Goal: Transaction & Acquisition: Purchase product/service

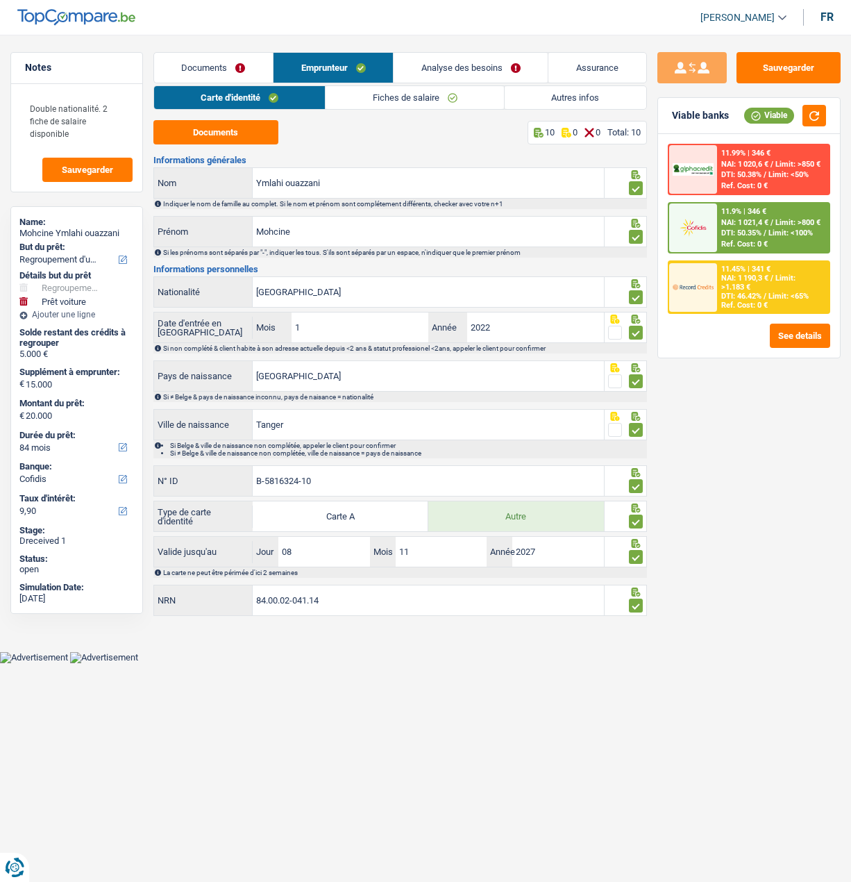
select select "refinancing"
select select "car"
select select "84"
select select "cofidis"
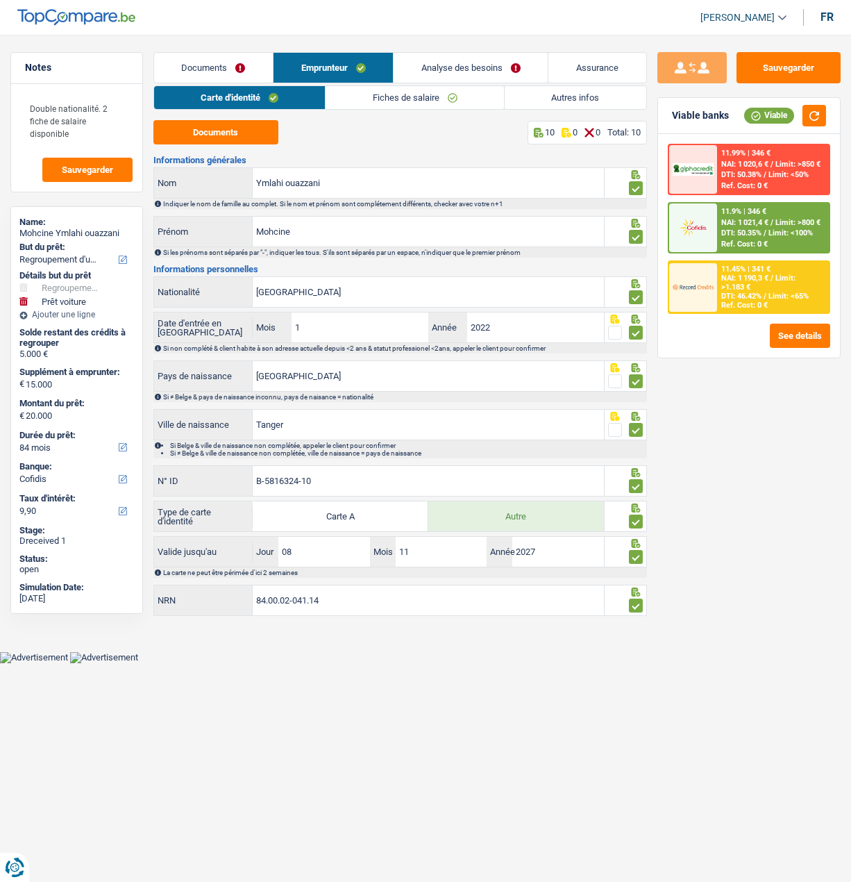
click at [728, 595] on div "Sauvegarder Viable banks Viable 11.99% | 346 € NAI: 1 020,6 € / Limit: >850 € D…" at bounding box center [749, 454] width 204 height 804
click at [276, 594] on input "84.00.02-041.14" at bounding box center [428, 600] width 351 height 30
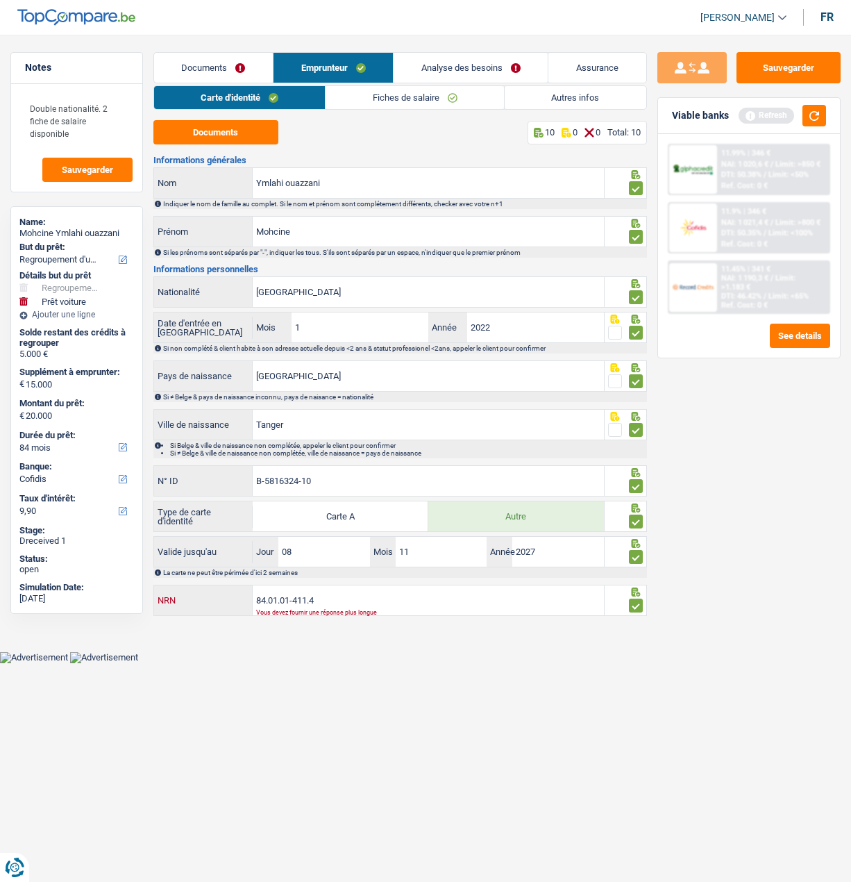
click at [305, 596] on input "84.01.01-411.4" at bounding box center [428, 600] width 351 height 30
drag, startPoint x: 349, startPoint y: 586, endPoint x: 241, endPoint y: 604, distance: 109.1
click at [241, 604] on div "84.01.01-404.14 NRN" at bounding box center [379, 600] width 450 height 30
type input "84.00.02-041.14"
click at [787, 61] on button "Sauvegarder" at bounding box center [789, 67] width 104 height 31
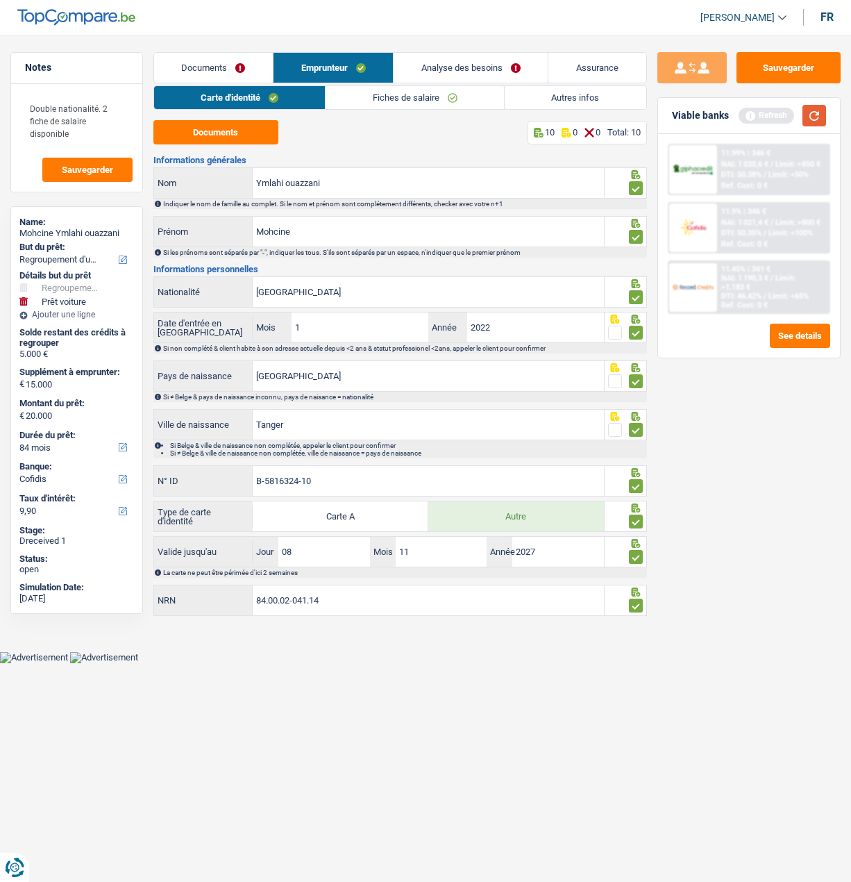
click at [816, 115] on button "button" at bounding box center [815, 116] width 24 height 22
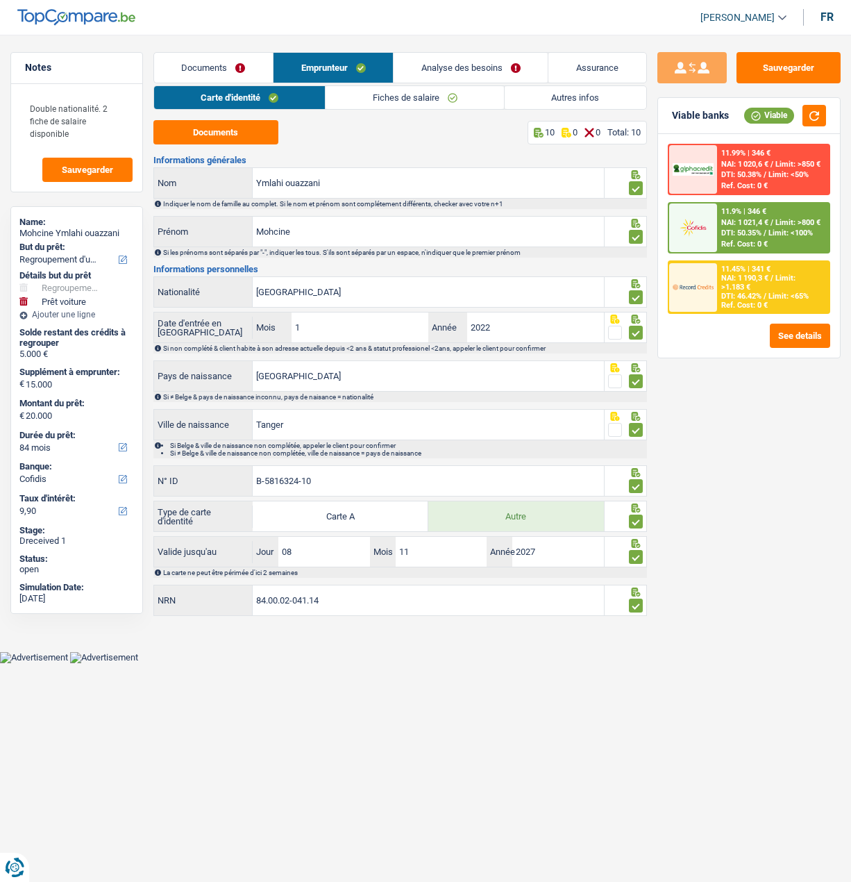
click at [771, 278] on span "Limit: >1.183 €" at bounding box center [758, 283] width 74 height 18
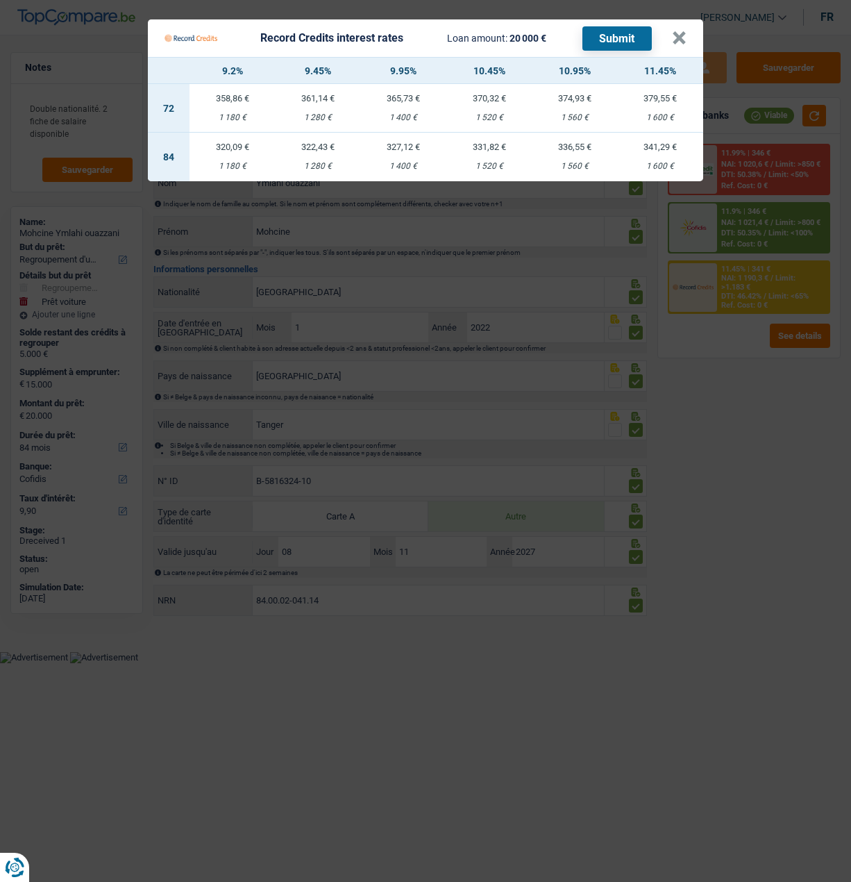
click at [214, 162] on div "1 180 €" at bounding box center [232, 166] width 85 height 9
select select "record credits"
type input "9,20"
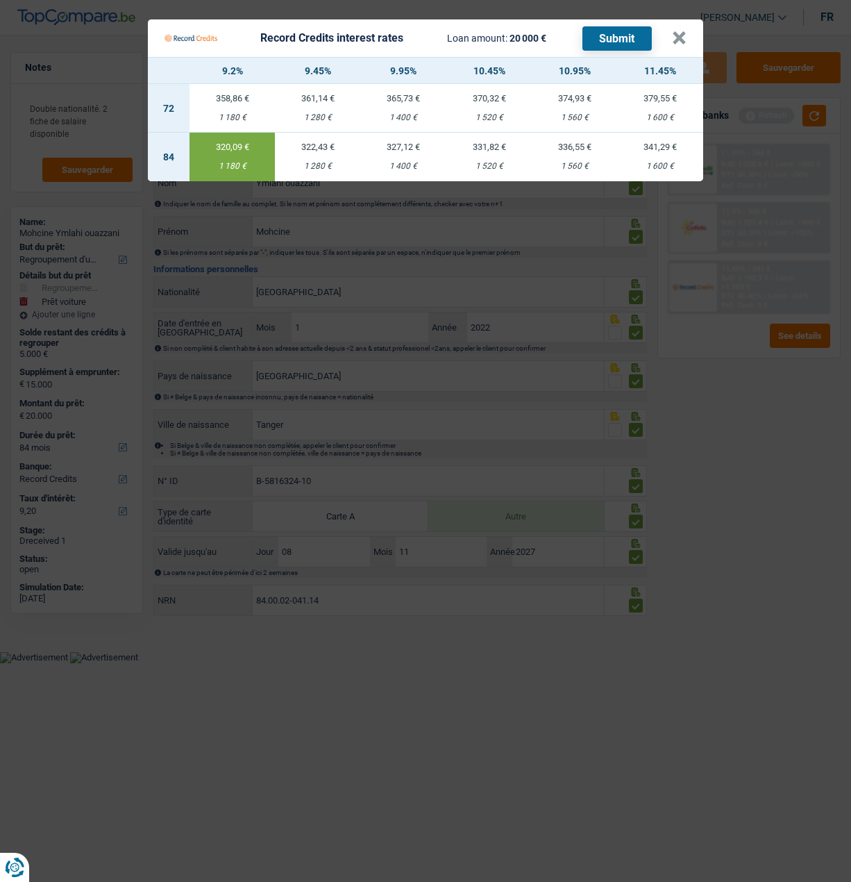
click at [633, 32] on button "Submit" at bounding box center [616, 38] width 69 height 24
click at [691, 32] on Credits___BV_modal_header_ "Record Credits interest rates Loan amount: 20 000 € Submit ×" at bounding box center [425, 37] width 555 height 37
click at [682, 31] on button "×" at bounding box center [679, 38] width 15 height 14
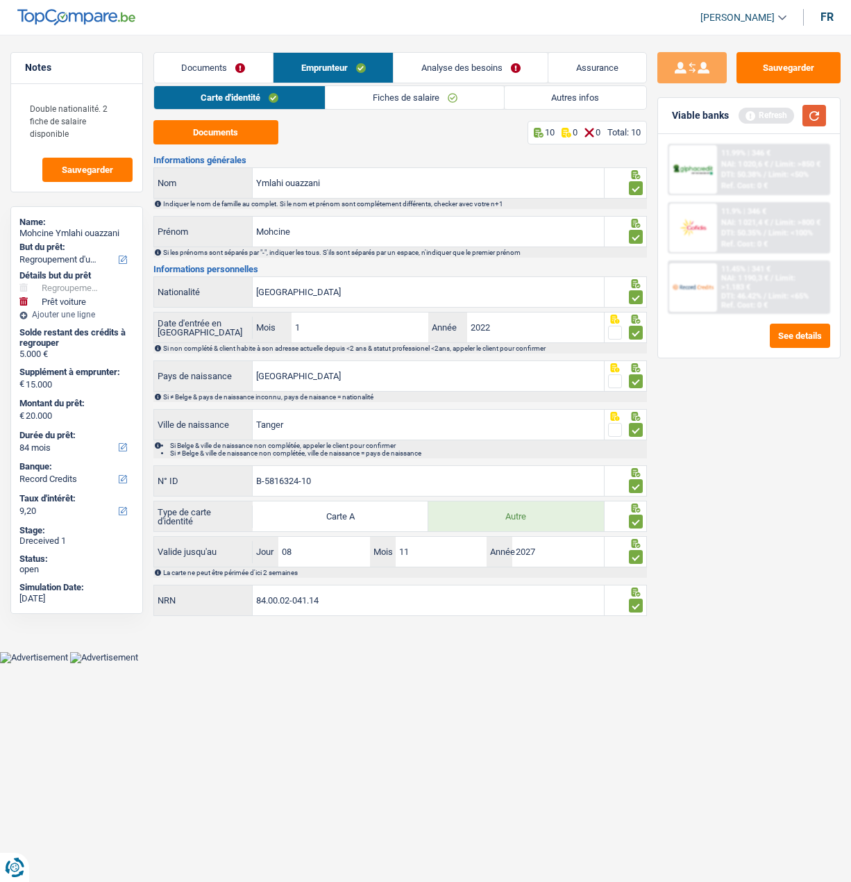
click at [816, 116] on button "button" at bounding box center [815, 116] width 24 height 22
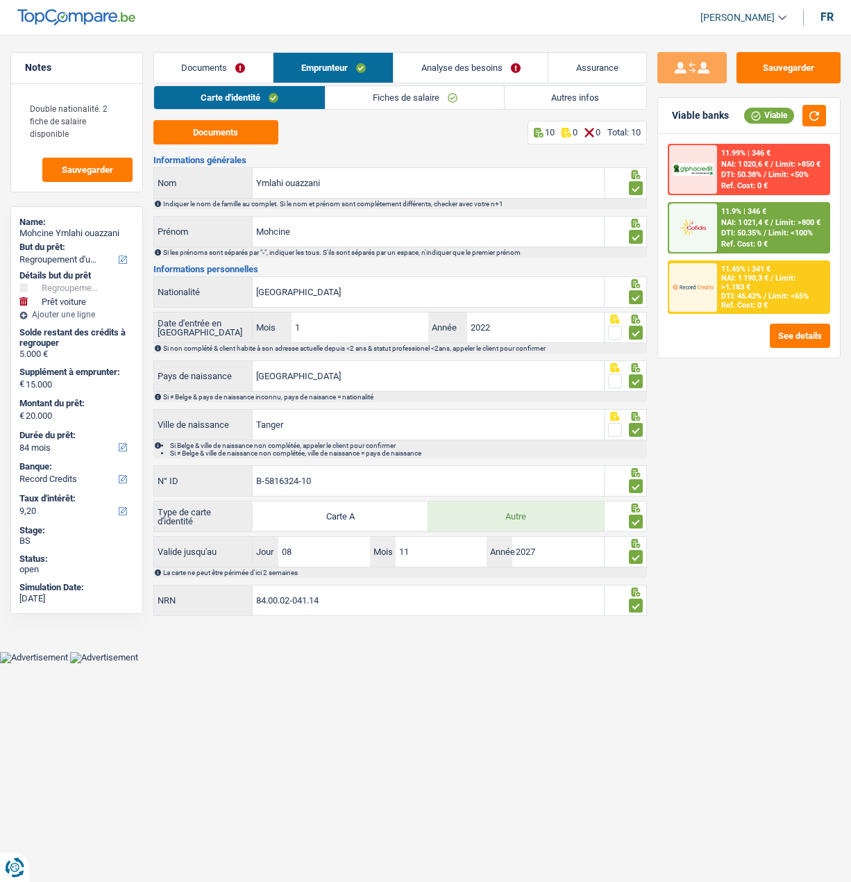
click at [759, 273] on div "11.45% | 341 € NAI: 1 190,3 € / Limit: >1.183 € DTI: 46.42% / Limit: <65% Ref. …" at bounding box center [773, 287] width 112 height 51
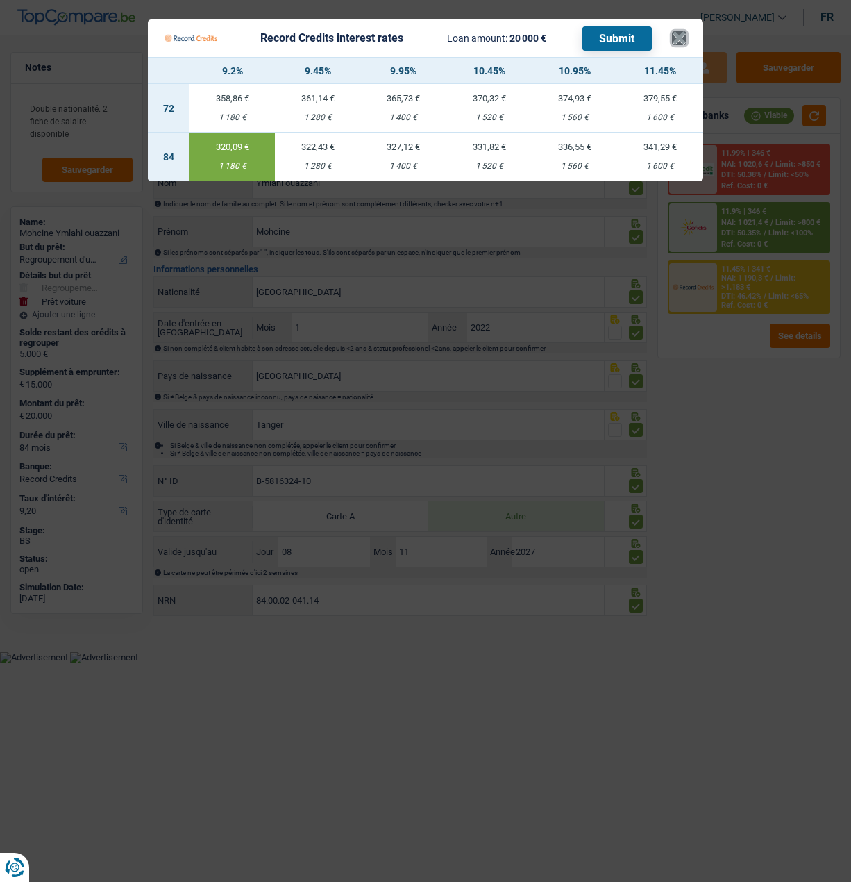
click at [681, 31] on button "×" at bounding box center [679, 38] width 15 height 14
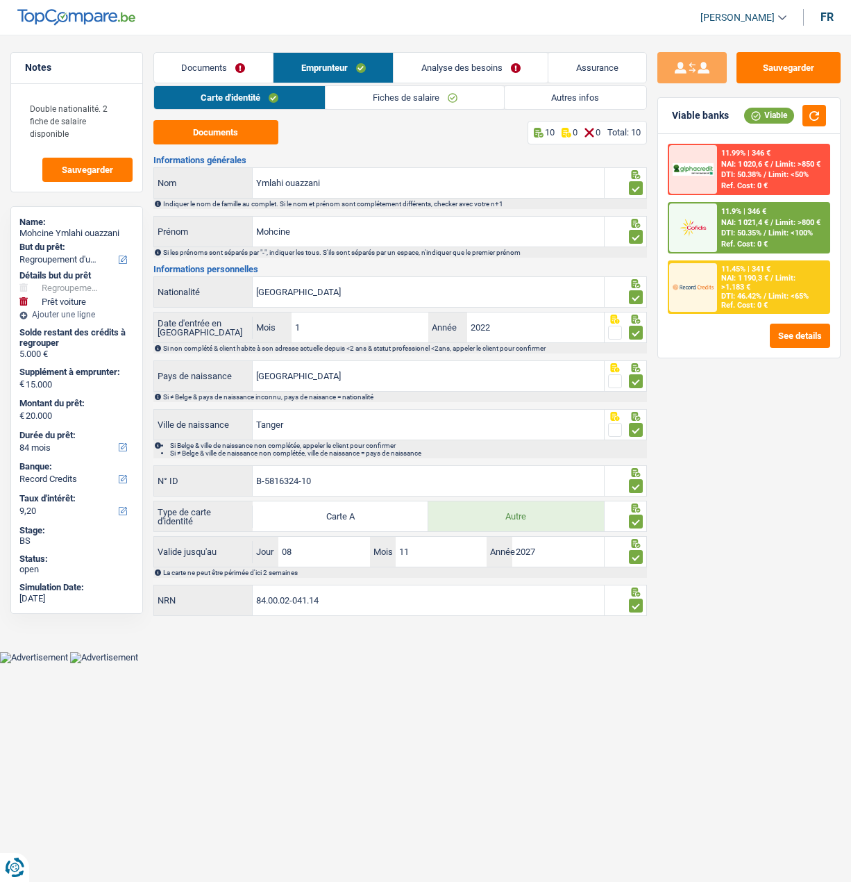
click at [485, 62] on link "Analyse des besoins" at bounding box center [471, 68] width 154 height 30
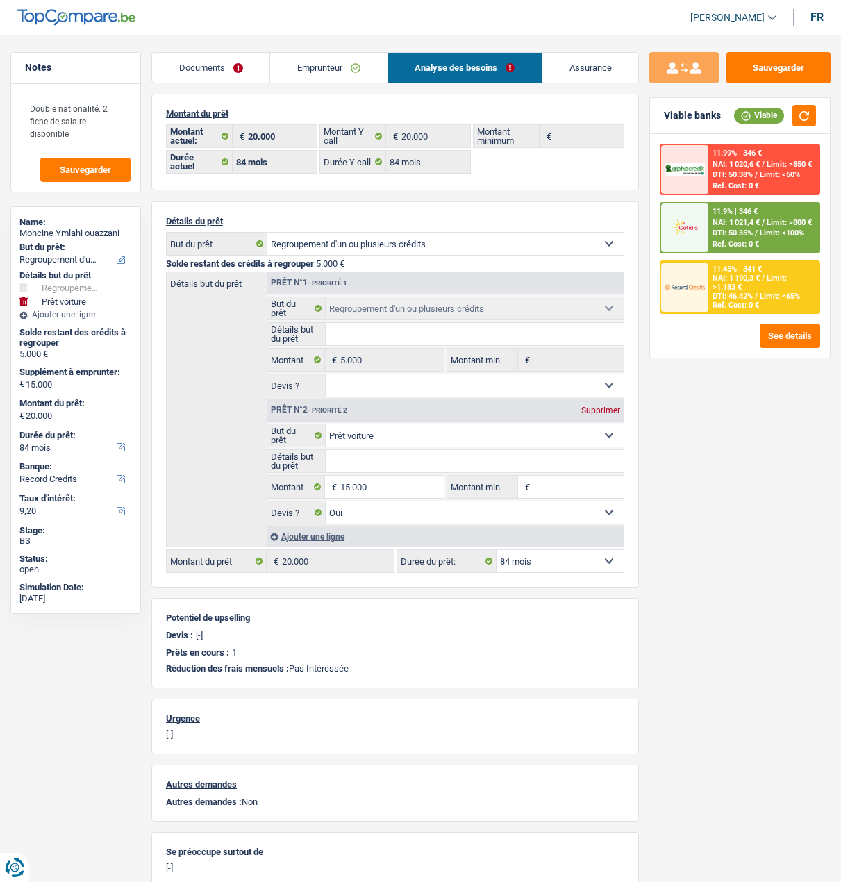
drag, startPoint x: 345, startPoint y: 64, endPoint x: 412, endPoint y: 78, distance: 68.2
click at [346, 65] on link "Emprunteur" at bounding box center [328, 68] width 117 height 30
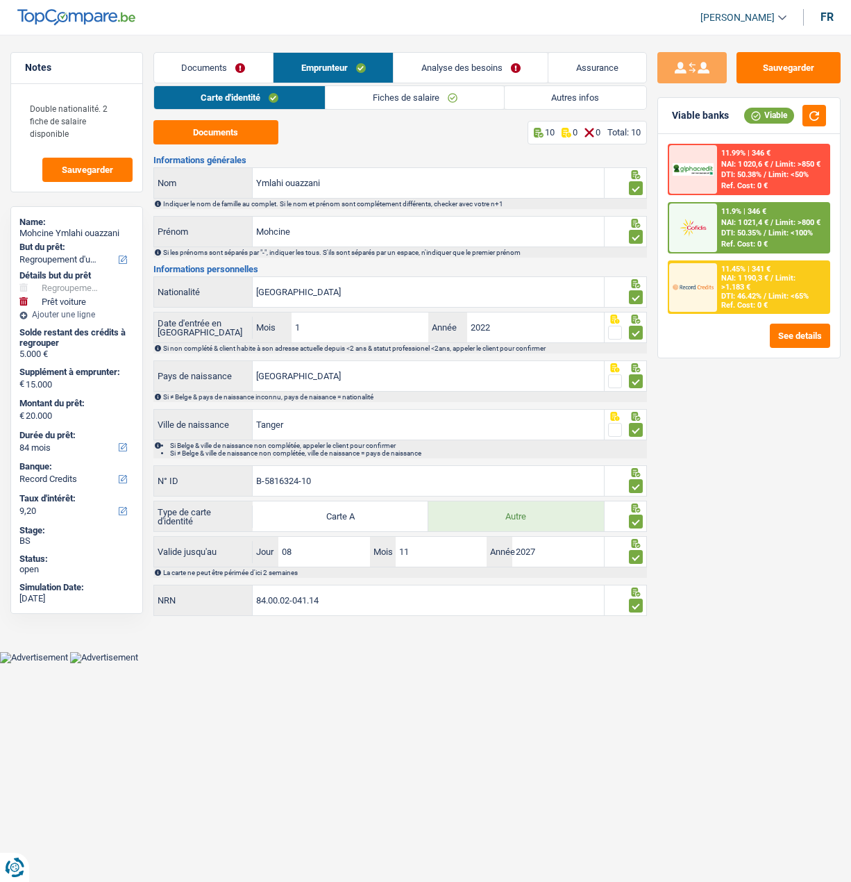
click at [538, 100] on link "Autres infos" at bounding box center [576, 97] width 142 height 23
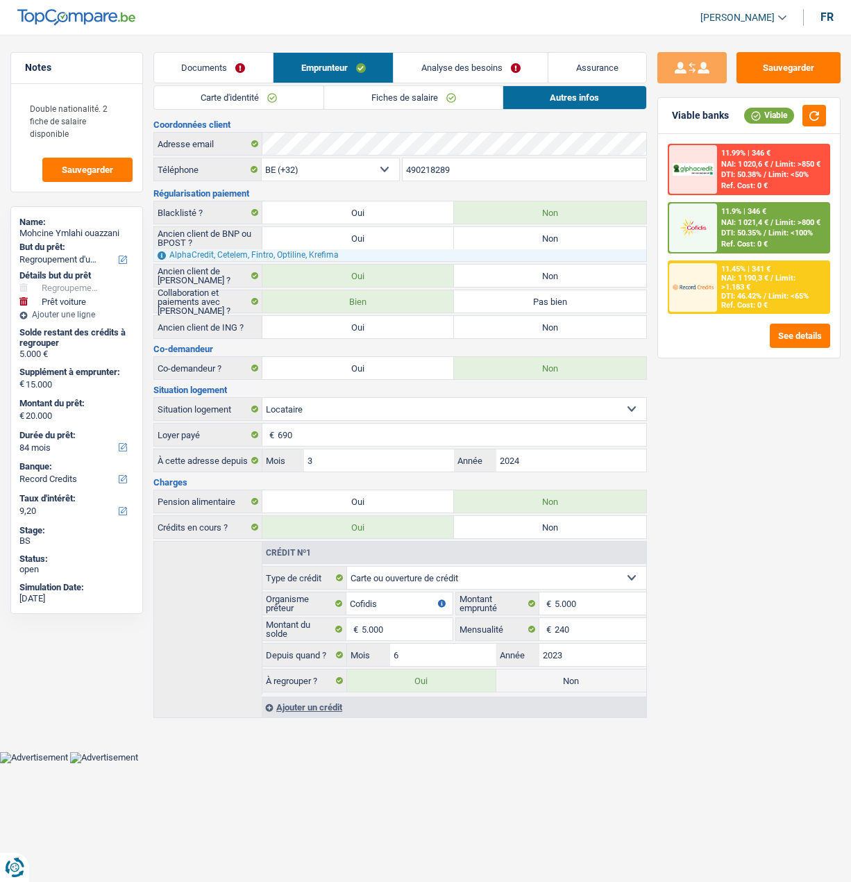
click at [223, 104] on link "Carte d'identité" at bounding box center [239, 97] width 170 height 23
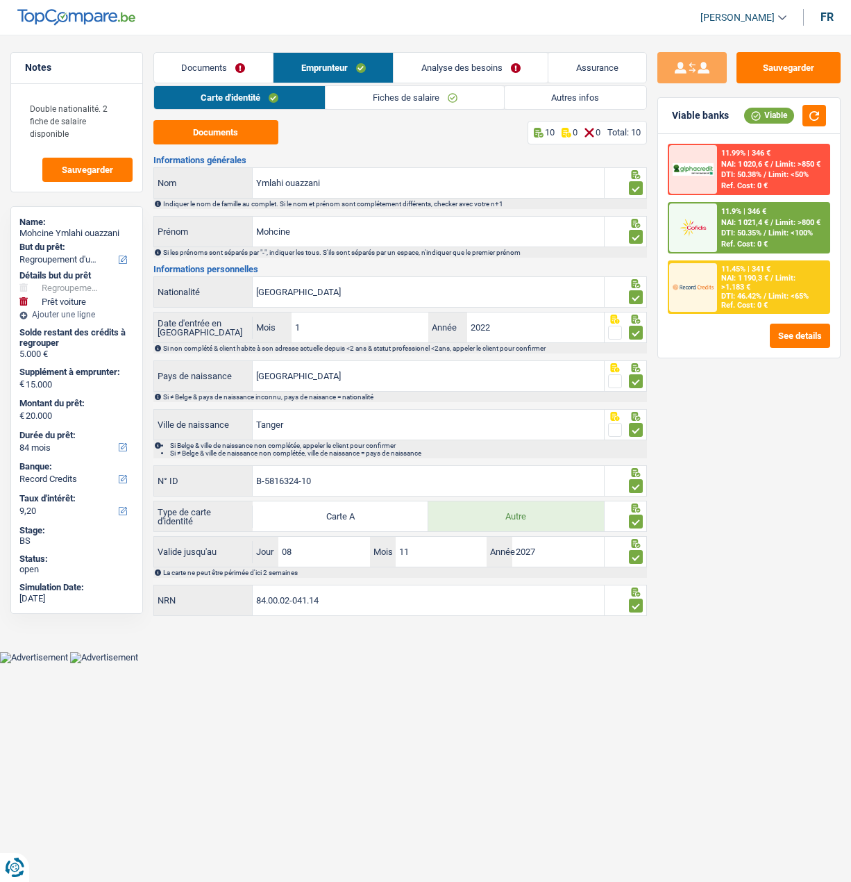
click at [401, 103] on link "Fiches de salaire" at bounding box center [415, 97] width 178 height 23
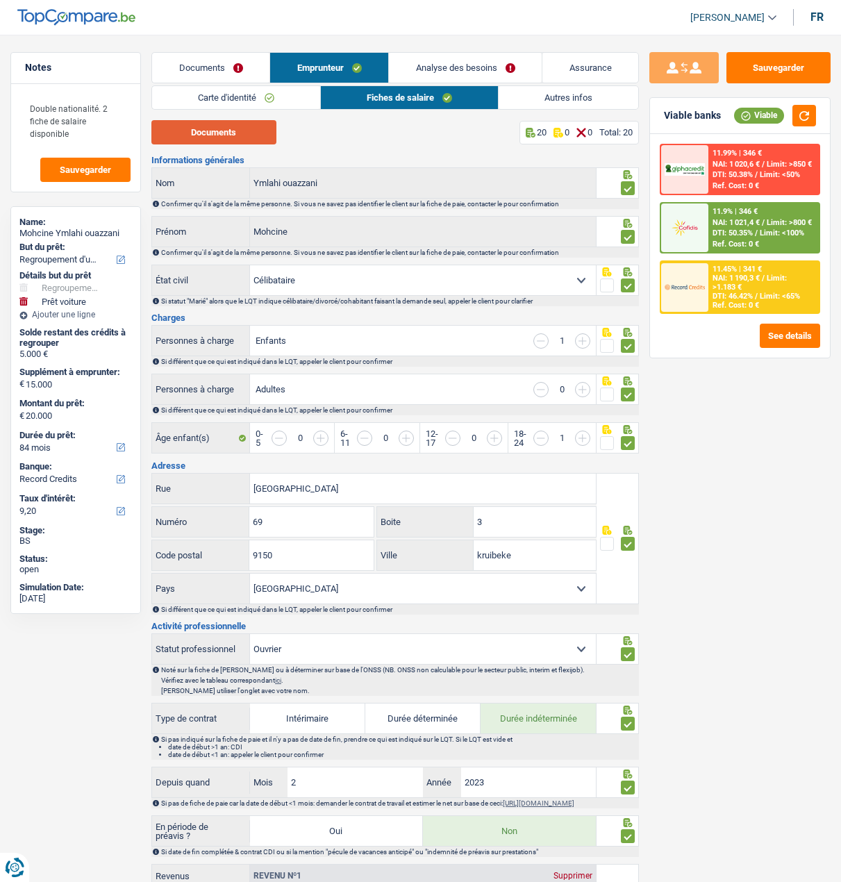
click at [212, 131] on button "Documents" at bounding box center [213, 132] width 125 height 24
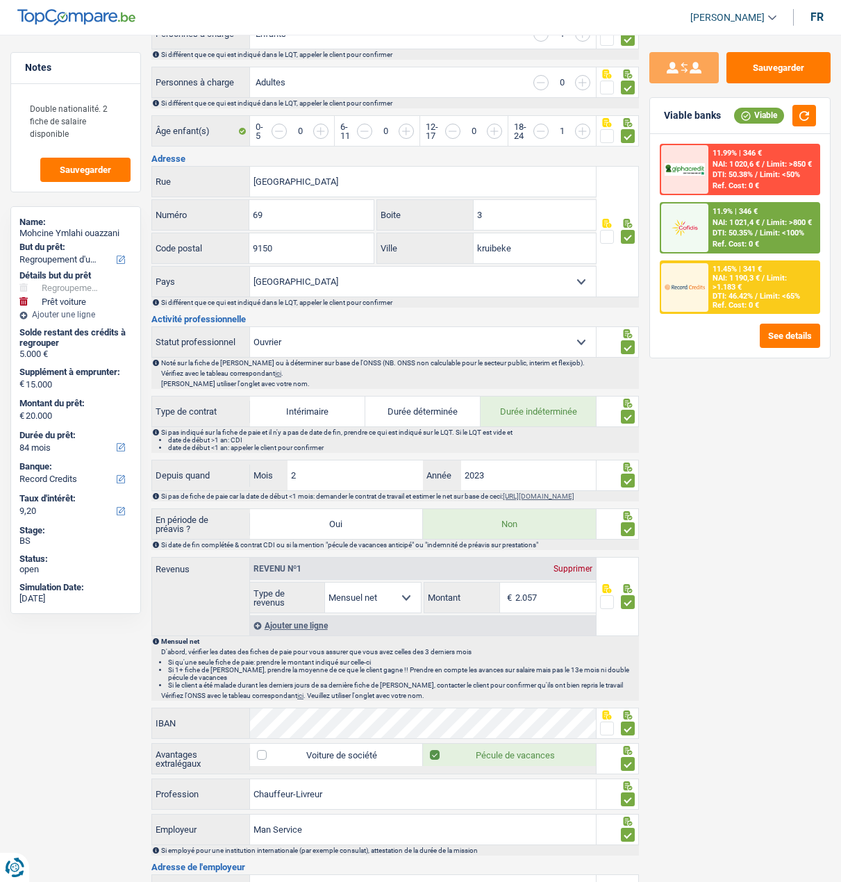
scroll to position [347, 0]
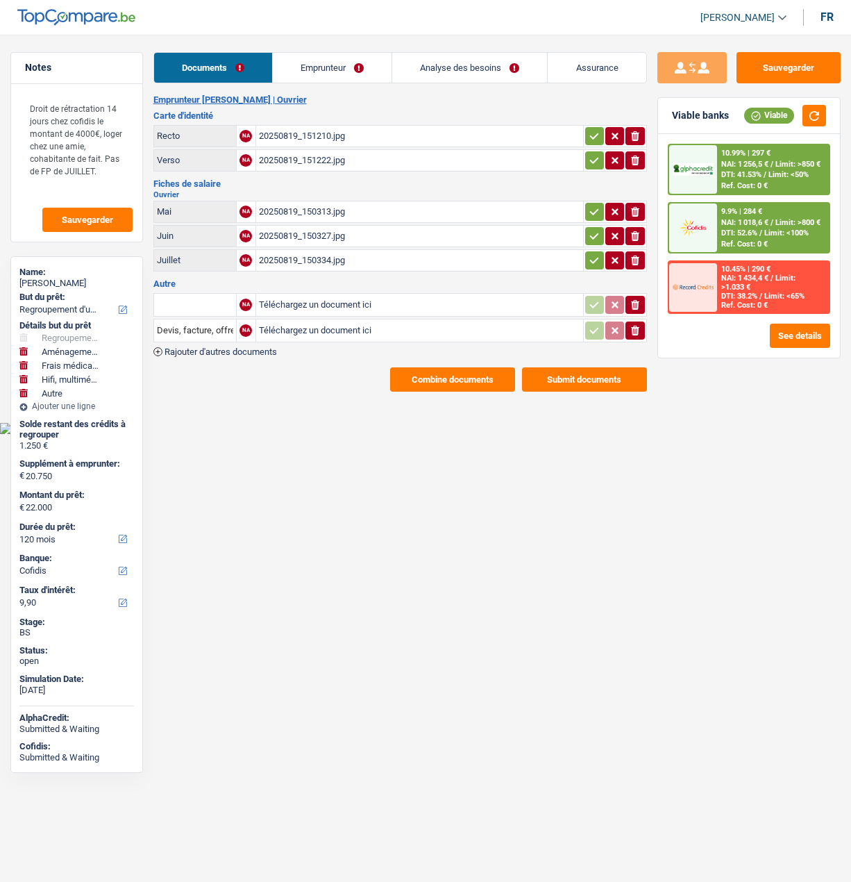
select select "refinancing"
select select "movingOrInstallation"
select select "medical"
select select "tech"
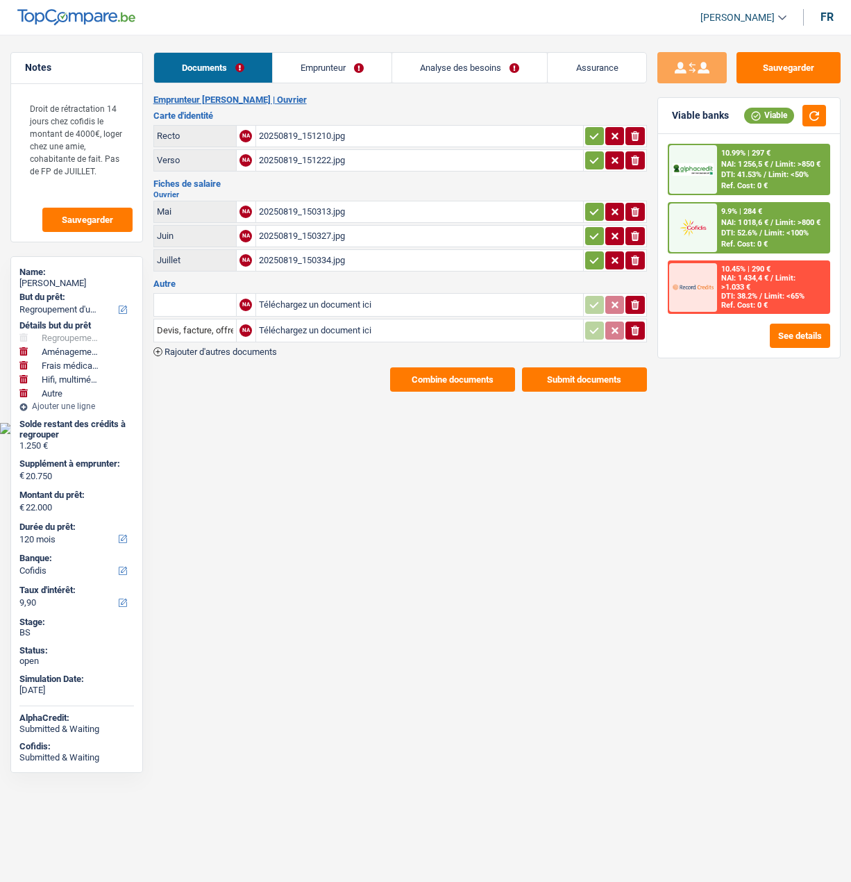
select select "other"
select select "120"
select select "cofidis"
click at [458, 434] on html "Vous avez le contrôle de vos données Nous utilisons des cookies, tout comme nos…" at bounding box center [425, 217] width 851 height 434
click at [496, 64] on link "Analyse des besoins" at bounding box center [469, 68] width 155 height 30
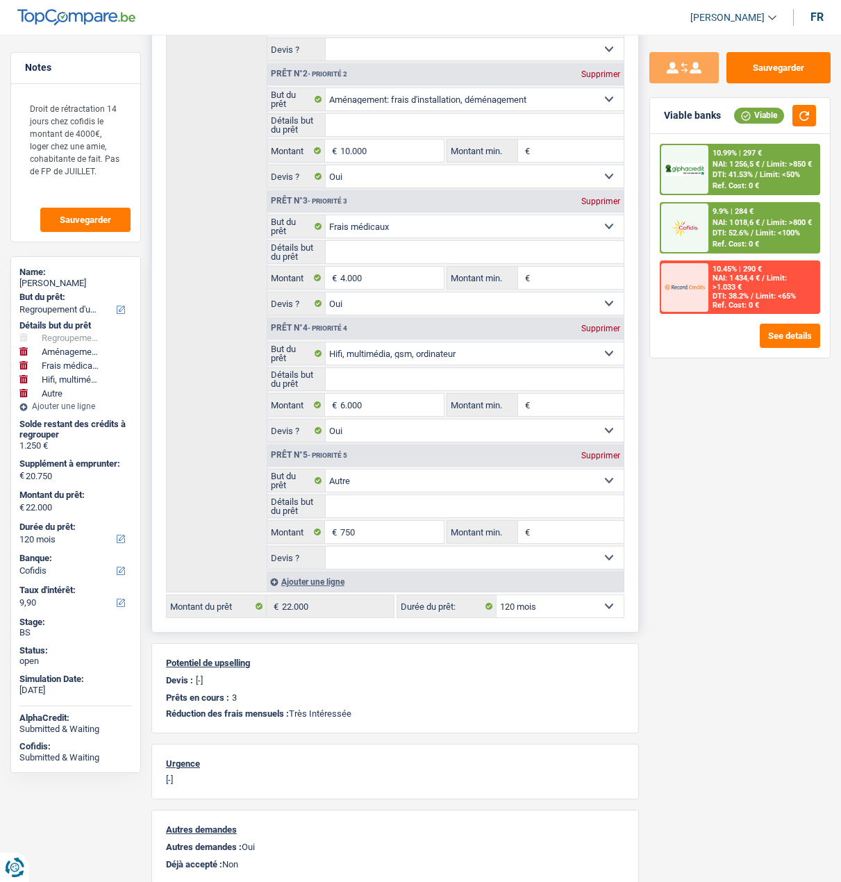
scroll to position [347, 0]
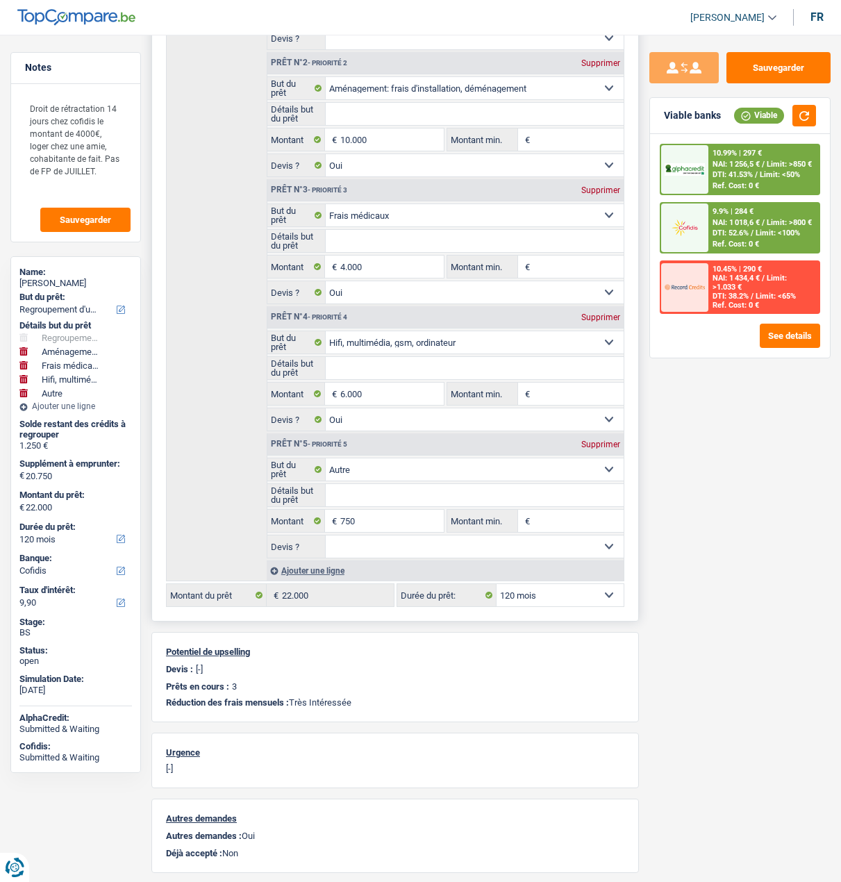
click at [574, 584] on select "12 mois 18 mois 24 mois 30 mois 36 mois 42 mois 48 mois 60 mois 72 mois 84 mois…" at bounding box center [559, 595] width 127 height 22
select select "84"
click at [496, 584] on select "12 mois 18 mois 24 mois 30 mois 36 mois 42 mois 48 mois 60 mois 72 mois 84 mois…" at bounding box center [559, 595] width 127 height 22
select select "84"
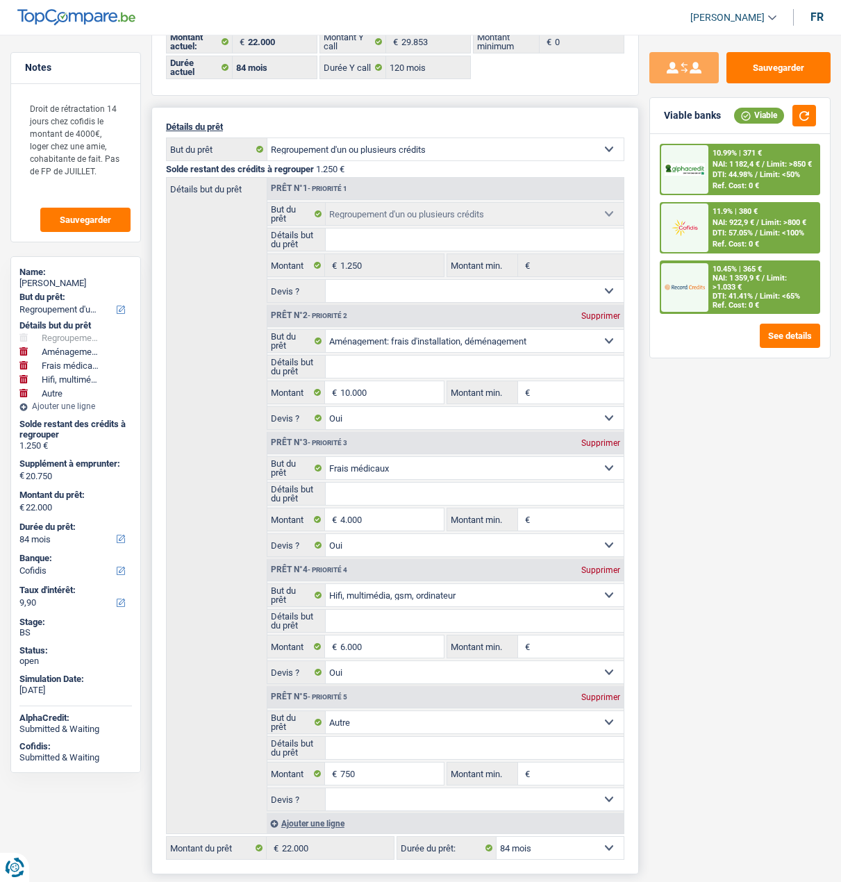
scroll to position [0, 0]
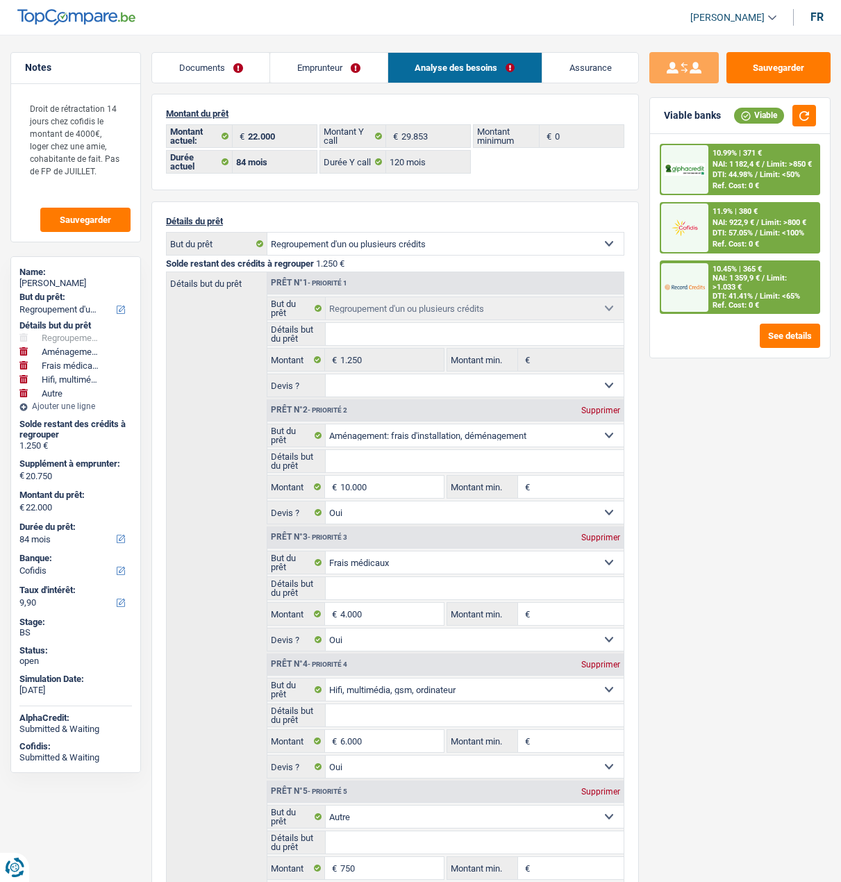
click at [303, 64] on link "Emprunteur" at bounding box center [328, 68] width 117 height 30
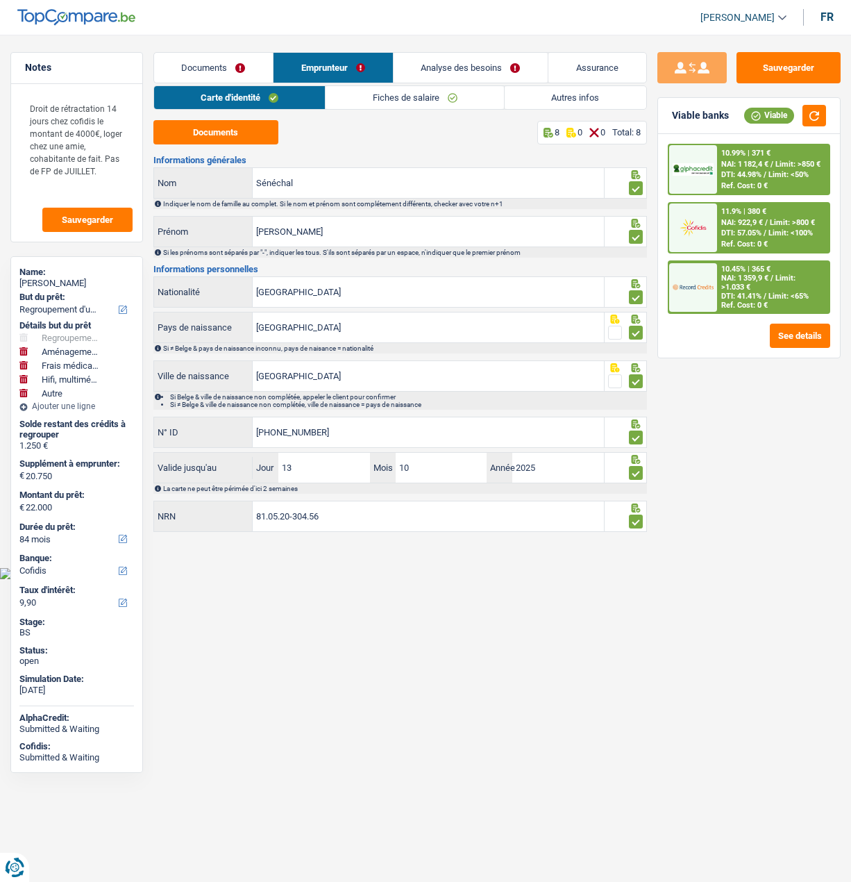
click at [417, 106] on link "Fiches de salaire" at bounding box center [415, 97] width 178 height 23
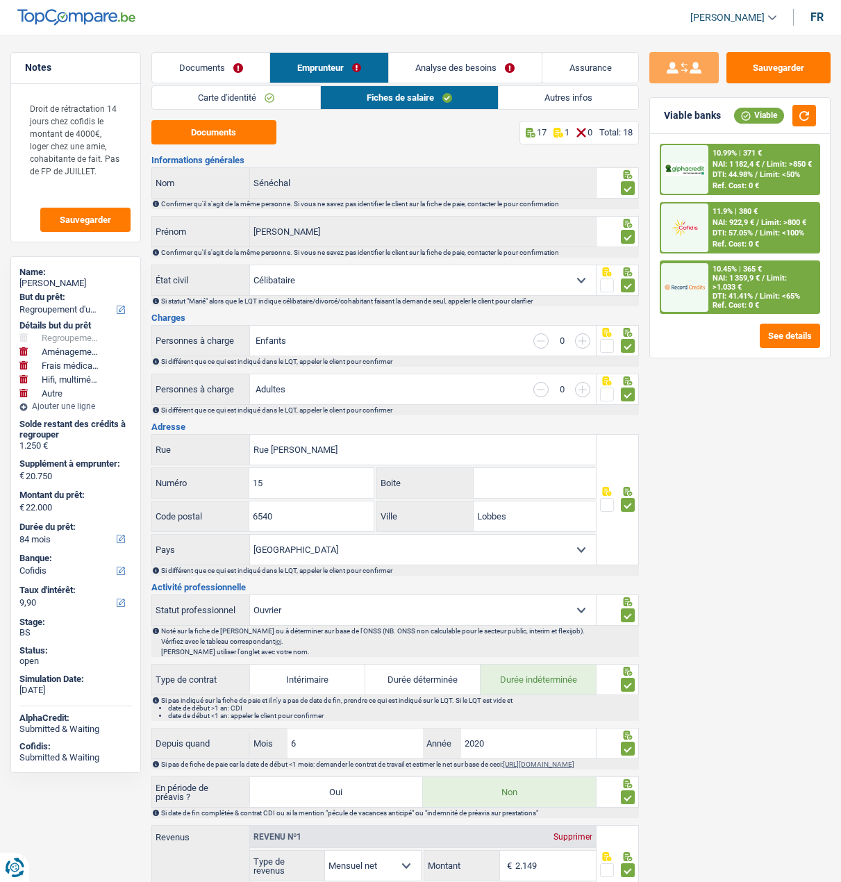
click at [226, 72] on link "Documents" at bounding box center [210, 68] width 117 height 30
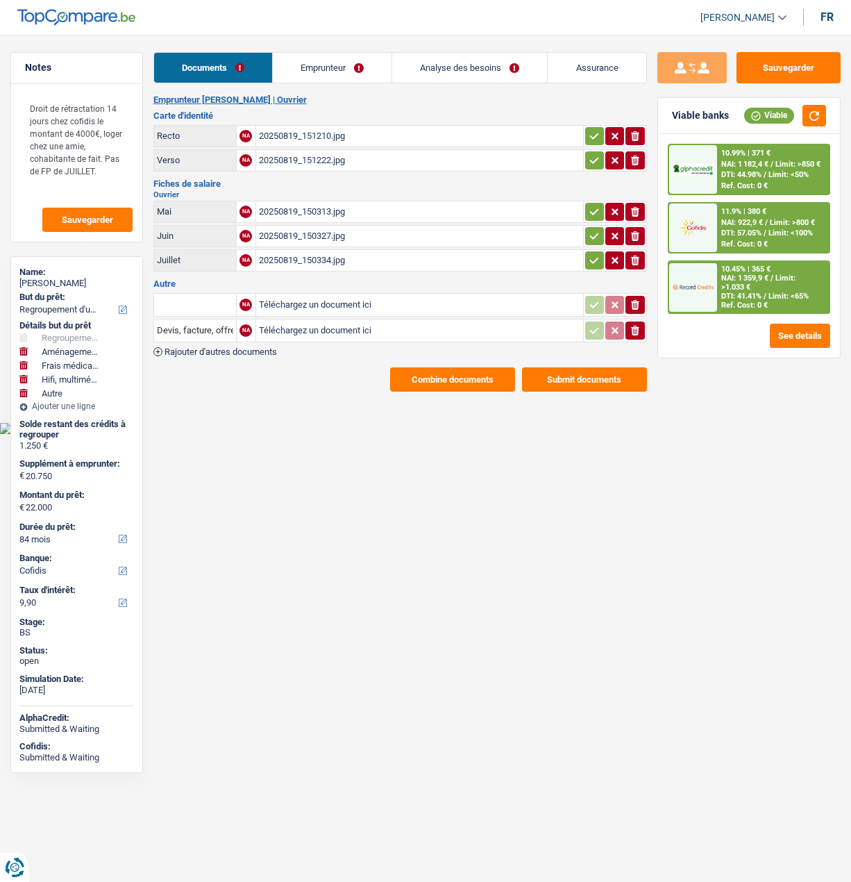
click at [759, 287] on div "10.45% | 365 € NAI: 1 359,9 € / Limit: >1.033 € DTI: 41.41% / Limit: <65% Ref. …" at bounding box center [773, 287] width 112 height 51
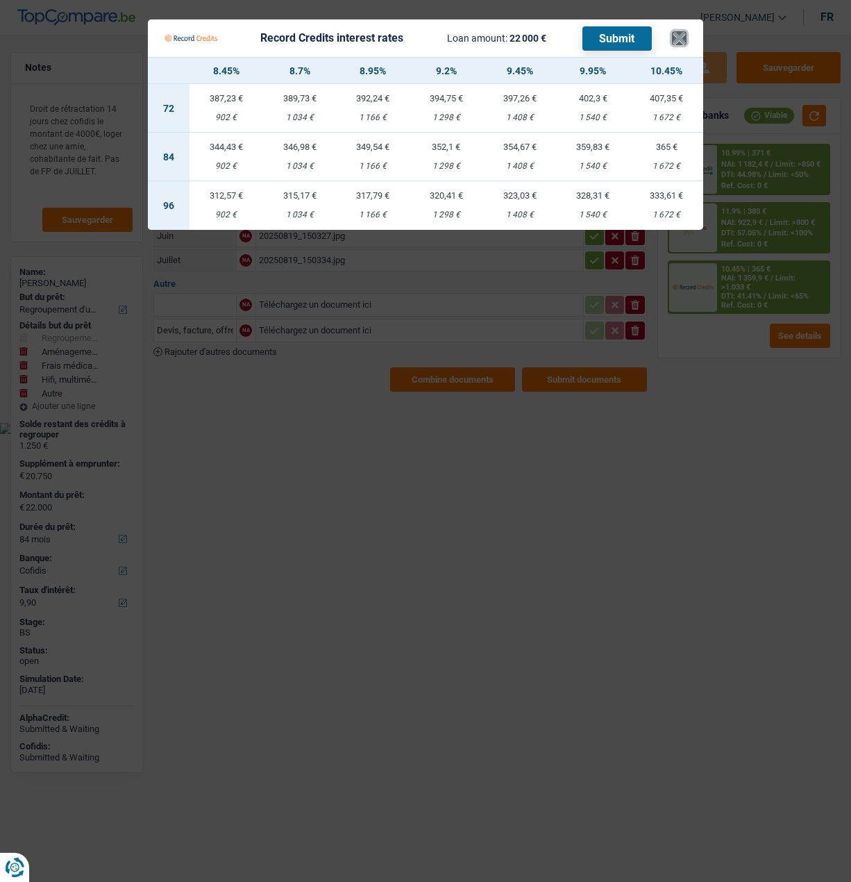
click at [678, 32] on button "×" at bounding box center [679, 38] width 15 height 14
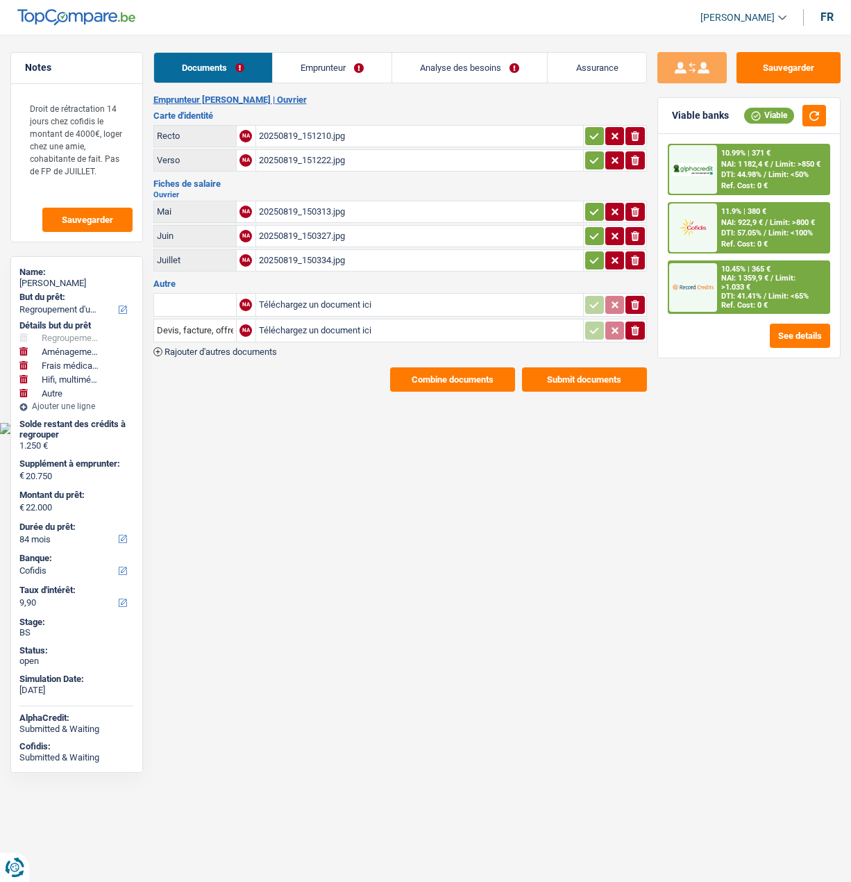
click at [492, 74] on link "Analyse des besoins" at bounding box center [469, 68] width 155 height 30
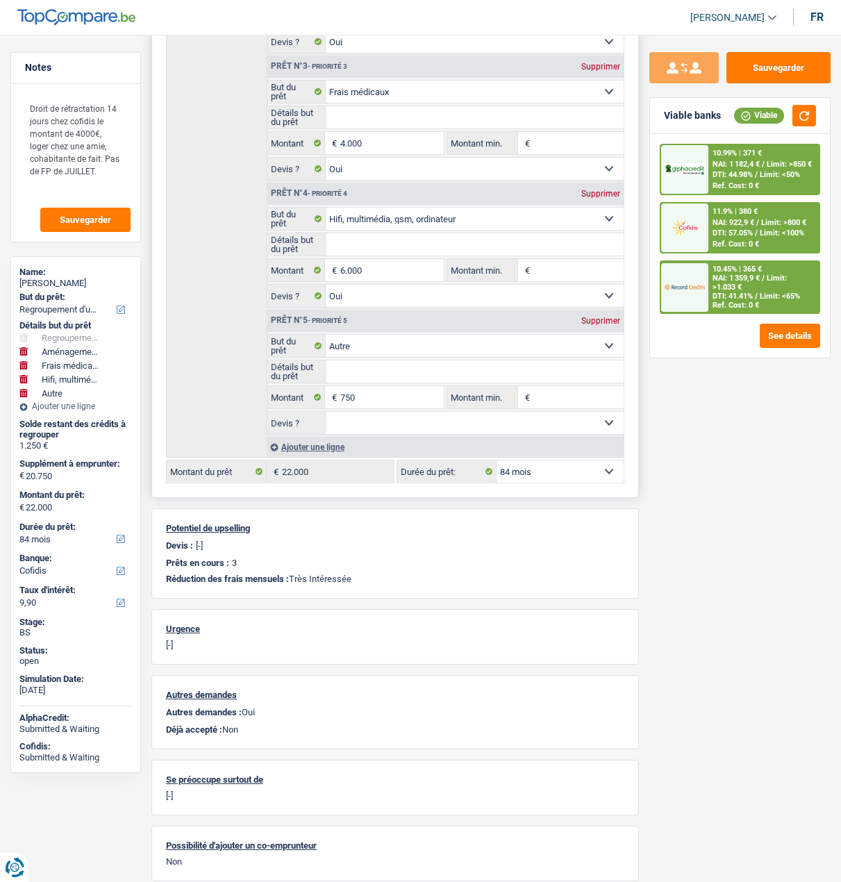
scroll to position [486, 0]
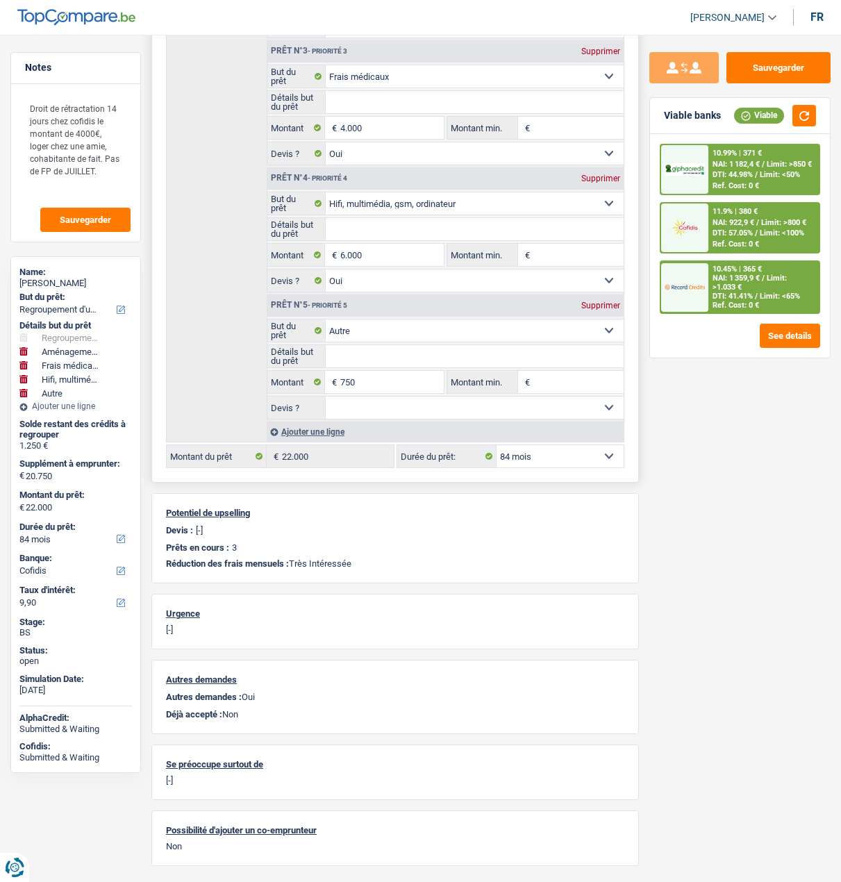
click at [602, 301] on div "Supprimer" at bounding box center [601, 305] width 46 height 8
type input "20.000"
type input "21.250"
select select "120"
type input "21.250"
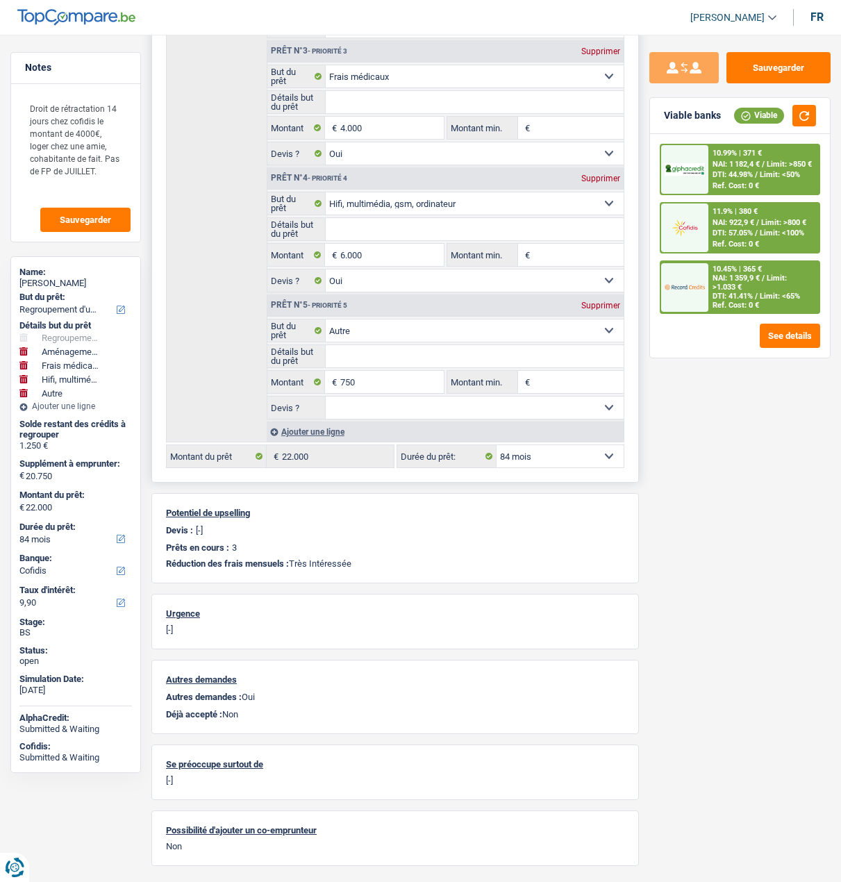
select select "120"
type input "21.250"
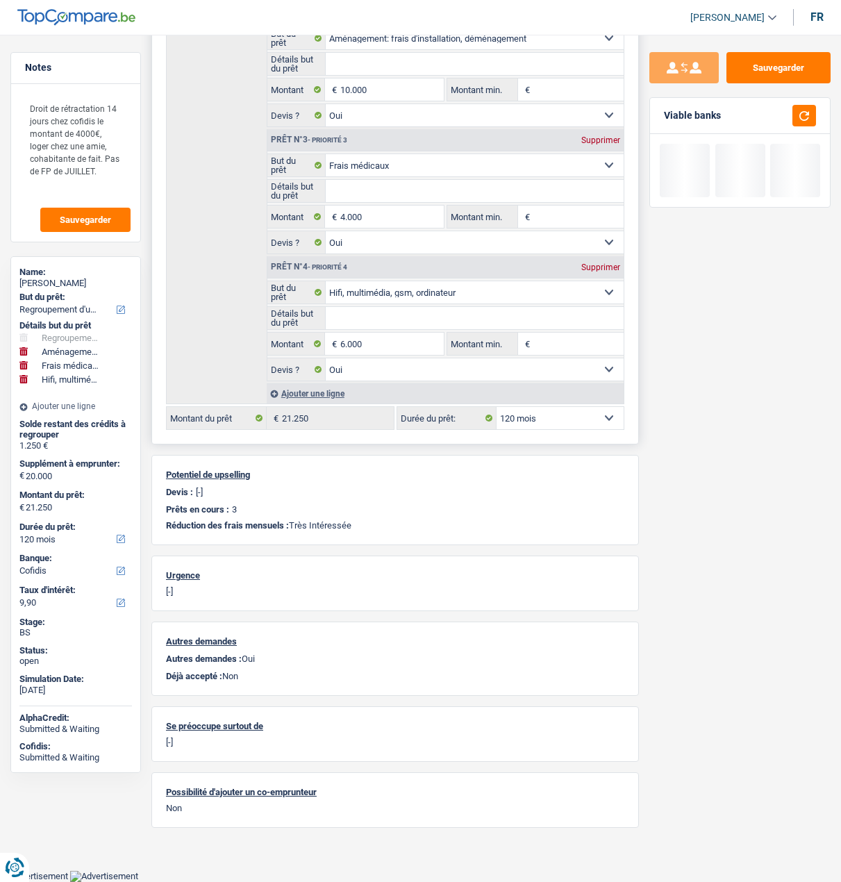
scroll to position [389, 0]
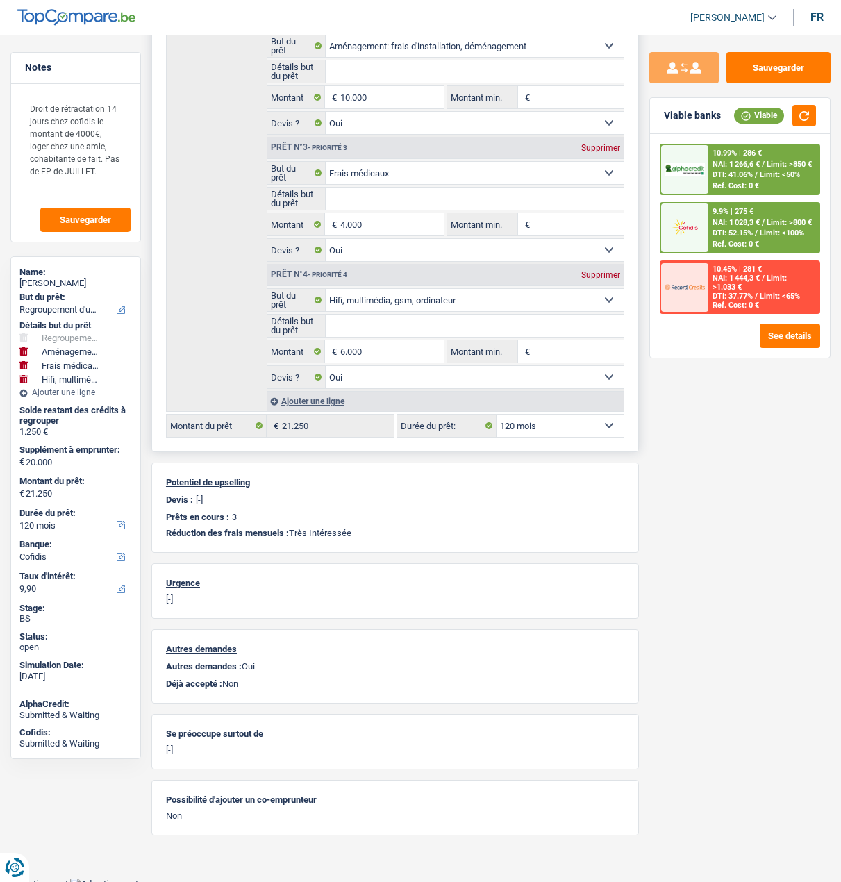
click at [574, 424] on select "12 mois 18 mois 24 mois 30 mois 36 mois 42 mois 48 mois 60 mois 72 mois 84 mois…" at bounding box center [559, 425] width 127 height 22
select select "84"
click at [496, 414] on select "12 mois 18 mois 24 mois 30 mois 36 mois 42 mois 48 mois 60 mois 72 mois 84 mois…" at bounding box center [559, 425] width 127 height 22
select select "84"
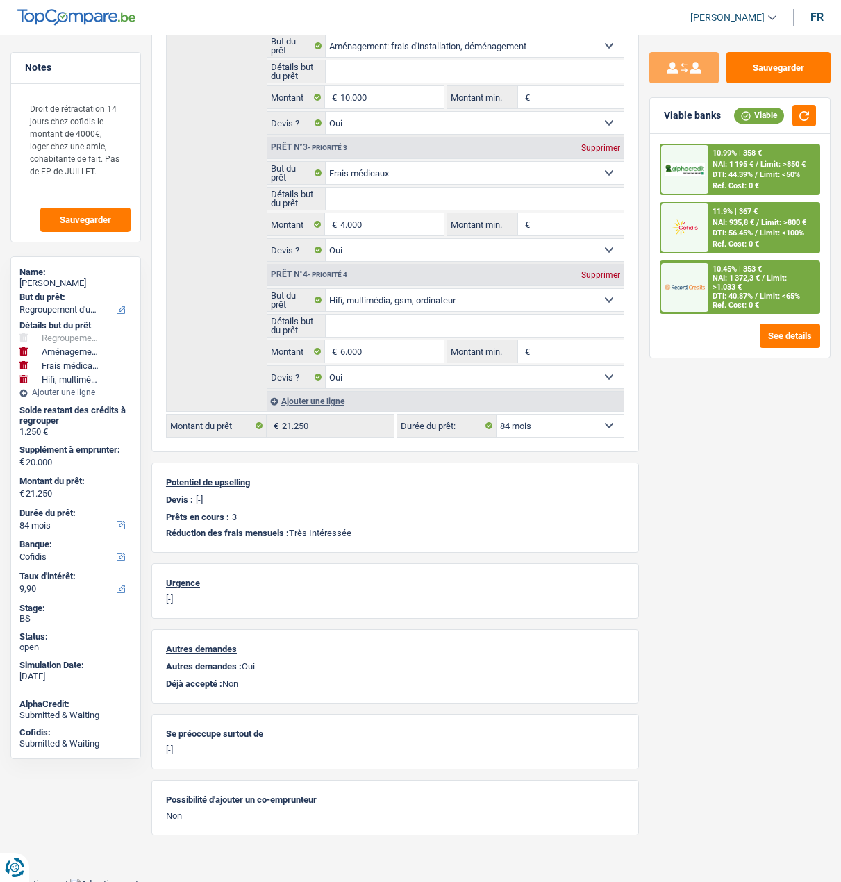
click at [737, 283] on span "NAI: 1 372,3 €" at bounding box center [735, 278] width 47 height 9
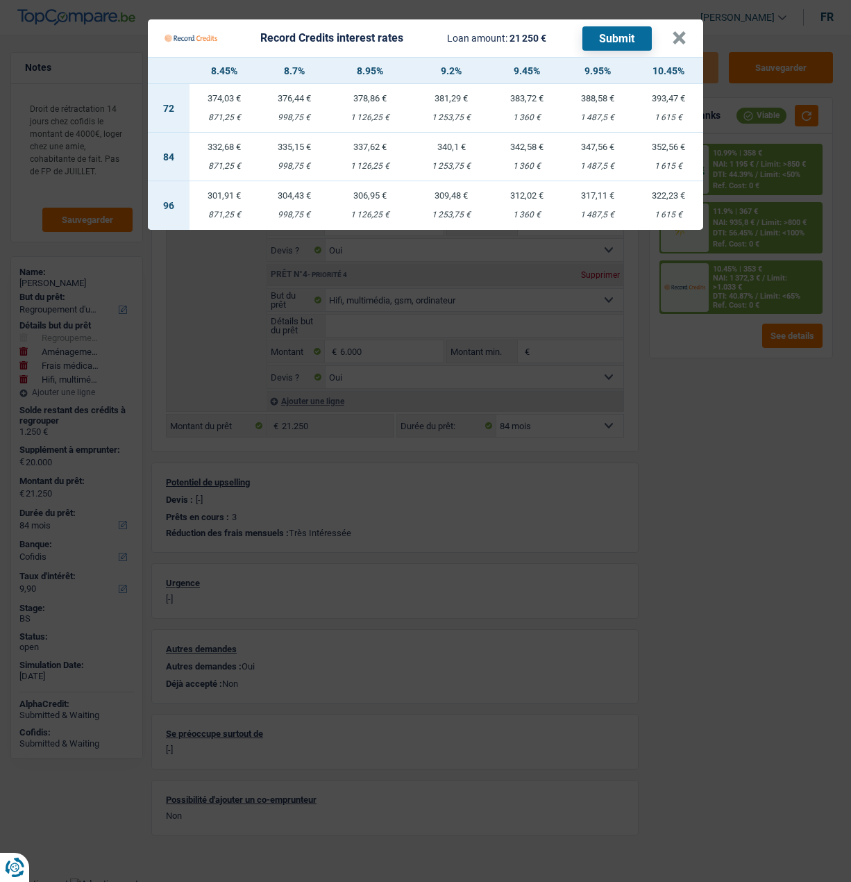
click at [298, 142] on div "335,15 €" at bounding box center [295, 146] width 70 height 9
select select "record credits"
type input "8,70"
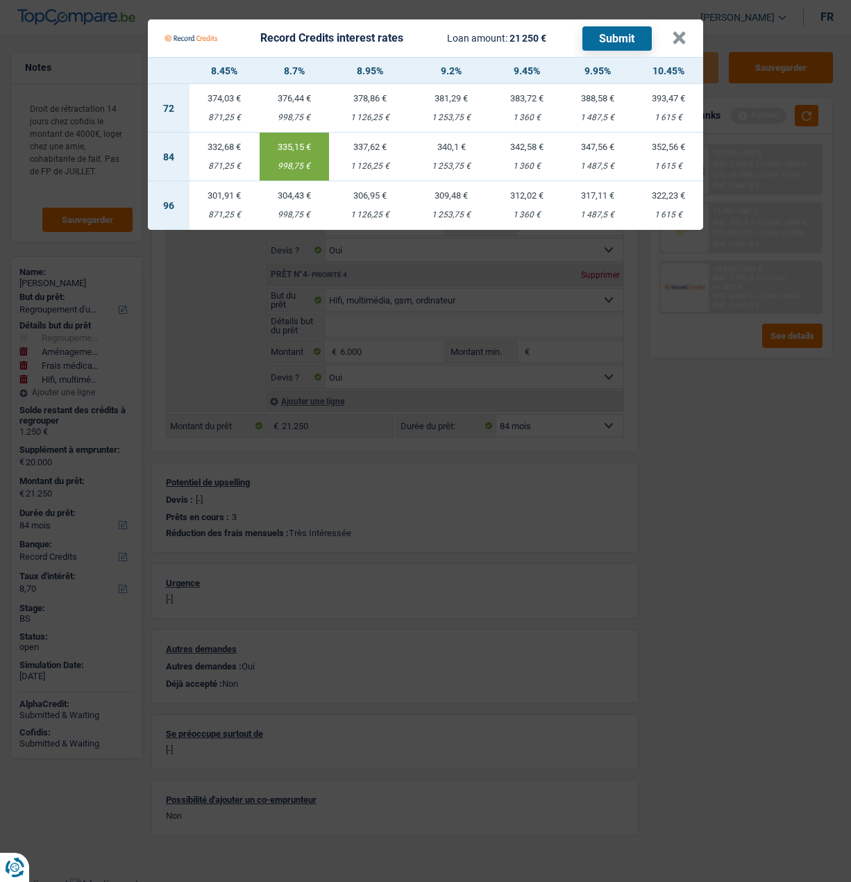
click at [606, 31] on button "Submit" at bounding box center [616, 38] width 69 height 24
click at [680, 37] on button "×" at bounding box center [679, 38] width 15 height 14
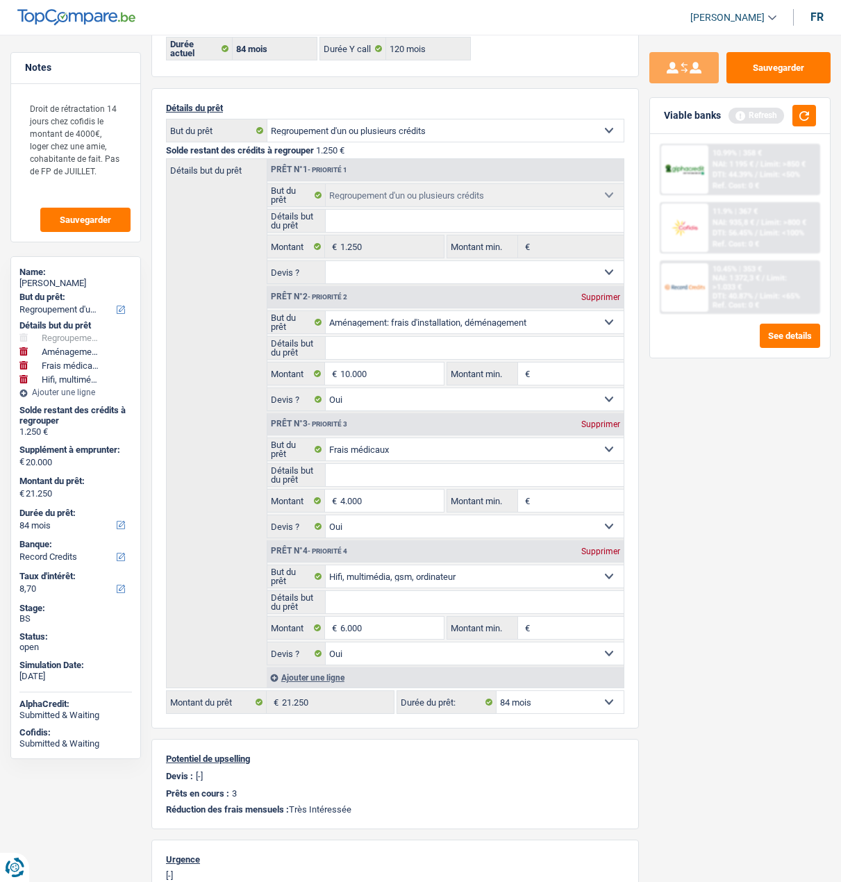
scroll to position [112, 0]
click at [732, 180] on div "10.99% | 358 € NAI: 1 195 € / Limit: >850 € DTI: 44.39% / Limit: <50% Ref. Cost…" at bounding box center [763, 169] width 110 height 49
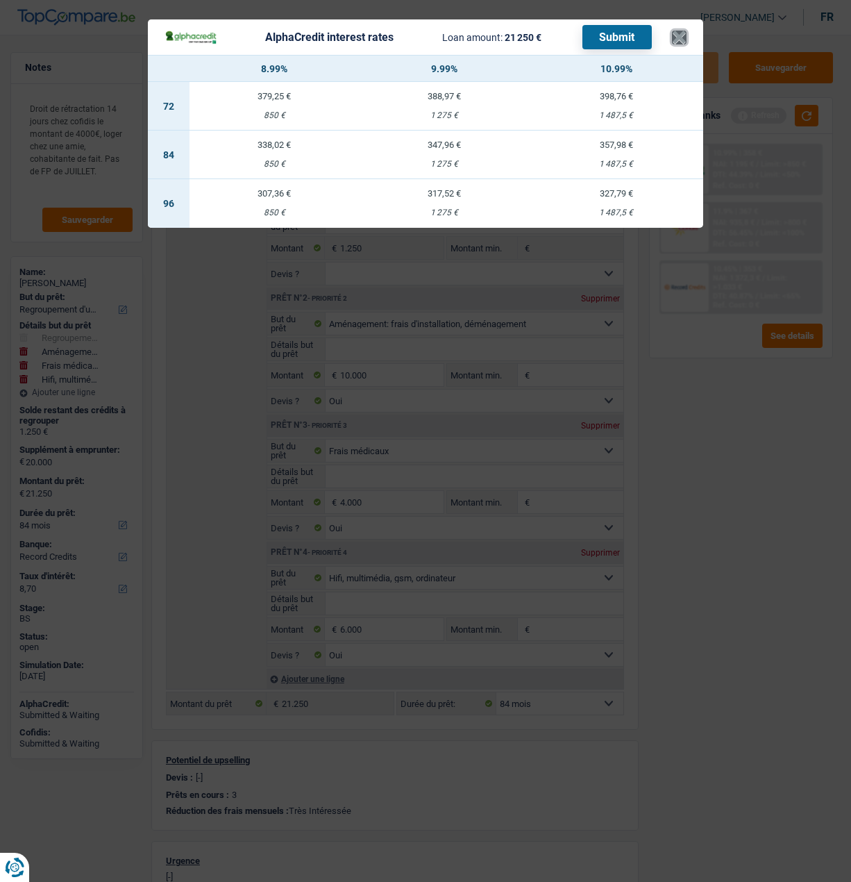
click at [678, 31] on button "×" at bounding box center [679, 38] width 15 height 14
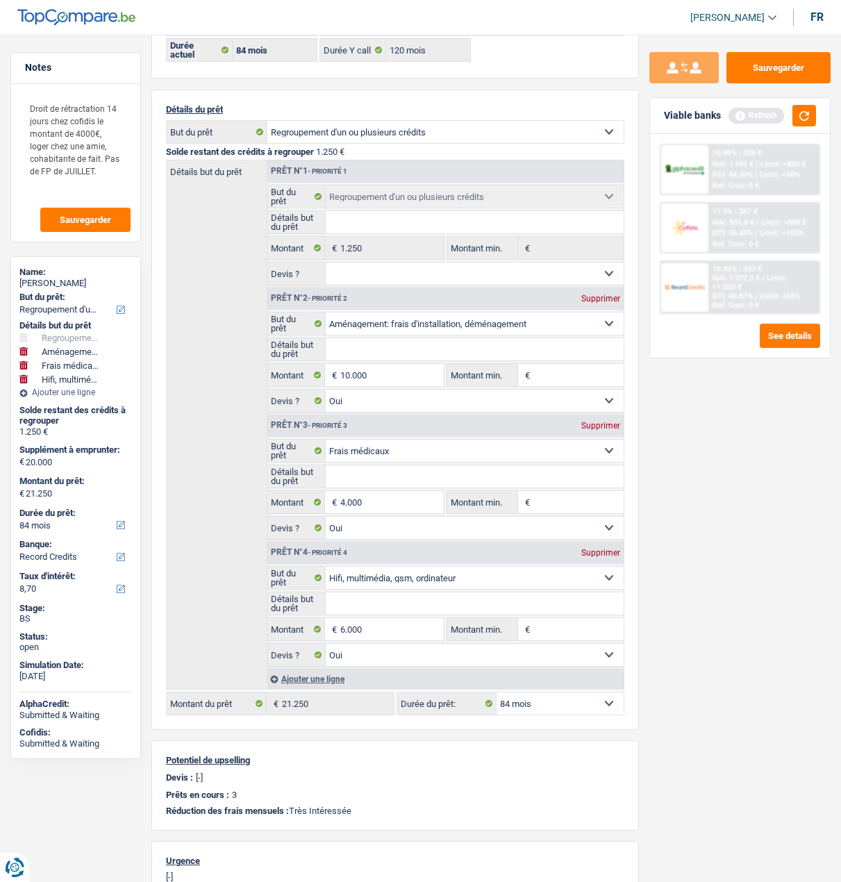
click at [758, 280] on span "Limit: >1.033 €" at bounding box center [749, 283] width 74 height 18
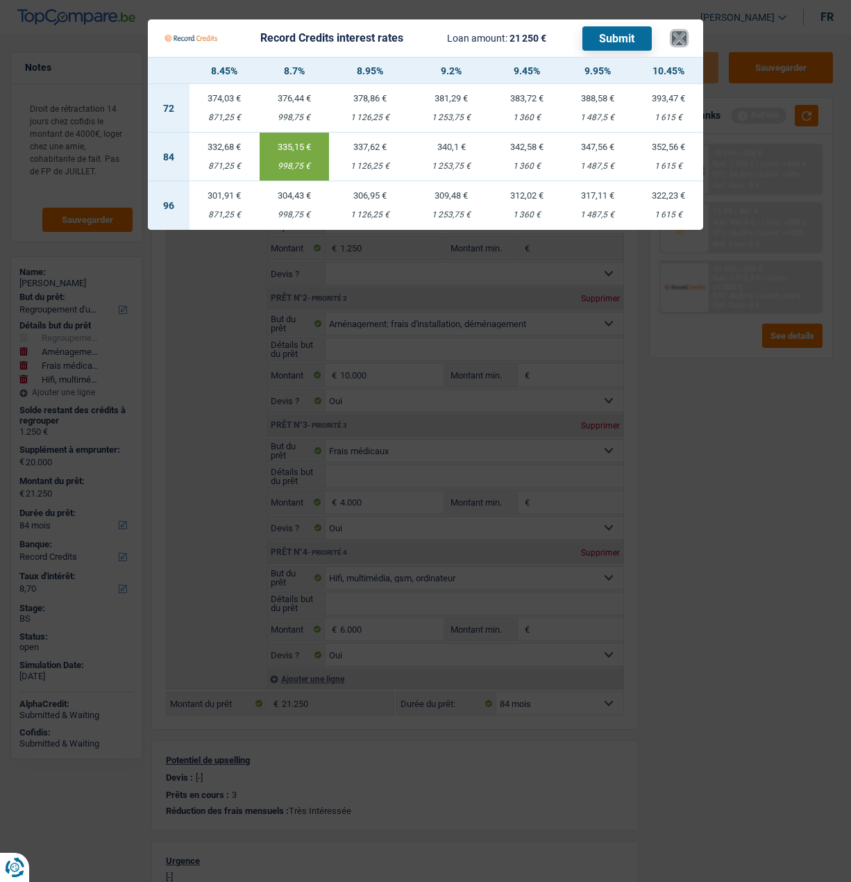
click at [687, 31] on button "×" at bounding box center [679, 38] width 15 height 14
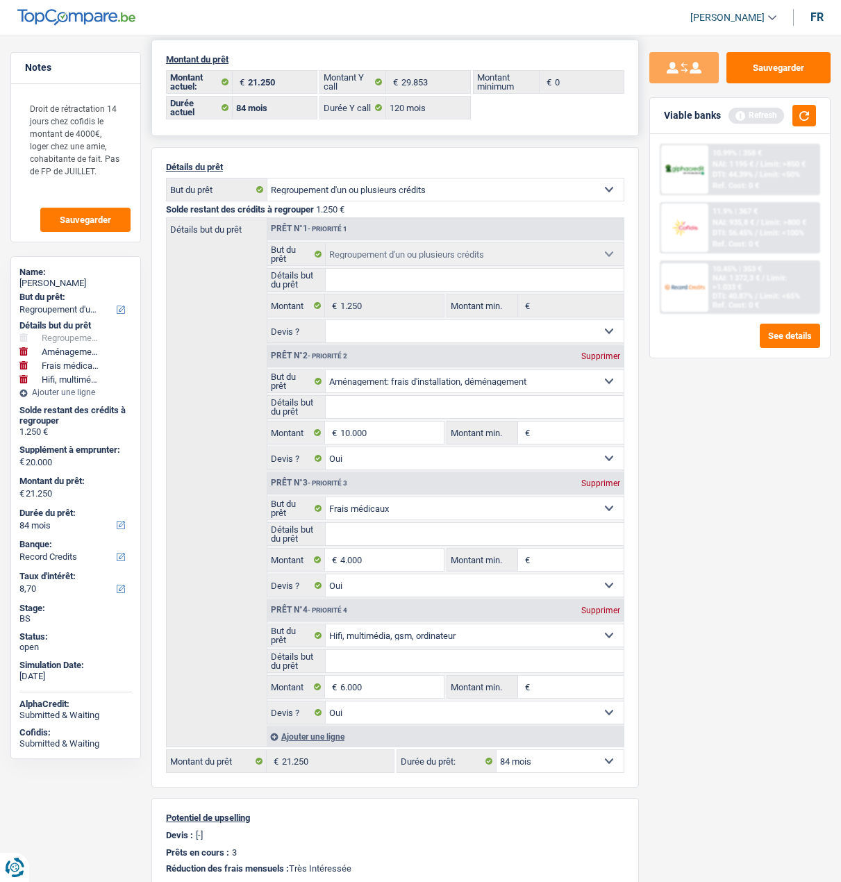
scroll to position [0, 0]
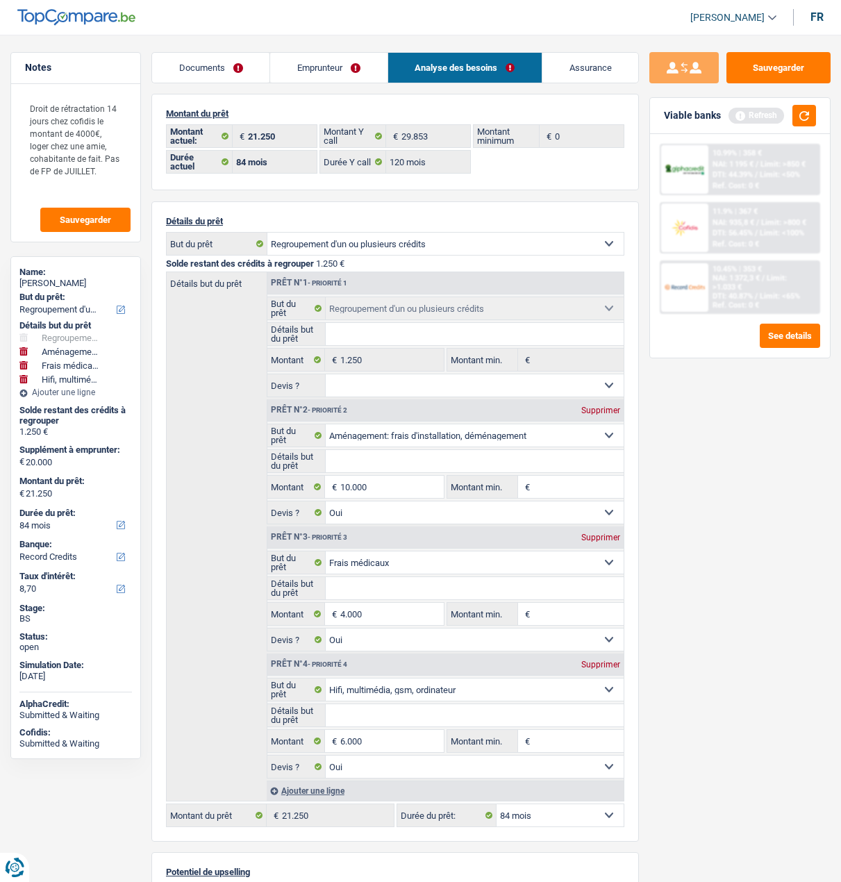
click at [278, 64] on link "Emprunteur" at bounding box center [328, 68] width 117 height 30
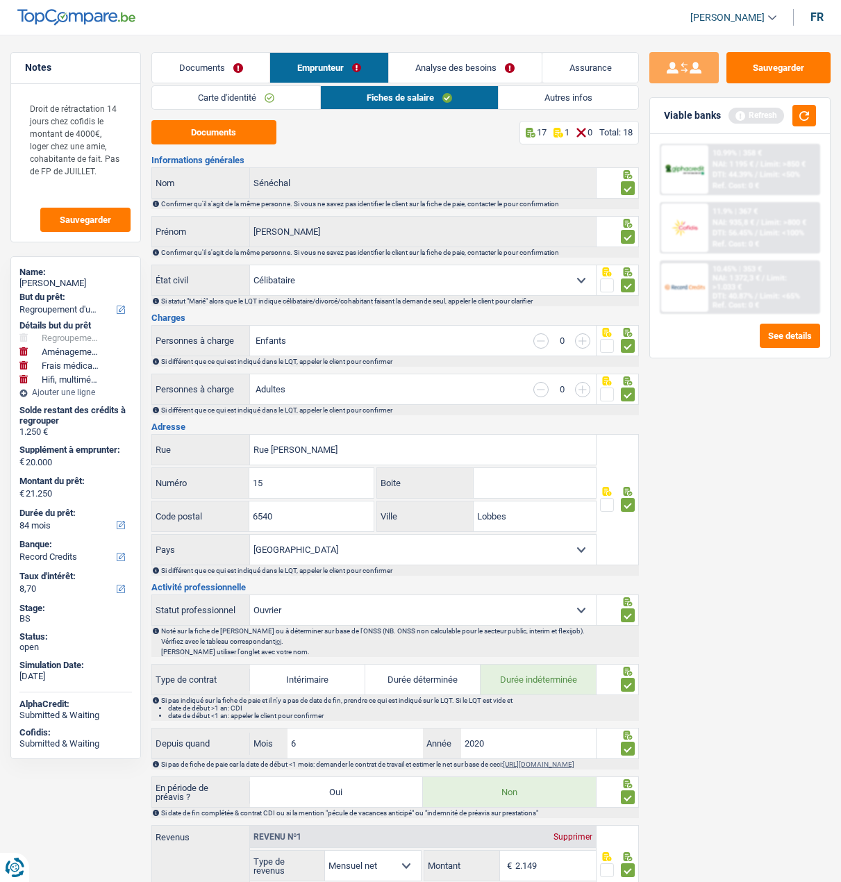
click at [551, 103] on link "Autres infos" at bounding box center [568, 97] width 140 height 23
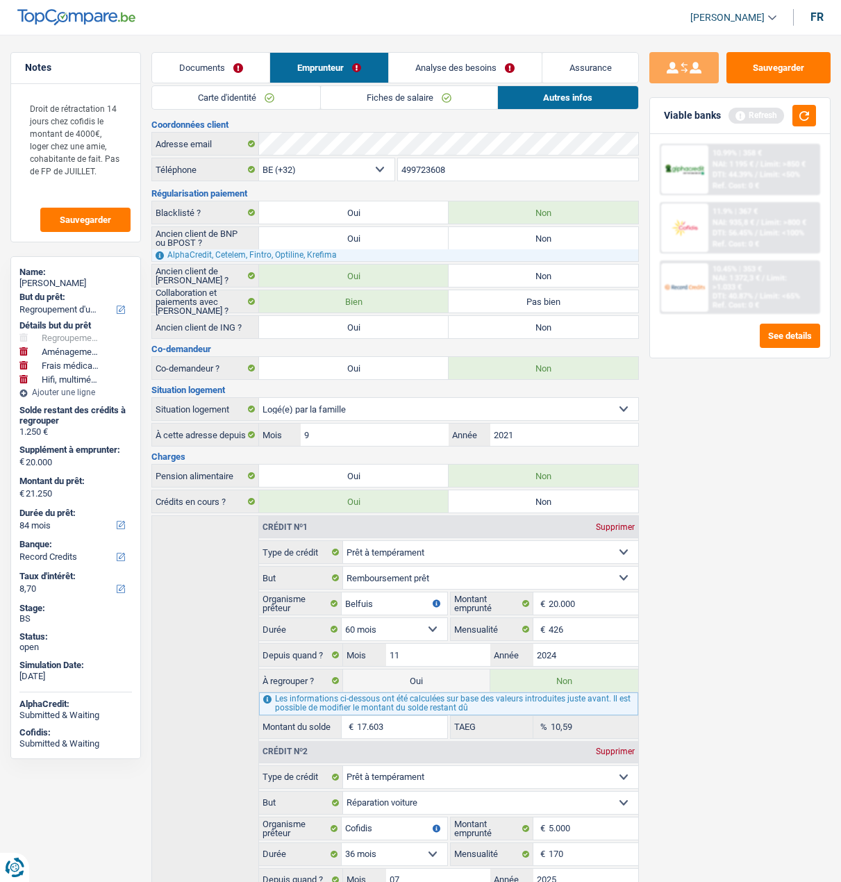
click at [517, 62] on link "Analyse des besoins" at bounding box center [465, 68] width 153 height 30
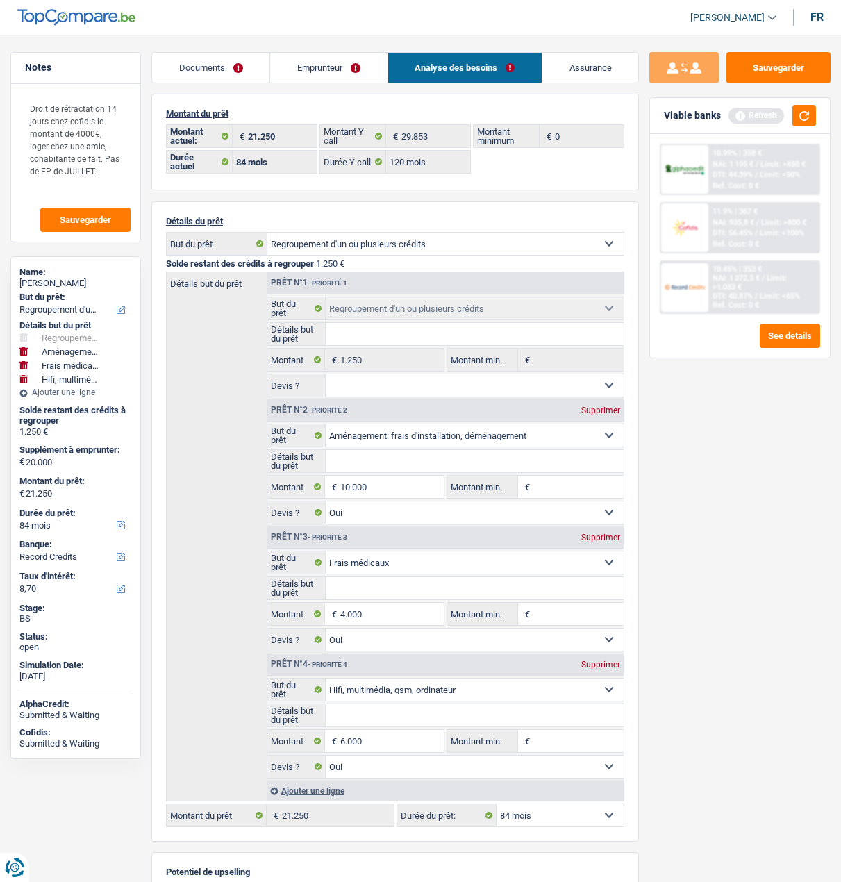
click at [365, 63] on link "Emprunteur" at bounding box center [328, 68] width 117 height 30
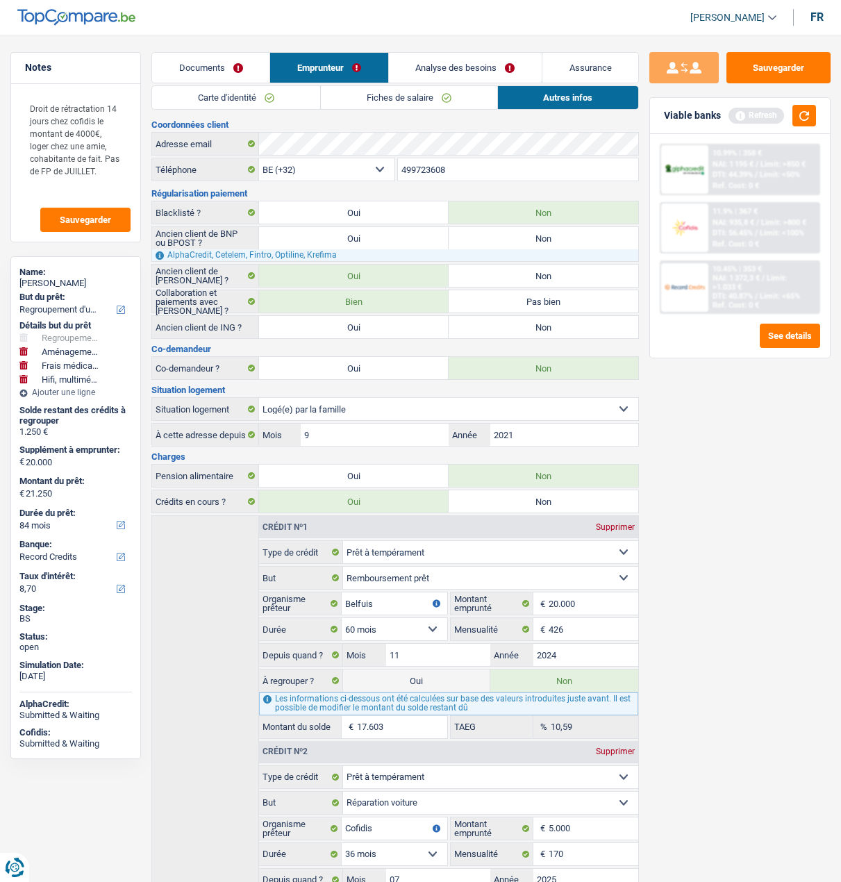
click at [367, 103] on link "Fiches de salaire" at bounding box center [409, 97] width 176 height 23
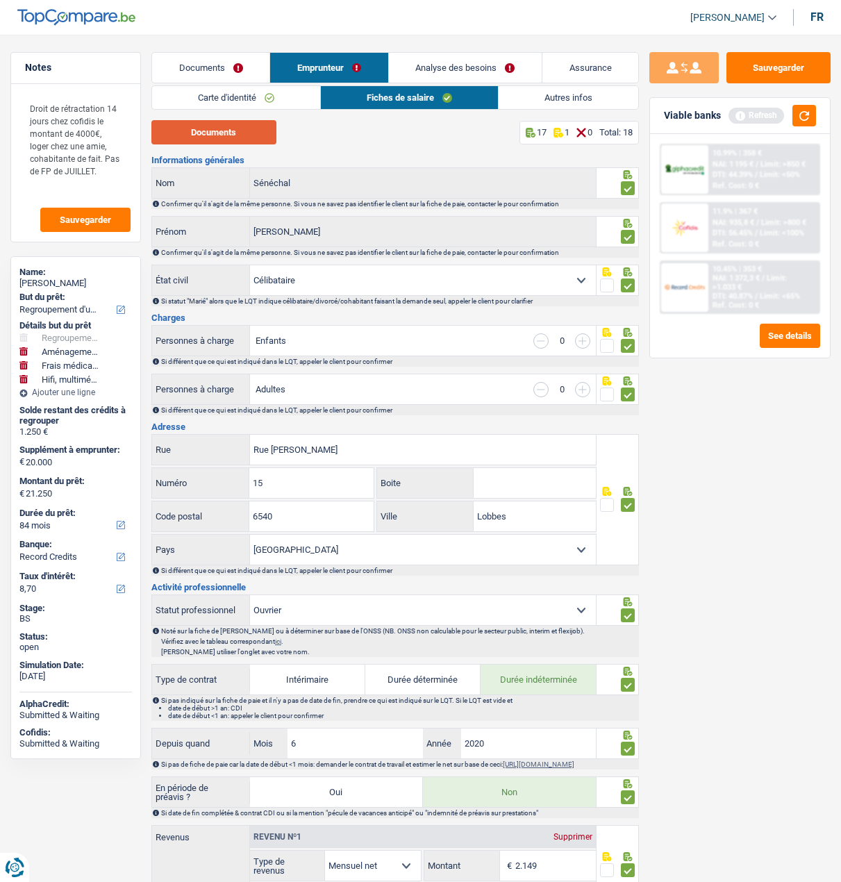
click at [269, 140] on button "Documents" at bounding box center [213, 132] width 125 height 24
click at [494, 72] on link "Analyse des besoins" at bounding box center [465, 68] width 153 height 30
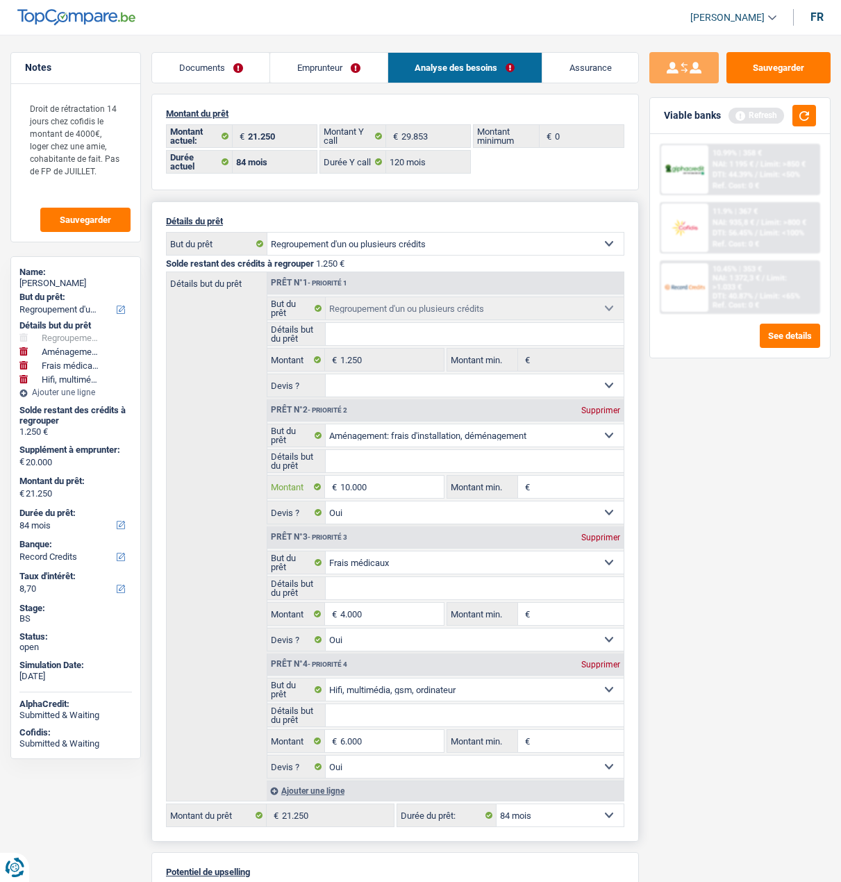
click at [390, 485] on input "10.000" at bounding box center [391, 487] width 103 height 22
type input "1"
type input "5.000"
type input "15.000"
type input "16.250"
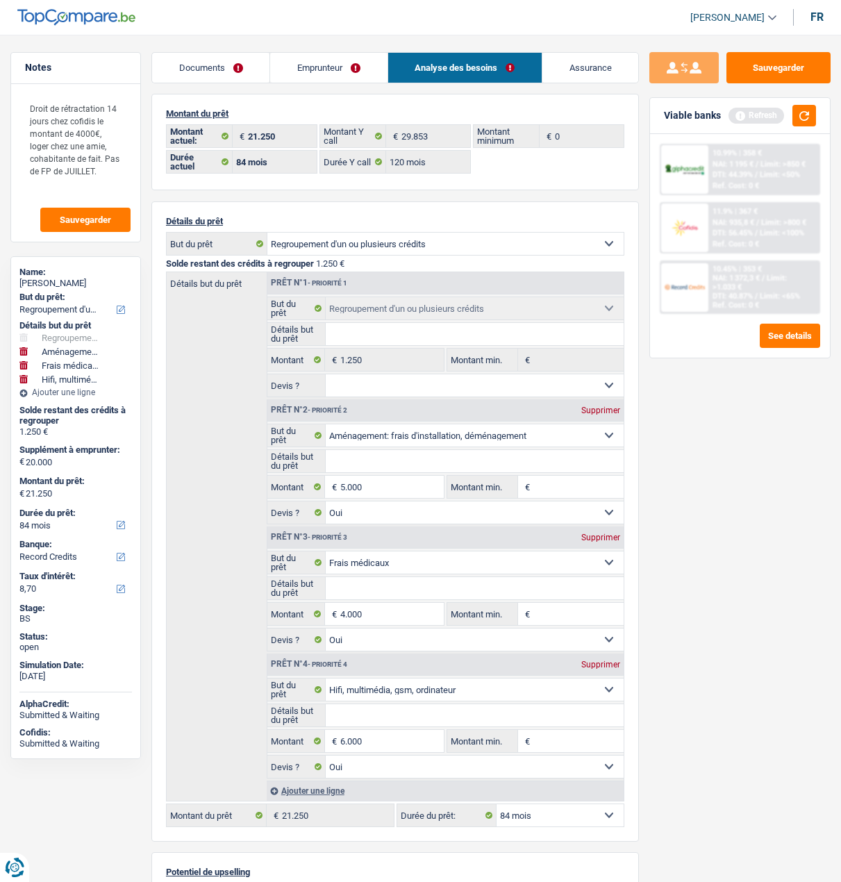
type input "16.250"
click at [723, 657] on div "Sauvegarder Viable banks Refresh 10.99% | 358 € NAI: 1 195 € / Limit: >850 € DT…" at bounding box center [740, 454] width 202 height 804
click at [381, 614] on input "4.000" at bounding box center [391, 614] width 103 height 22
type input "4"
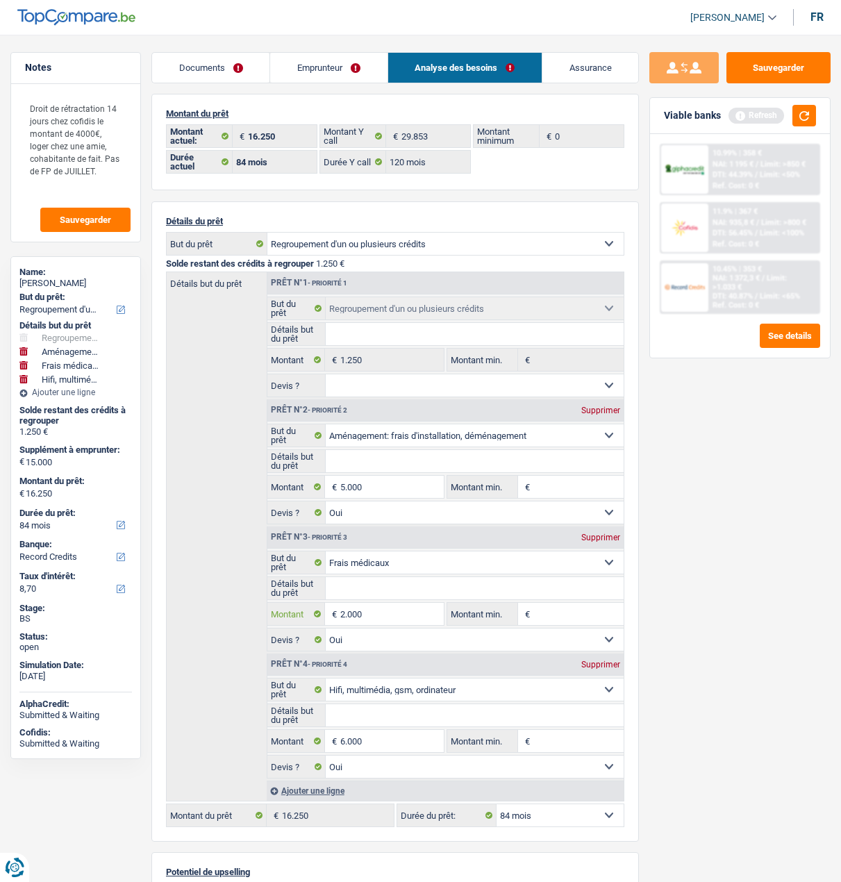
type input "2.000"
type input "13.000"
type input "14.250"
select select "60"
type input "14.250"
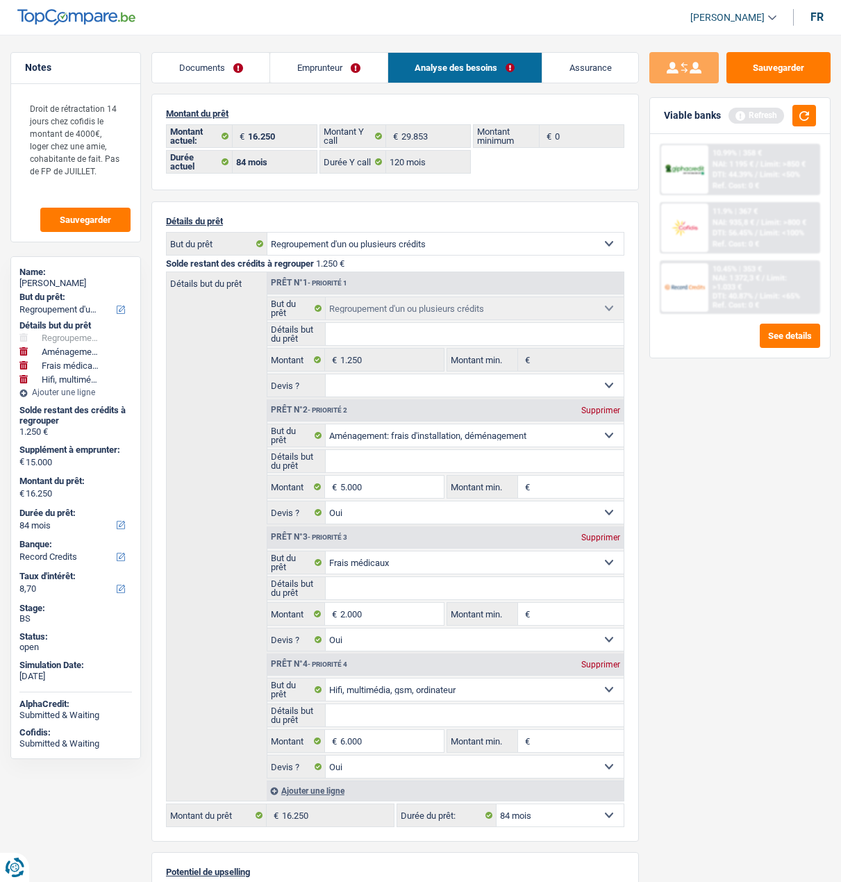
select select "60"
type input "14.250"
select select "60"
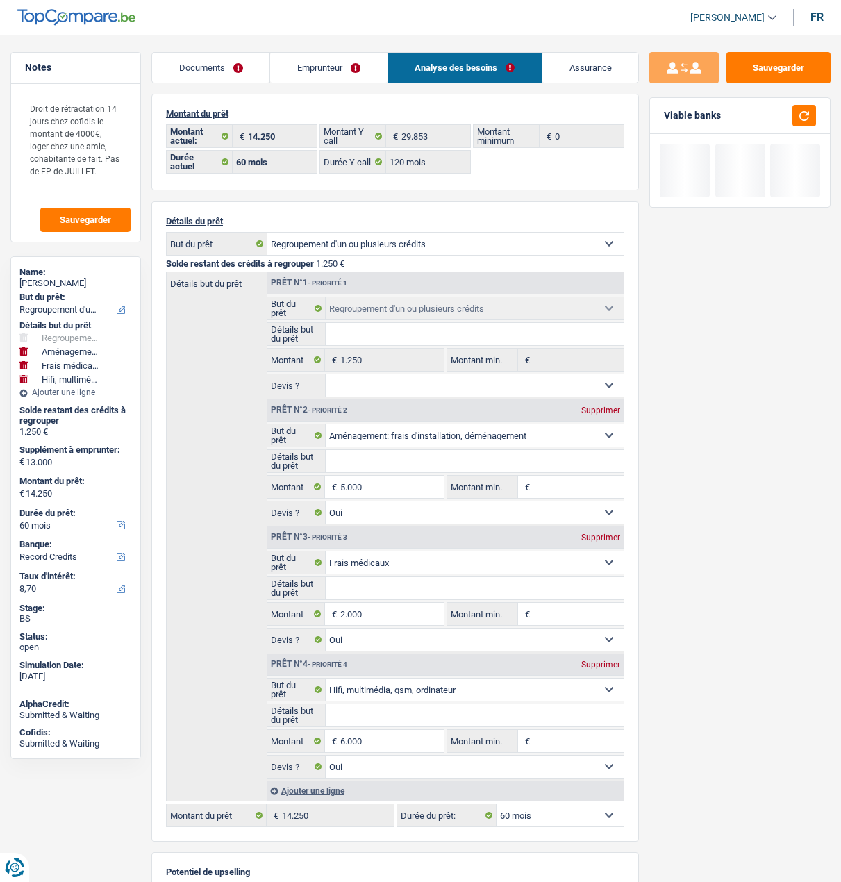
click at [653, 775] on div "Sauvegarder Viable banks" at bounding box center [740, 454] width 202 height 804
click at [371, 734] on input "6.000" at bounding box center [391, 741] width 103 height 22
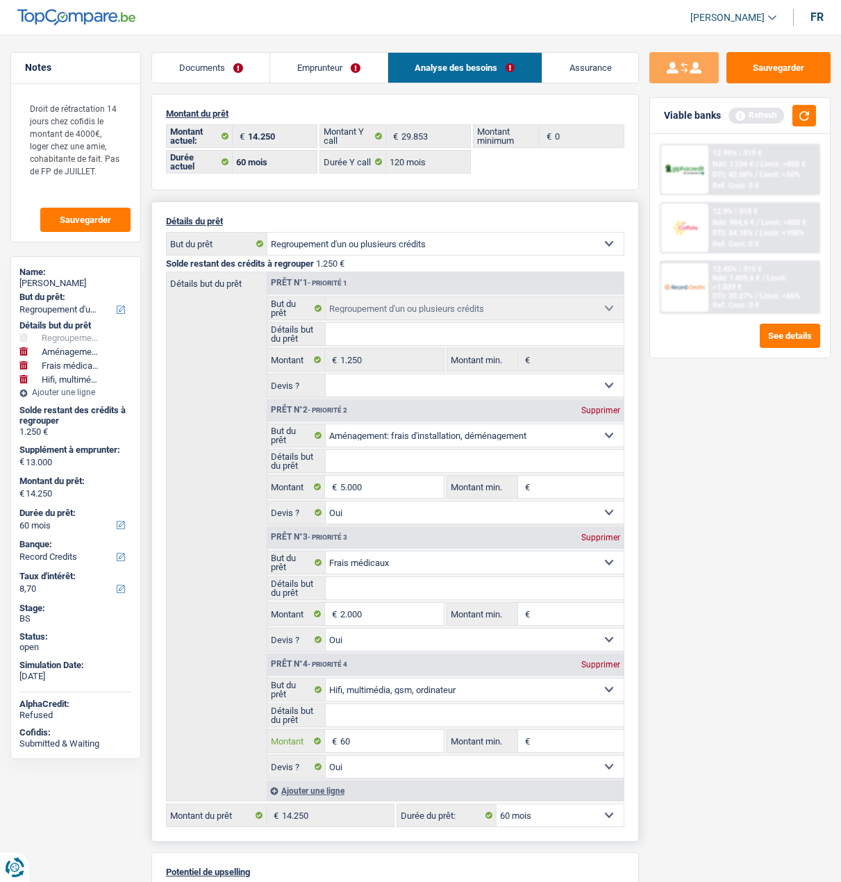
type input "6"
type input "5.000"
type input "12.000"
type input "13.250"
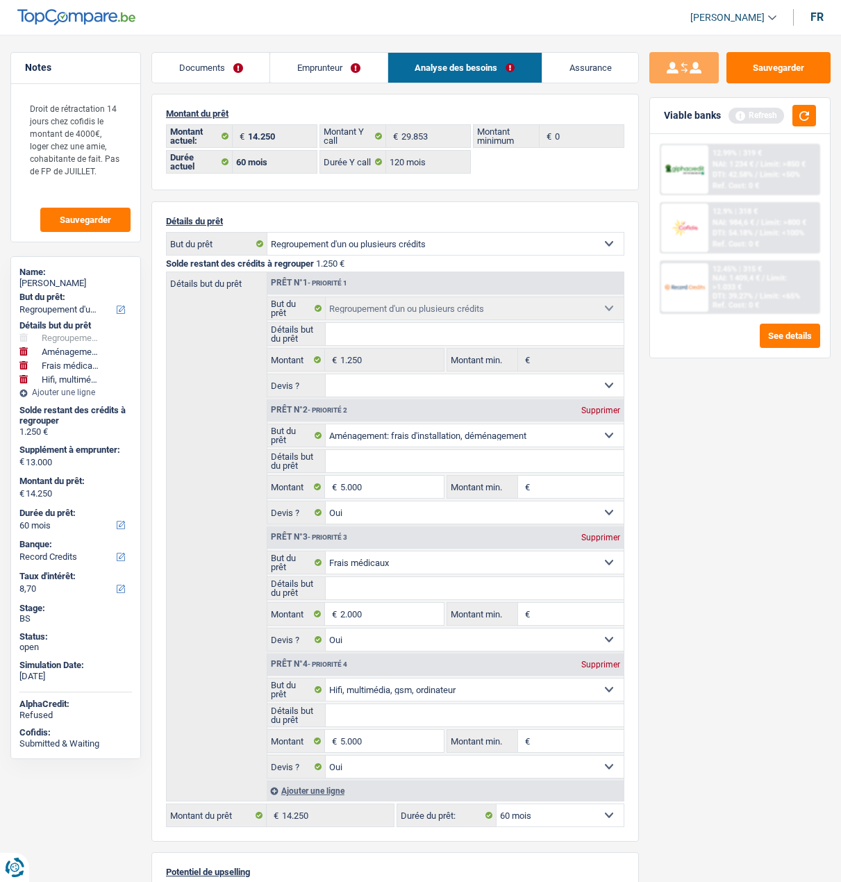
type input "13.250"
click at [743, 682] on div "Sauvegarder Viable banks Refresh 12.99% | 319 € NAI: 1 234 € / Limit: >850 € DT…" at bounding box center [740, 454] width 202 height 804
click at [705, 678] on div "Sauvegarder Viable banks Refresh 12.99% | 319 € NAI: 1 234 € / Limit: >850 € DT…" at bounding box center [740, 454] width 202 height 804
click at [797, 115] on button "button" at bounding box center [804, 116] width 24 height 22
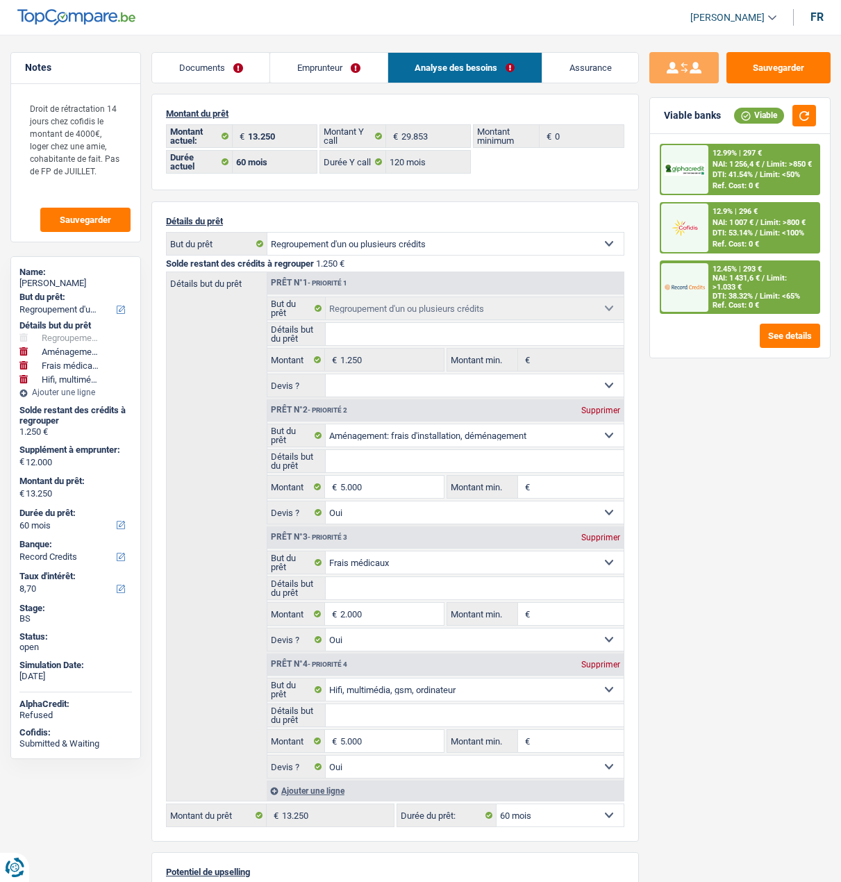
click at [736, 262] on div "12.45% | 293 € NAI: 1 431,6 € / Limit: >1.033 € DTI: 38.32% / Limit: <65% Ref. …" at bounding box center [763, 287] width 110 height 51
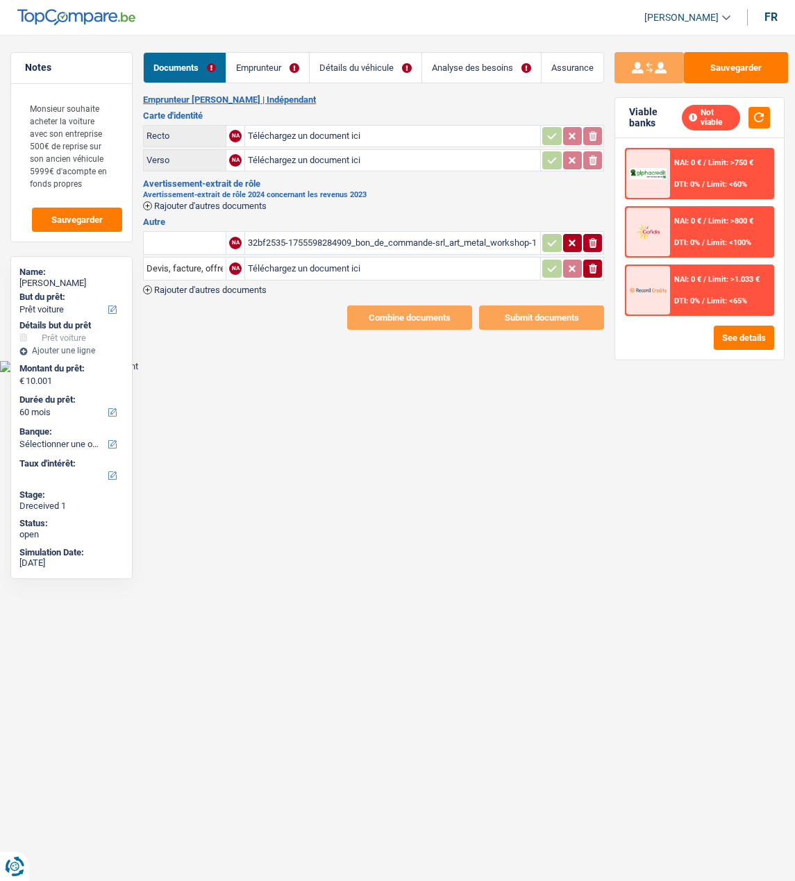
select select "car"
select select "60"
select select "cohabitation"
select select "independent"
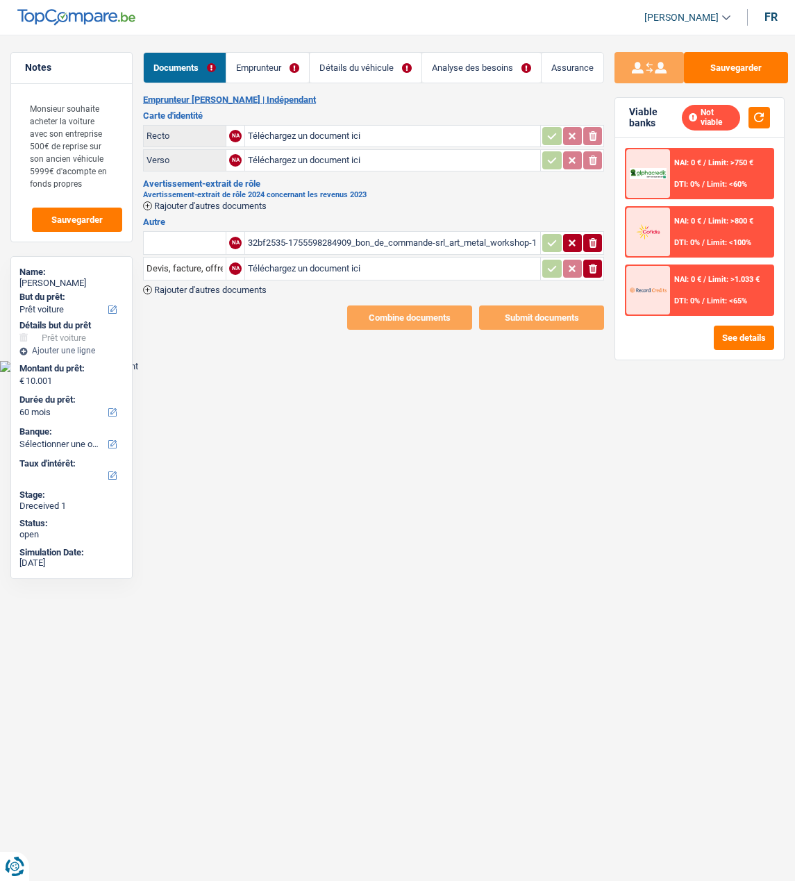
select select "netSalary"
click at [305, 71] on link "Emprunteur" at bounding box center [267, 68] width 83 height 30
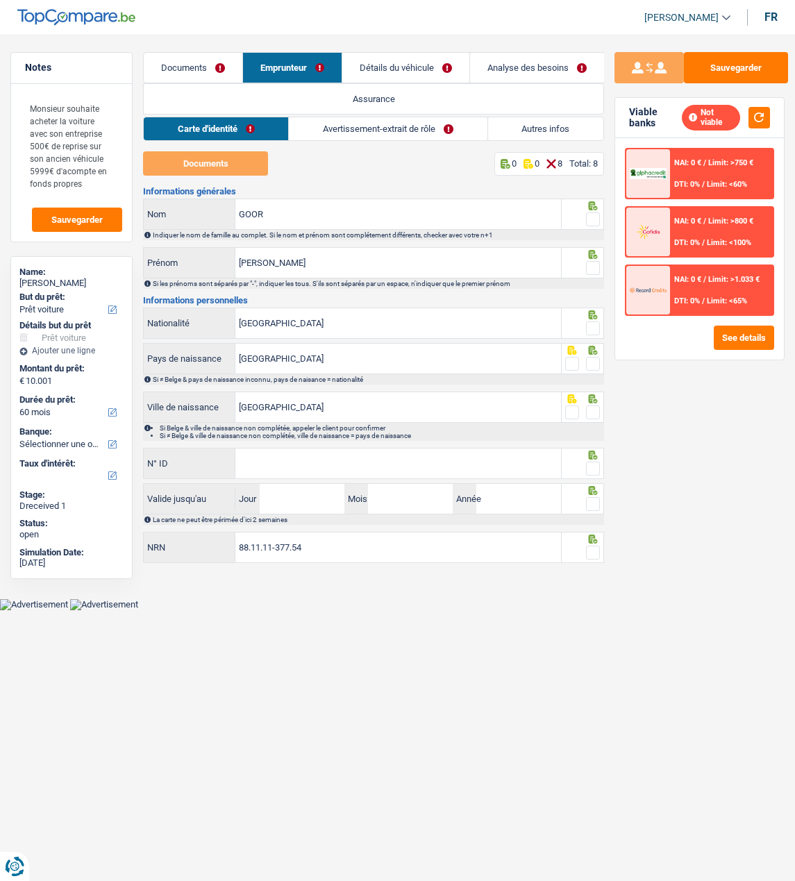
click at [398, 126] on link "Avertissement-extrait de rôle" at bounding box center [388, 128] width 198 height 23
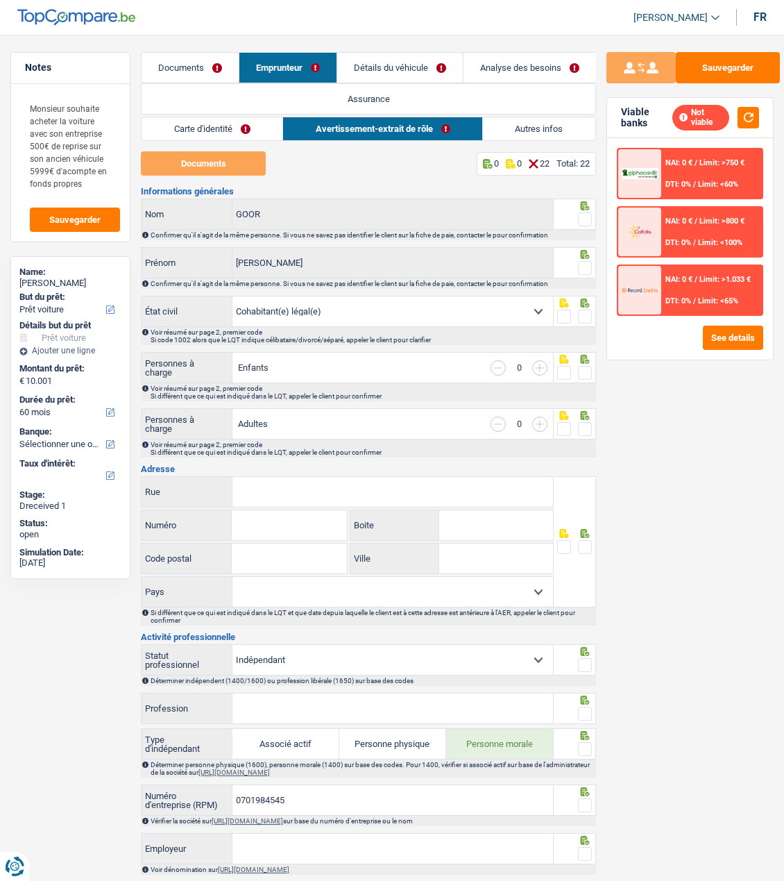
click at [201, 62] on link "Documents" at bounding box center [190, 68] width 97 height 30
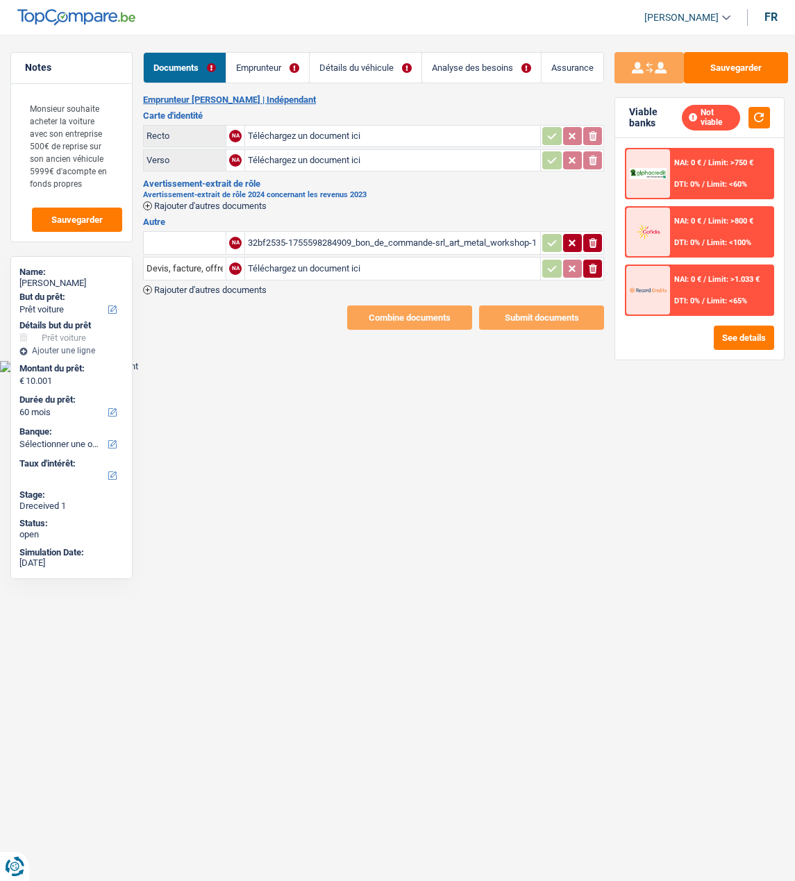
click at [288, 146] on input "Téléchargez un document ici" at bounding box center [392, 136] width 289 height 21
type input "C:\fakepath\ID GOORARNAUD.pdf"
click at [349, 171] on input "Téléchargez un document ici" at bounding box center [392, 160] width 289 height 21
type input "C:\fakepath\ID GOORARNAUD.pdf"
click at [750, 53] on button "Sauvegarder" at bounding box center [736, 67] width 104 height 31
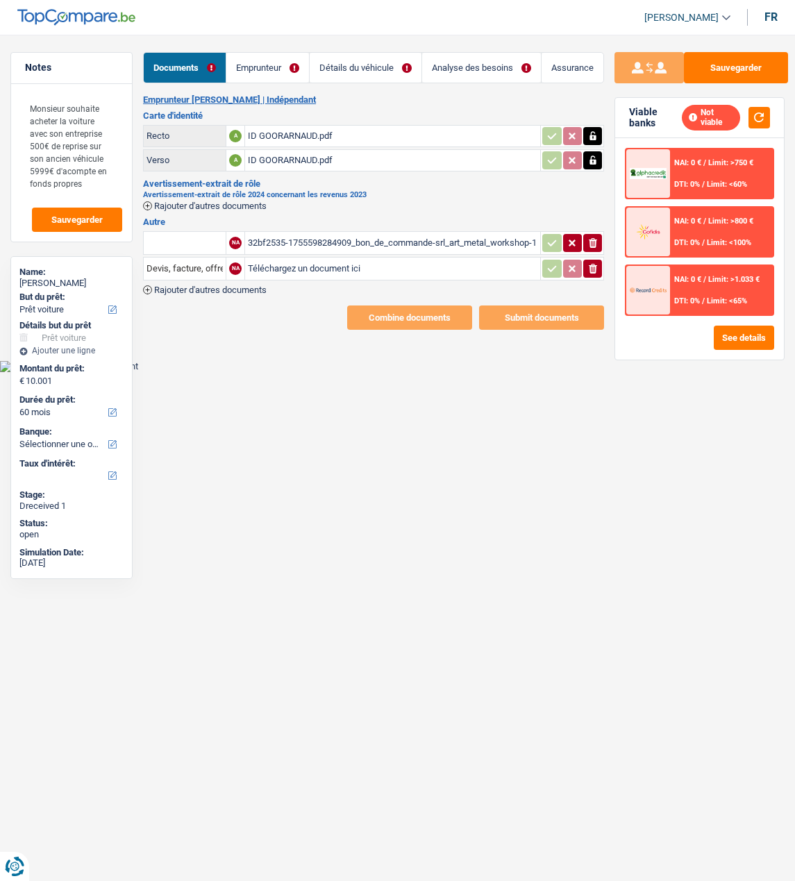
click at [196, 254] on input "text" at bounding box center [184, 243] width 76 height 22
click at [208, 279] on li "Devis, facture, offre, bon de commande" at bounding box center [235, 270] width 169 height 17
type input "Devis, facture, offre, bon de commande"
click at [596, 276] on icon "ionicons-v5-e" at bounding box center [592, 269] width 11 height 14
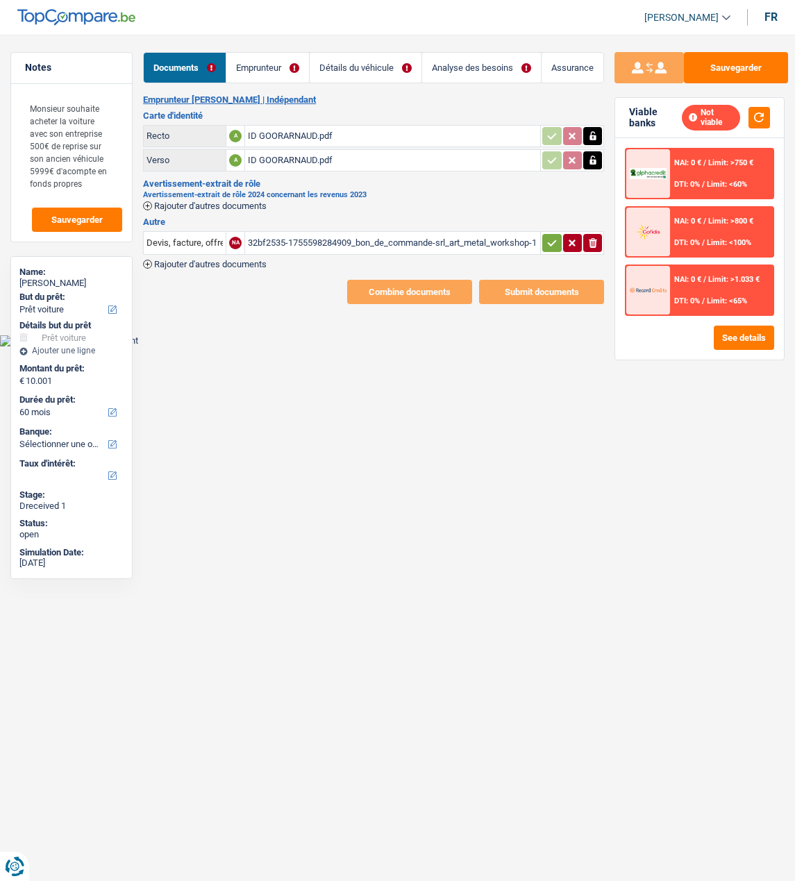
click at [547, 246] on icon "button" at bounding box center [551, 243] width 9 height 6
click at [217, 210] on span "Rajouter d'autres documents" at bounding box center [210, 205] width 112 height 9
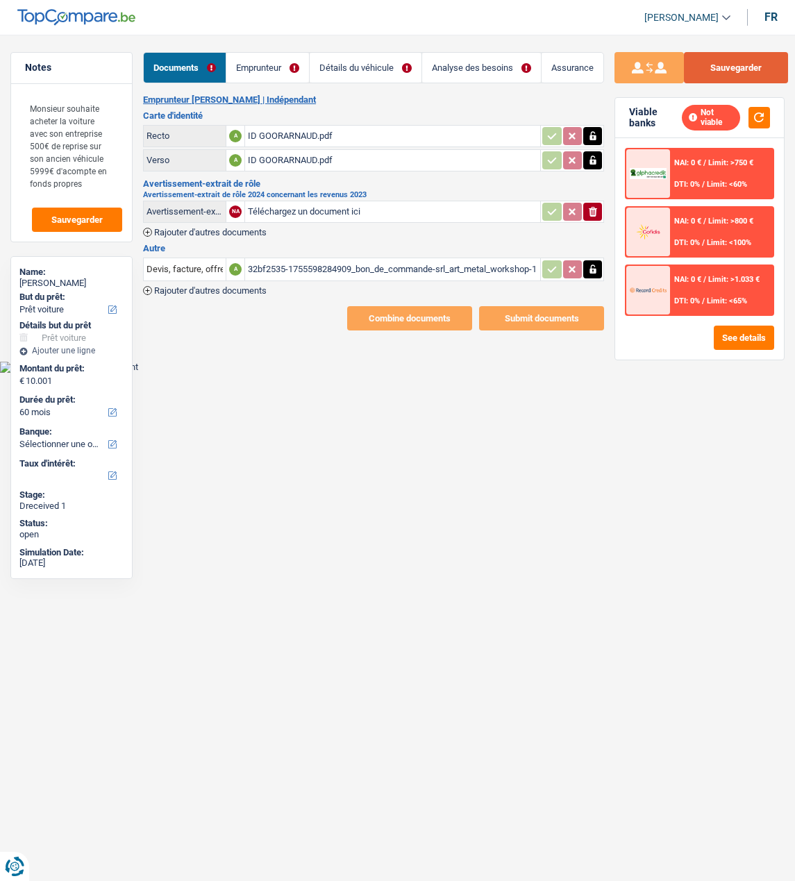
click at [735, 64] on button "Sauvegarder" at bounding box center [736, 67] width 104 height 31
click at [300, 73] on link "Emprunteur" at bounding box center [267, 68] width 83 height 30
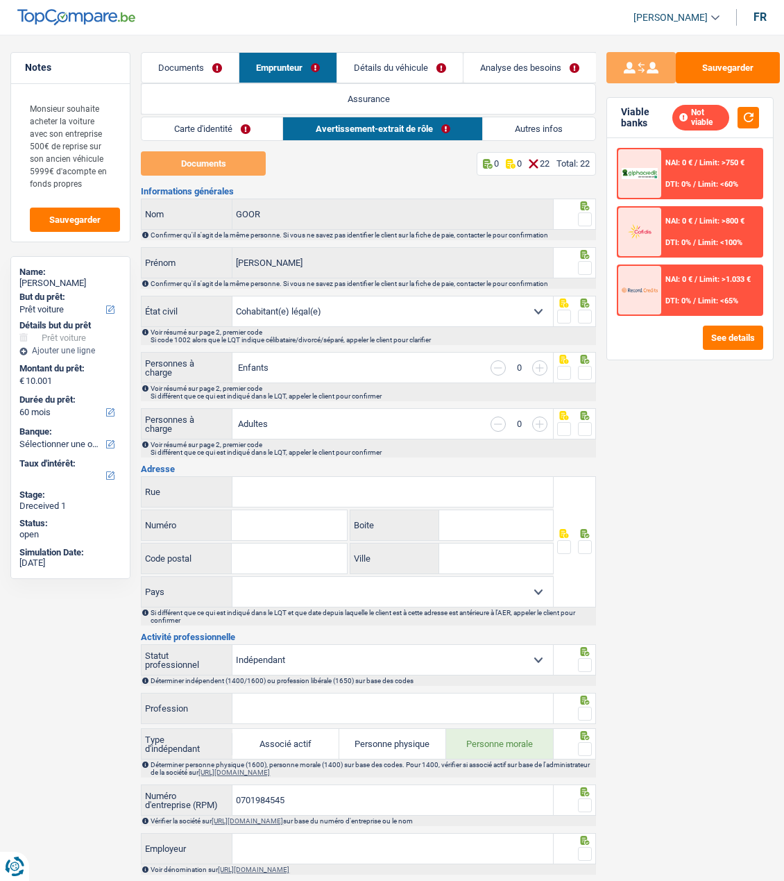
click at [236, 126] on link "Carte d'identité" at bounding box center [212, 128] width 141 height 23
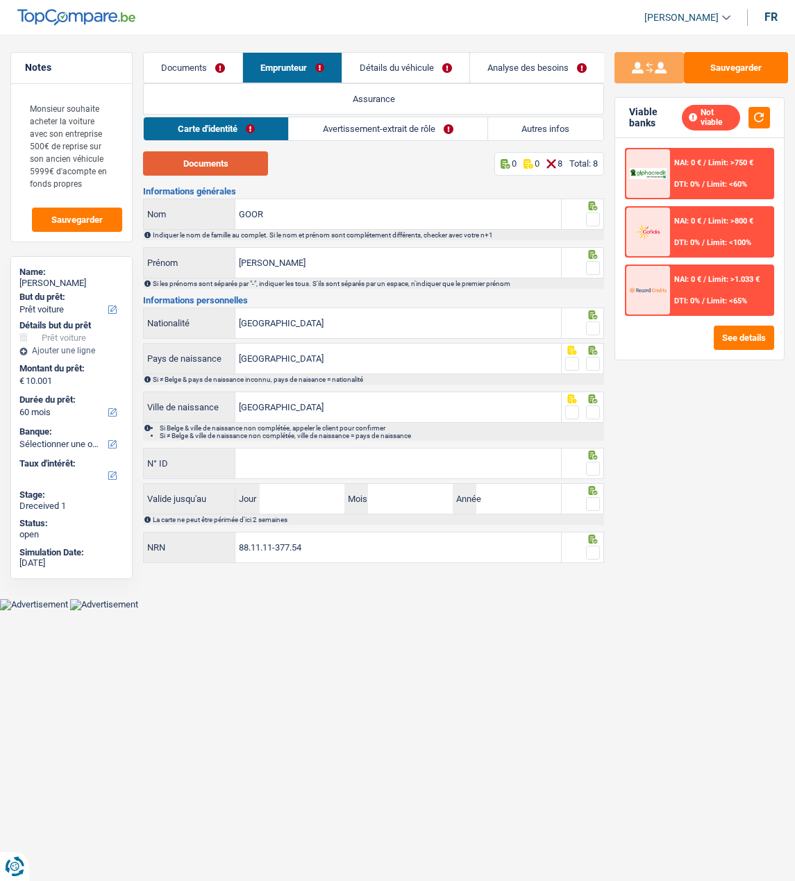
click at [235, 160] on button "Documents" at bounding box center [205, 163] width 125 height 24
drag, startPoint x: 589, startPoint y: 215, endPoint x: 589, endPoint y: 224, distance: 9.0
click at [589, 215] on span at bounding box center [593, 219] width 14 height 14
click at [0, 0] on input "radio" at bounding box center [0, 0] width 0 height 0
drag, startPoint x: 588, startPoint y: 262, endPoint x: 595, endPoint y: 302, distance: 40.9
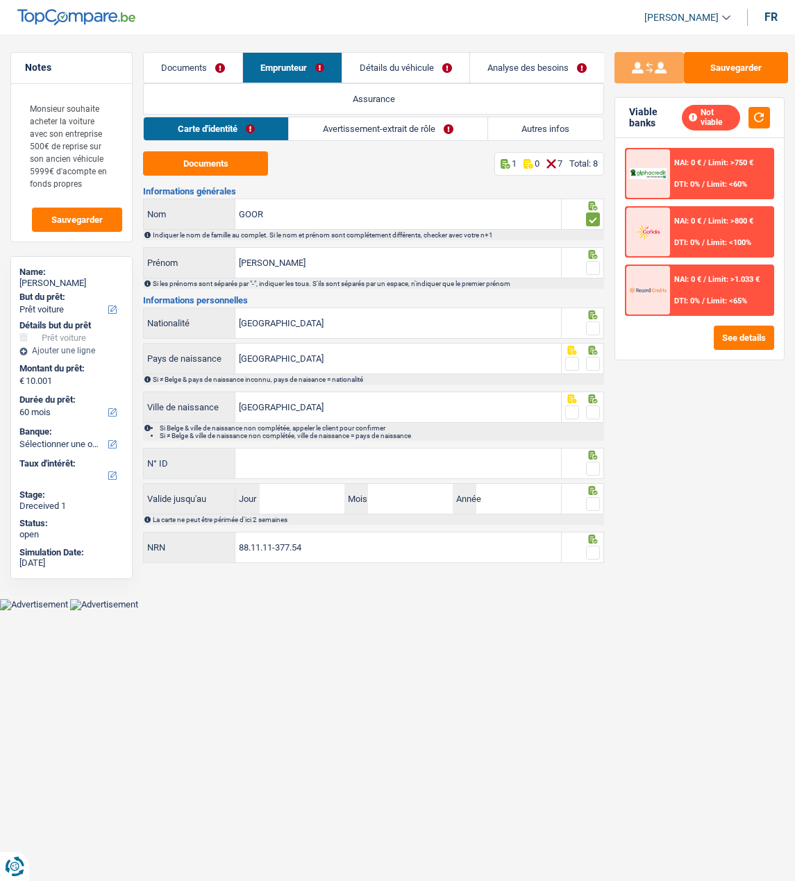
click at [588, 263] on span at bounding box center [593, 268] width 14 height 14
click at [0, 0] on input "radio" at bounding box center [0, 0] width 0 height 0
drag, startPoint x: 596, startPoint y: 326, endPoint x: 591, endPoint y: 355, distance: 30.4
click at [595, 330] on span at bounding box center [593, 328] width 14 height 14
click at [0, 0] on input "radio" at bounding box center [0, 0] width 0 height 0
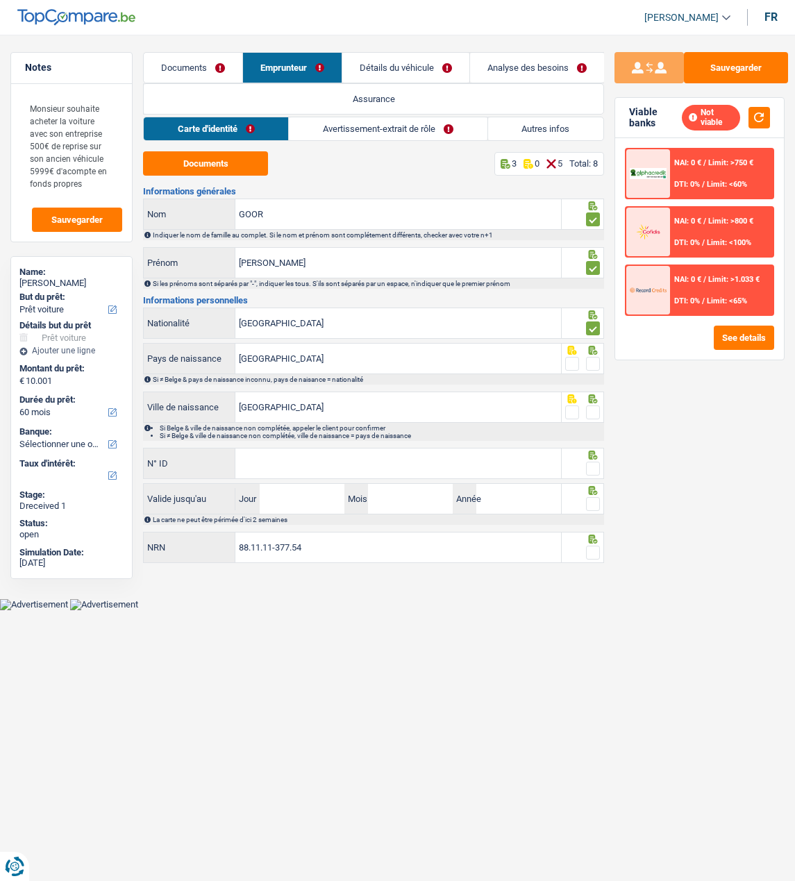
click at [589, 362] on span at bounding box center [593, 364] width 14 height 14
click at [0, 0] on input "radio" at bounding box center [0, 0] width 0 height 0
drag, startPoint x: 587, startPoint y: 404, endPoint x: 600, endPoint y: 434, distance: 32.6
click at [587, 406] on span at bounding box center [593, 412] width 14 height 14
click at [0, 0] on input "radio" at bounding box center [0, 0] width 0 height 0
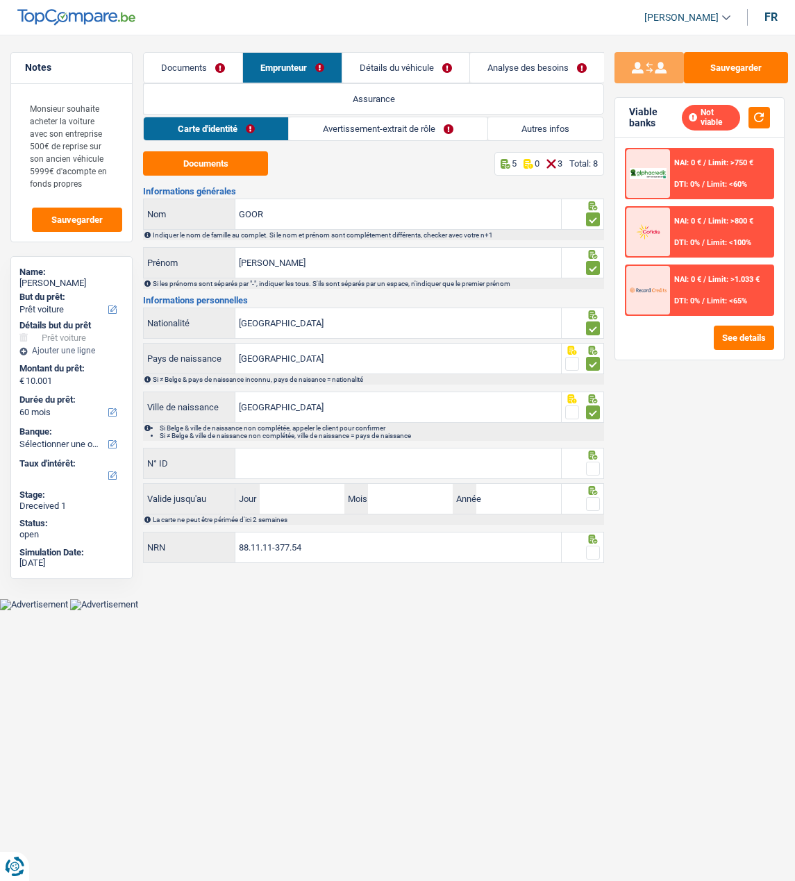
click at [598, 470] on span at bounding box center [593, 469] width 14 height 14
click at [0, 0] on input "radio" at bounding box center [0, 0] width 0 height 0
click at [455, 455] on input "N° ID" at bounding box center [398, 463] width 326 height 30
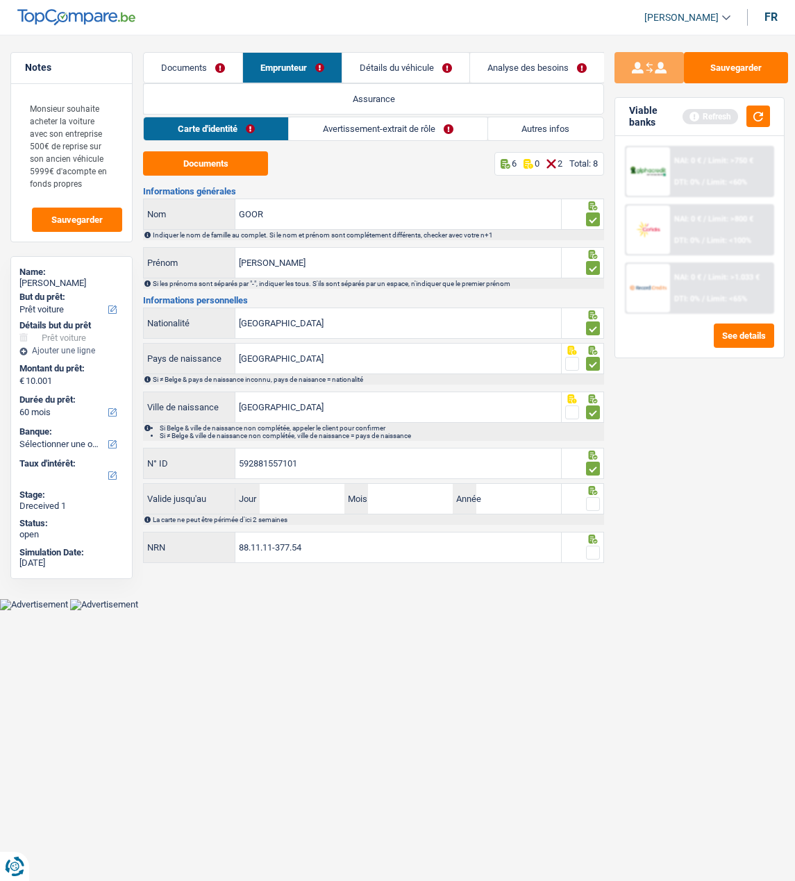
drag, startPoint x: 389, startPoint y: 450, endPoint x: 154, endPoint y: 472, distance: 235.7
click at [154, 472] on div "592881557101 N° ID" at bounding box center [352, 463] width 417 height 30
type input "592-8815571-01"
click at [311, 497] on input "Jour" at bounding box center [302, 499] width 85 height 30
type input "19"
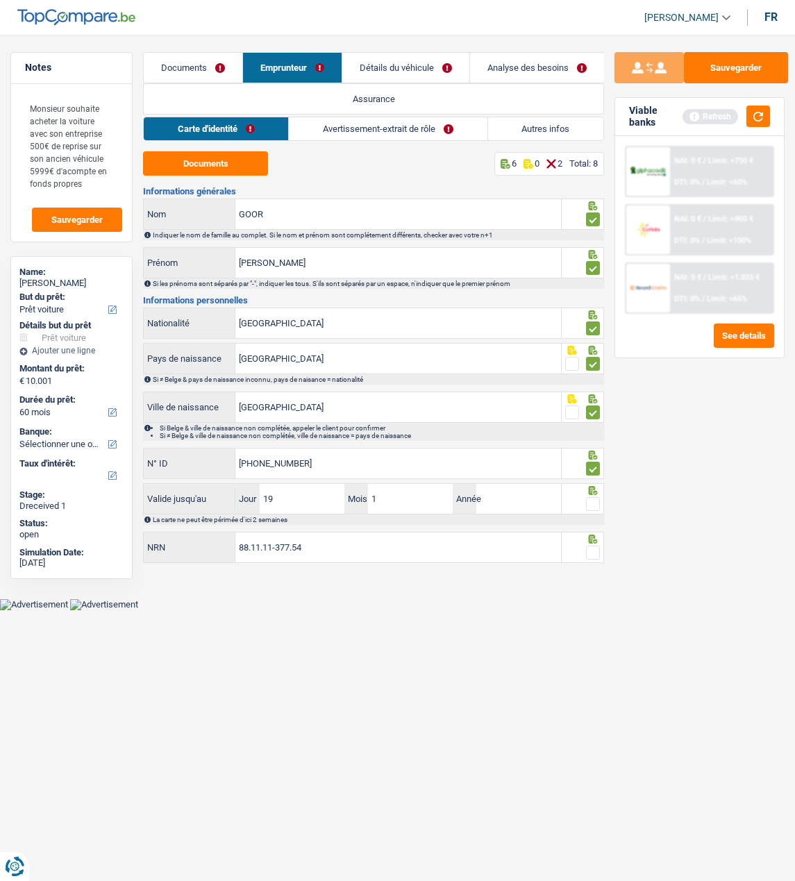
type input "10"
type input "2028"
click at [593, 499] on span at bounding box center [593, 504] width 14 height 14
click at [0, 0] on input "radio" at bounding box center [0, 0] width 0 height 0
click at [597, 548] on span at bounding box center [593, 553] width 14 height 14
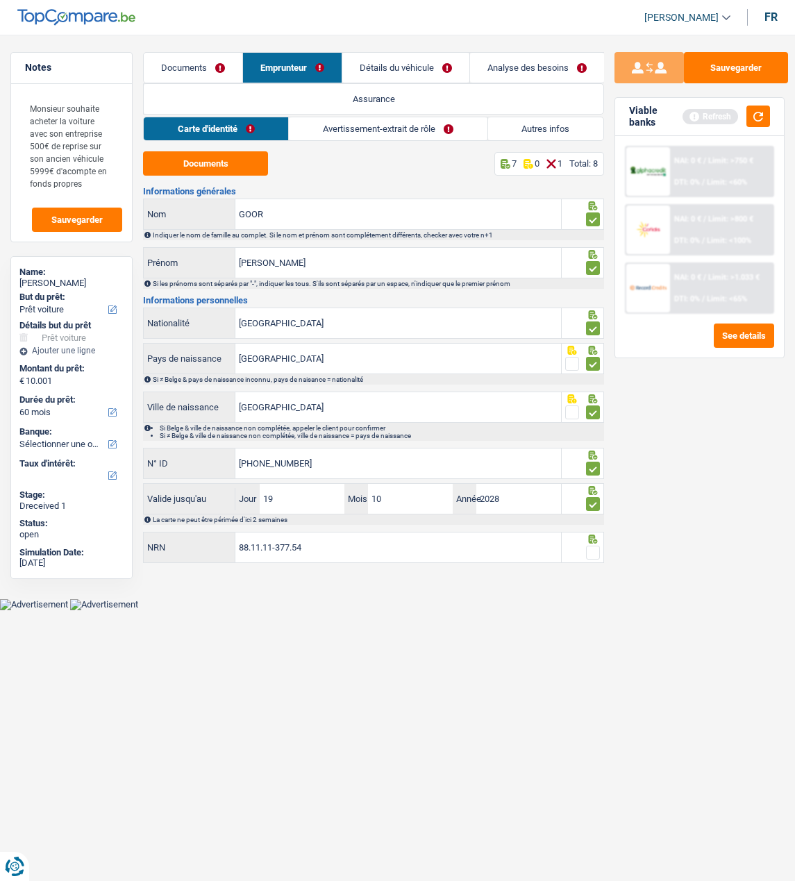
click at [0, 0] on input "radio" at bounding box center [0, 0] width 0 height 0
click at [720, 69] on button "Sauvegarder" at bounding box center [736, 67] width 104 height 31
click at [415, 136] on link "Avertissement-extrait de rôle" at bounding box center [388, 128] width 198 height 23
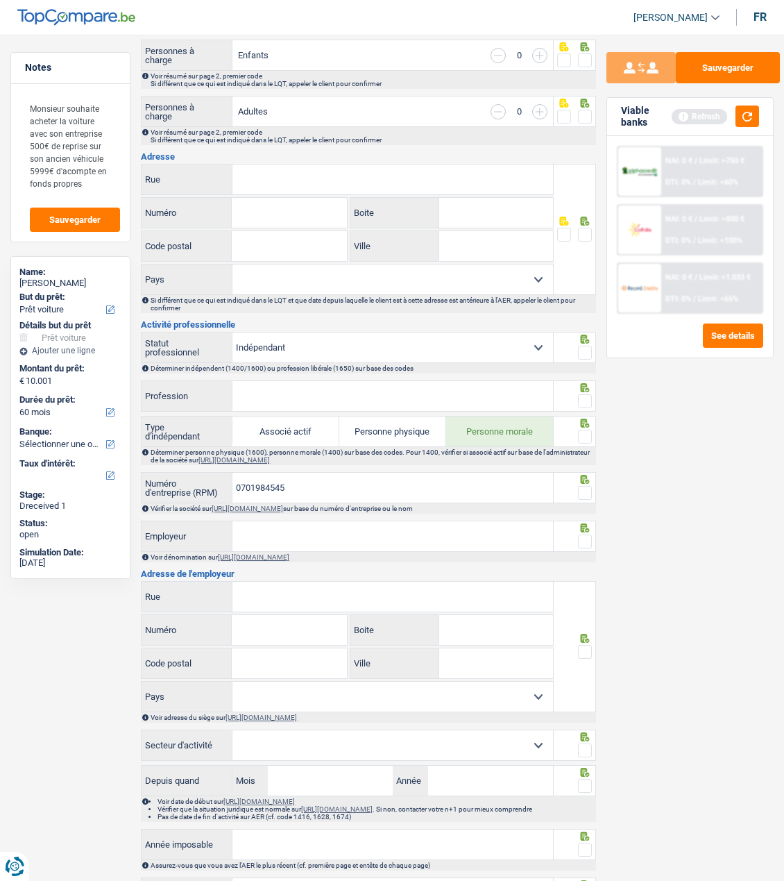
scroll to position [347, 0]
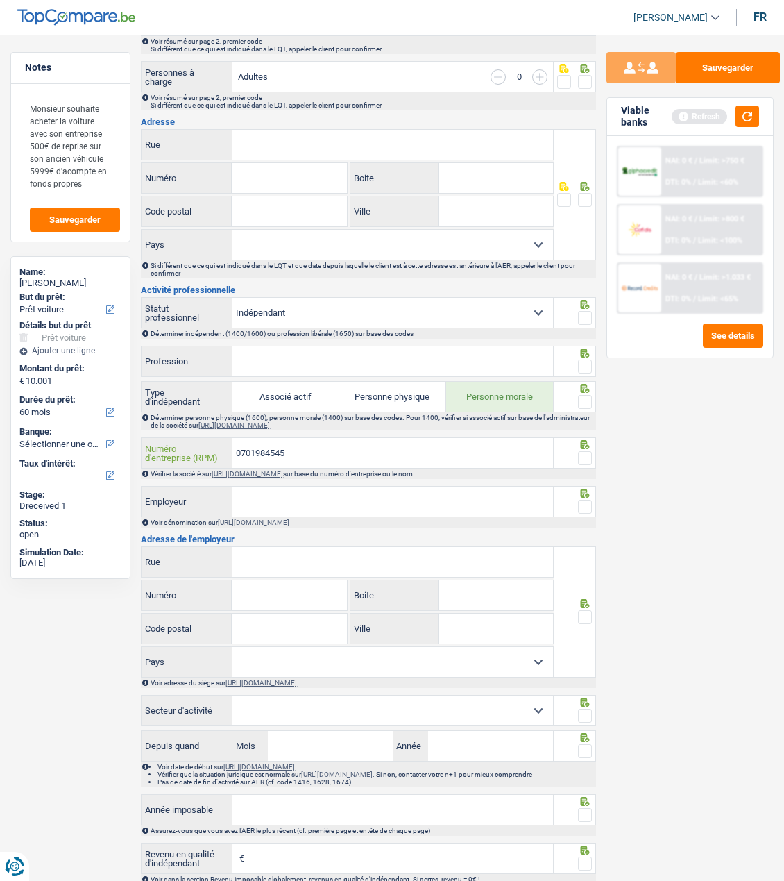
drag, startPoint x: 303, startPoint y: 463, endPoint x: 181, endPoint y: 464, distance: 122.2
click at [181, 464] on div "0701984545 Numéro d'entreprise (RPM)" at bounding box center [348, 453] width 412 height 30
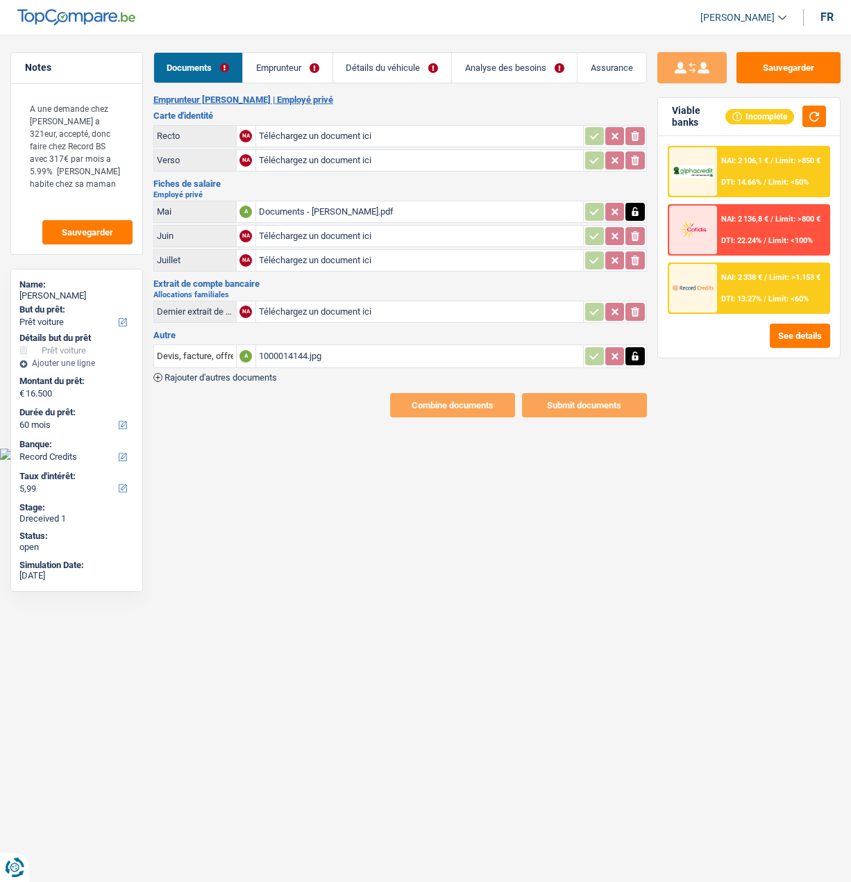
select select "car"
select select "60"
select select "record credits"
click at [337, 204] on div "Documents - Sikora Natacha.pdf" at bounding box center [419, 211] width 321 height 21
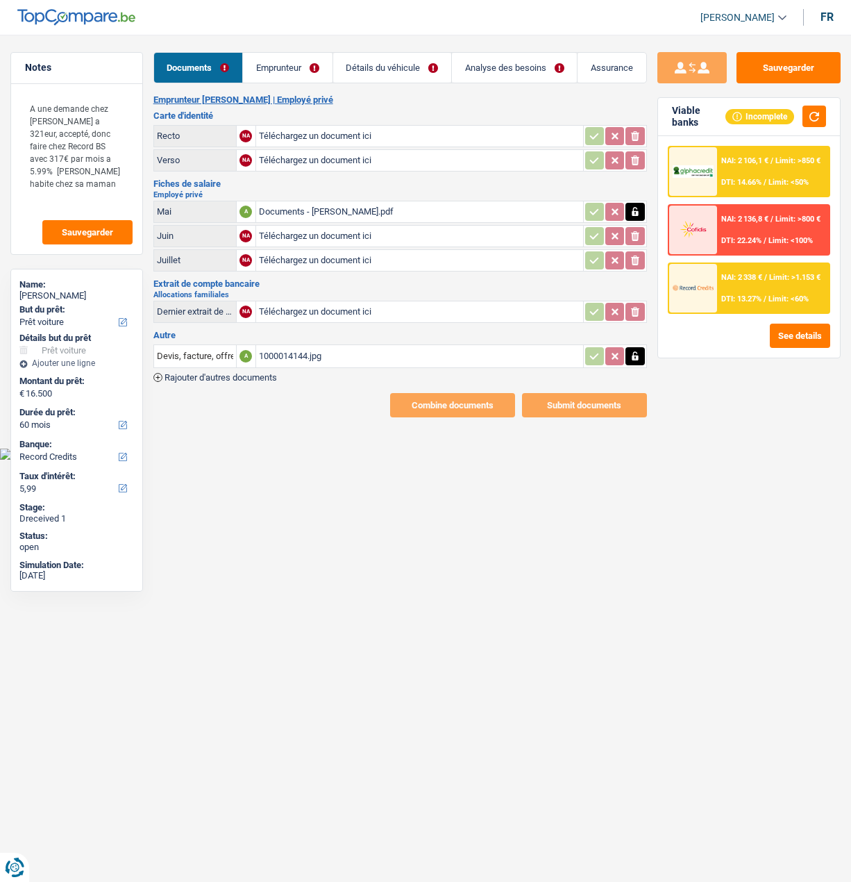
click at [308, 133] on input "Téléchargez un document ici" at bounding box center [419, 136] width 321 height 21
type input "C:\fakepath\ID Sikora.png"
click at [310, 157] on input "Téléchargez un document ici" at bounding box center [419, 160] width 321 height 21
type input "C:\fakepath\ID Sikora.png"
click at [788, 70] on button "Sauvegarder" at bounding box center [789, 67] width 104 height 31
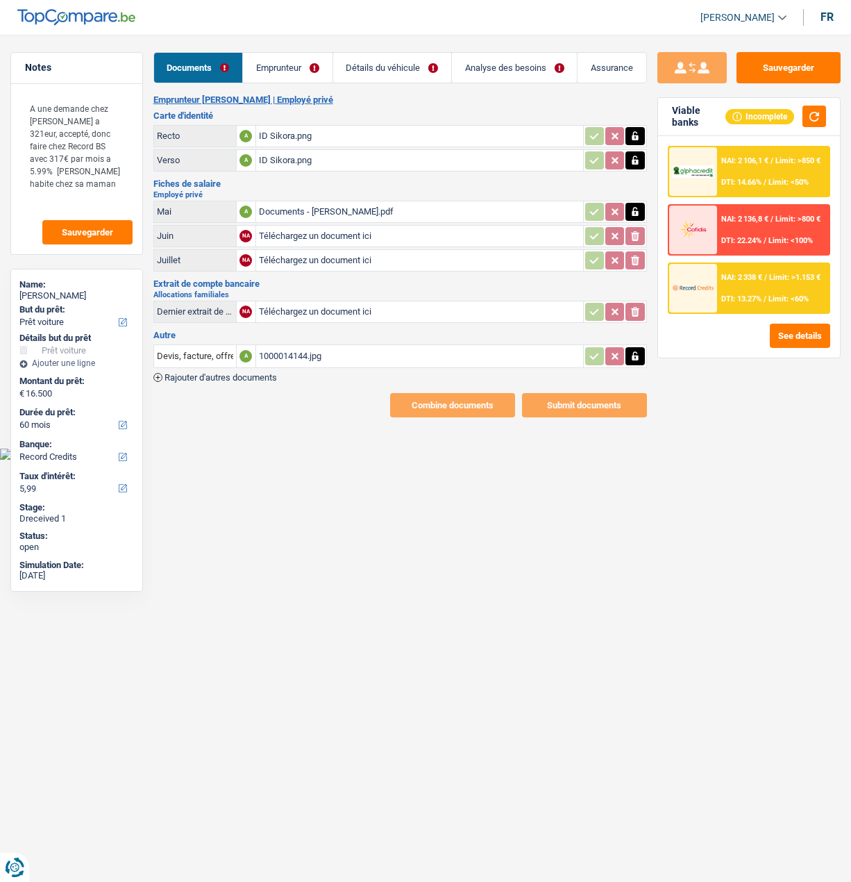
click at [301, 71] on link "Emprunteur" at bounding box center [287, 68] width 89 height 30
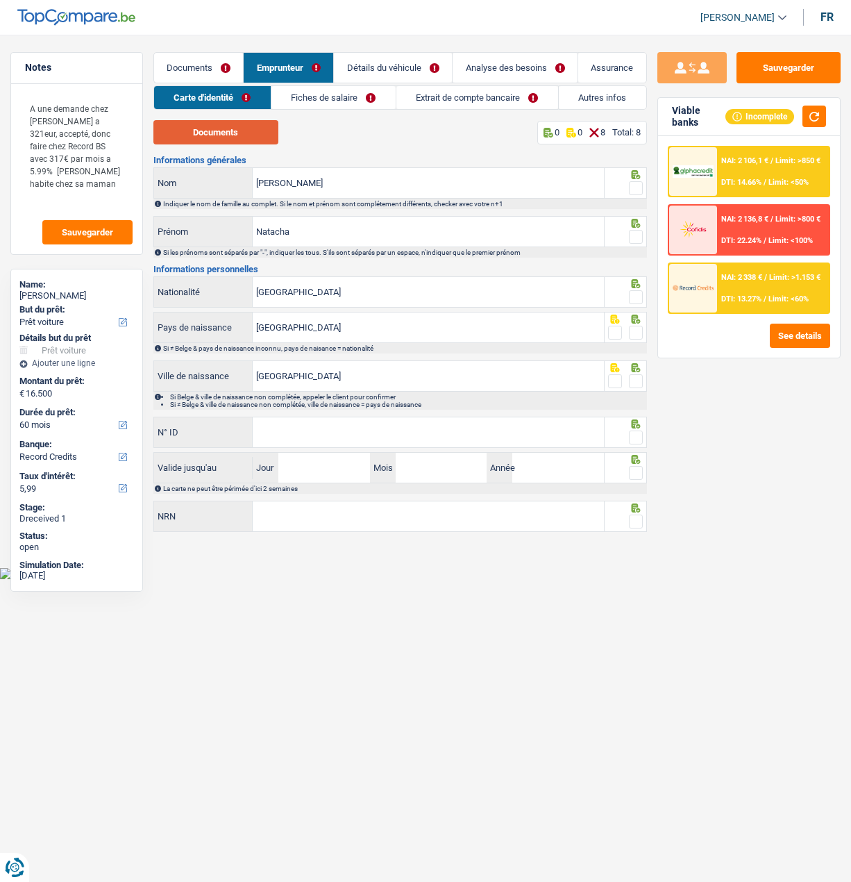
click at [253, 137] on button "Documents" at bounding box center [215, 132] width 125 height 24
drag, startPoint x: 635, startPoint y: 180, endPoint x: 636, endPoint y: 192, distance: 11.9
click at [635, 182] on span at bounding box center [636, 188] width 14 height 14
click at [0, 0] on input "radio" at bounding box center [0, 0] width 0 height 0
click at [635, 231] on span at bounding box center [636, 237] width 14 height 14
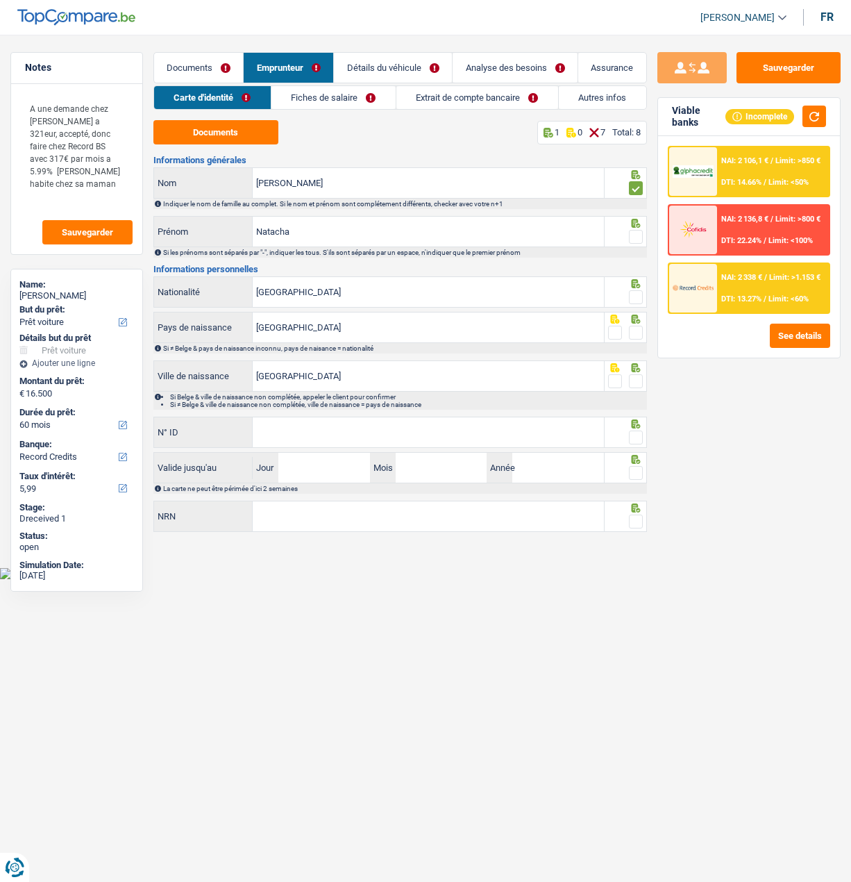
click at [0, 0] on input "radio" at bounding box center [0, 0] width 0 height 0
drag, startPoint x: 635, startPoint y: 286, endPoint x: 632, endPoint y: 317, distance: 30.7
click at [635, 289] on div at bounding box center [636, 297] width 14 height 17
drag, startPoint x: 635, startPoint y: 299, endPoint x: 633, endPoint y: 312, distance: 14.0
click at [635, 299] on span at bounding box center [636, 297] width 14 height 14
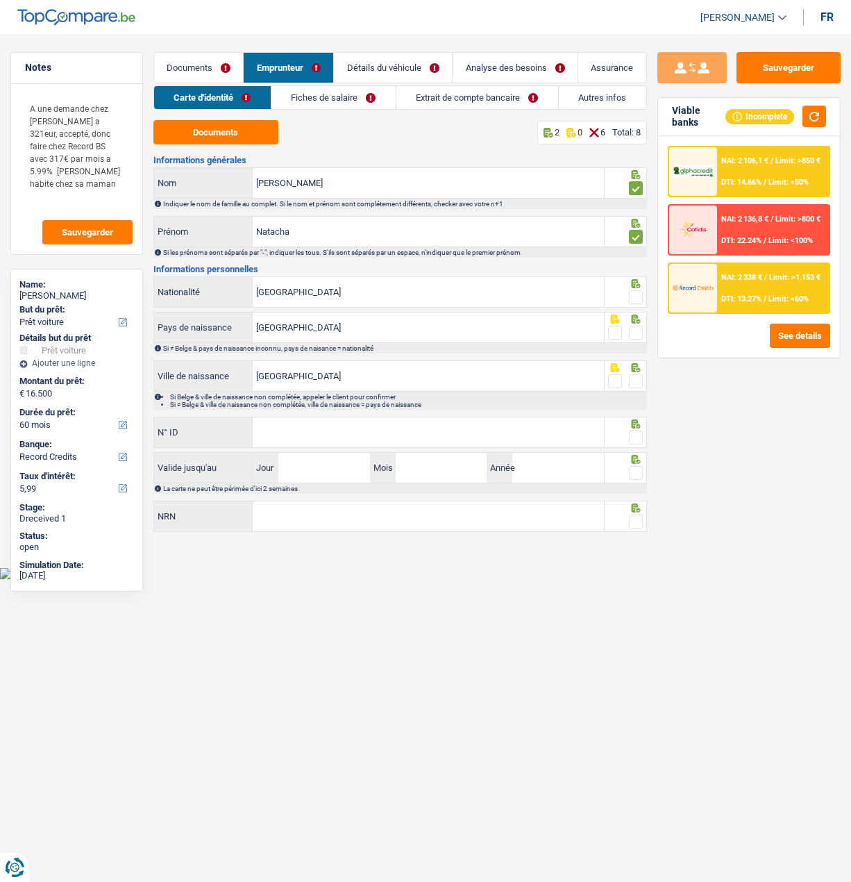
click at [0, 0] on input "radio" at bounding box center [0, 0] width 0 height 0
click at [632, 335] on span at bounding box center [636, 333] width 14 height 14
click at [0, 0] on input "radio" at bounding box center [0, 0] width 0 height 0
click at [632, 380] on span at bounding box center [636, 381] width 14 height 14
click at [0, 0] on input "radio" at bounding box center [0, 0] width 0 height 0
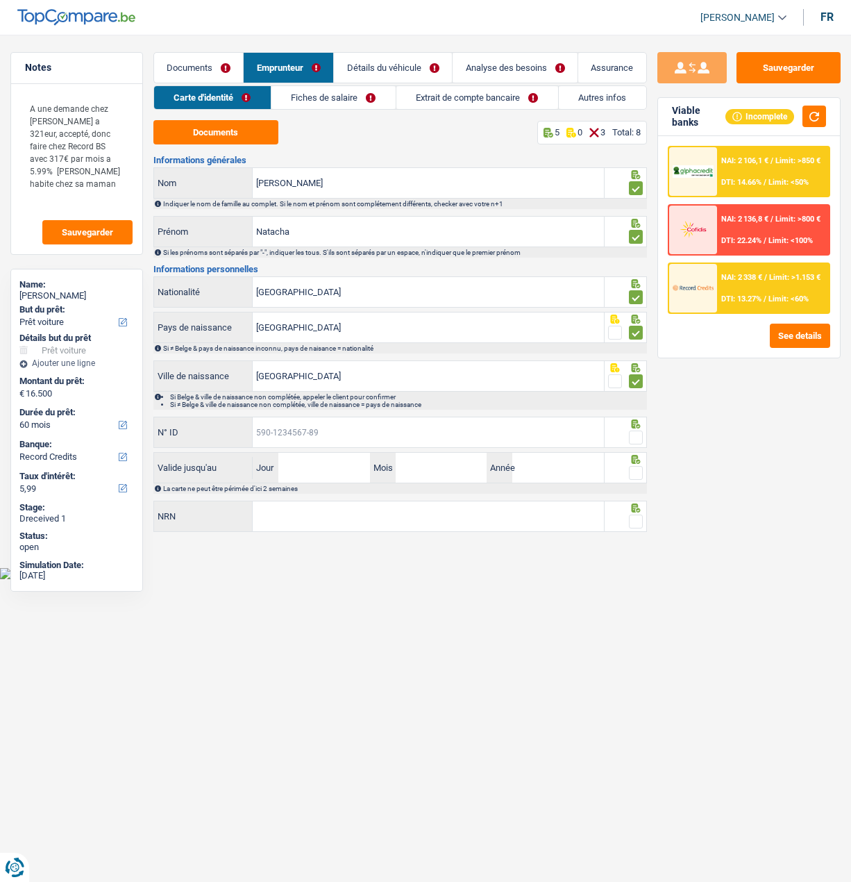
click at [492, 428] on input "N° ID" at bounding box center [428, 432] width 351 height 30
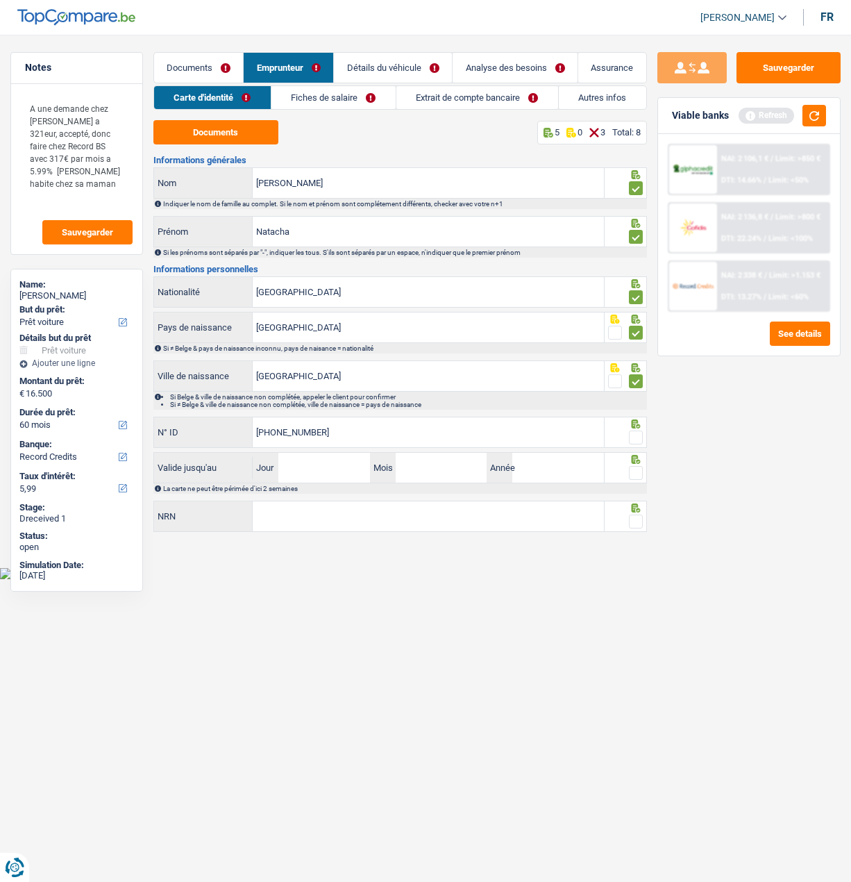
type input "592-7351726-80"
drag, startPoint x: 639, startPoint y: 435, endPoint x: 280, endPoint y: 514, distance: 366.9
click at [632, 437] on span at bounding box center [636, 437] width 14 height 14
click at [0, 0] on input "radio" at bounding box center [0, 0] width 0 height 0
click at [317, 478] on input "Jour" at bounding box center [323, 468] width 91 height 30
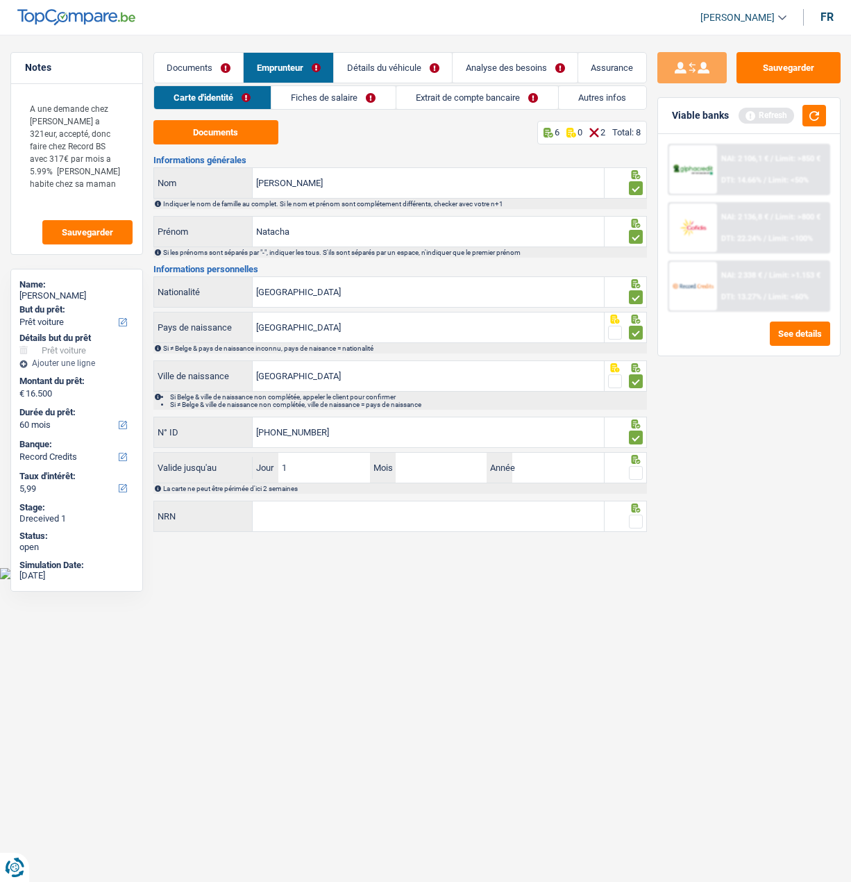
type input "18"
type input "01"
type input "2028"
click at [629, 466] on span at bounding box center [636, 473] width 14 height 14
click at [0, 0] on input "radio" at bounding box center [0, 0] width 0 height 0
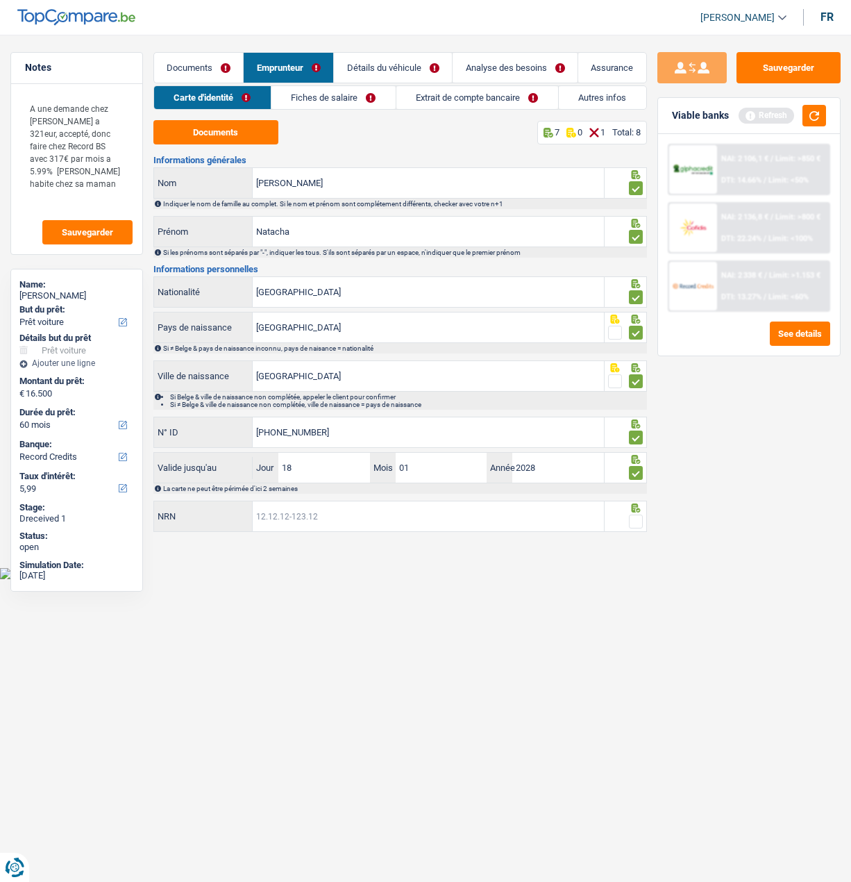
click at [519, 507] on input "NRN" at bounding box center [428, 516] width 351 height 30
click at [376, 516] on input "NRN" at bounding box center [428, 516] width 351 height 30
click at [638, 516] on span at bounding box center [636, 521] width 14 height 14
click at [0, 0] on input "radio" at bounding box center [0, 0] width 0 height 0
click at [275, 515] on input "82.01.20-252.46" at bounding box center [428, 516] width 351 height 30
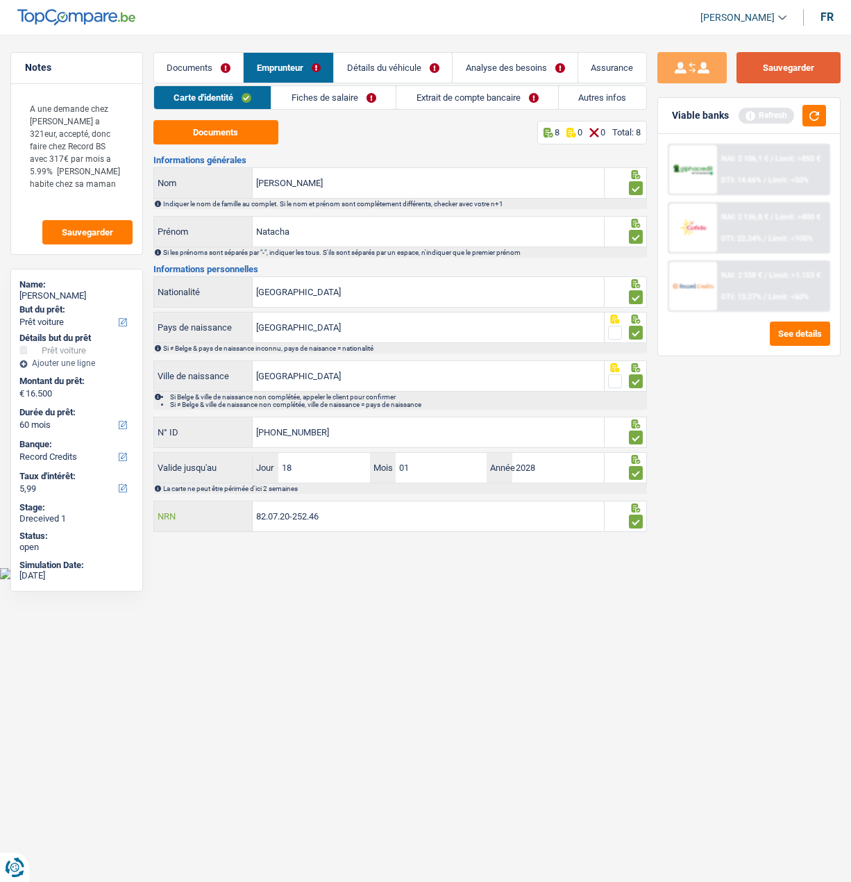
type input "82.07.20-252.46"
click at [796, 56] on button "Sauvegarder" at bounding box center [789, 67] width 104 height 31
click at [346, 91] on link "Fiches de salaire" at bounding box center [333, 97] width 124 height 23
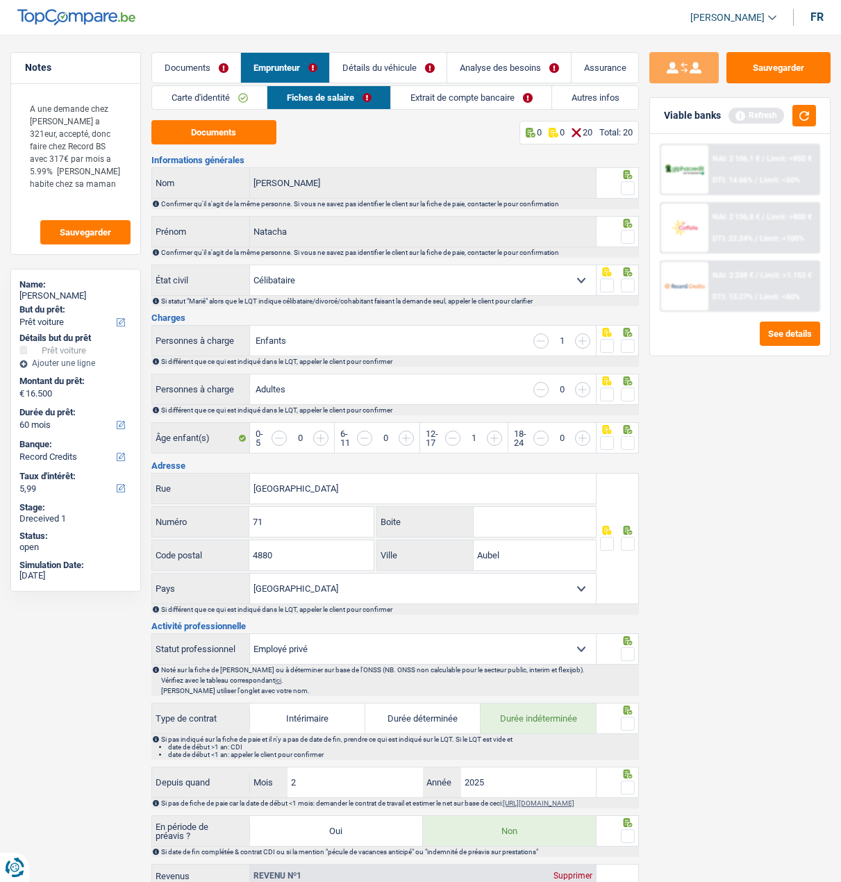
drag, startPoint x: 623, startPoint y: 185, endPoint x: 400, endPoint y: 178, distance: 222.9
click at [621, 184] on span at bounding box center [628, 188] width 14 height 14
click at [0, 0] on input "radio" at bounding box center [0, 0] width 0 height 0
click at [227, 140] on button "Documents" at bounding box center [213, 132] width 125 height 24
click at [628, 234] on span at bounding box center [628, 237] width 14 height 14
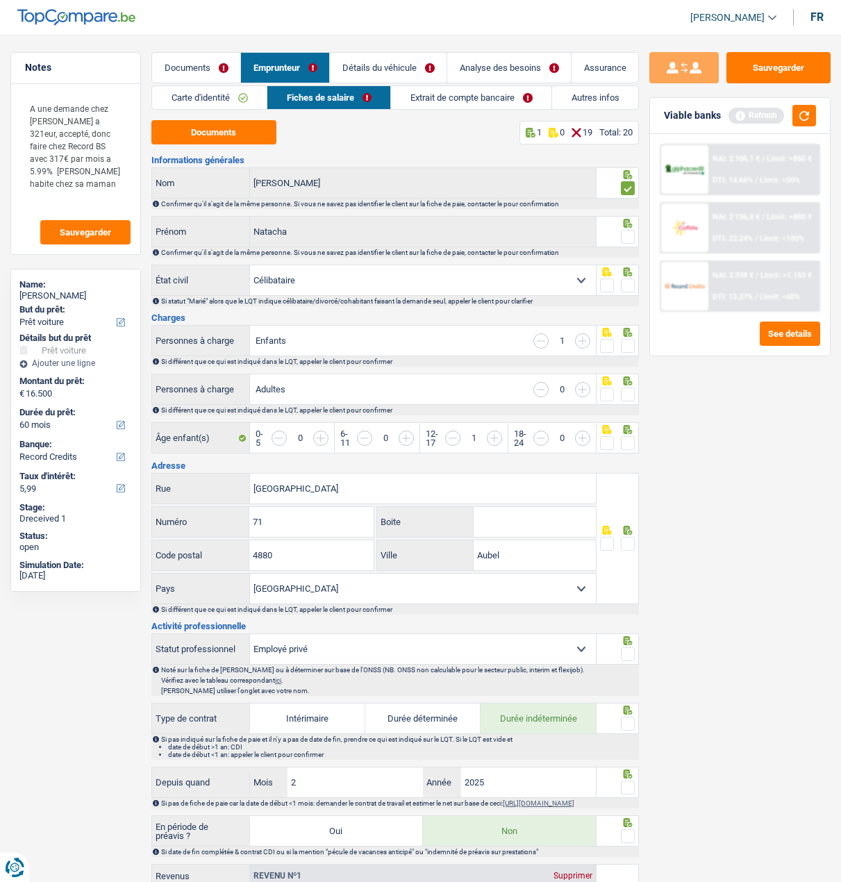
click at [0, 0] on input "radio" at bounding box center [0, 0] width 0 height 0
click at [620, 285] on fieldset at bounding box center [617, 285] width 35 height 17
click at [628, 280] on span at bounding box center [628, 285] width 14 height 14
click at [0, 0] on input "radio" at bounding box center [0, 0] width 0 height 0
click at [625, 343] on span at bounding box center [628, 346] width 14 height 14
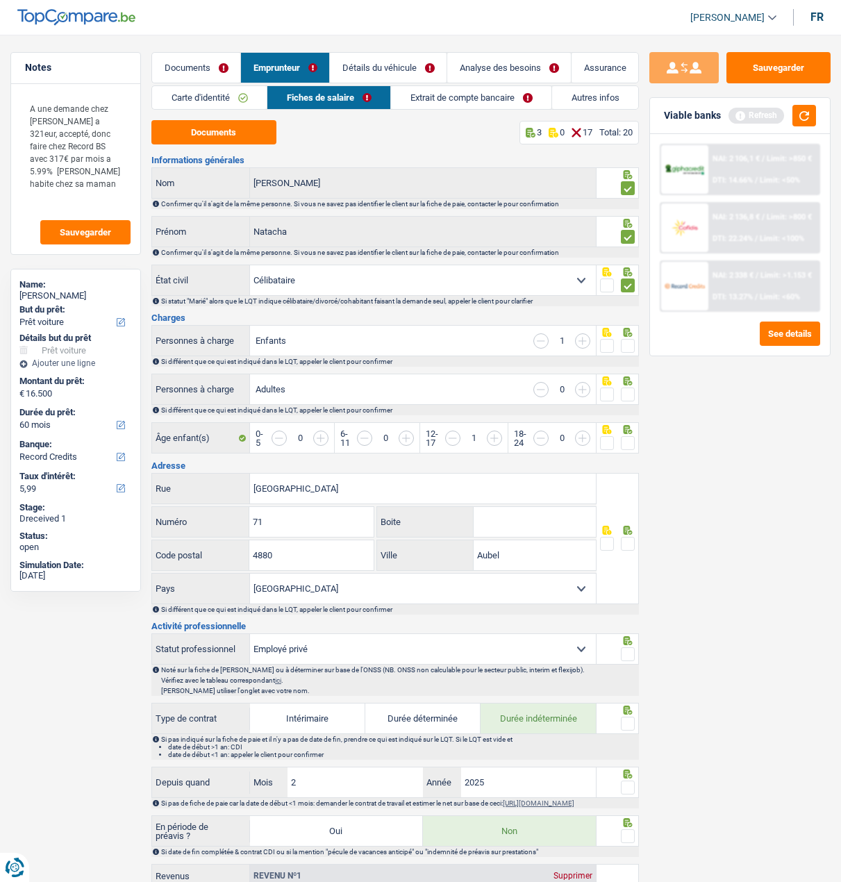
click at [0, 0] on input "radio" at bounding box center [0, 0] width 0 height 0
click at [626, 389] on span at bounding box center [628, 394] width 14 height 14
click at [0, 0] on input "radio" at bounding box center [0, 0] width 0 height 0
click at [629, 440] on span at bounding box center [628, 443] width 14 height 14
click at [0, 0] on input "radio" at bounding box center [0, 0] width 0 height 0
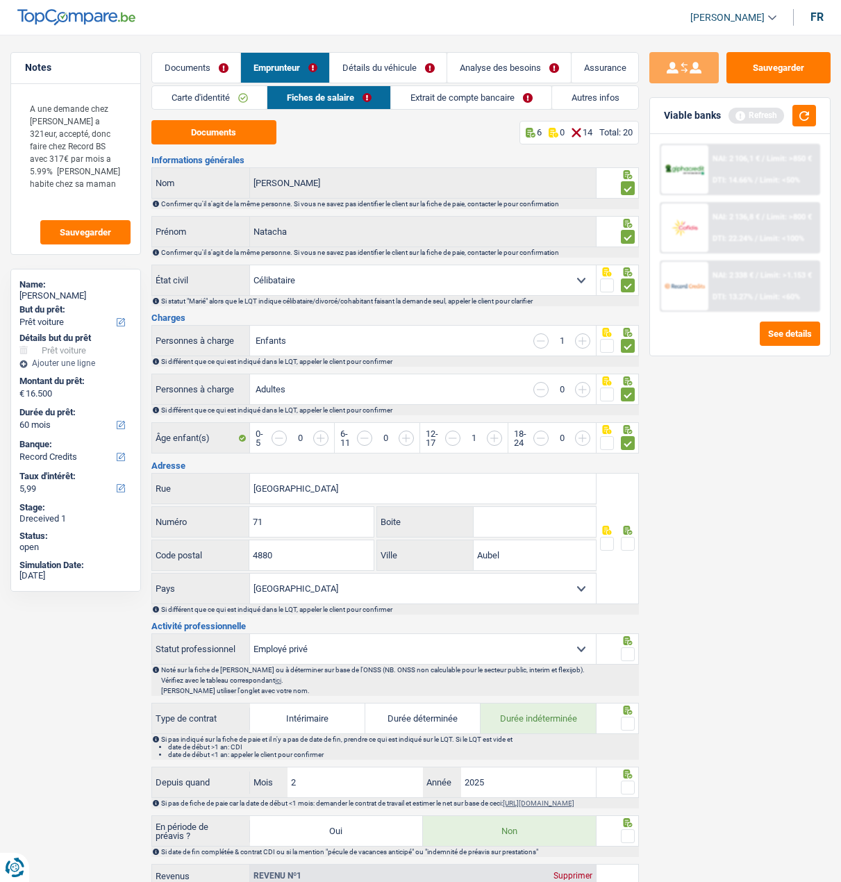
click at [635, 538] on div at bounding box center [617, 538] width 42 height 131
click at [629, 540] on span at bounding box center [628, 544] width 14 height 14
click at [0, 0] on input "radio" at bounding box center [0, 0] width 0 height 0
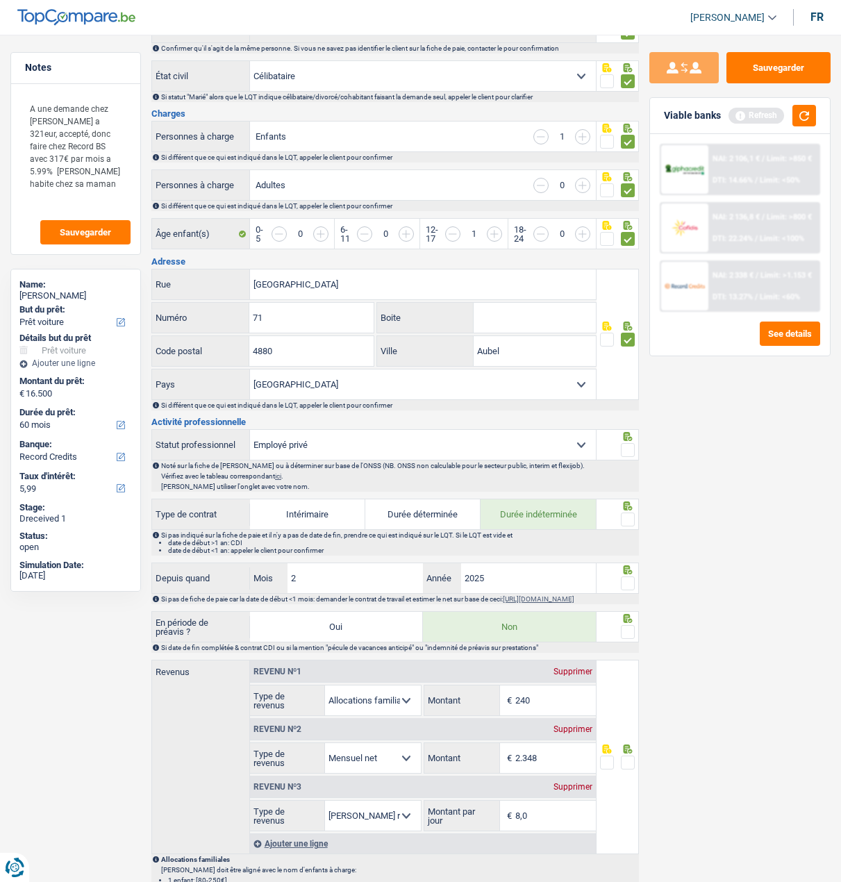
scroll to position [278, 0]
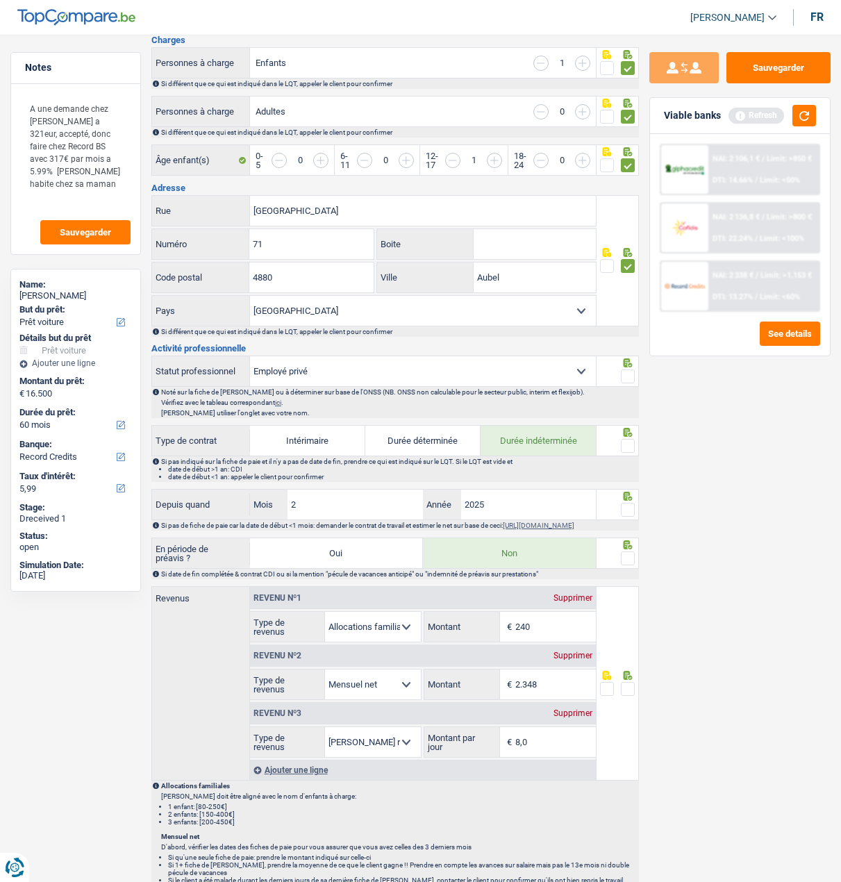
click at [630, 372] on span at bounding box center [628, 376] width 14 height 14
click at [0, 0] on input "radio" at bounding box center [0, 0] width 0 height 0
drag, startPoint x: 626, startPoint y: 442, endPoint x: 624, endPoint y: 471, distance: 29.2
click at [625, 443] on span at bounding box center [628, 446] width 14 height 14
click at [0, 0] on input "radio" at bounding box center [0, 0] width 0 height 0
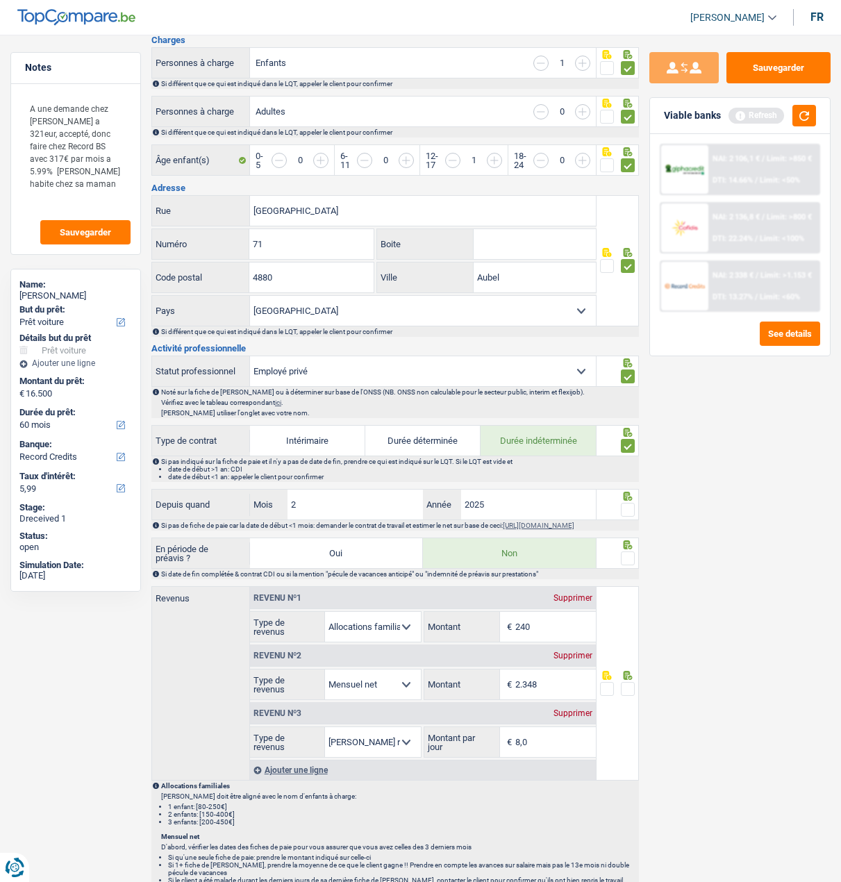
click at [625, 503] on span at bounding box center [628, 510] width 14 height 14
click at [0, 0] on input "radio" at bounding box center [0, 0] width 0 height 0
click at [629, 561] on span at bounding box center [628, 558] width 14 height 14
click at [0, 0] on input "radio" at bounding box center [0, 0] width 0 height 0
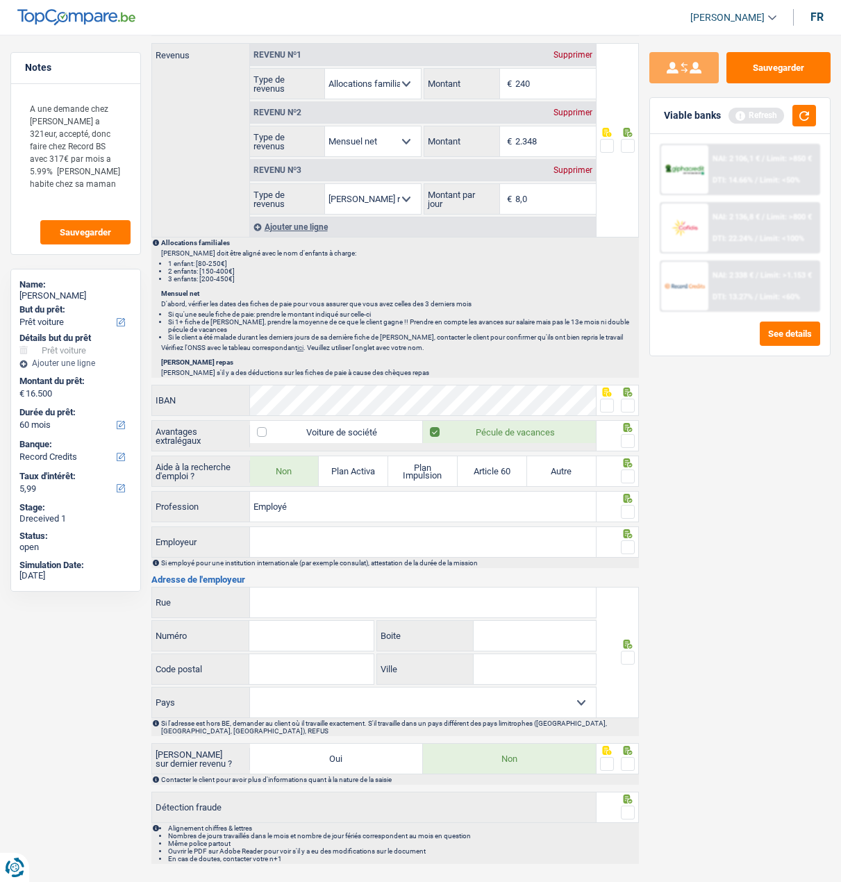
scroll to position [855, 0]
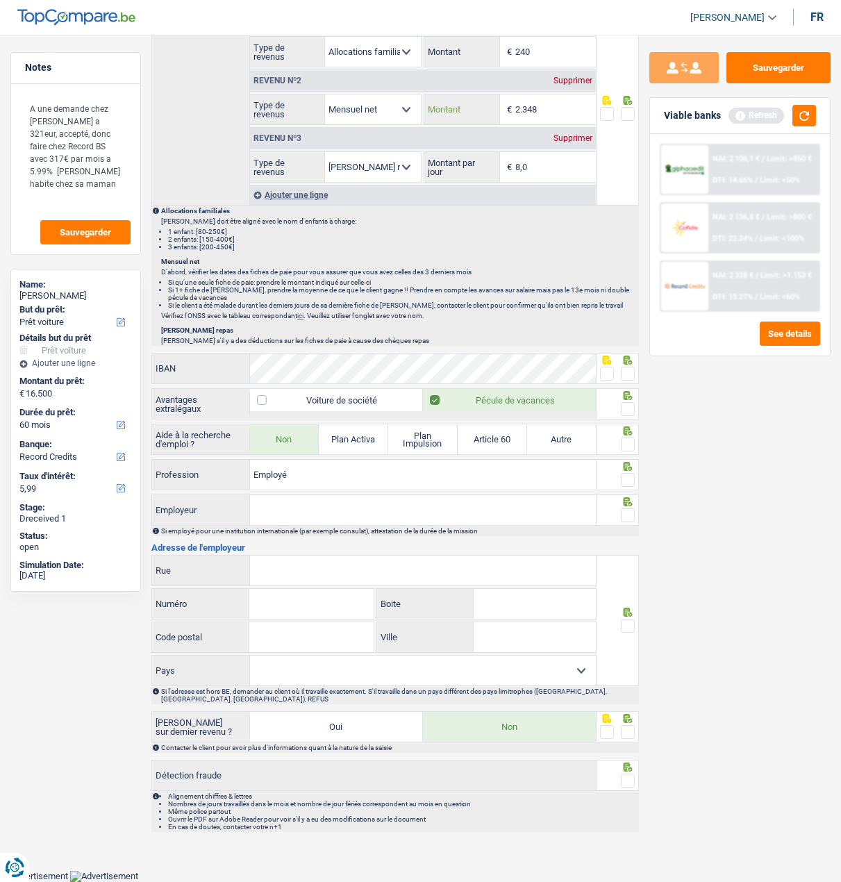
click at [557, 110] on input "2.348" at bounding box center [555, 109] width 81 height 30
type input "2.142"
click at [630, 115] on span at bounding box center [628, 114] width 14 height 14
click at [0, 0] on input "radio" at bounding box center [0, 0] width 0 height 0
click at [630, 376] on span at bounding box center [628, 374] width 14 height 14
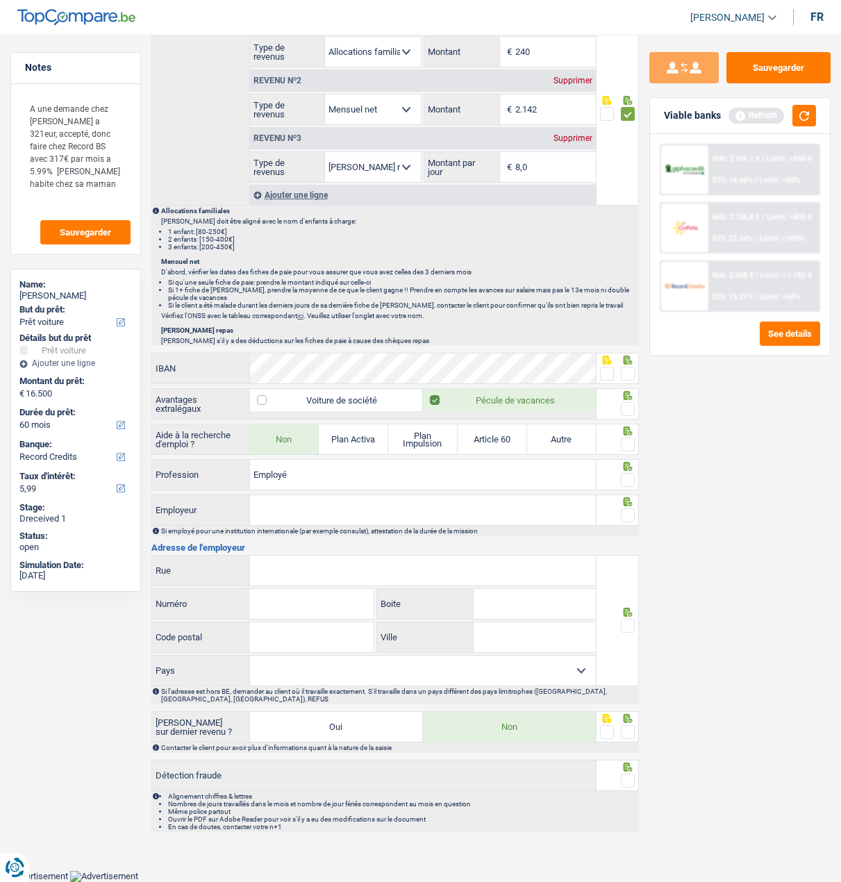
click at [0, 0] on input "radio" at bounding box center [0, 0] width 0 height 0
click at [628, 408] on span at bounding box center [628, 409] width 14 height 14
click at [0, 0] on input "radio" at bounding box center [0, 0] width 0 height 0
click at [627, 444] on span at bounding box center [628, 444] width 14 height 14
click at [0, 0] on input "radio" at bounding box center [0, 0] width 0 height 0
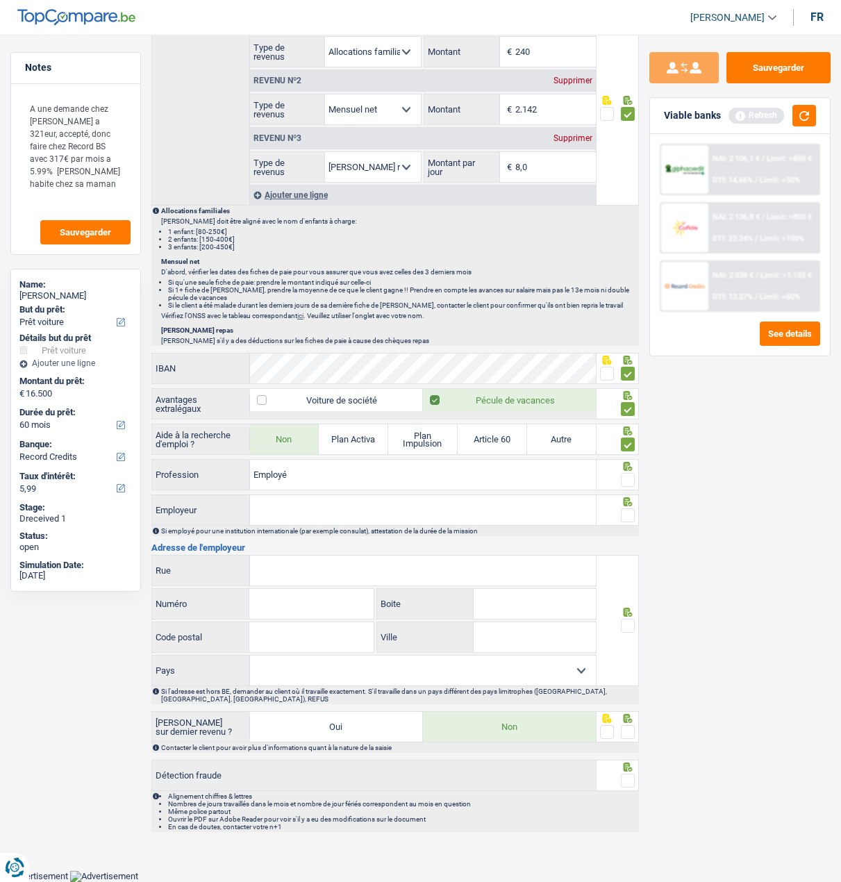
click at [625, 476] on span at bounding box center [628, 480] width 14 height 14
click at [0, 0] on input "radio" at bounding box center [0, 0] width 0 height 0
click at [329, 476] on input "Employé" at bounding box center [423, 475] width 346 height 30
type input "Employé Logistique"
click at [507, 517] on input "Employeur" at bounding box center [423, 510] width 346 height 30
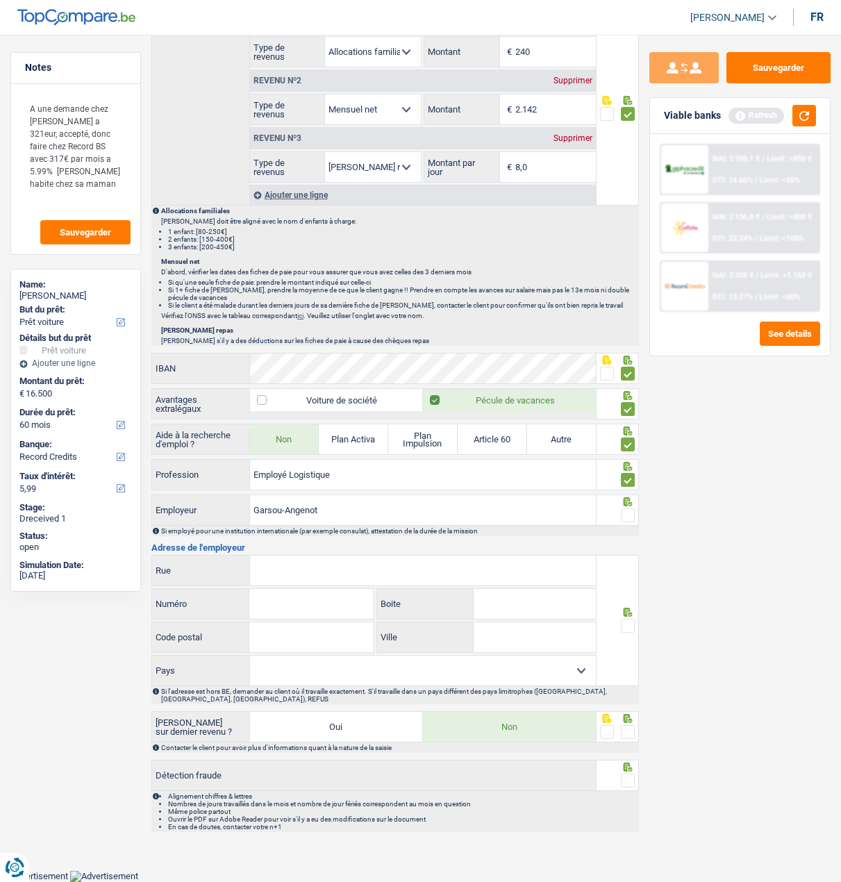
click at [626, 514] on span at bounding box center [628, 515] width 14 height 14
click at [0, 0] on input "radio" at bounding box center [0, 0] width 0 height 0
click at [394, 566] on input "Rue" at bounding box center [423, 570] width 346 height 30
click at [364, 519] on input "Garsou-Angenot" at bounding box center [423, 510] width 346 height 30
type input "Garsou-Angenot Z.I. PLENESSE"
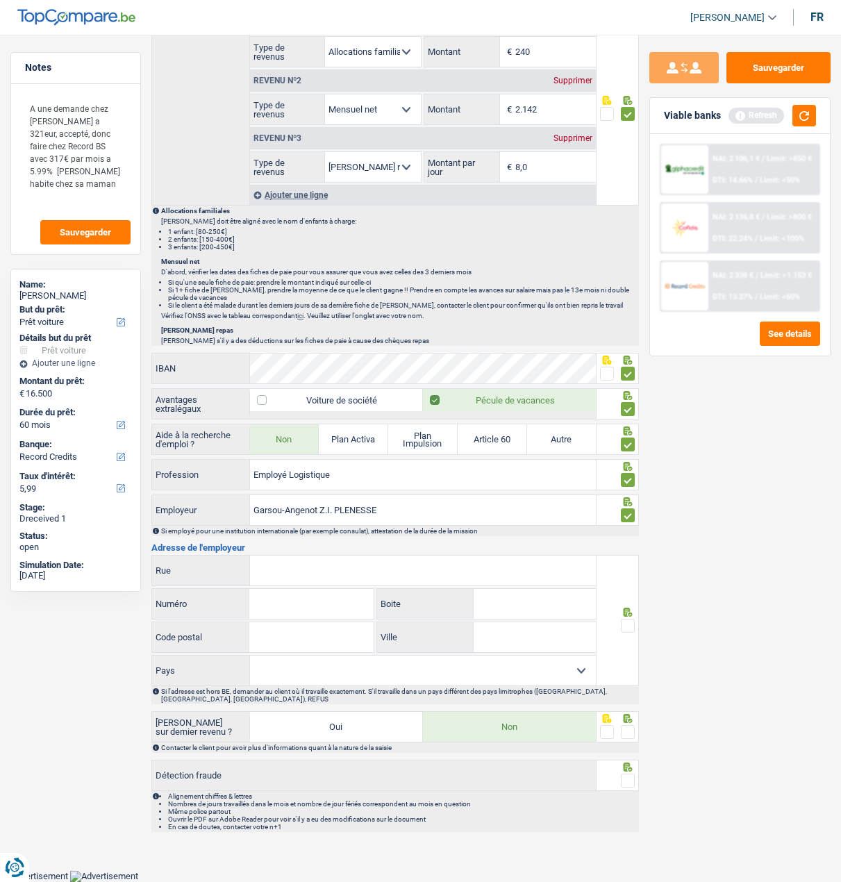
click at [548, 580] on input "Rue" at bounding box center [423, 570] width 346 height 30
type input "Rue Abot"
click at [328, 612] on input "Numéro" at bounding box center [311, 604] width 124 height 30
type input "5"
click at [284, 637] on input "Code postal" at bounding box center [311, 637] width 124 height 30
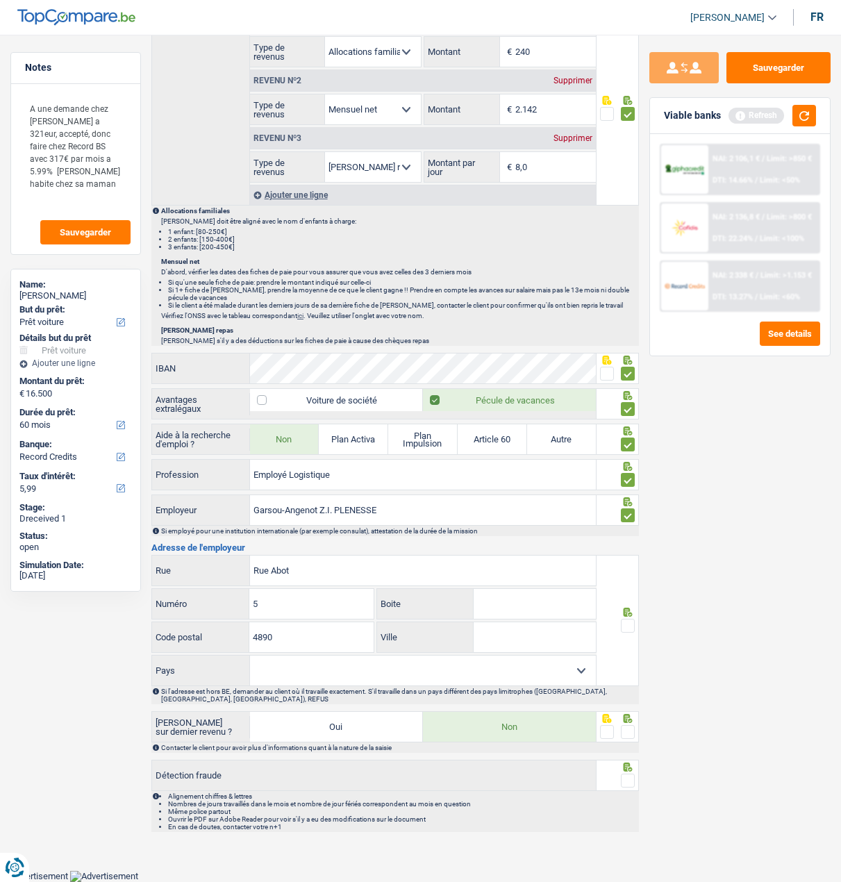
type input "4890"
click at [346, 671] on select "Belgique France Allemagne Italie Luxembourg Pays-Bas Espagne Suisse Sélectionne…" at bounding box center [423, 670] width 346 height 30
select select "BE"
click at [250, 657] on select "[GEOGRAPHIC_DATA] [GEOGRAPHIC_DATA] [GEOGRAPHIC_DATA] [GEOGRAPHIC_DATA] [GEOGRA…" at bounding box center [423, 670] width 346 height 30
click at [539, 644] on input "Ville" at bounding box center [534, 637] width 123 height 30
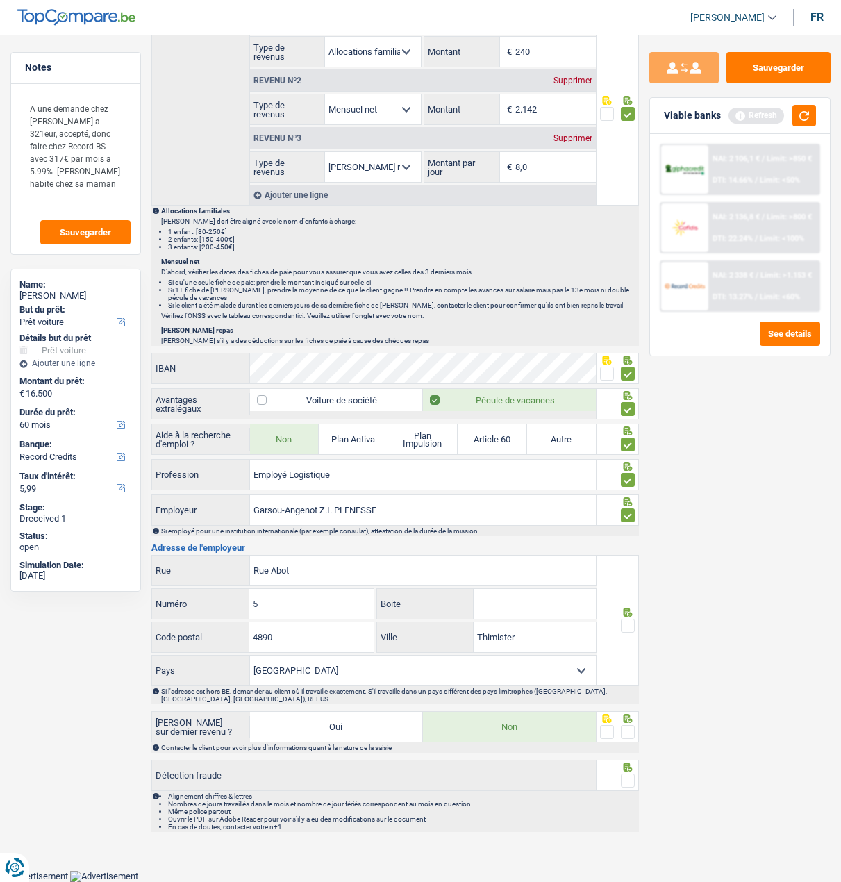
type input "Thimister"
click at [629, 628] on span at bounding box center [628, 626] width 14 height 14
click at [0, 0] on input "radio" at bounding box center [0, 0] width 0 height 0
click at [624, 735] on span at bounding box center [628, 732] width 14 height 14
click at [0, 0] on input "radio" at bounding box center [0, 0] width 0 height 0
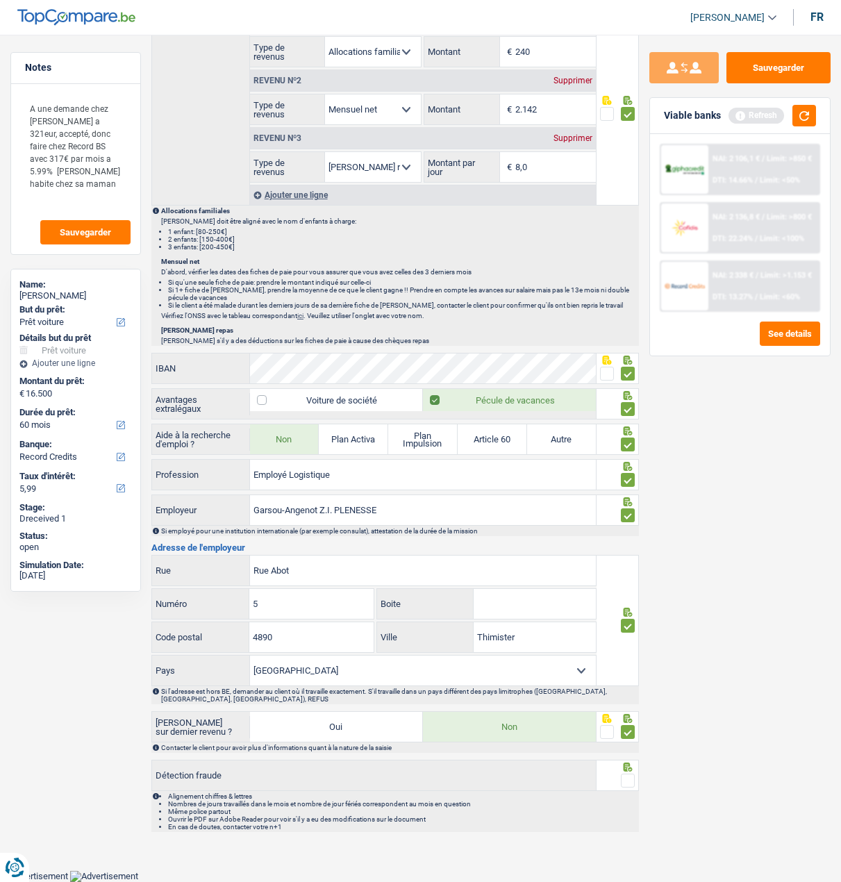
click at [628, 780] on span at bounding box center [628, 780] width 14 height 14
click at [0, 0] on input "radio" at bounding box center [0, 0] width 0 height 0
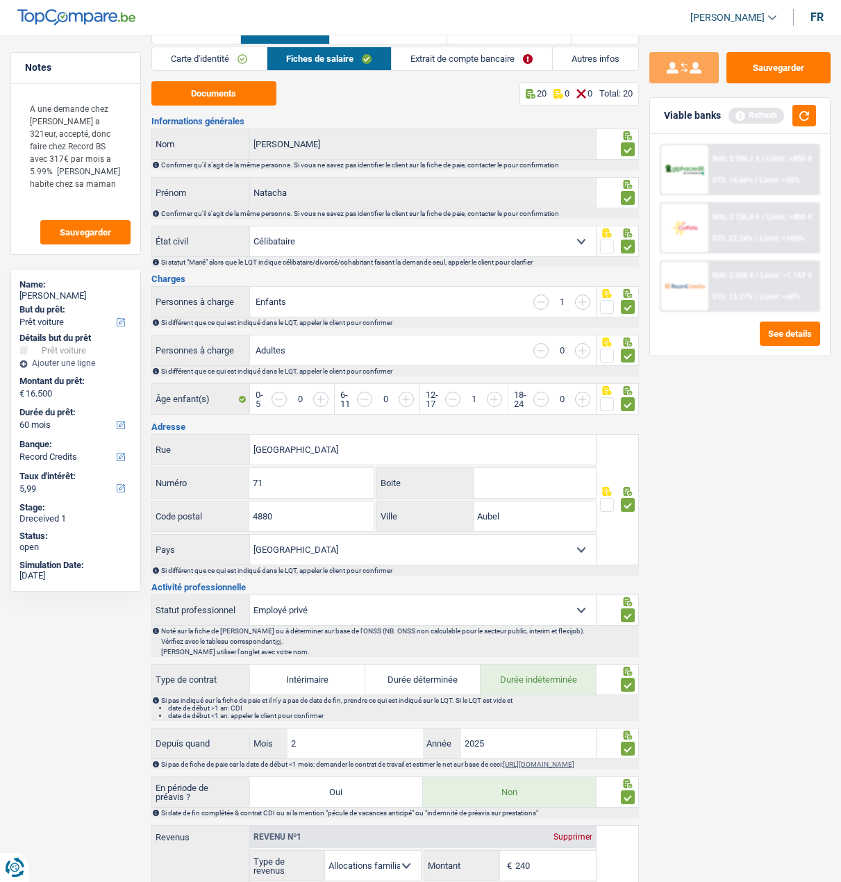
scroll to position [0, 0]
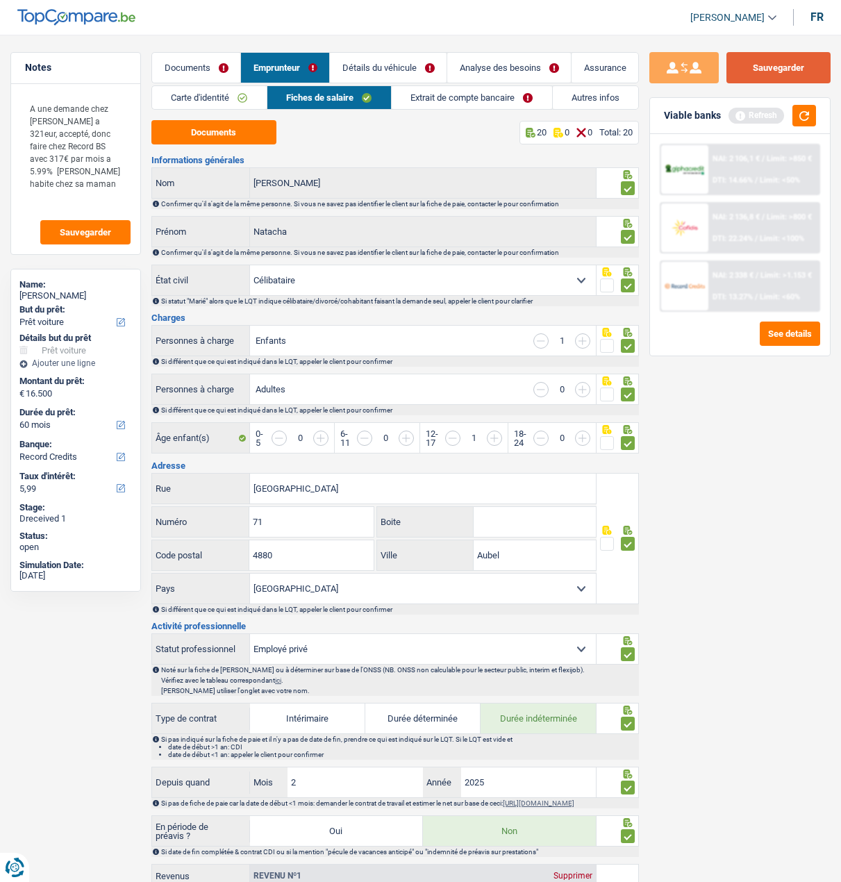
click at [799, 56] on button "Sauvegarder" at bounding box center [778, 67] width 104 height 31
click at [505, 93] on link "Extrait de compte bancaire" at bounding box center [472, 97] width 160 height 23
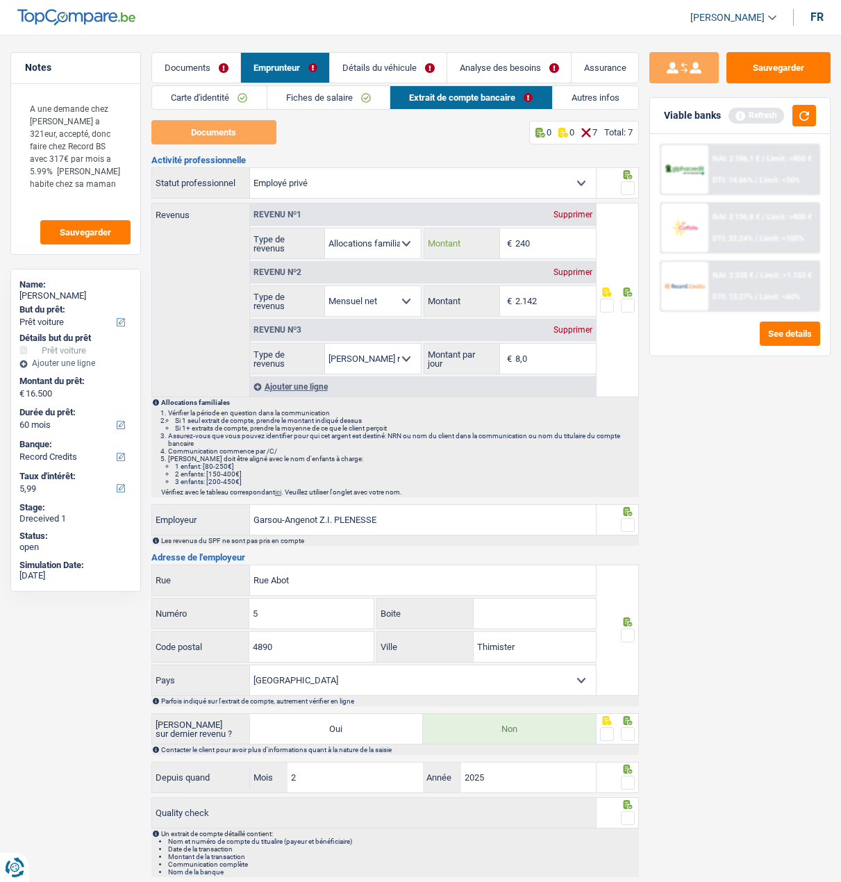
click at [552, 248] on input "240" at bounding box center [555, 243] width 81 height 30
type input "242"
drag, startPoint x: 627, startPoint y: 186, endPoint x: 619, endPoint y: 200, distance: 16.2
click at [621, 194] on div at bounding box center [617, 182] width 42 height 31
click at [622, 182] on span at bounding box center [628, 188] width 14 height 14
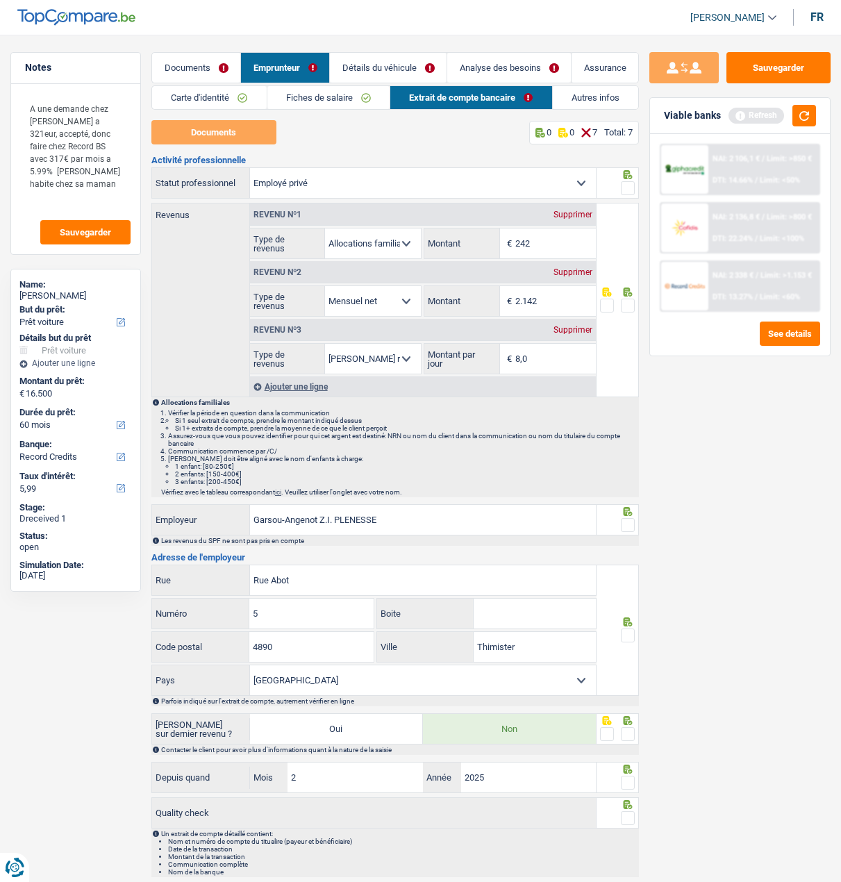
click at [0, 0] on input "radio" at bounding box center [0, 0] width 0 height 0
click at [630, 300] on span at bounding box center [628, 306] width 14 height 14
click at [0, 0] on input "radio" at bounding box center [0, 0] width 0 height 0
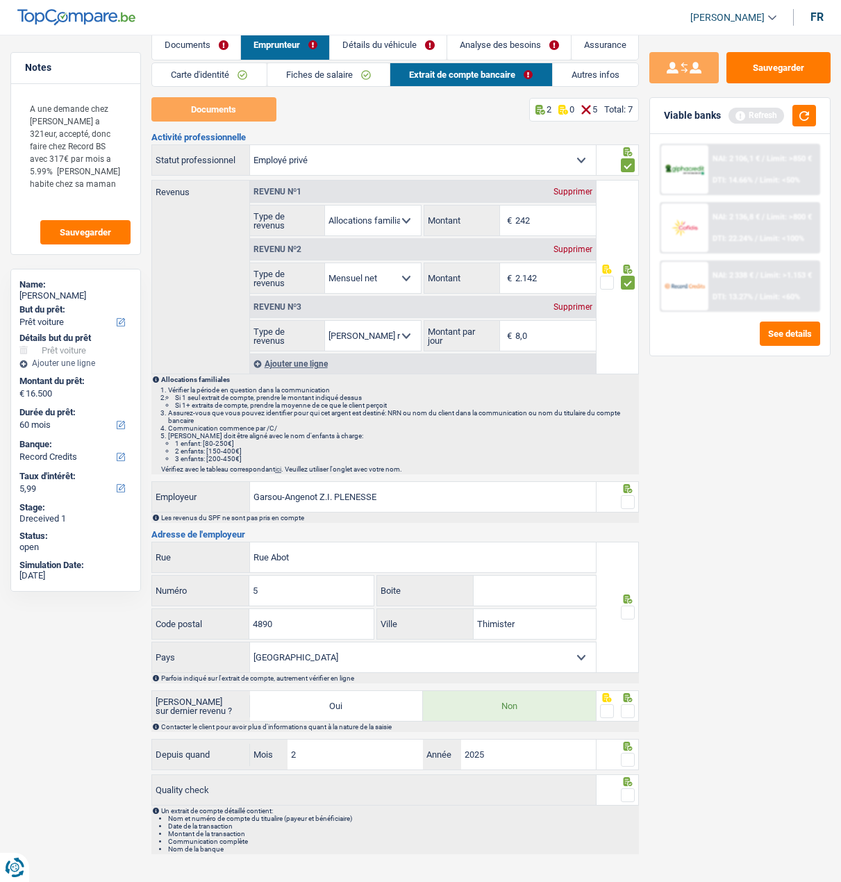
scroll to position [41, 0]
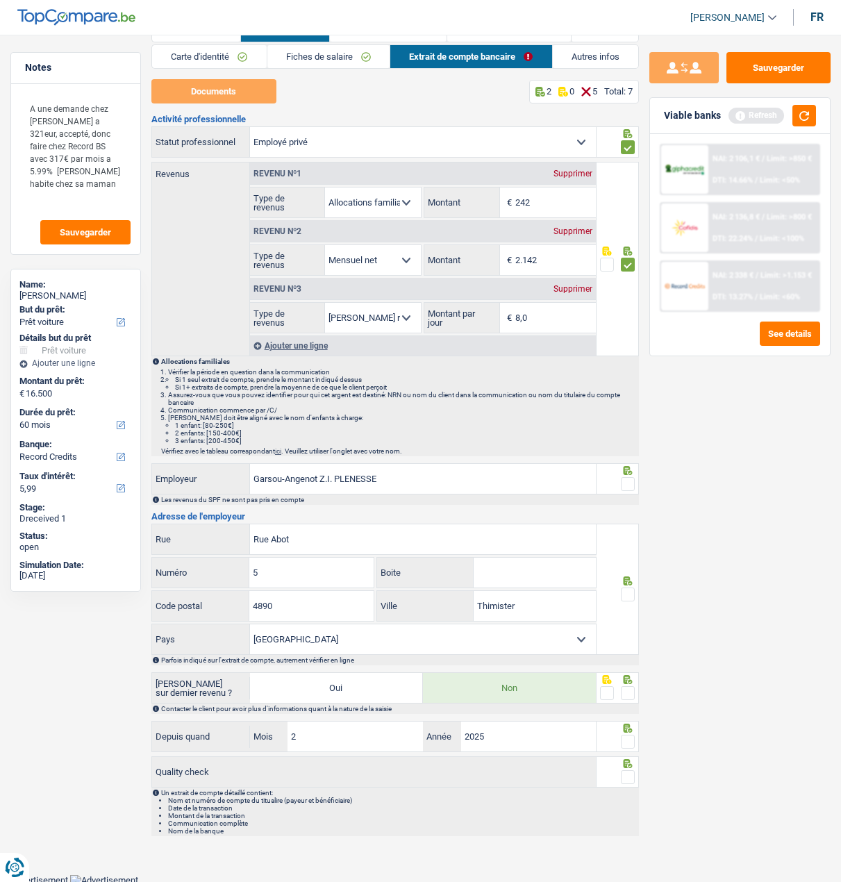
click at [623, 477] on span at bounding box center [628, 484] width 14 height 14
click at [0, 0] on input "radio" at bounding box center [0, 0] width 0 height 0
click at [631, 592] on span at bounding box center [628, 594] width 14 height 14
click at [0, 0] on input "radio" at bounding box center [0, 0] width 0 height 0
click at [623, 687] on span at bounding box center [628, 693] width 14 height 14
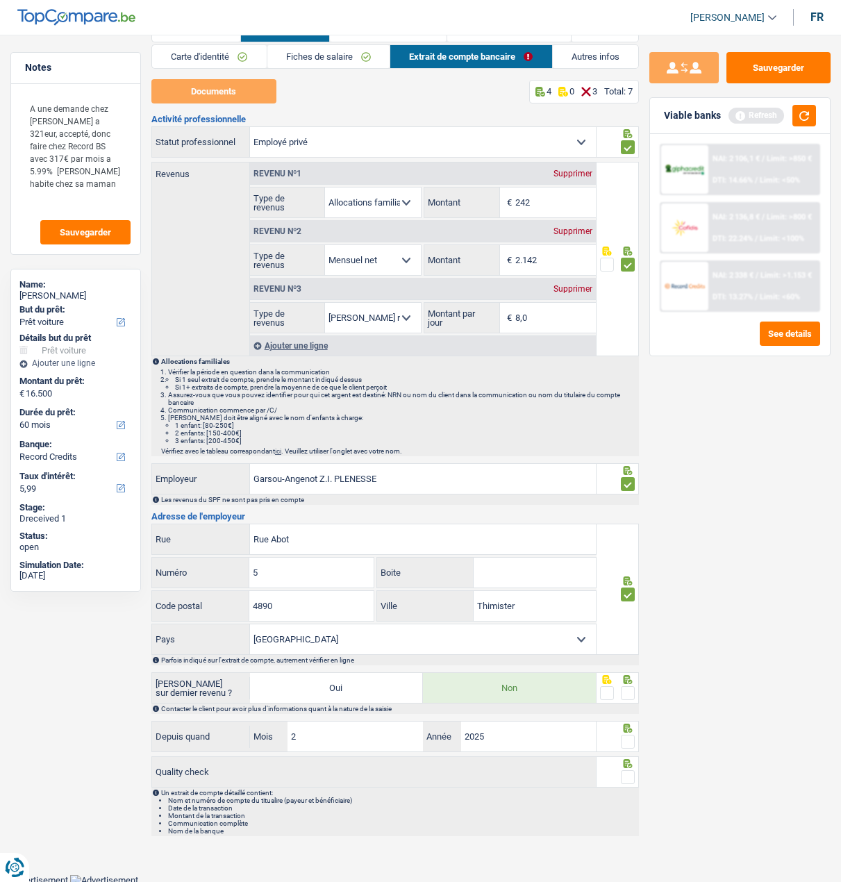
click at [0, 0] on input "radio" at bounding box center [0, 0] width 0 height 0
click at [626, 739] on span at bounding box center [628, 742] width 14 height 14
click at [0, 0] on input "radio" at bounding box center [0, 0] width 0 height 0
click at [626, 774] on span at bounding box center [628, 777] width 14 height 14
click at [0, 0] on input "radio" at bounding box center [0, 0] width 0 height 0
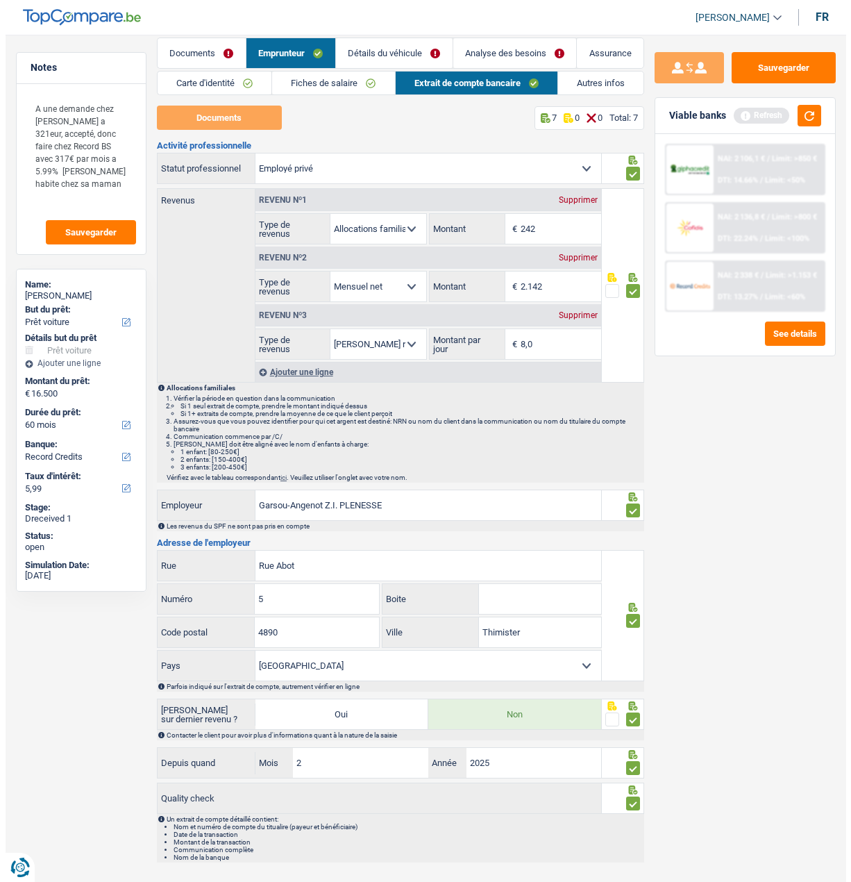
scroll to position [0, 0]
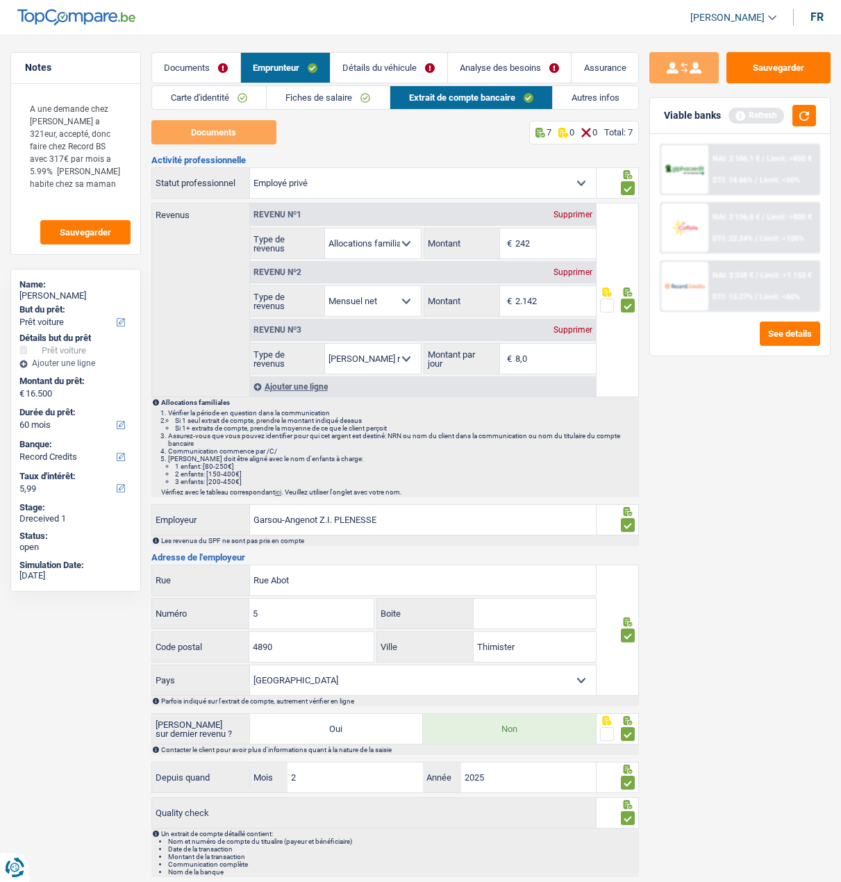
click at [589, 99] on link "Autres infos" at bounding box center [595, 97] width 85 height 23
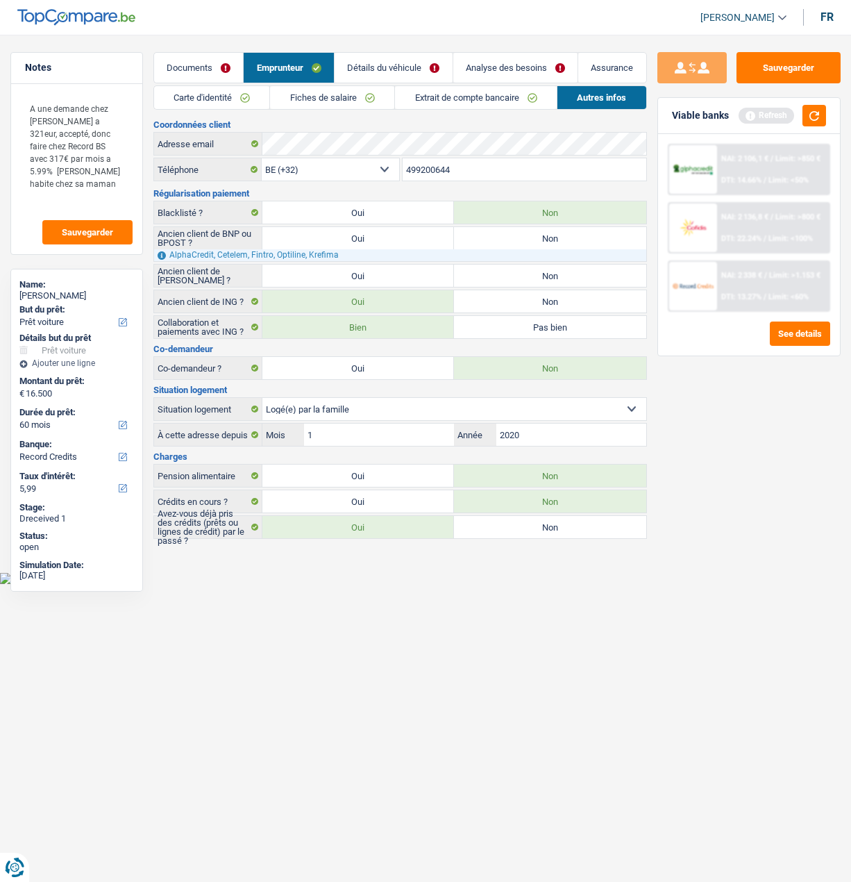
click at [369, 73] on link "Détails du véhicule" at bounding box center [394, 68] width 118 height 30
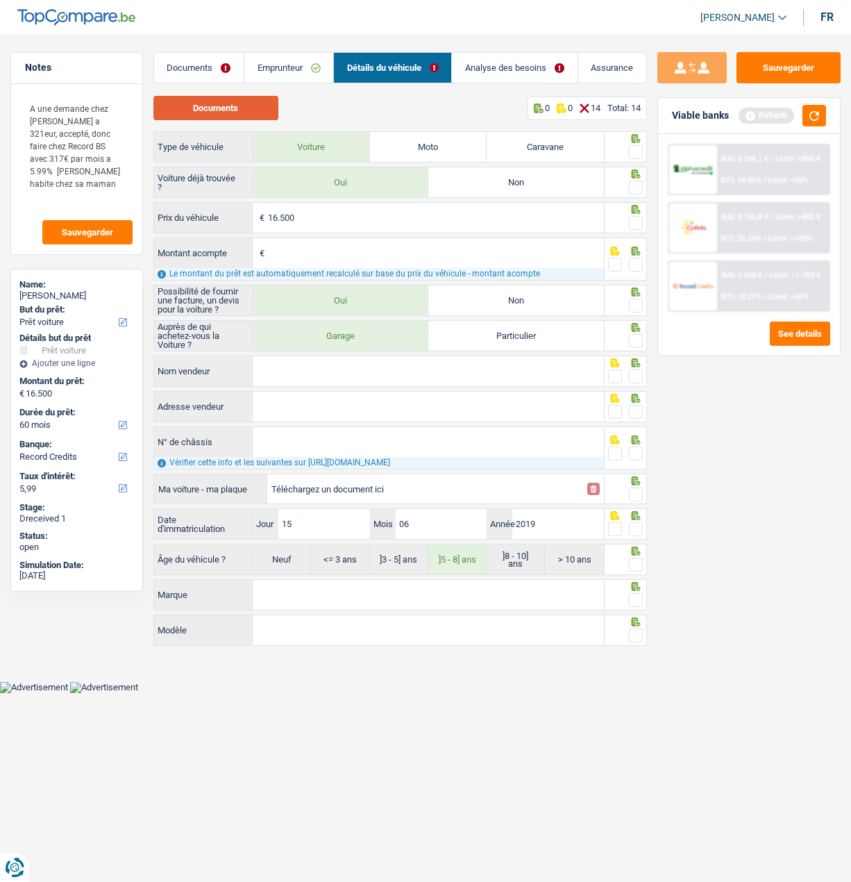
click at [218, 113] on button "Documents" at bounding box center [215, 108] width 125 height 24
click at [636, 150] on span at bounding box center [636, 152] width 14 height 14
click at [0, 0] on input "radio" at bounding box center [0, 0] width 0 height 0
click at [634, 183] on span at bounding box center [636, 188] width 14 height 14
click at [0, 0] on input "radio" at bounding box center [0, 0] width 0 height 0
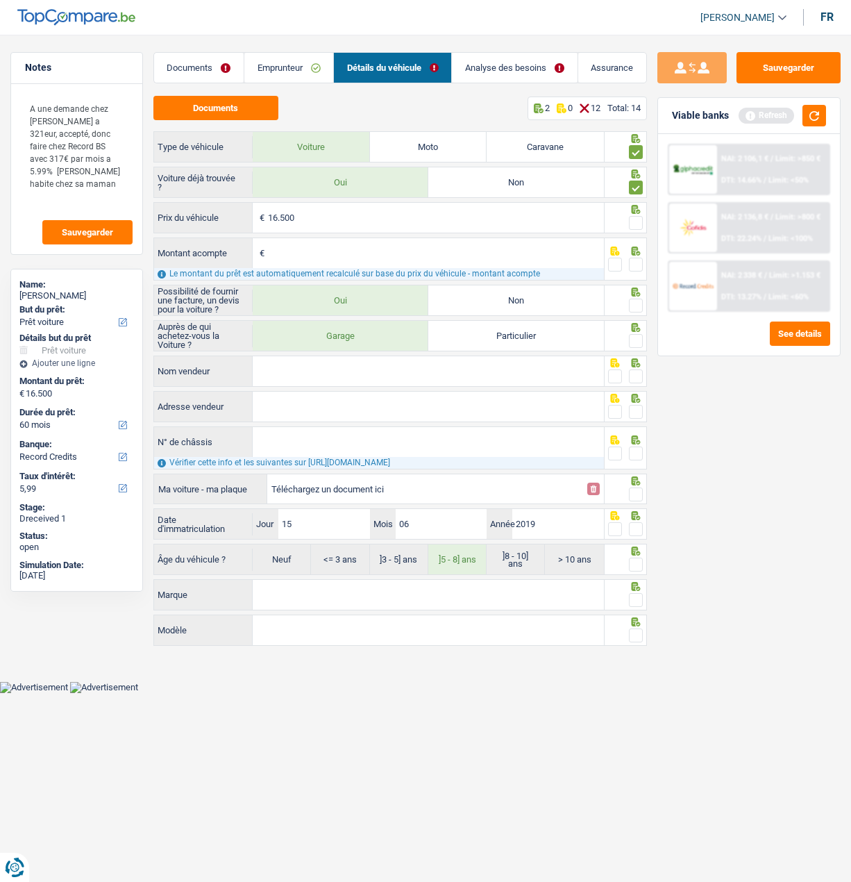
click at [632, 216] on span at bounding box center [636, 223] width 14 height 14
click at [0, 0] on input "radio" at bounding box center [0, 0] width 0 height 0
click at [639, 258] on span at bounding box center [636, 265] width 14 height 14
click at [0, 0] on input "radio" at bounding box center [0, 0] width 0 height 0
click at [637, 301] on span at bounding box center [636, 306] width 14 height 14
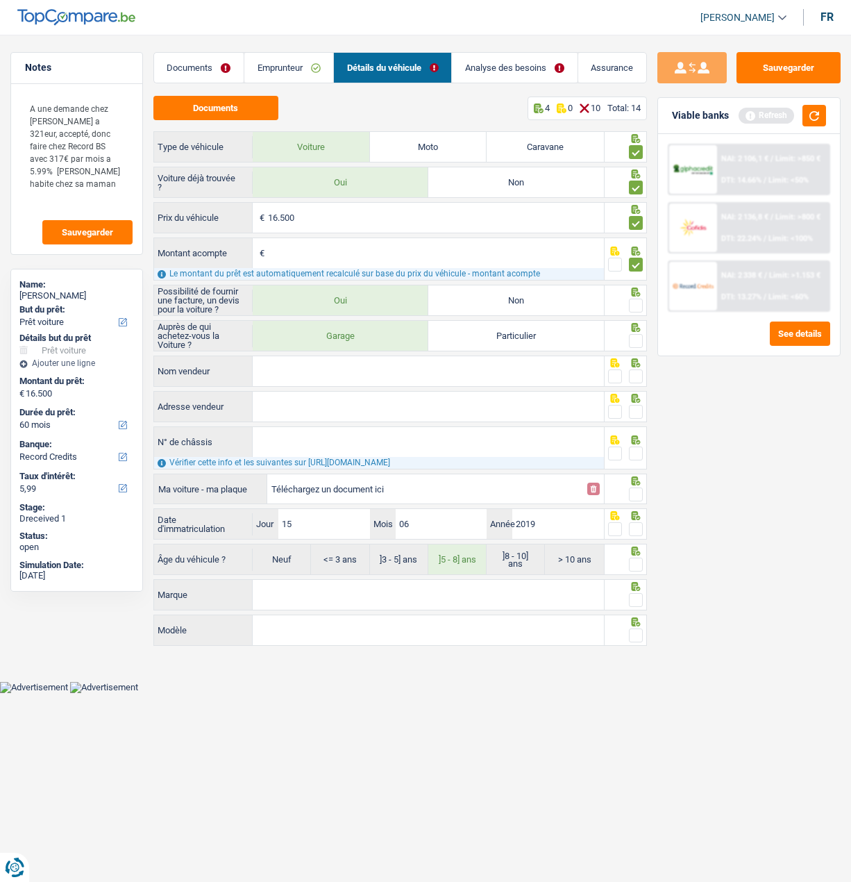
click at [0, 0] on input "radio" at bounding box center [0, 0] width 0 height 0
click at [635, 334] on span at bounding box center [636, 341] width 14 height 14
click at [0, 0] on input "radio" at bounding box center [0, 0] width 0 height 0
click at [290, 71] on link "Emprunteur" at bounding box center [288, 68] width 89 height 30
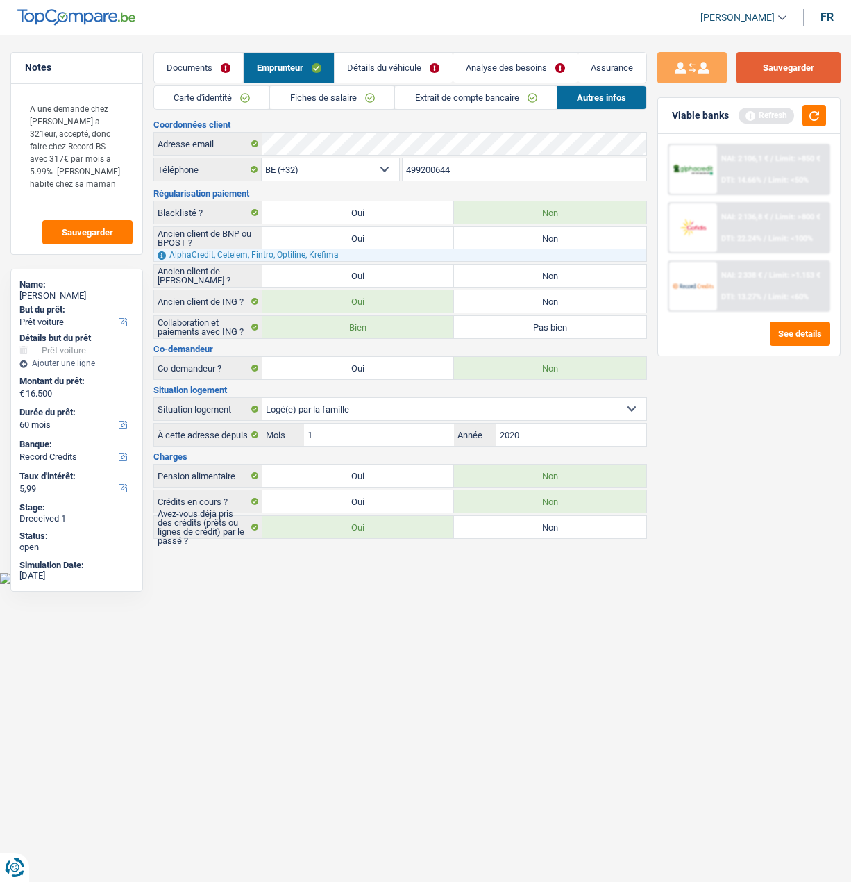
click at [821, 72] on button "Sauvegarder" at bounding box center [789, 67] width 104 height 31
click at [803, 115] on button "button" at bounding box center [815, 116] width 24 height 22
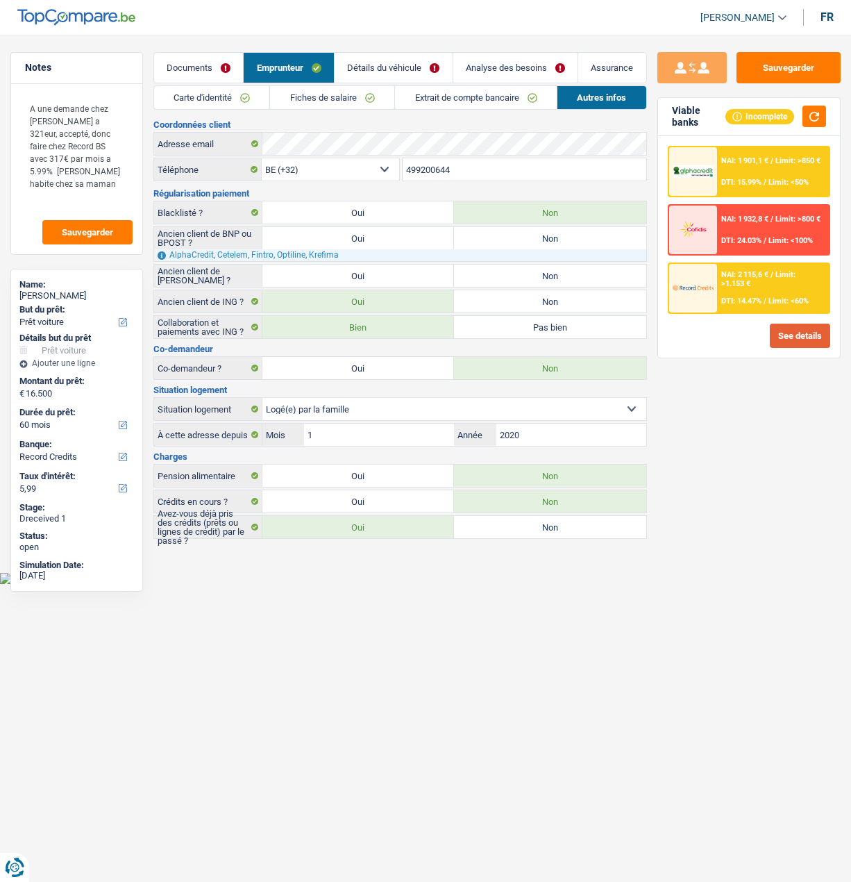
click at [787, 337] on button "See details" at bounding box center [800, 336] width 60 height 24
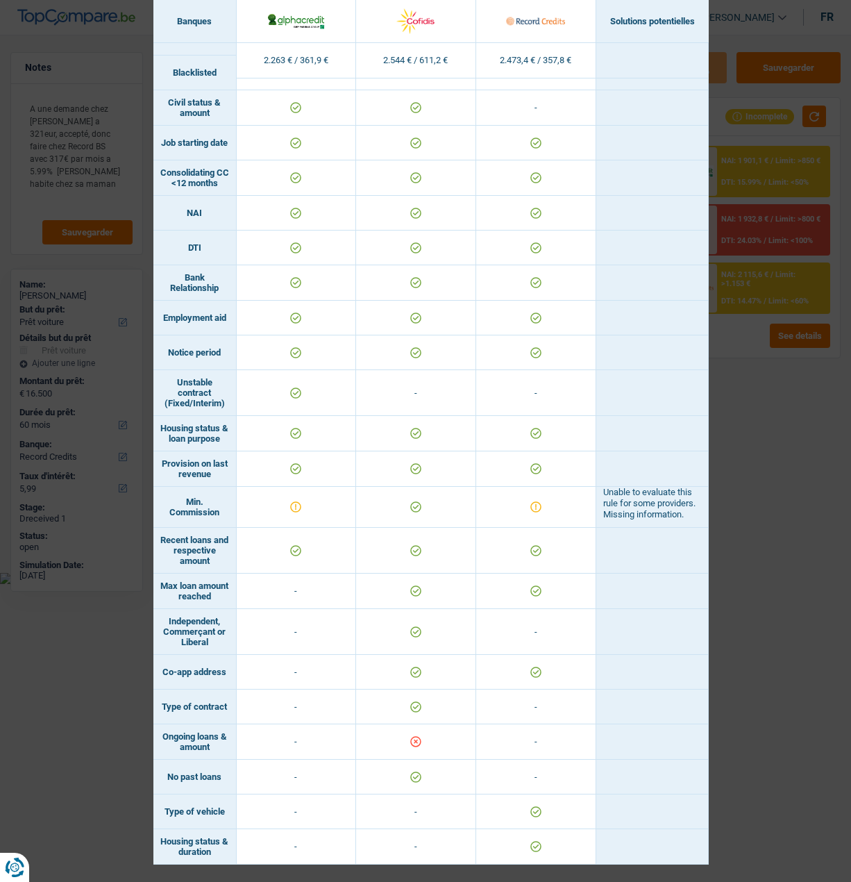
scroll to position [473, 0]
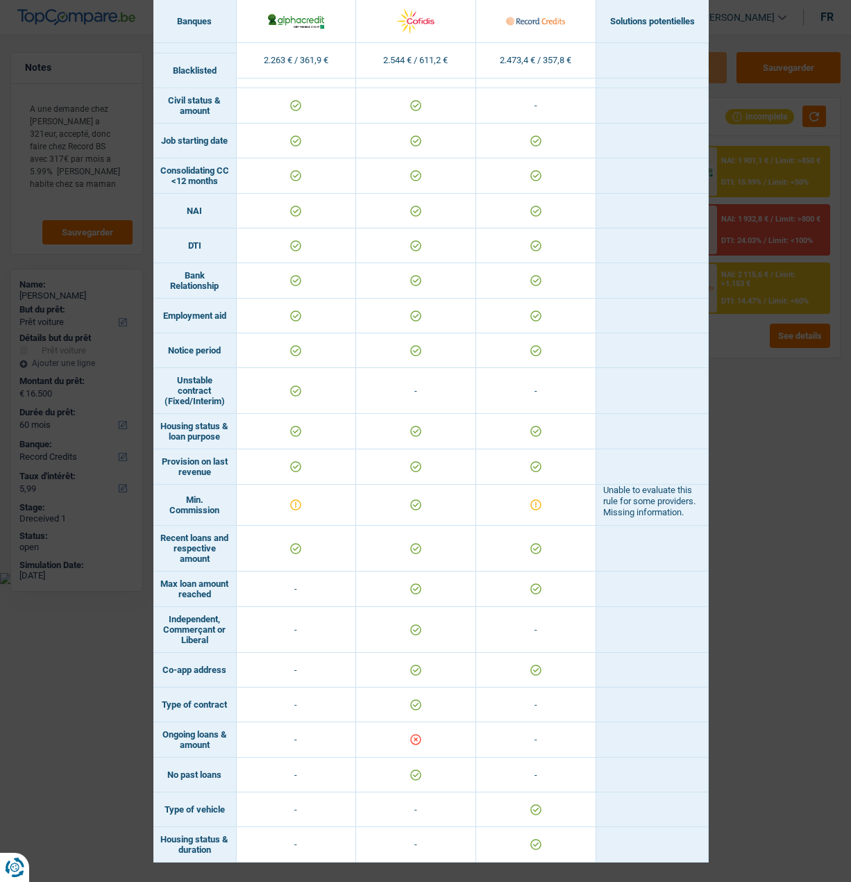
click at [730, 410] on div "Banks conditions × Banques Solutions potentielles Revenus / Charges 2.263 € / 3…" at bounding box center [425, 441] width 851 height 882
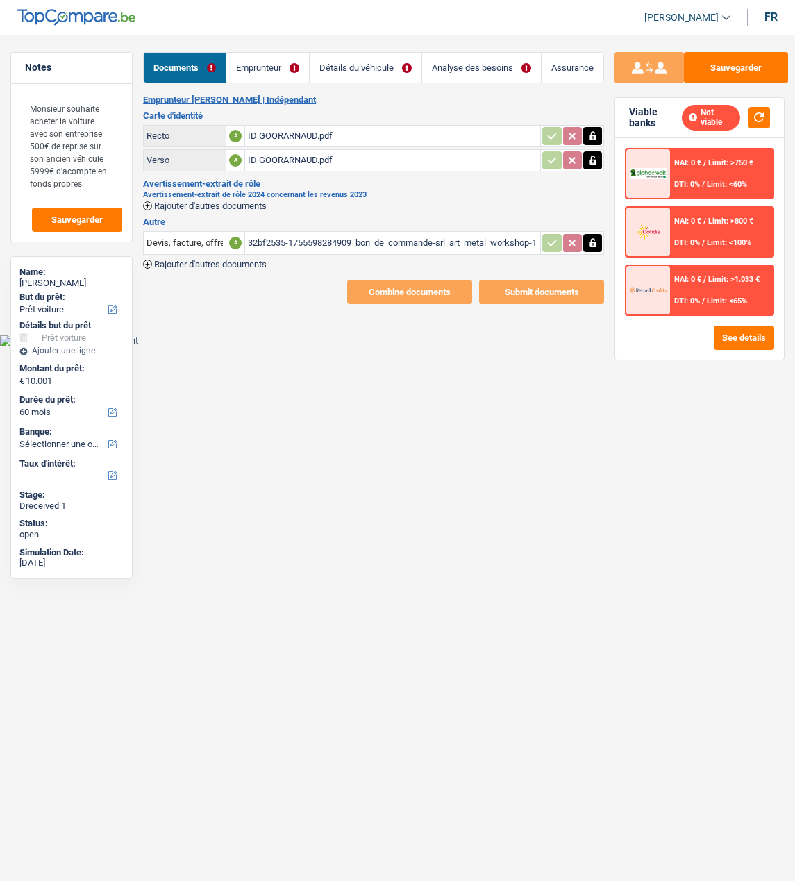
select select "car"
select select "60"
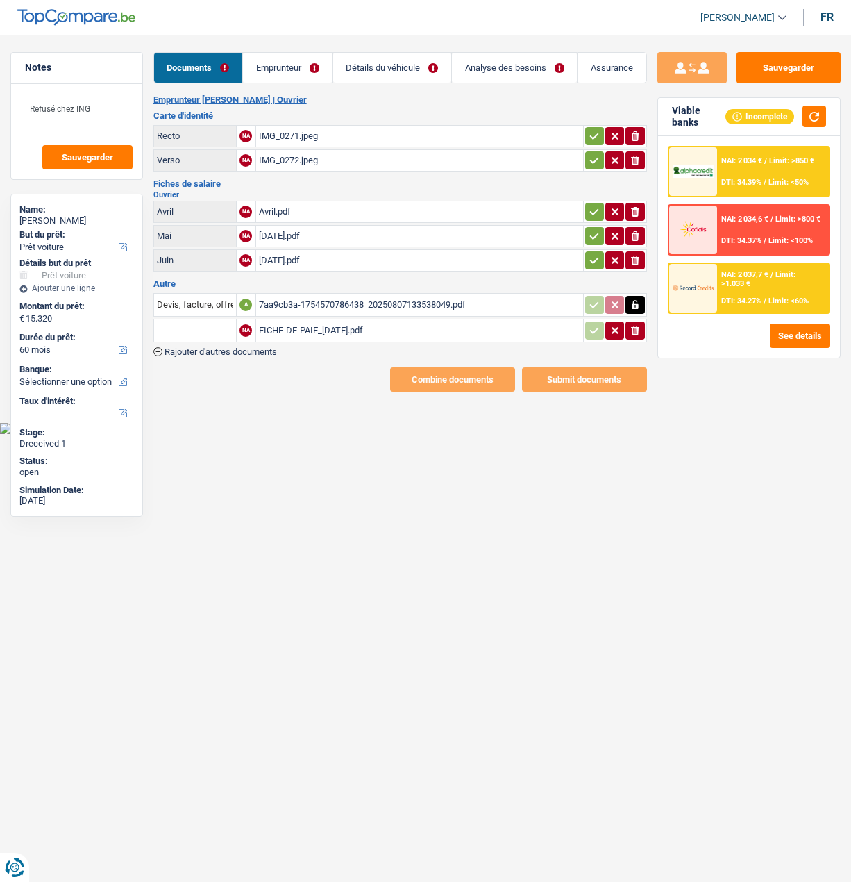
select select "car"
select select "60"
click at [194, 324] on input "text" at bounding box center [195, 330] width 76 height 22
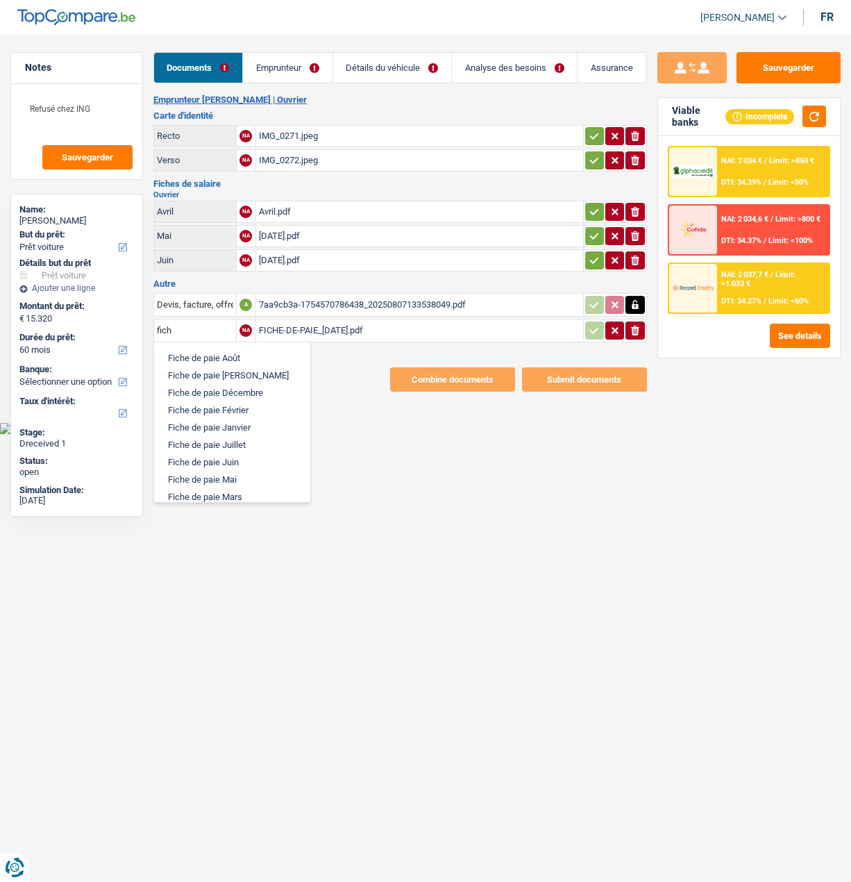
click at [220, 439] on li "Fiche de paie Juillet" at bounding box center [232, 444] width 142 height 17
type input "Fiche de paie Juillet"
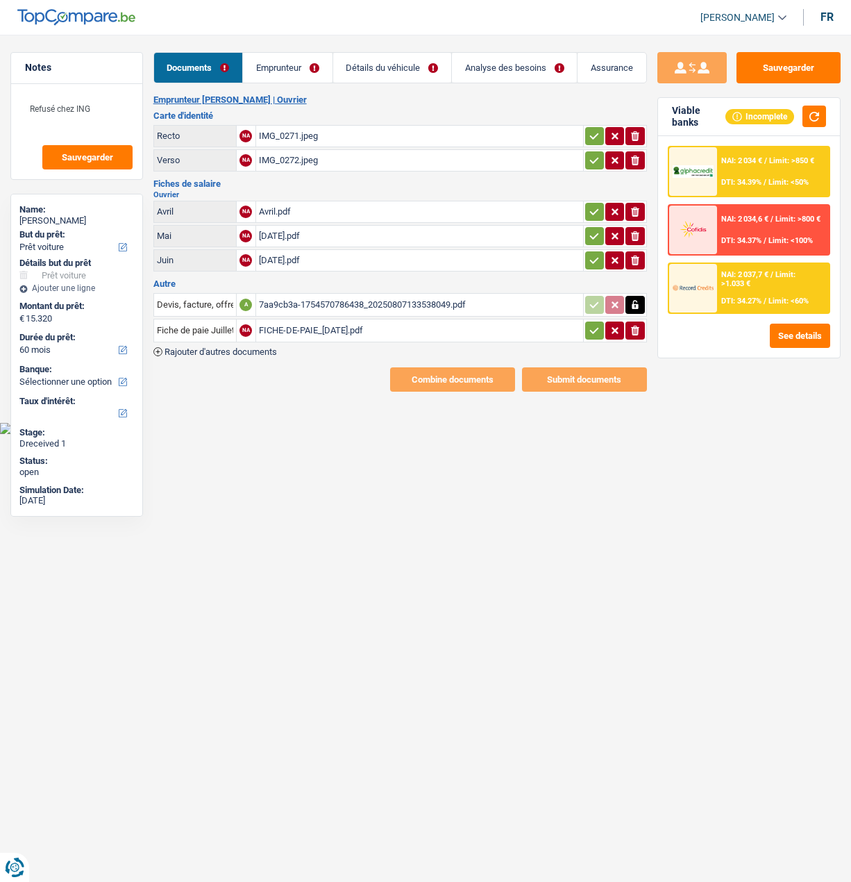
click at [594, 324] on icon "button" at bounding box center [594, 331] width 11 height 14
click at [596, 253] on icon "button" at bounding box center [594, 260] width 11 height 14
drag, startPoint x: 591, startPoint y: 232, endPoint x: 585, endPoint y: 201, distance: 31.0
click at [591, 233] on icon "button" at bounding box center [594, 236] width 9 height 6
click at [589, 205] on icon "button" at bounding box center [594, 212] width 11 height 14
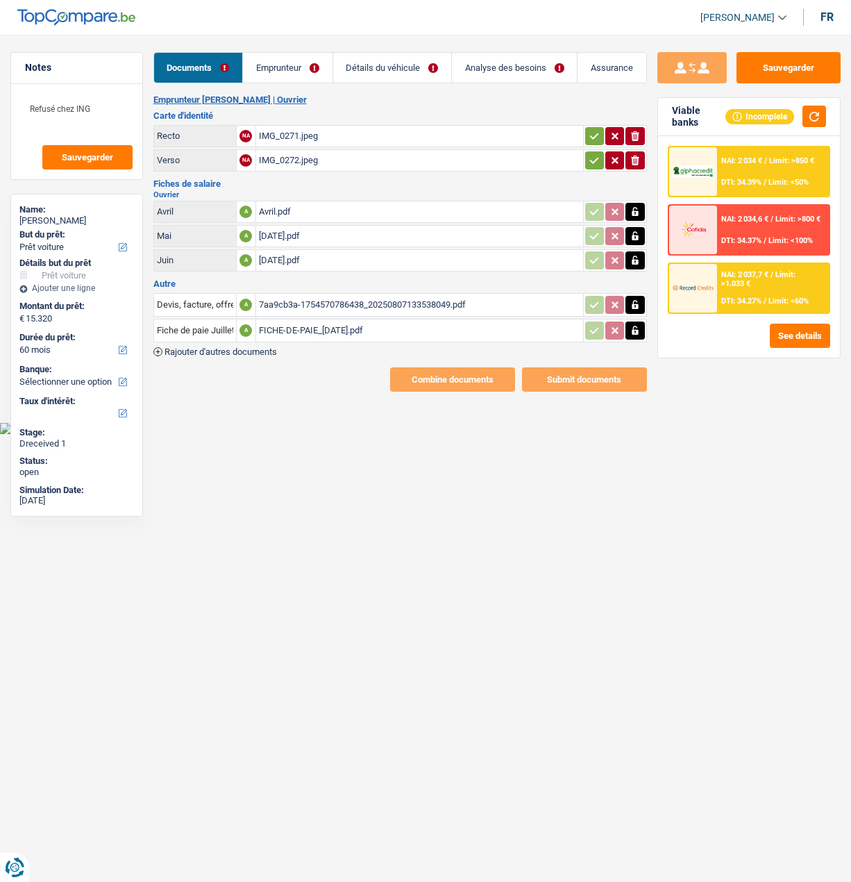
click at [591, 156] on icon "button" at bounding box center [594, 160] width 11 height 14
click at [595, 133] on icon "button" at bounding box center [594, 136] width 9 height 6
click at [298, 69] on link "Emprunteur" at bounding box center [288, 68] width 89 height 30
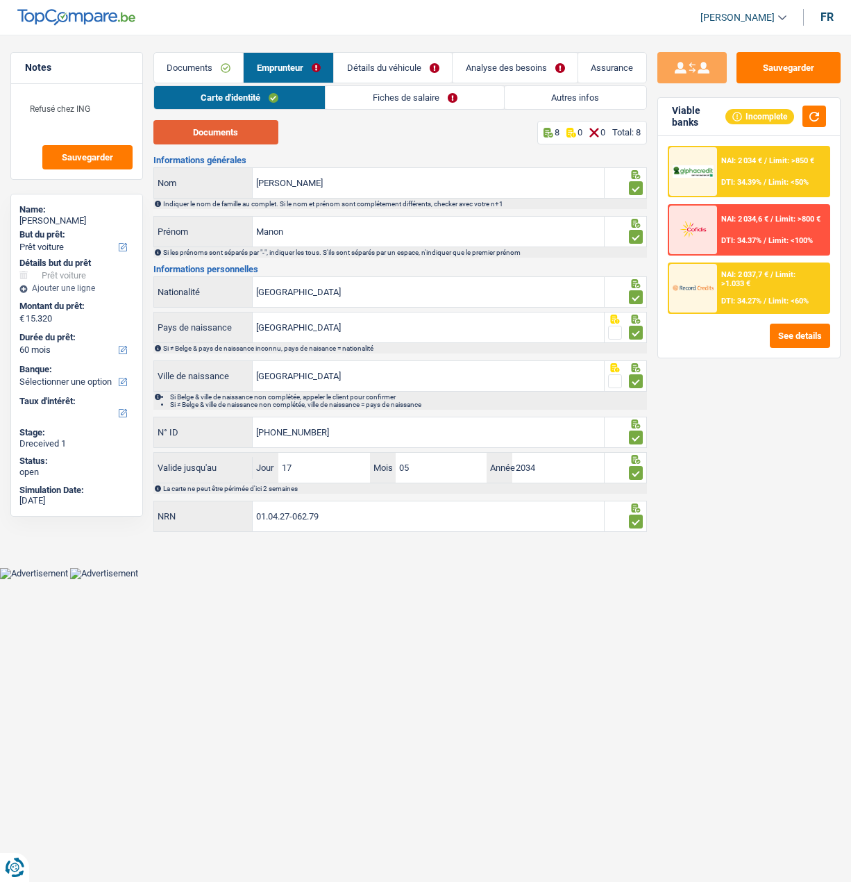
click at [249, 139] on button "Documents" at bounding box center [215, 132] width 125 height 24
click at [387, 99] on link "Fiches de salaire" at bounding box center [415, 97] width 178 height 23
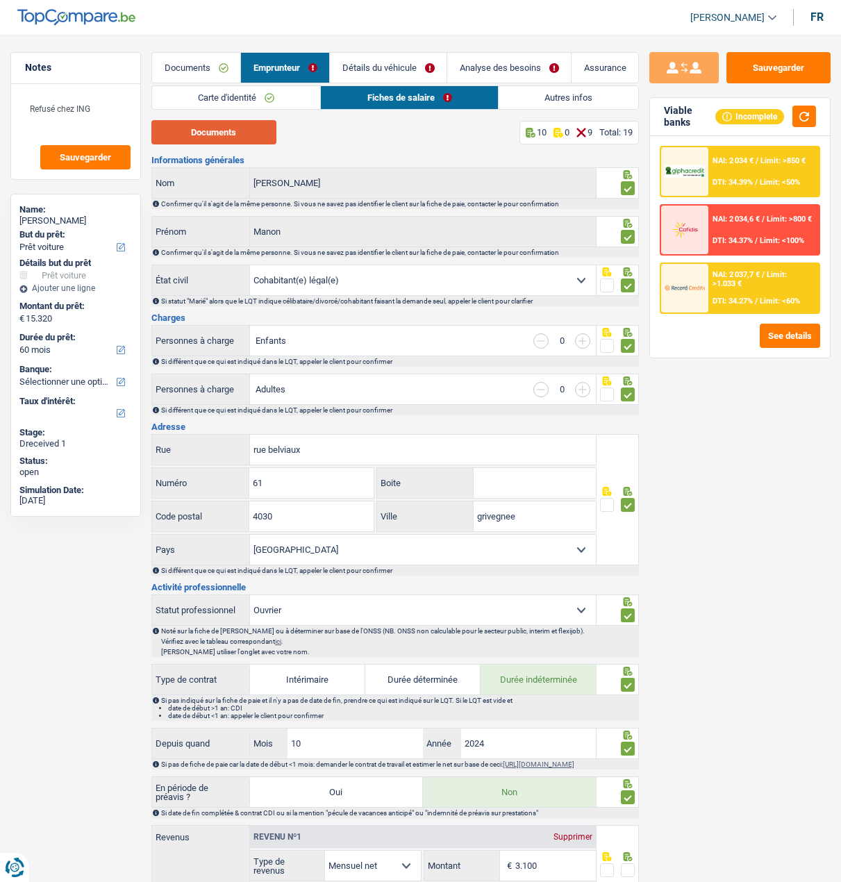
click at [234, 131] on button "Documents" at bounding box center [213, 132] width 125 height 24
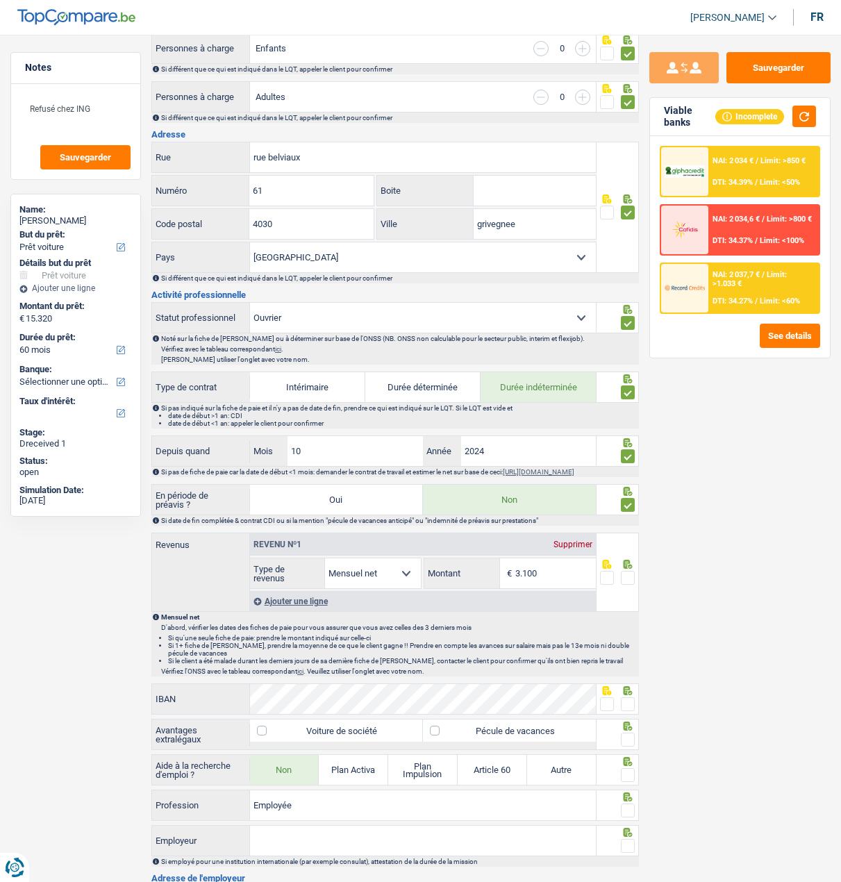
scroll to position [347, 0]
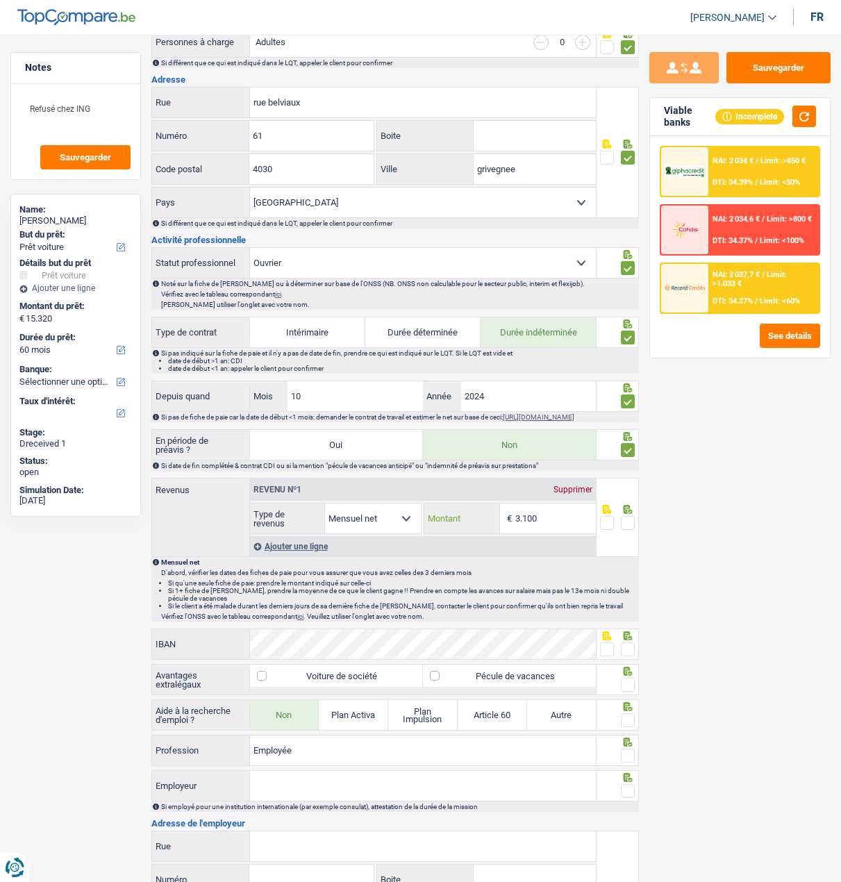
click at [548, 526] on input "3.100" at bounding box center [555, 518] width 81 height 30
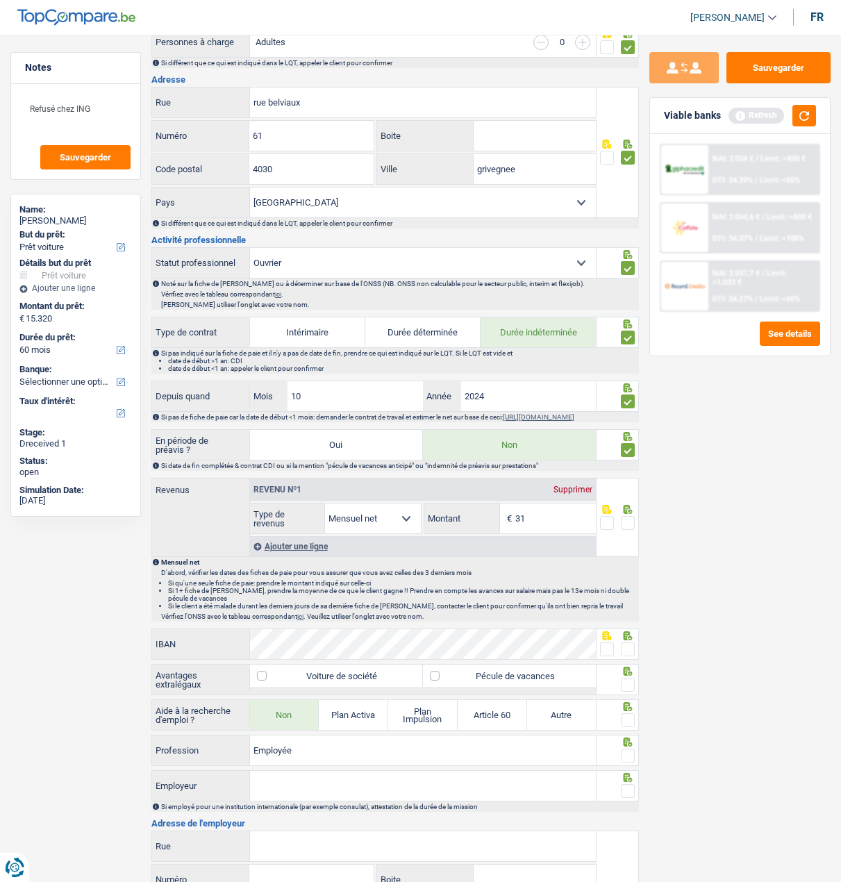
type input "3"
type input "2.992"
click at [627, 526] on span at bounding box center [628, 523] width 14 height 14
click at [0, 0] on input "radio" at bounding box center [0, 0] width 0 height 0
click at [607, 655] on span at bounding box center [607, 649] width 14 height 14
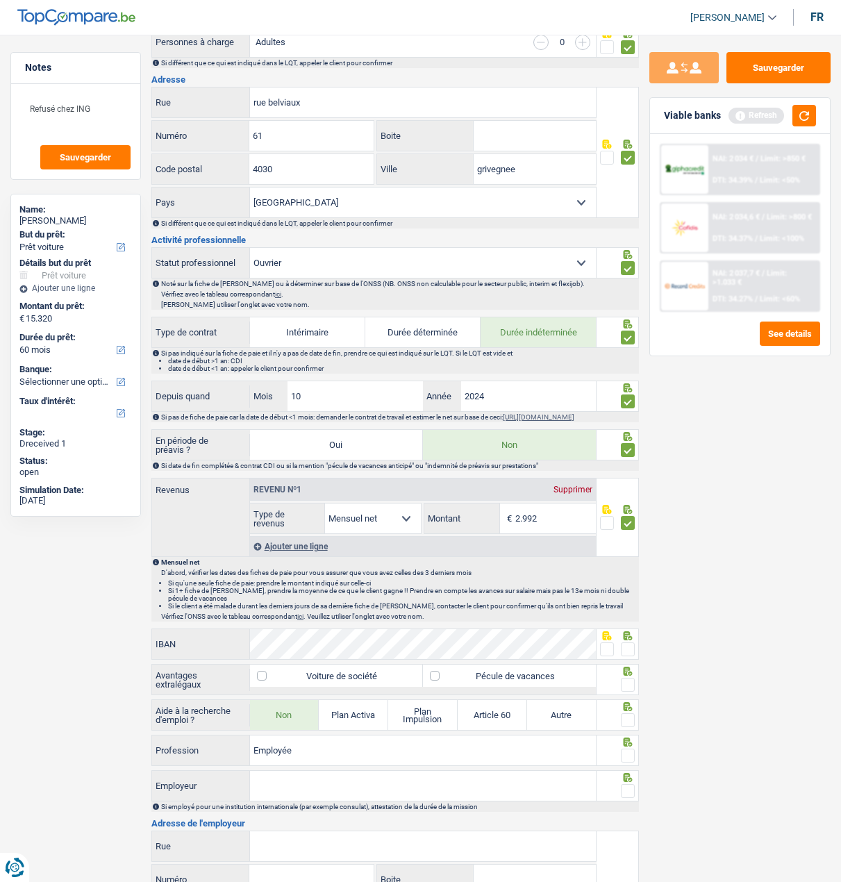
click at [0, 0] on input "radio" at bounding box center [0, 0] width 0 height 0
click at [514, 684] on label "Pécule de vacances" at bounding box center [509, 675] width 173 height 22
click at [514, 684] on input "Pécule de vacances" at bounding box center [509, 675] width 173 height 22
checkbox input "true"
click at [632, 685] on span at bounding box center [628, 685] width 14 height 14
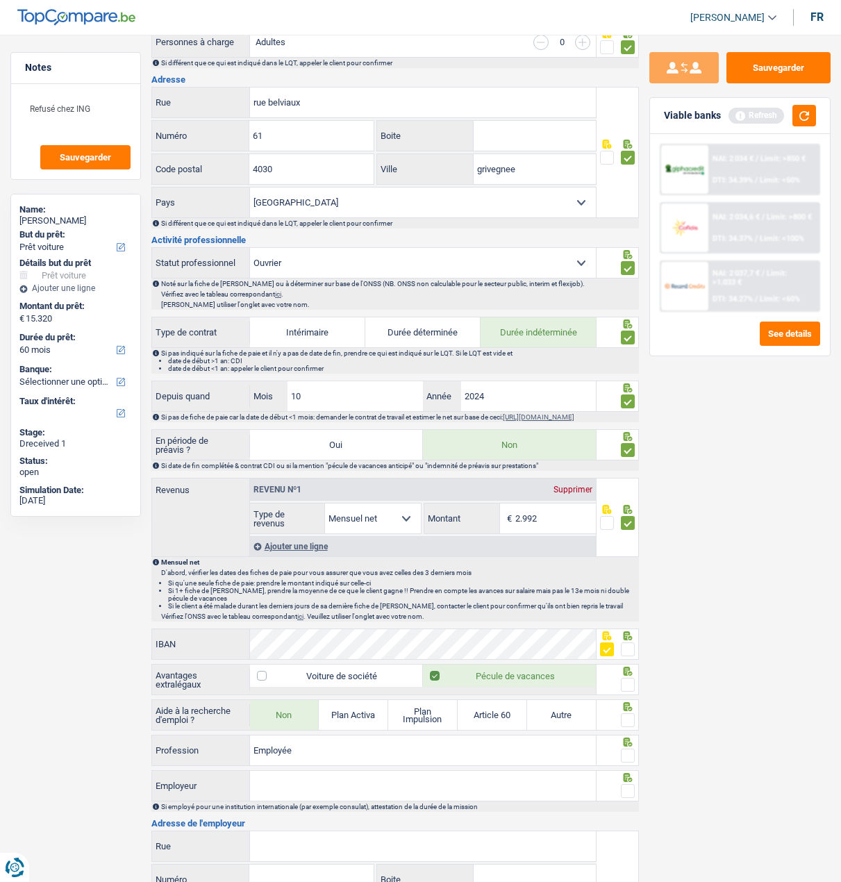
click at [0, 0] on input "radio" at bounding box center [0, 0] width 0 height 0
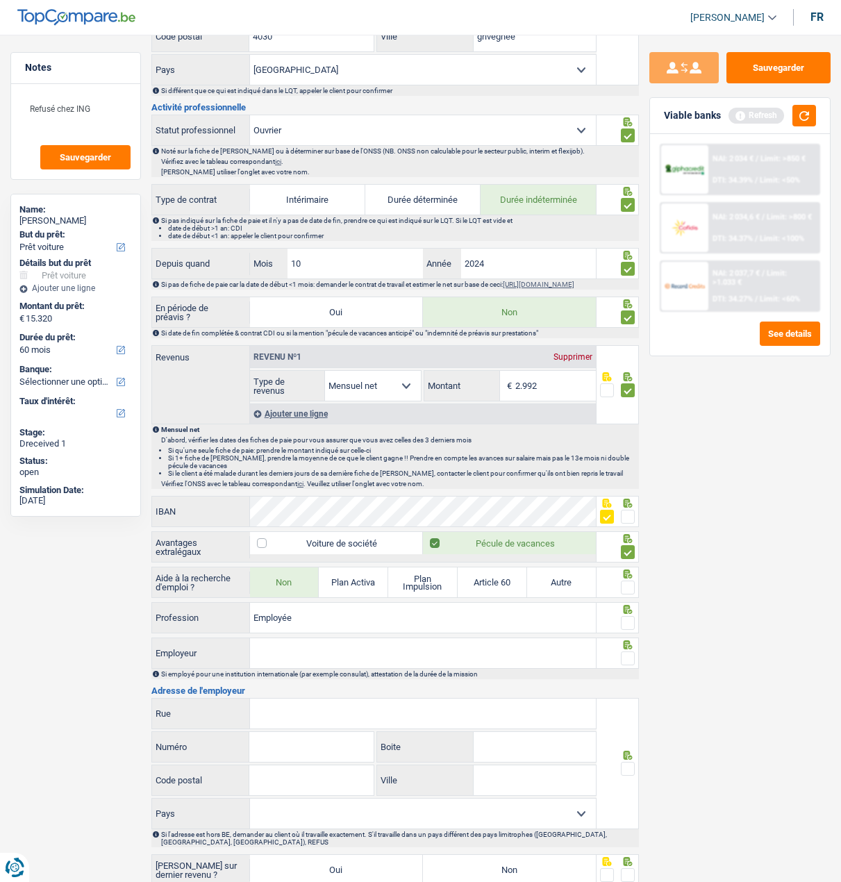
scroll to position [486, 0]
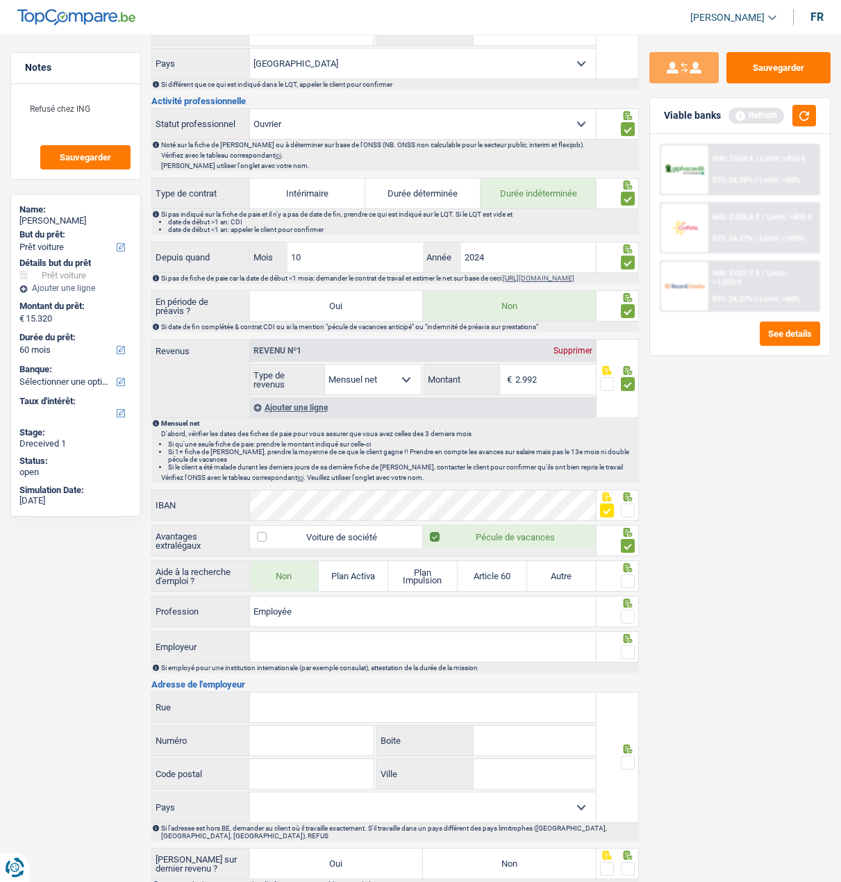
click at [623, 579] on span at bounding box center [628, 581] width 14 height 14
click at [0, 0] on input "radio" at bounding box center [0, 0] width 0 height 0
click at [627, 620] on span at bounding box center [628, 617] width 14 height 14
click at [0, 0] on input "radio" at bounding box center [0, 0] width 0 height 0
click at [476, 654] on input "Employeur" at bounding box center [423, 647] width 346 height 30
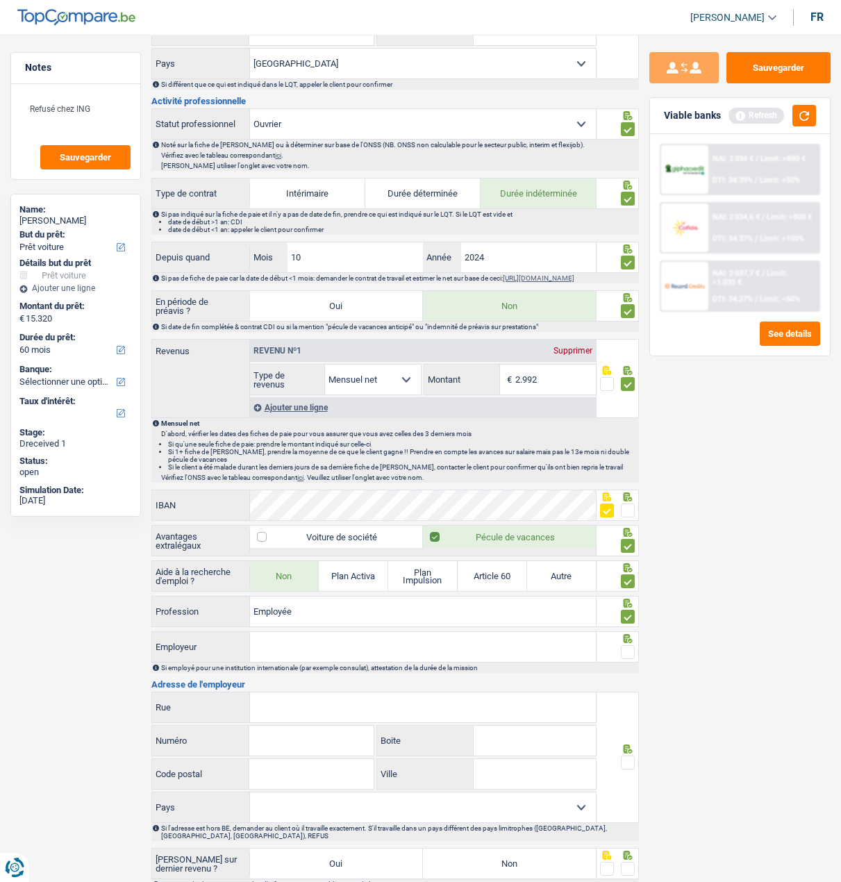
click at [331, 653] on input "Employeur" at bounding box center [423, 647] width 346 height 30
type input "Restaurant au Concordia"
drag, startPoint x: 626, startPoint y: 661, endPoint x: 614, endPoint y: 665, distance: 13.2
click at [627, 659] on span at bounding box center [628, 652] width 14 height 14
click at [0, 0] on input "radio" at bounding box center [0, 0] width 0 height 0
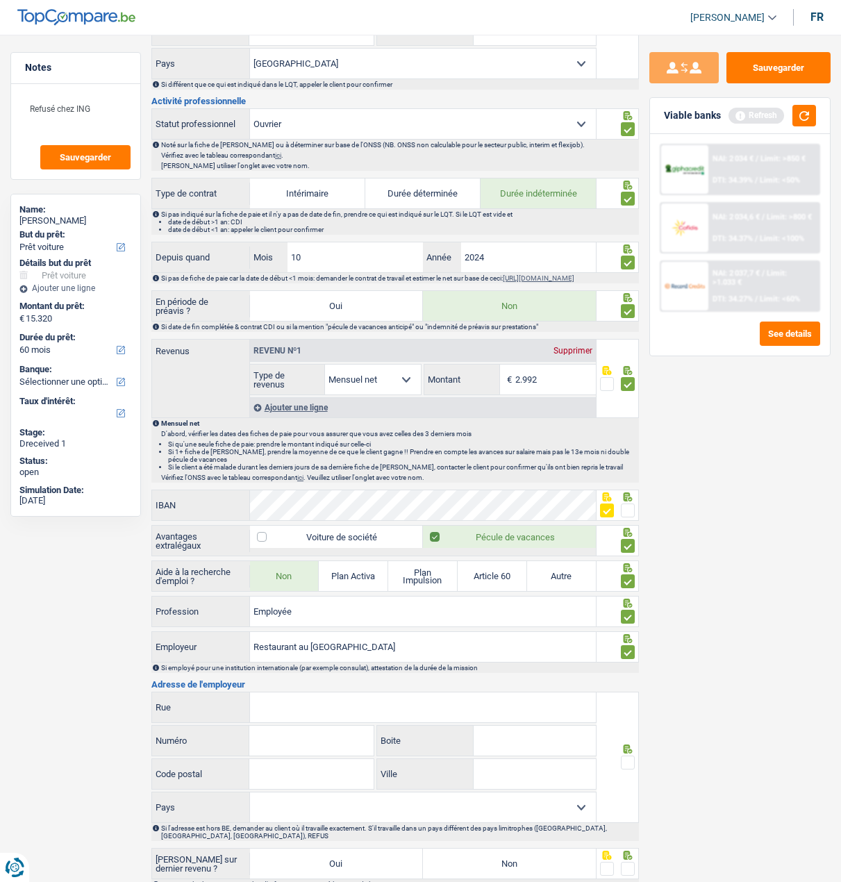
click at [442, 709] on input "Rue" at bounding box center [423, 707] width 346 height 30
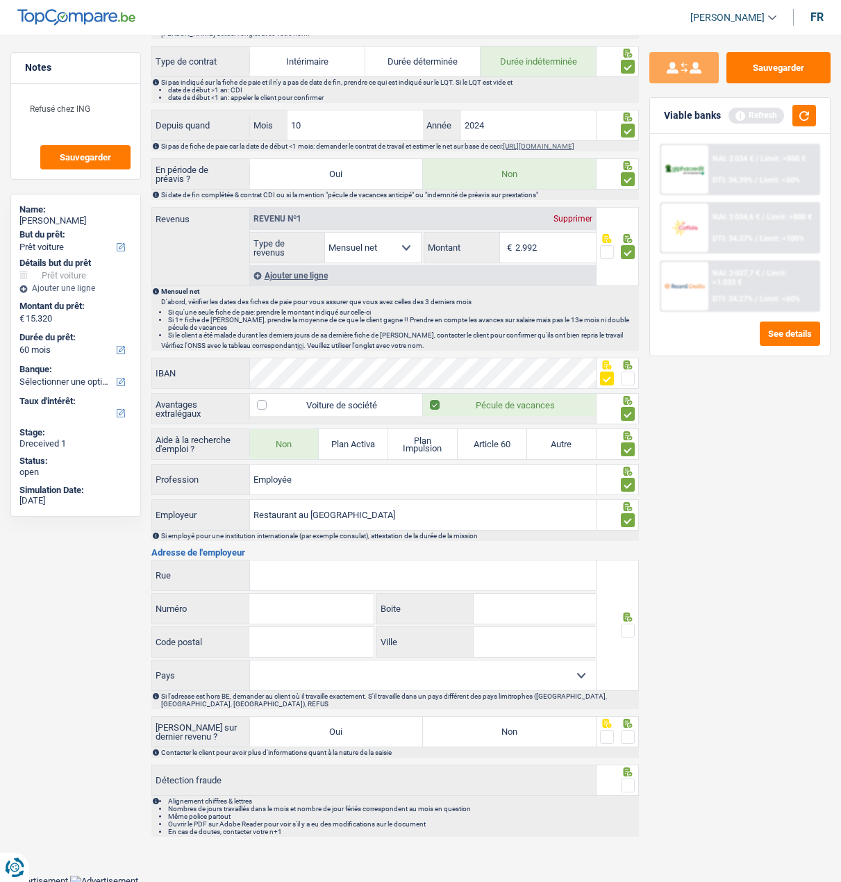
scroll to position [626, 0]
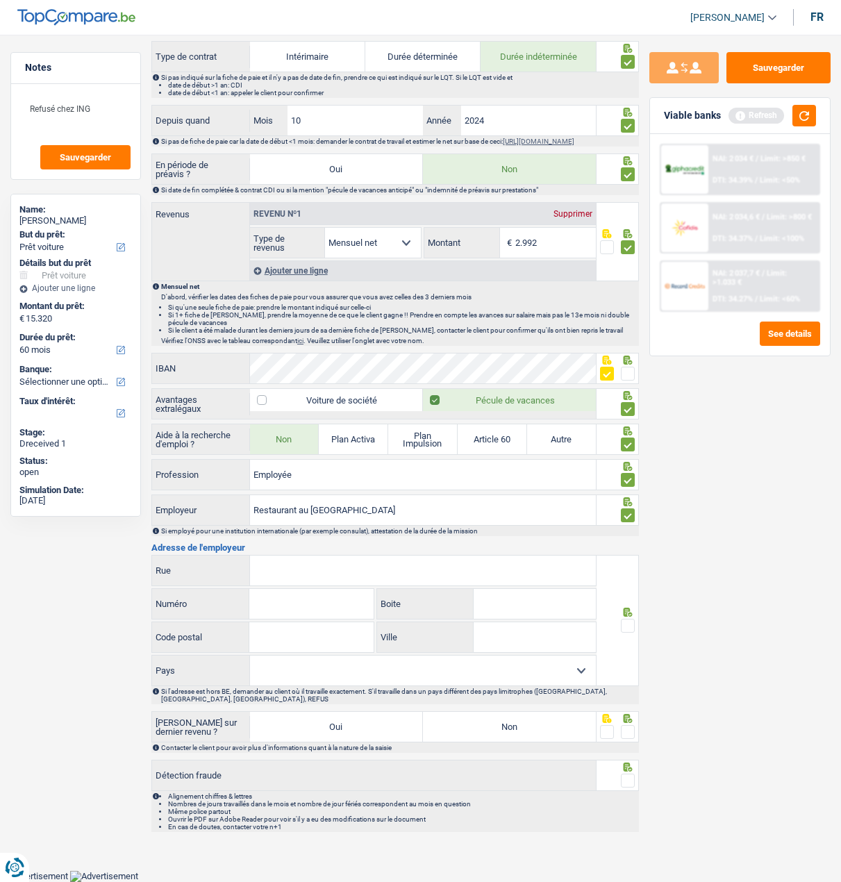
click at [312, 581] on input "Rue" at bounding box center [423, 570] width 346 height 30
type input "Rue des Guillemins"
click at [322, 613] on input "Numéro" at bounding box center [311, 604] width 124 height 30
type input "114"
click at [315, 635] on input "Code postal" at bounding box center [311, 637] width 124 height 30
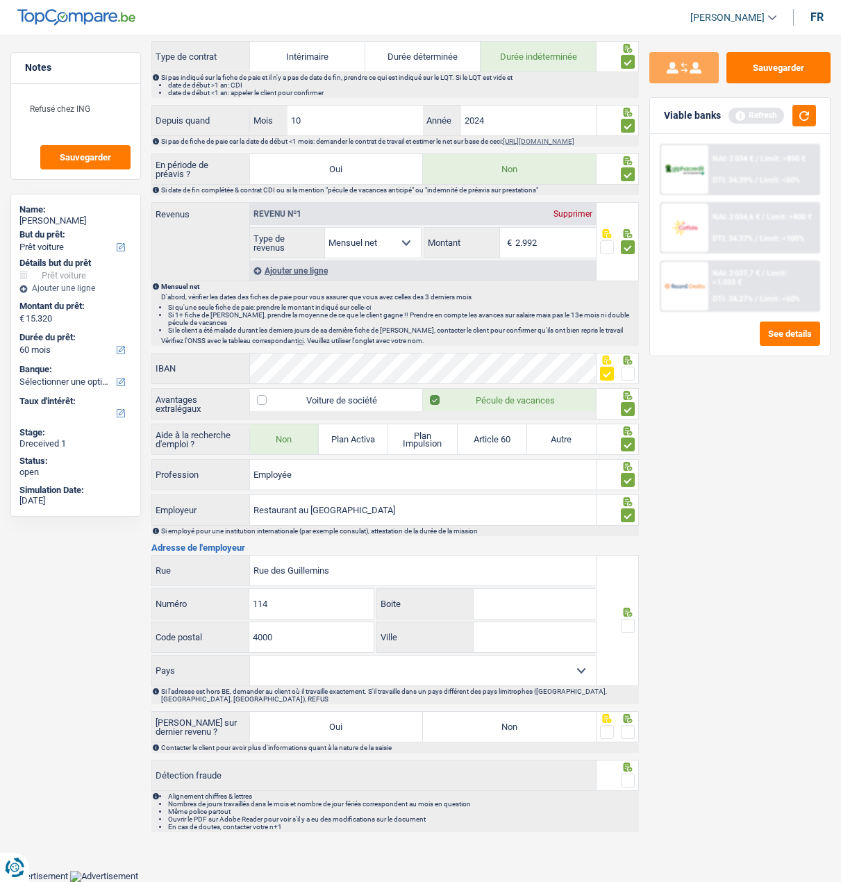
type input "4000"
type input "Liège"
click at [625, 624] on span at bounding box center [628, 626] width 14 height 14
click at [0, 0] on input "radio" at bounding box center [0, 0] width 0 height 0
click at [545, 685] on select "Belgique France Allemagne Italie Luxembourg Pays-Bas Espagne Suisse Sélectionne…" at bounding box center [423, 670] width 346 height 30
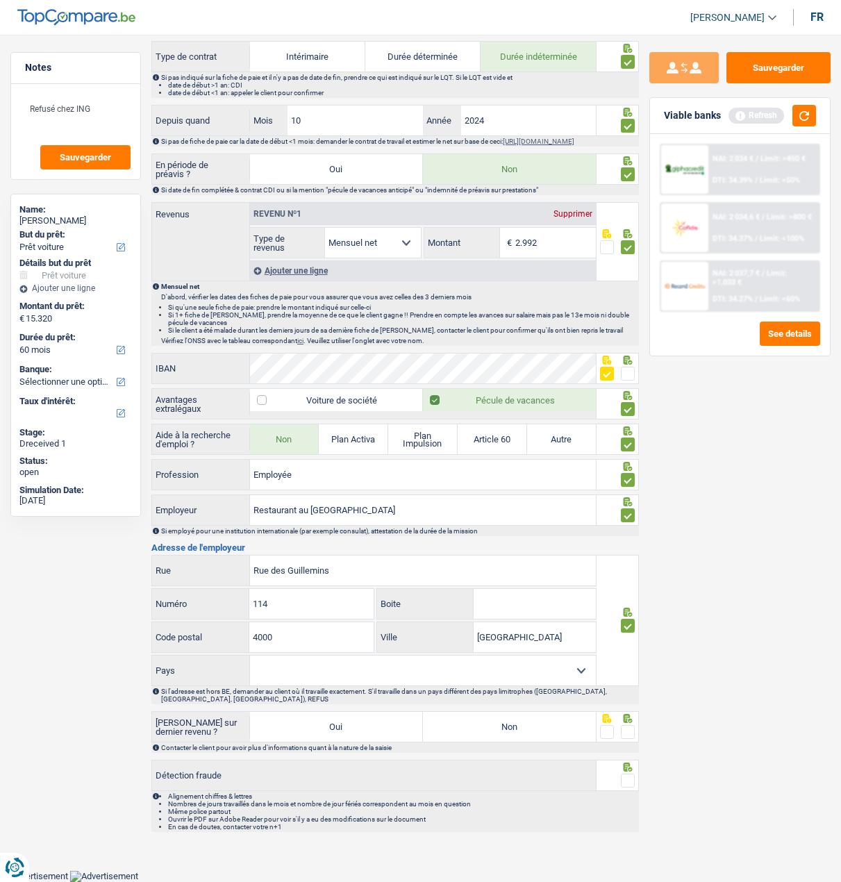
select select "BE"
click at [250, 657] on select "Belgique France Allemagne Italie Luxembourg Pays-Bas Espagne Suisse Sélectionne…" at bounding box center [423, 670] width 346 height 30
click at [546, 730] on label "Non" at bounding box center [509, 727] width 173 height 30
click at [546, 730] on input "Non" at bounding box center [509, 727] width 173 height 30
radio input "true"
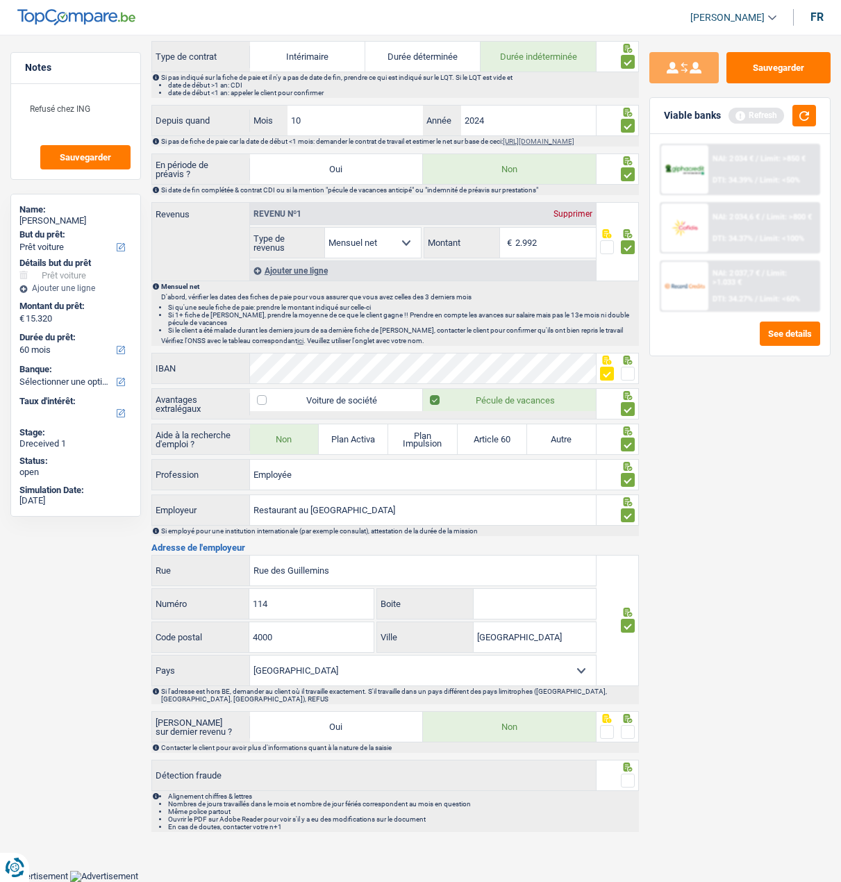
click at [634, 731] on span at bounding box center [628, 732] width 14 height 14
click at [0, 0] on input "radio" at bounding box center [0, 0] width 0 height 0
click at [626, 773] on div at bounding box center [628, 780] width 14 height 17
click at [621, 785] on span at bounding box center [628, 780] width 14 height 14
click at [0, 0] on input "radio" at bounding box center [0, 0] width 0 height 0
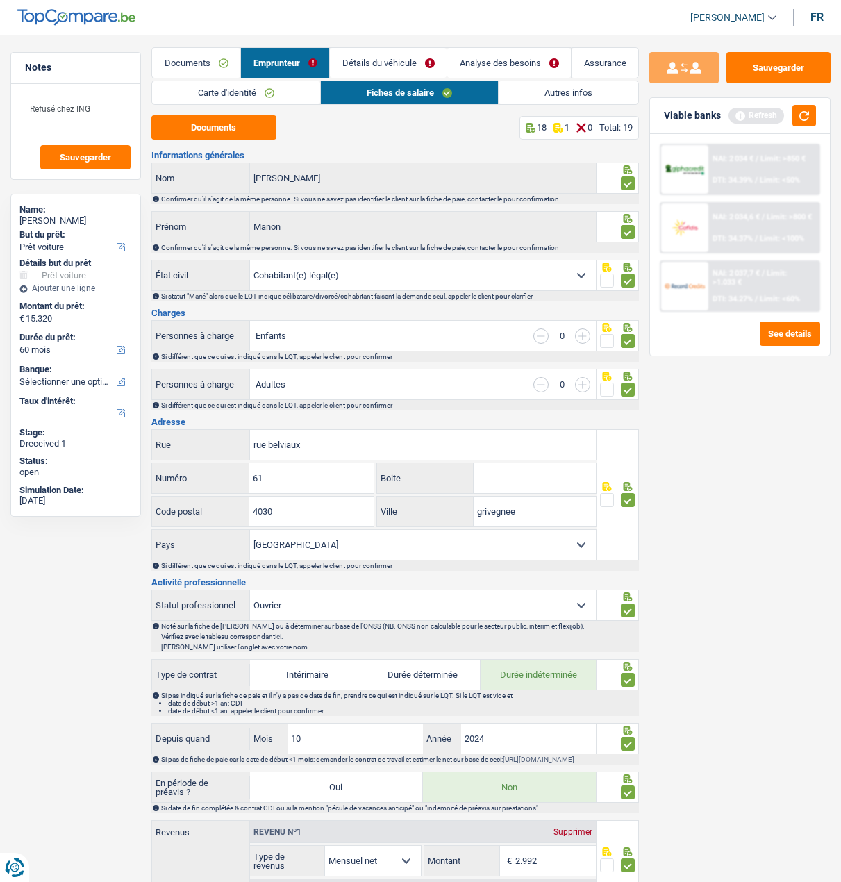
scroll to position [0, 0]
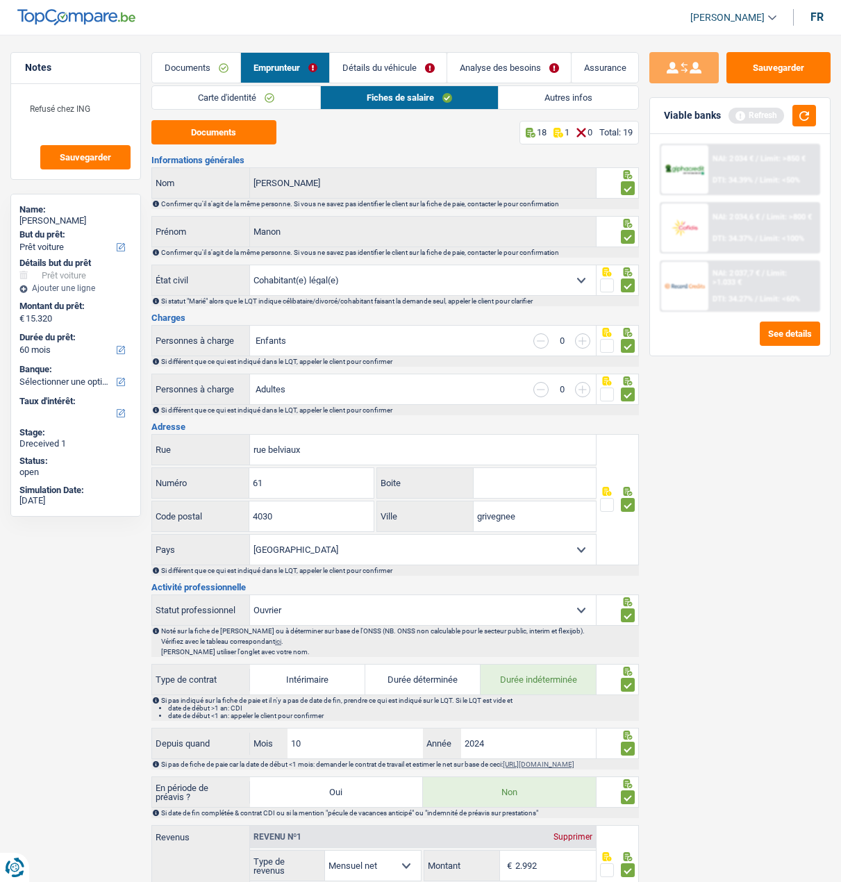
click at [576, 97] on link "Autres infos" at bounding box center [568, 97] width 140 height 23
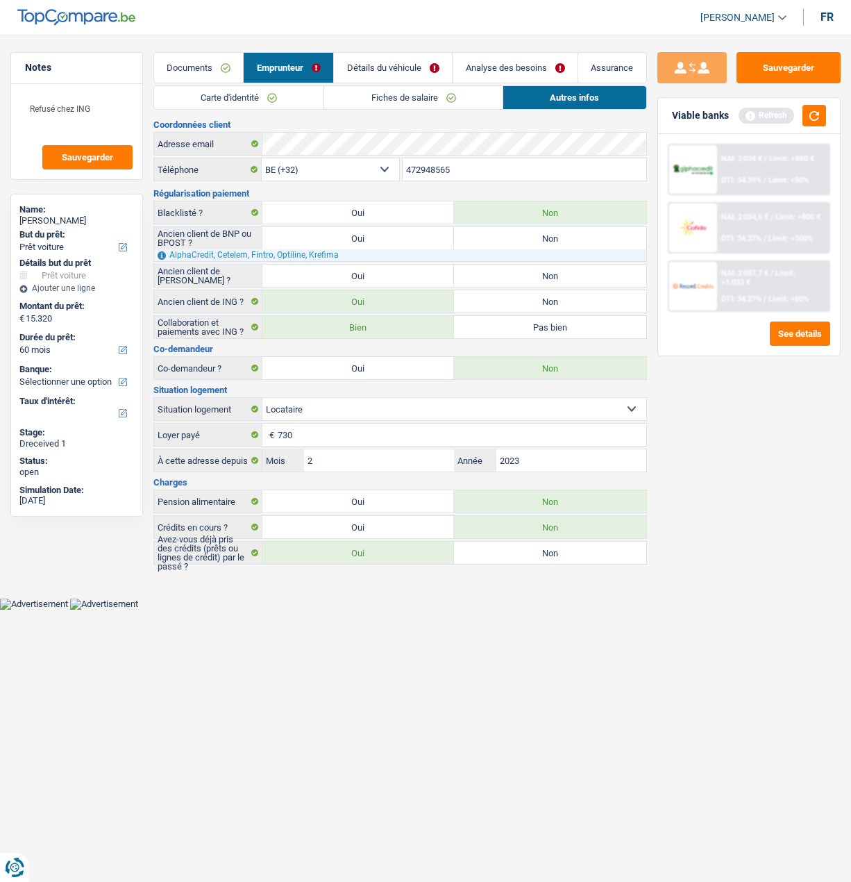
click at [283, 60] on link "Emprunteur" at bounding box center [289, 68] width 90 height 30
click at [394, 92] on link "Fiches de salaire" at bounding box center [413, 97] width 178 height 23
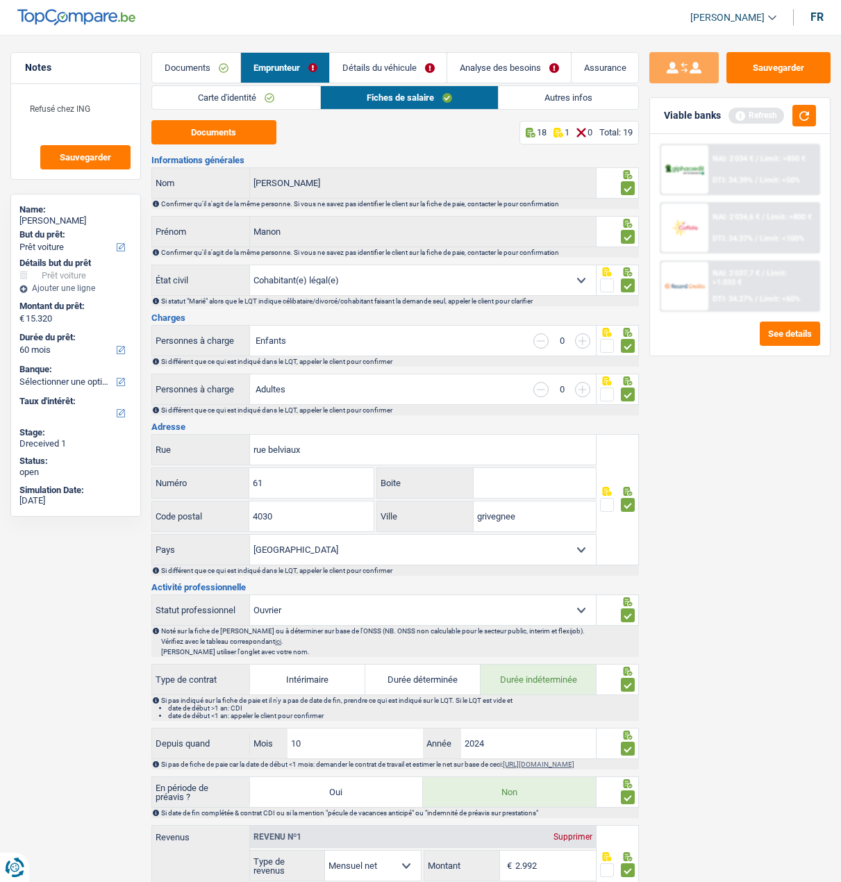
click at [578, 94] on link "Autres infos" at bounding box center [568, 97] width 140 height 23
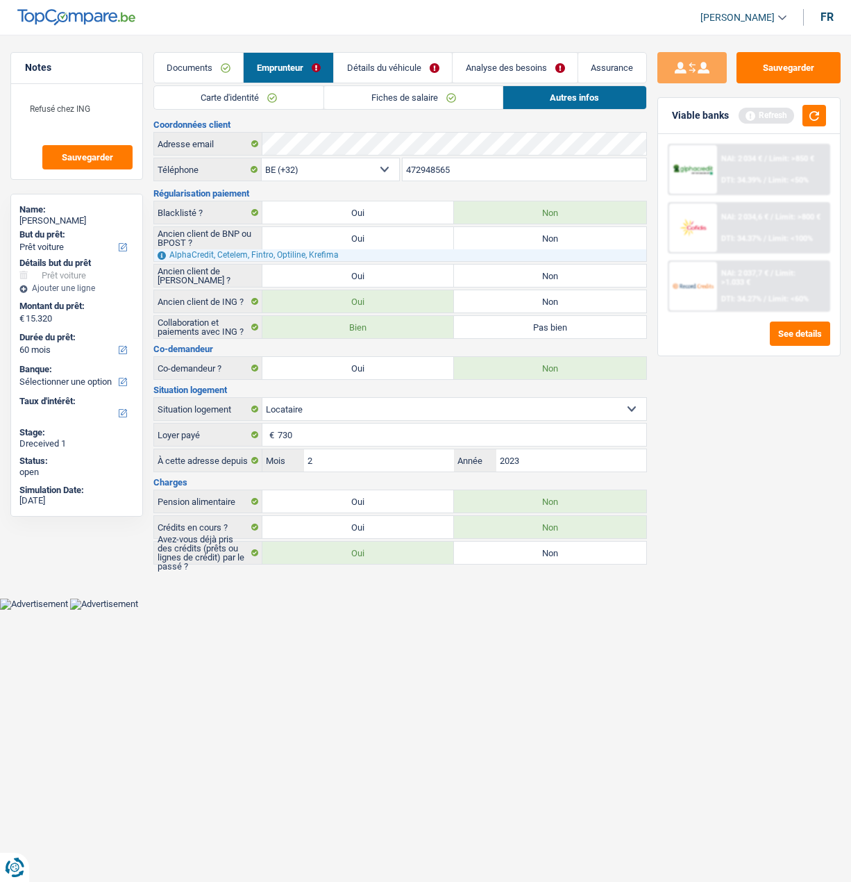
click at [401, 63] on link "Détails du véhicule" at bounding box center [393, 68] width 118 height 30
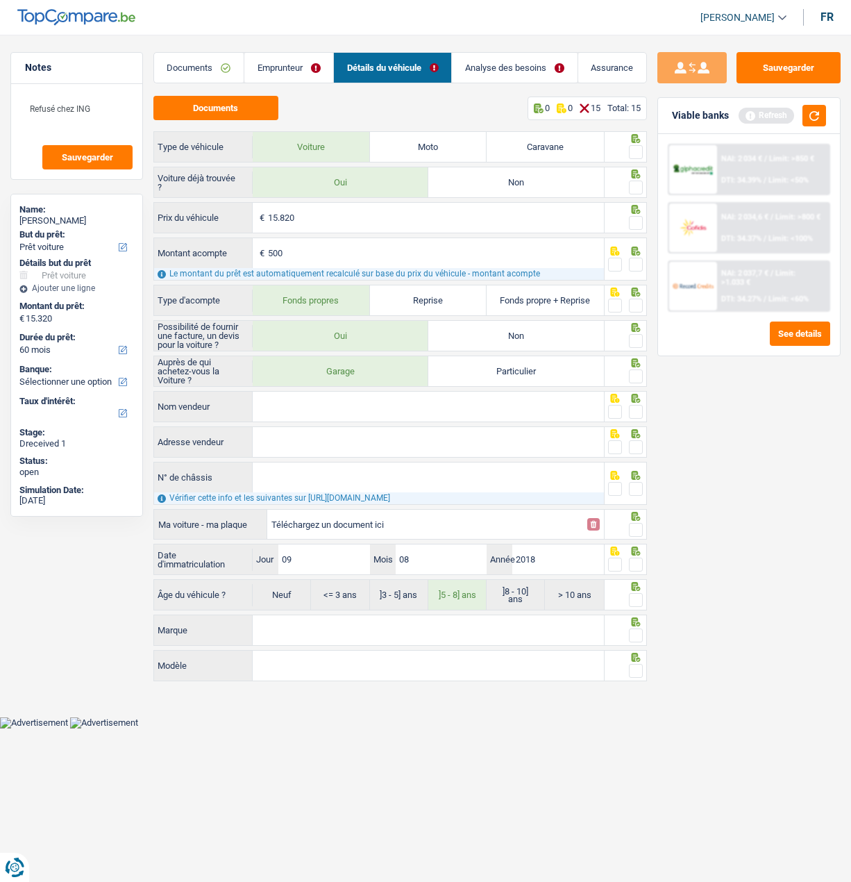
click at [633, 145] on span at bounding box center [636, 152] width 14 height 14
click at [0, 0] on input "radio" at bounding box center [0, 0] width 0 height 0
click at [634, 181] on span at bounding box center [636, 188] width 14 height 14
click at [0, 0] on input "radio" at bounding box center [0, 0] width 0 height 0
click at [251, 100] on button "Documents" at bounding box center [215, 108] width 125 height 24
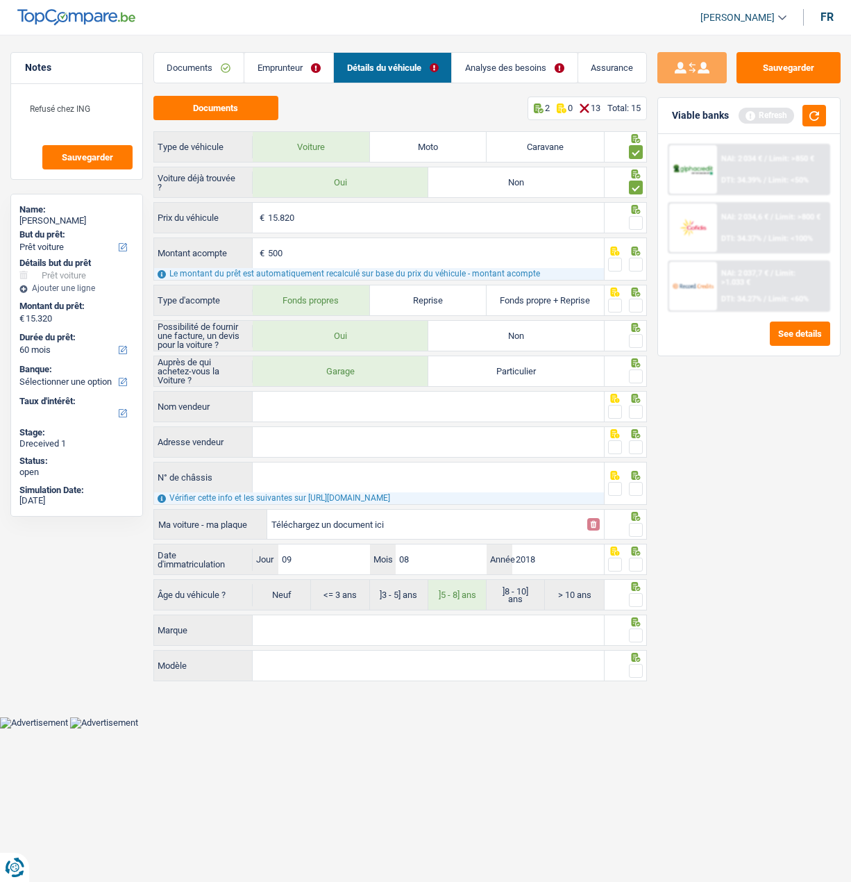
click at [630, 217] on span at bounding box center [636, 223] width 14 height 14
click at [0, 0] on input "radio" at bounding box center [0, 0] width 0 height 0
click at [639, 251] on div at bounding box center [626, 258] width 42 height 43
click at [635, 258] on span at bounding box center [636, 265] width 14 height 14
click at [0, 0] on input "radio" at bounding box center [0, 0] width 0 height 0
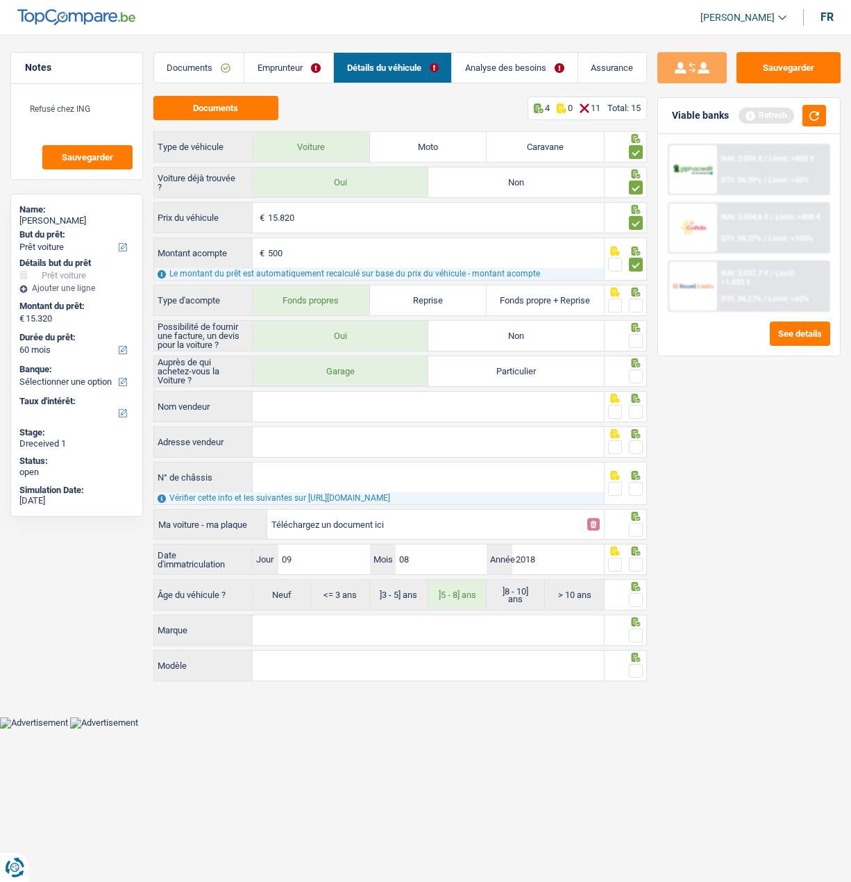
drag, startPoint x: 641, startPoint y: 300, endPoint x: 655, endPoint y: 311, distance: 17.8
click at [639, 301] on span at bounding box center [636, 306] width 14 height 14
click at [0, 0] on input "radio" at bounding box center [0, 0] width 0 height 0
click at [632, 334] on span at bounding box center [636, 341] width 14 height 14
click at [0, 0] on input "radio" at bounding box center [0, 0] width 0 height 0
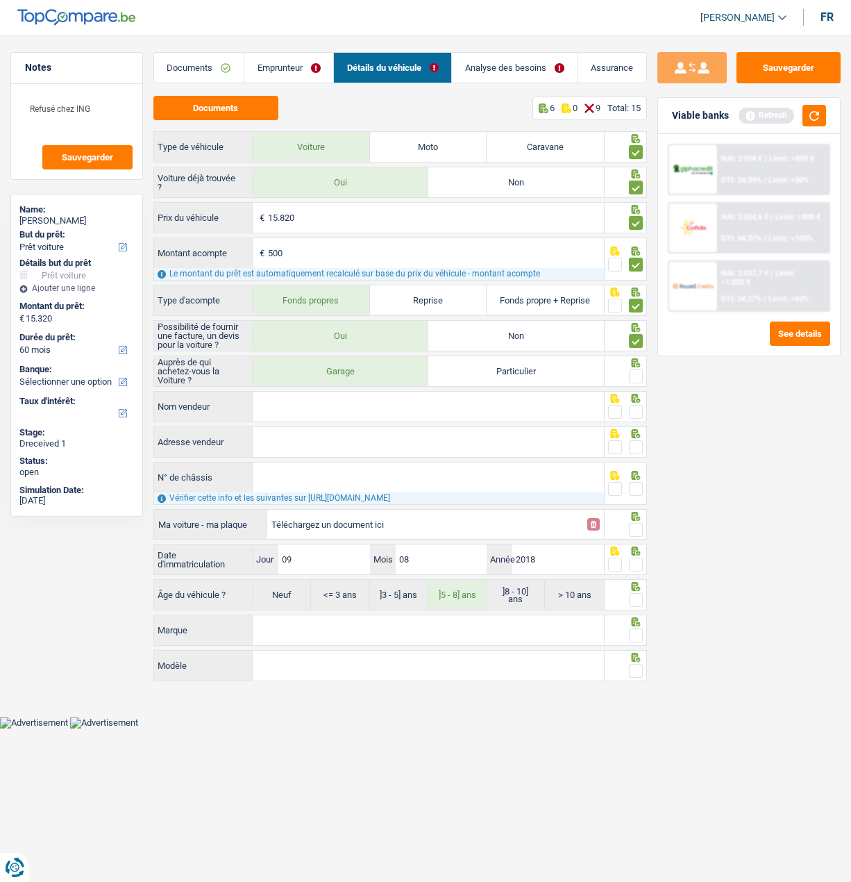
click at [631, 373] on span at bounding box center [636, 376] width 14 height 14
click at [0, 0] on input "radio" at bounding box center [0, 0] width 0 height 0
click at [446, 404] on input "Nom vendeur" at bounding box center [428, 407] width 351 height 30
type input "IRIS AUTOCENTER"
click at [635, 410] on span at bounding box center [636, 412] width 14 height 14
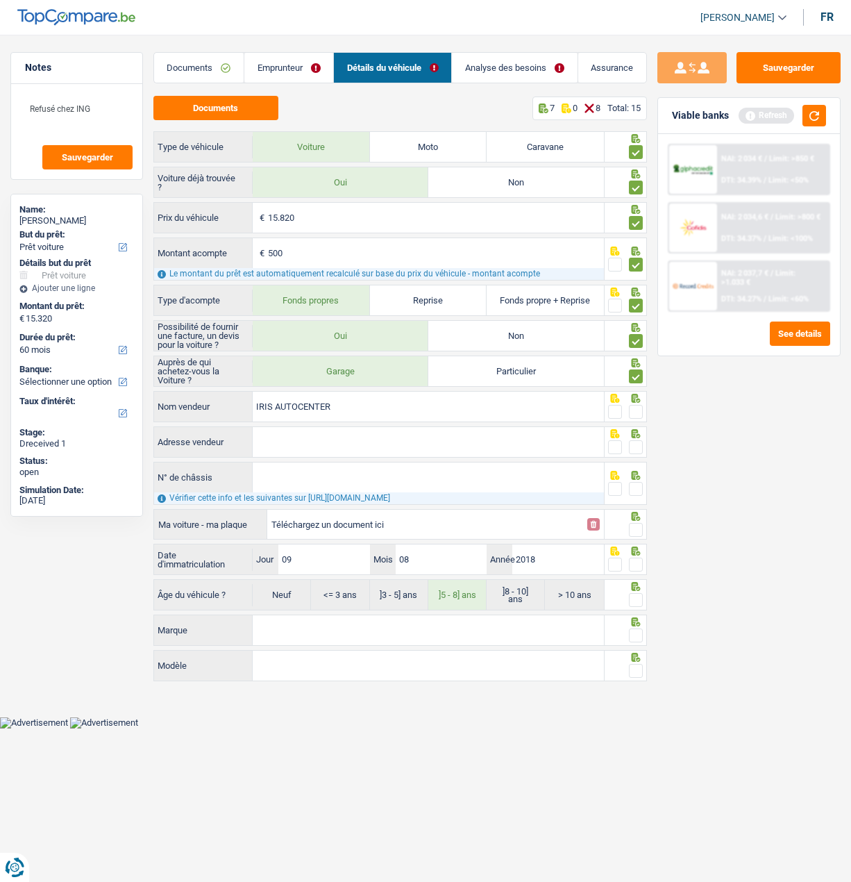
click at [0, 0] on input "radio" at bounding box center [0, 0] width 0 height 0
click at [462, 451] on input "Adresse vendeur" at bounding box center [428, 442] width 351 height 30
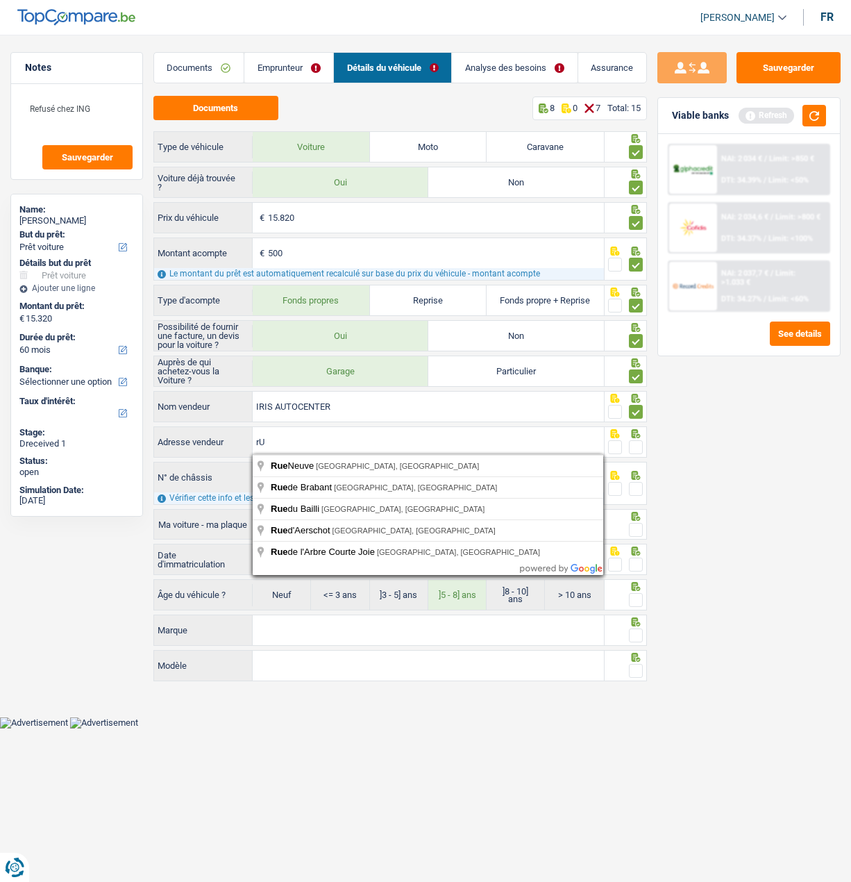
type input "r"
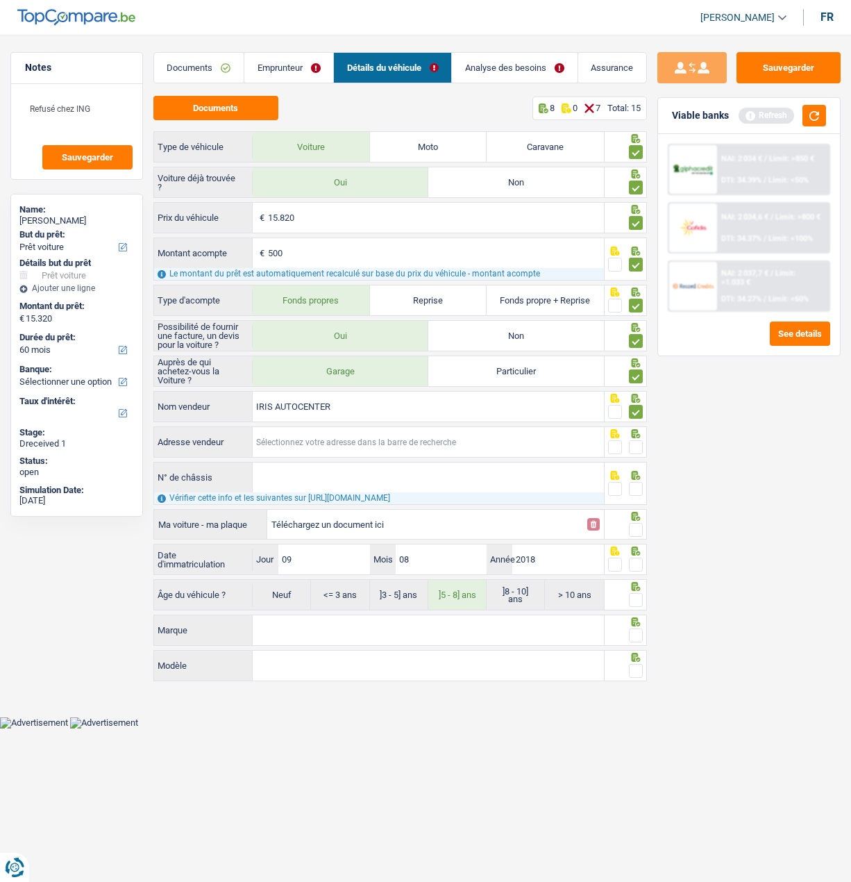
type input "r"
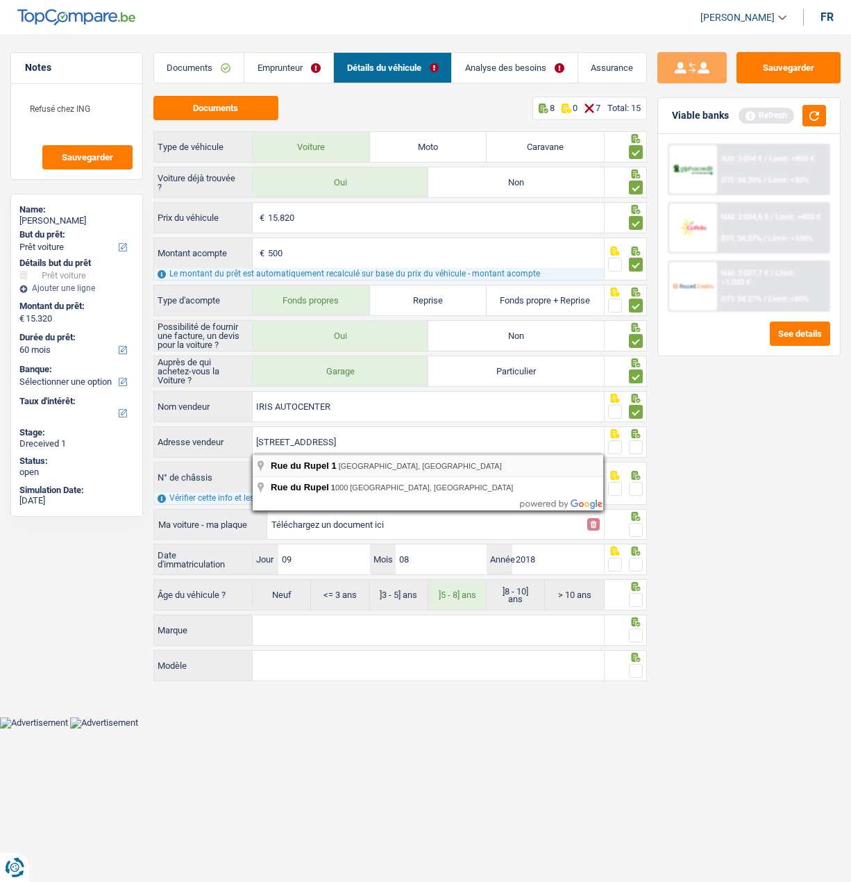
type input "Rue du Rupel; 1; 1000; Bruxelles; BE"
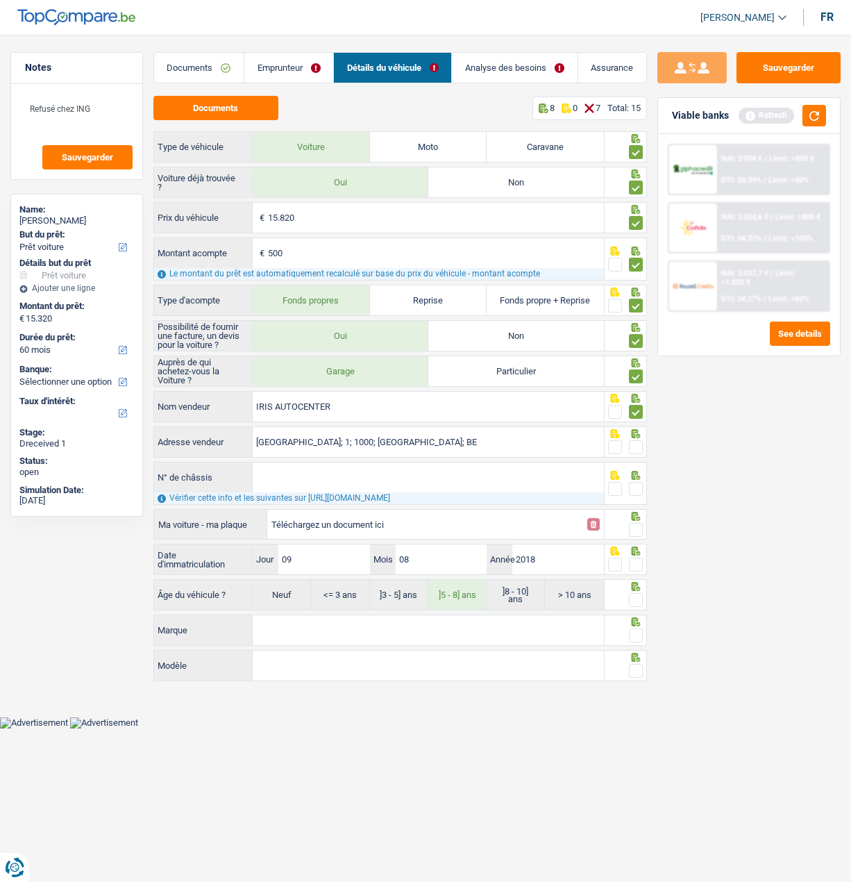
click at [639, 444] on span at bounding box center [636, 447] width 14 height 14
click at [0, 0] on input "radio" at bounding box center [0, 0] width 0 height 0
click at [441, 480] on input "N° de châssis" at bounding box center [428, 477] width 351 height 30
click at [423, 482] on input "N° de châssis" at bounding box center [428, 477] width 351 height 30
paste input "[VF3LBYHZRJS25827"
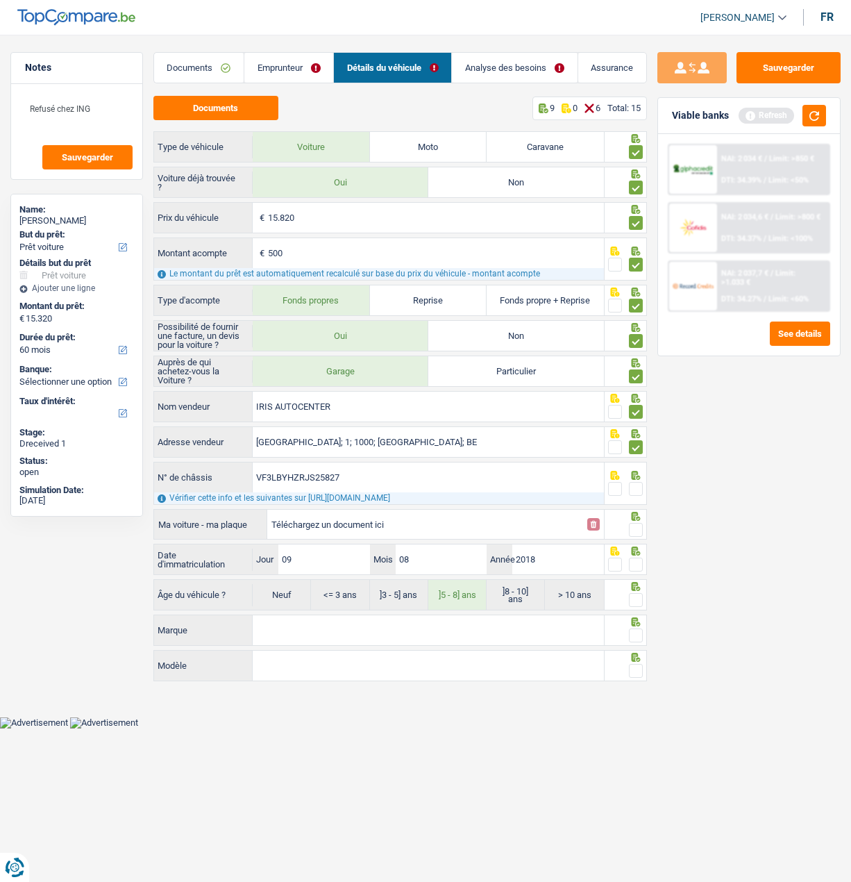
click at [351, 474] on input "VF3LBYHZRJS25827" at bounding box center [428, 477] width 351 height 30
type input "VF3LBYHZRJS258277"
click at [634, 488] on span at bounding box center [636, 489] width 14 height 14
click at [0, 0] on input "radio" at bounding box center [0, 0] width 0 height 0
drag, startPoint x: 426, startPoint y: 474, endPoint x: 184, endPoint y: 460, distance: 242.0
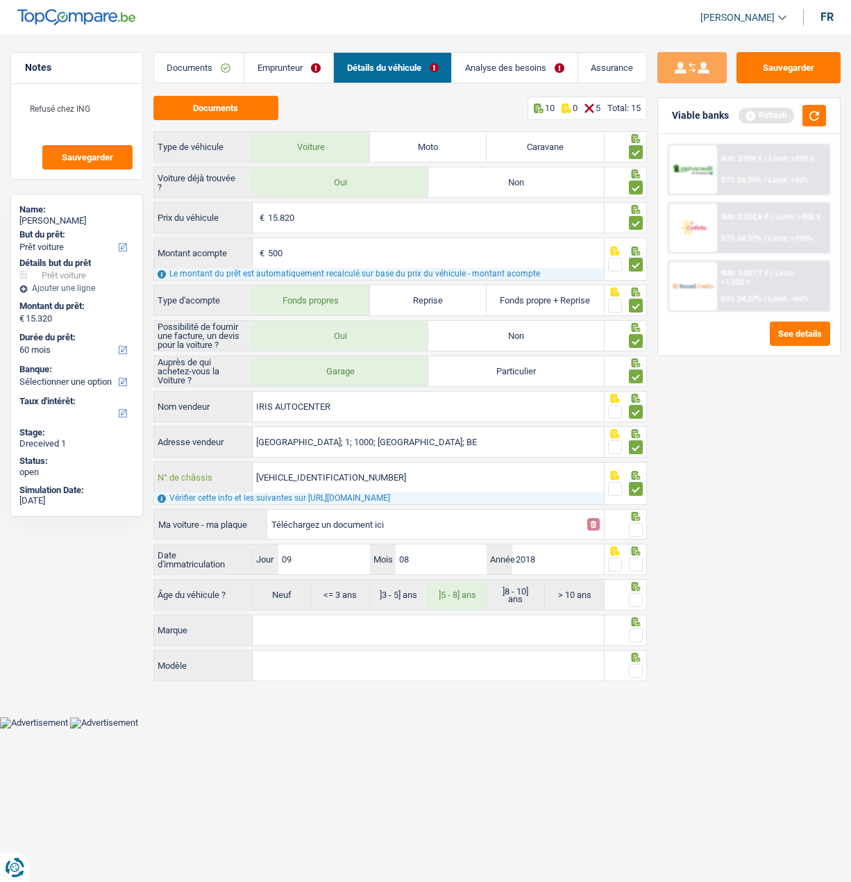
click at [184, 462] on div "VF3LBYHZRJS258277 N° de châssis" at bounding box center [379, 477] width 450 height 30
click at [533, 521] on input "Téléchargez un document ici" at bounding box center [425, 524] width 308 height 21
type input "C:\fakepath\Capture d'écran 2025-08-20 115811.png"
click at [641, 527] on span at bounding box center [636, 530] width 14 height 14
click at [0, 0] on input "radio" at bounding box center [0, 0] width 0 height 0
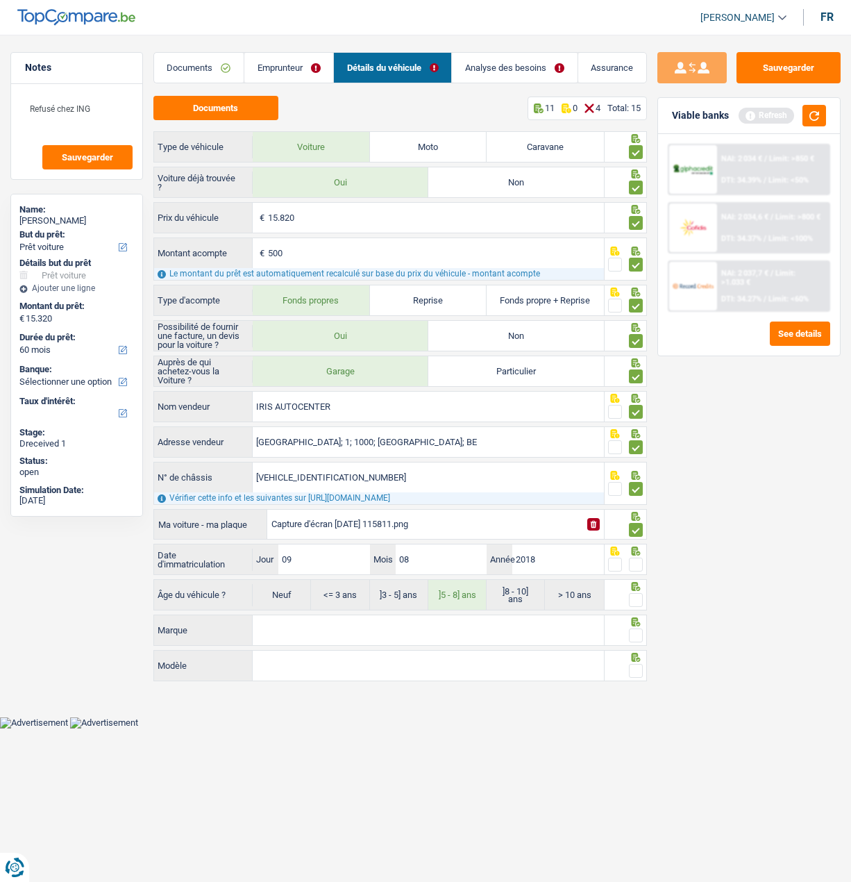
click at [635, 562] on span at bounding box center [636, 564] width 14 height 14
click at [0, 0] on input "radio" at bounding box center [0, 0] width 0 height 0
click at [632, 594] on span at bounding box center [636, 600] width 14 height 14
click at [0, 0] on input "radio" at bounding box center [0, 0] width 0 height 0
click at [444, 634] on input "Marque" at bounding box center [428, 630] width 351 height 30
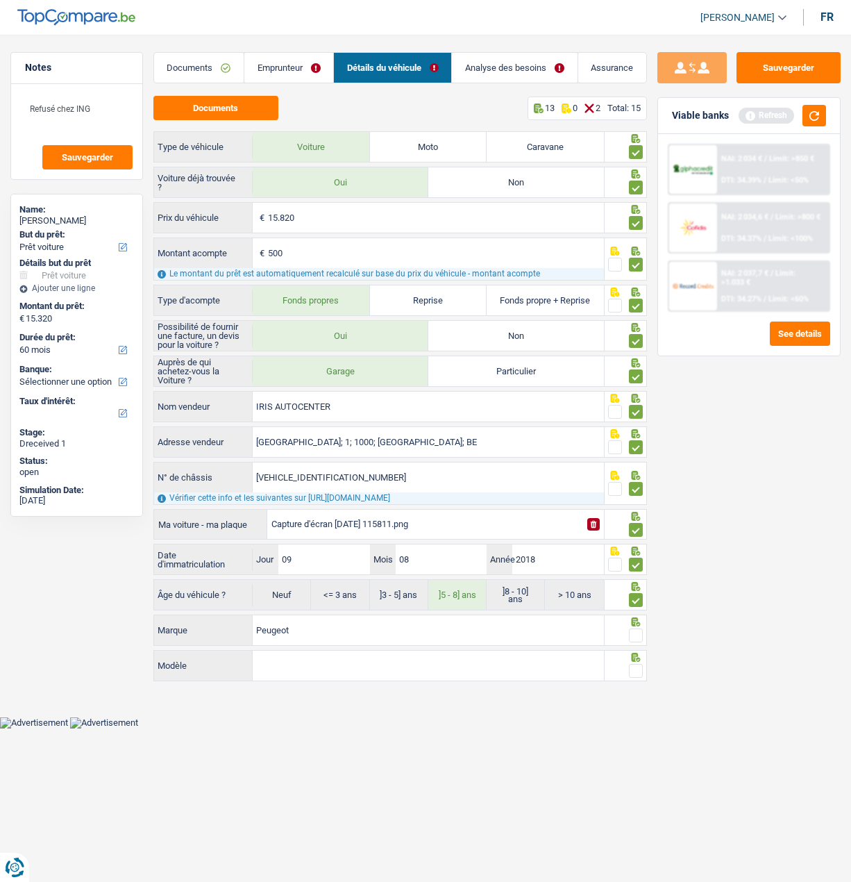
type input "Peugeot"
click at [339, 657] on input "Modèle" at bounding box center [428, 666] width 351 height 30
type input "308"
click at [635, 634] on span at bounding box center [636, 635] width 14 height 14
click at [0, 0] on input "radio" at bounding box center [0, 0] width 0 height 0
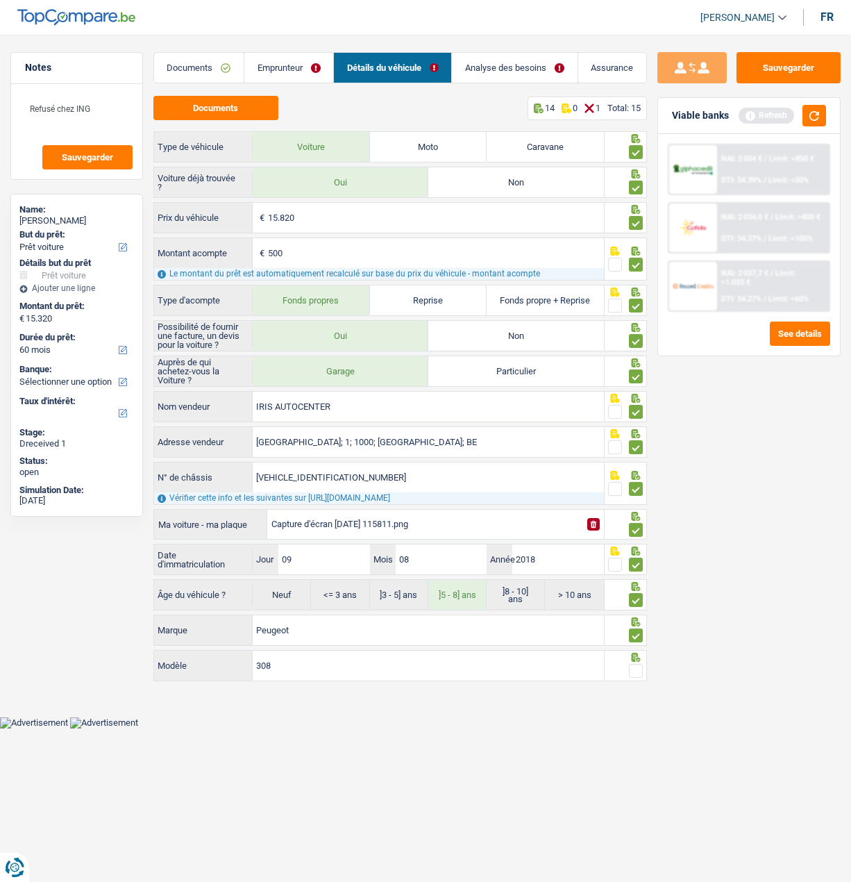
click at [633, 668] on span at bounding box center [636, 671] width 14 height 14
click at [0, 0] on input "radio" at bounding box center [0, 0] width 0 height 0
click at [780, 73] on button "Sauvegarder" at bounding box center [789, 67] width 104 height 31
click at [528, 63] on link "Analyse des besoins" at bounding box center [515, 68] width 125 height 30
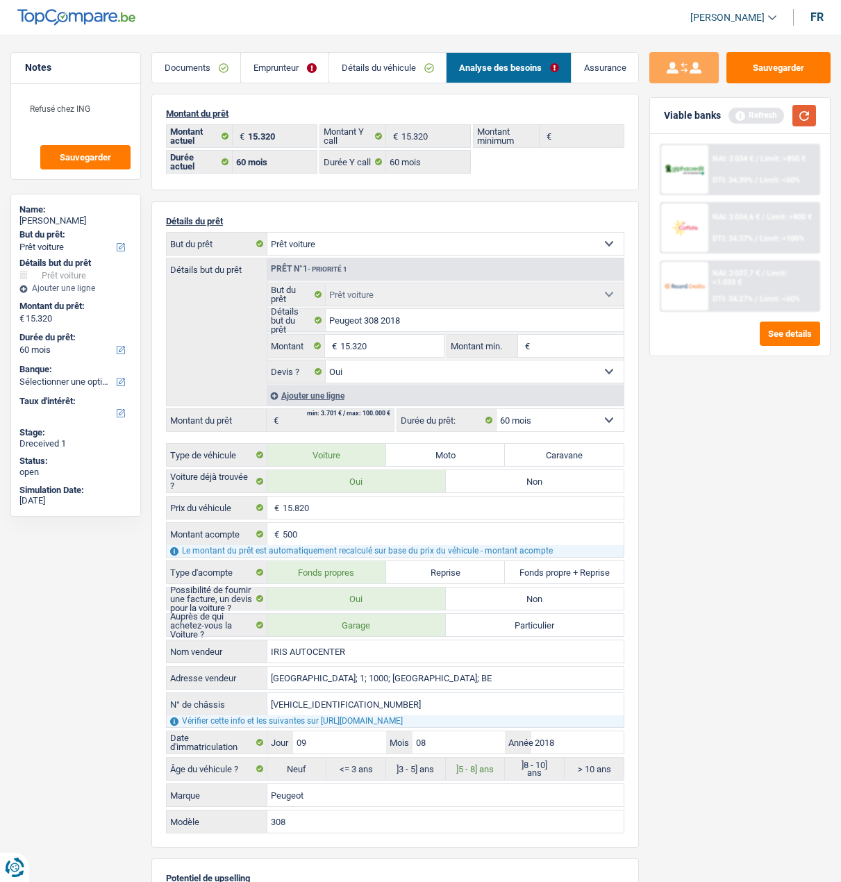
click at [800, 112] on button "button" at bounding box center [804, 116] width 24 height 22
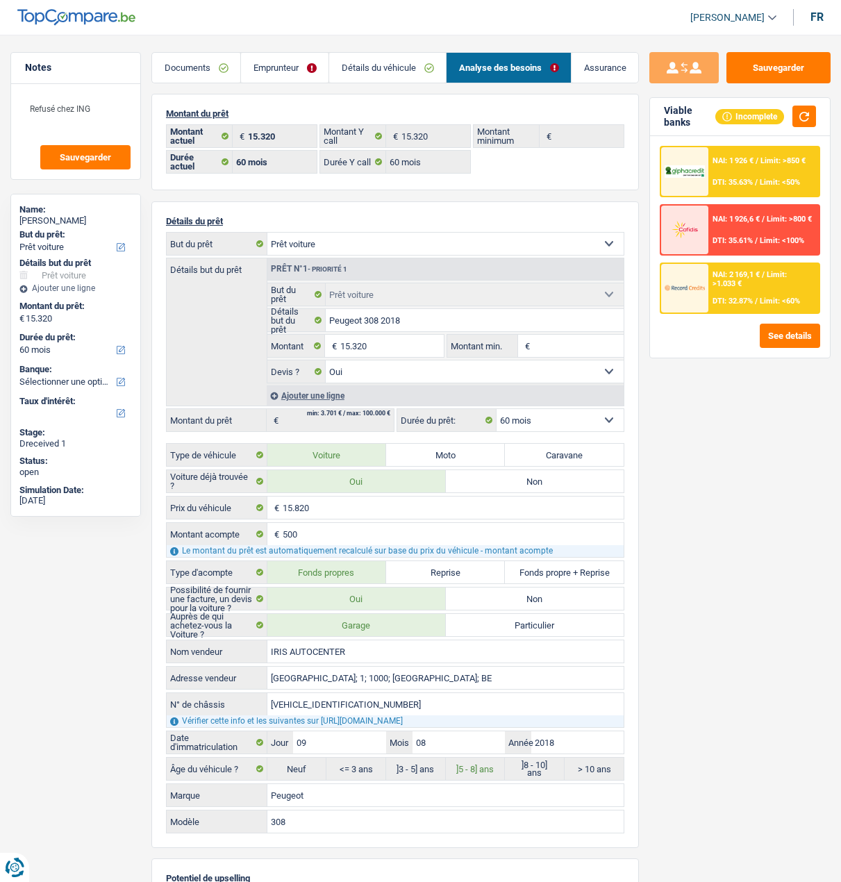
click at [773, 176] on div "NAI: 1 926 € / Limit: >850 € DTI: 35.63% / Limit: <50%" at bounding box center [763, 171] width 110 height 49
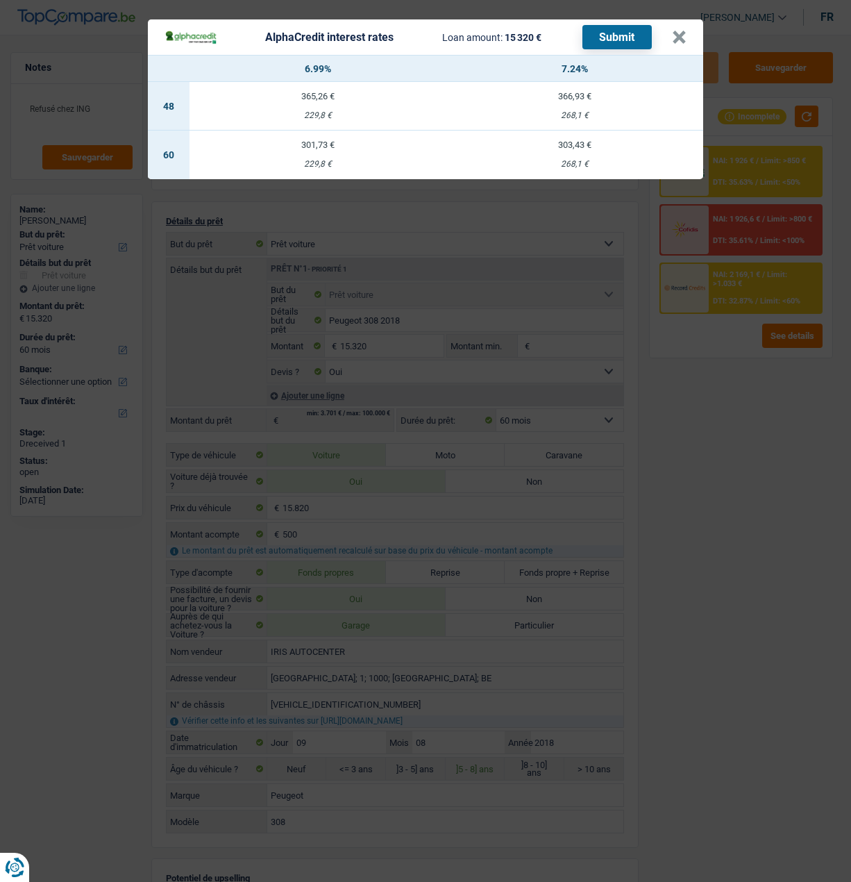
click at [323, 160] on div "229,8 €" at bounding box center [318, 164] width 257 height 9
select select "alphacredit"
type input "6,99"
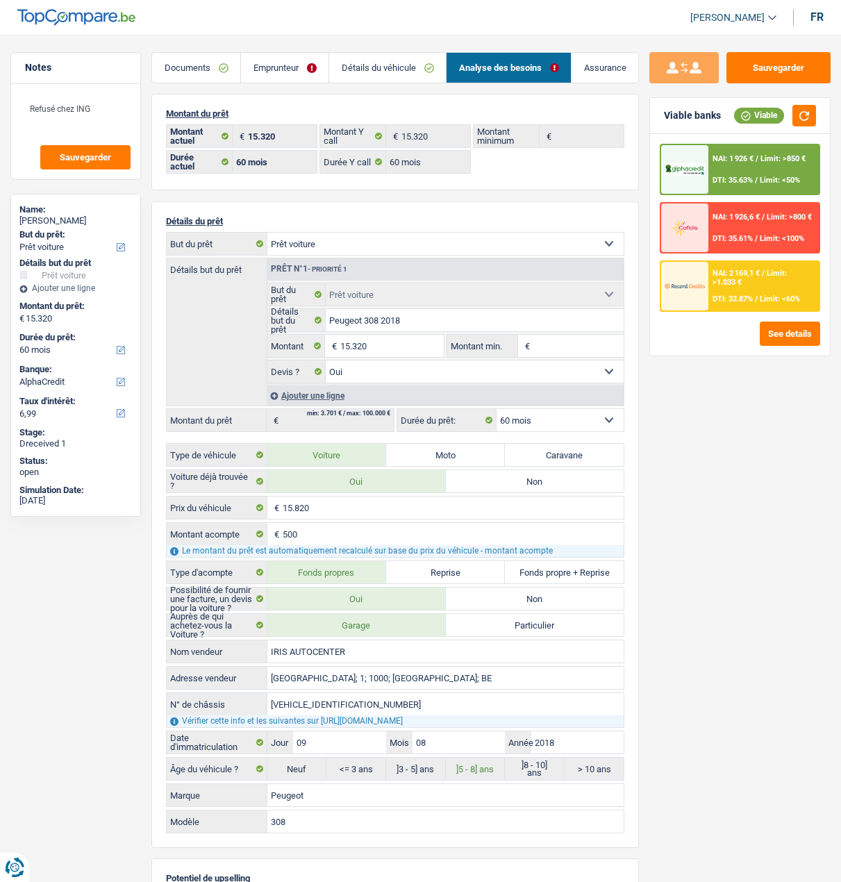
click at [737, 169] on div "NAI: 1 926 € / Limit: >850 € DTI: 35.63% / Limit: <50%" at bounding box center [763, 169] width 110 height 49
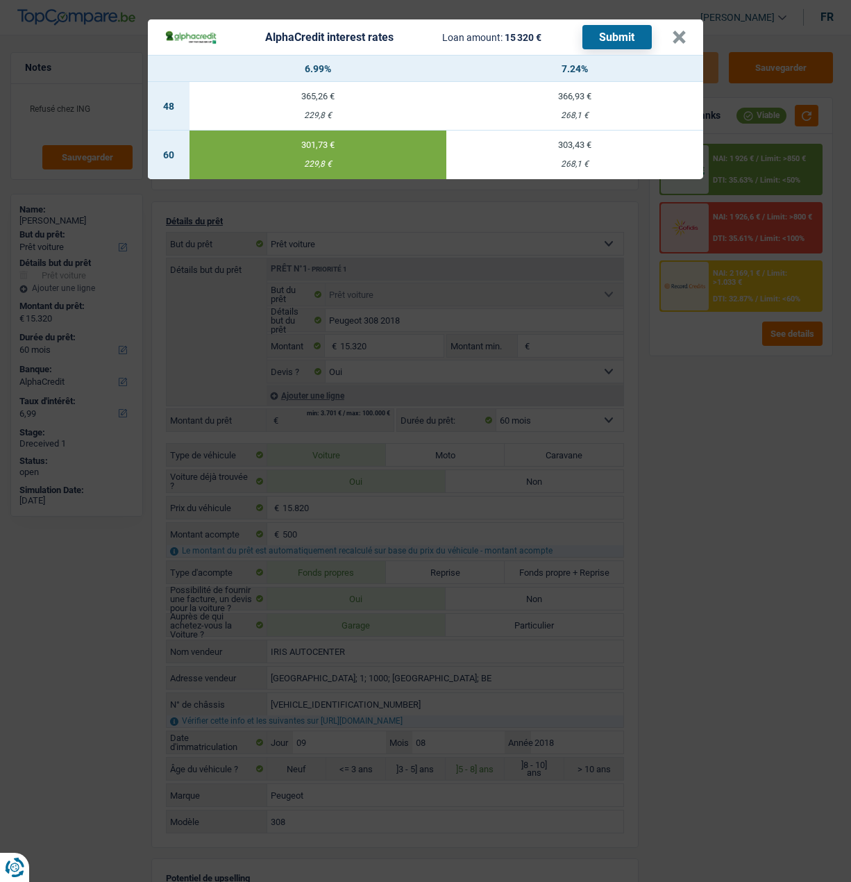
click at [610, 33] on button "Submit" at bounding box center [616, 37] width 69 height 24
click at [687, 31] on button "×" at bounding box center [679, 38] width 15 height 14
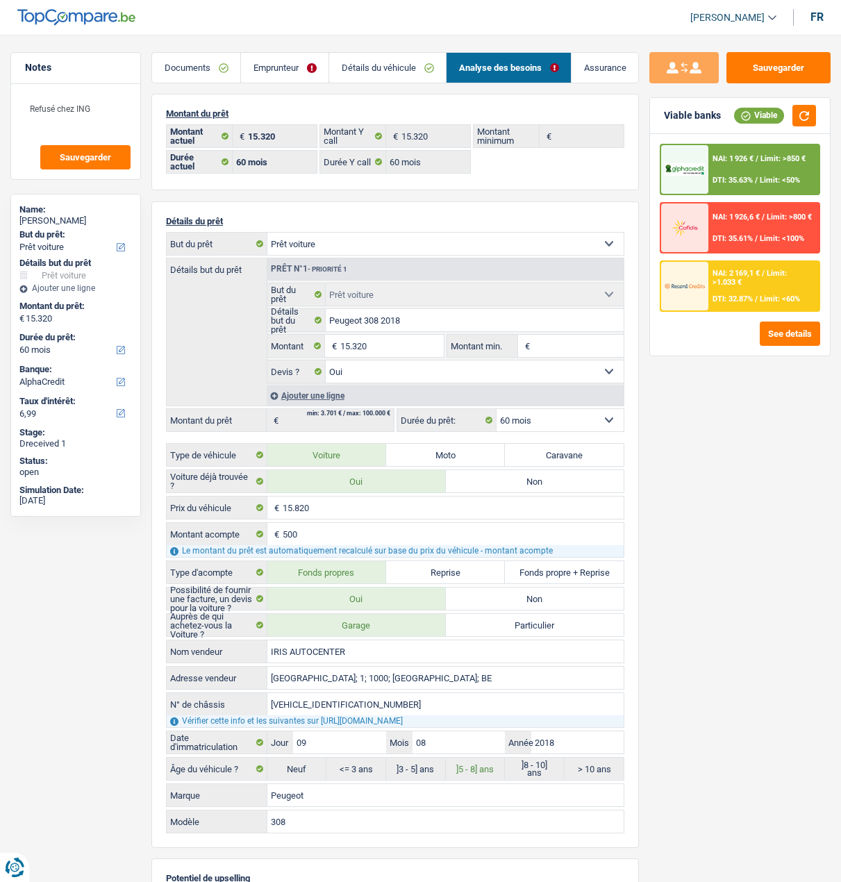
click at [759, 235] on span "Limit: <100%" at bounding box center [781, 238] width 44 height 9
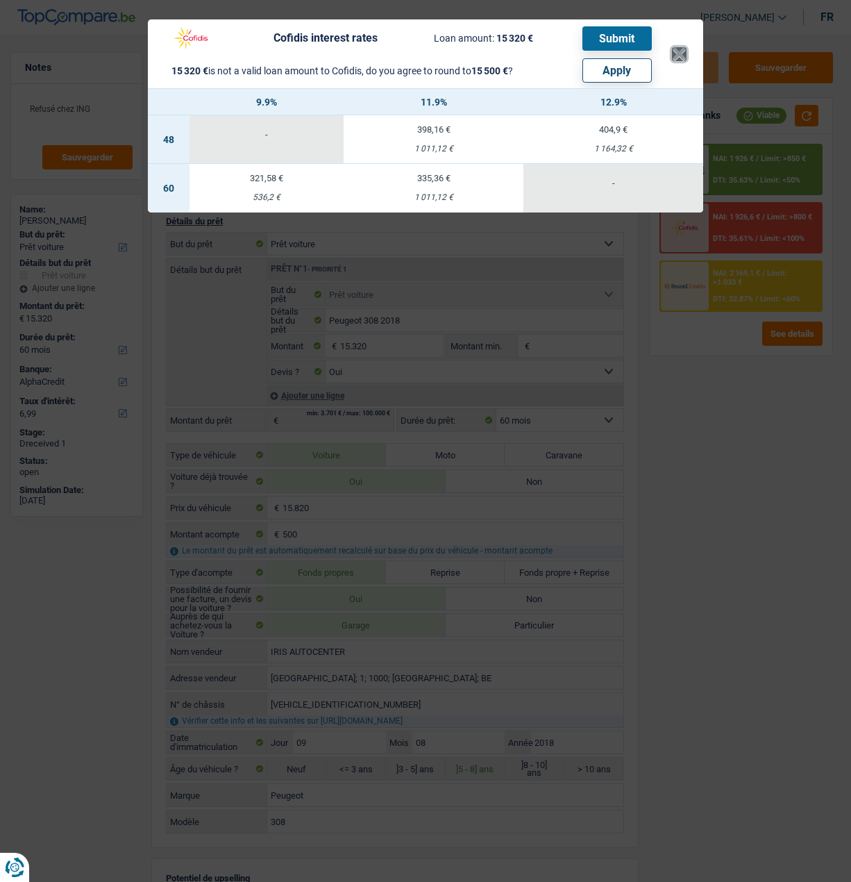
click at [687, 49] on button "×" at bounding box center [679, 54] width 15 height 14
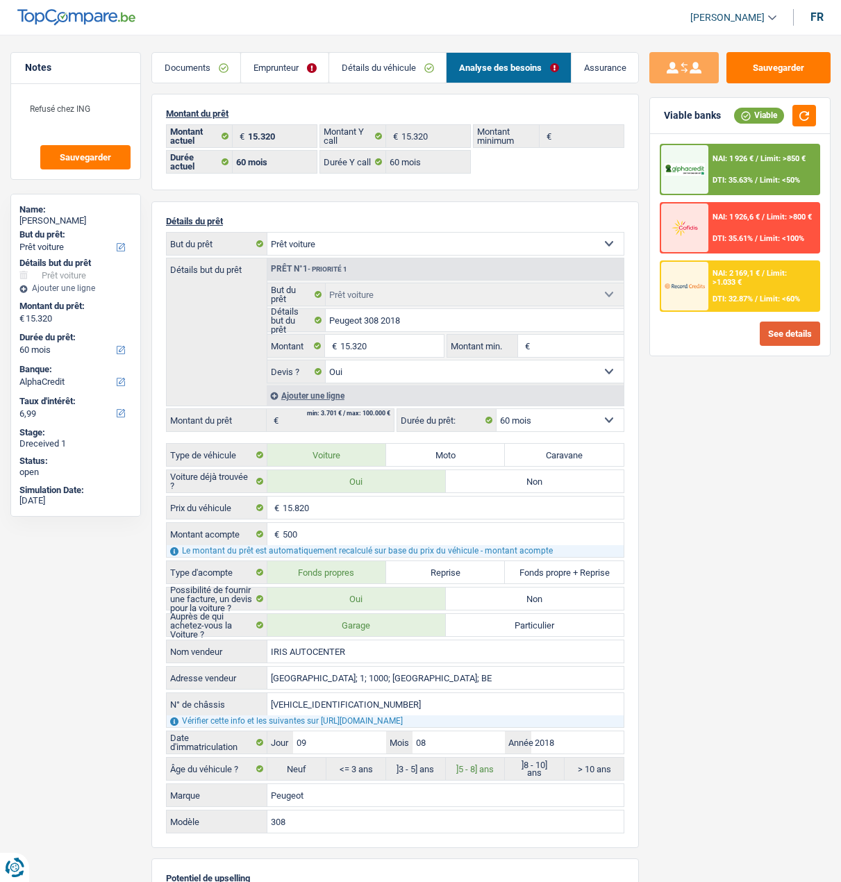
click at [791, 342] on button "See details" at bounding box center [789, 333] width 60 height 24
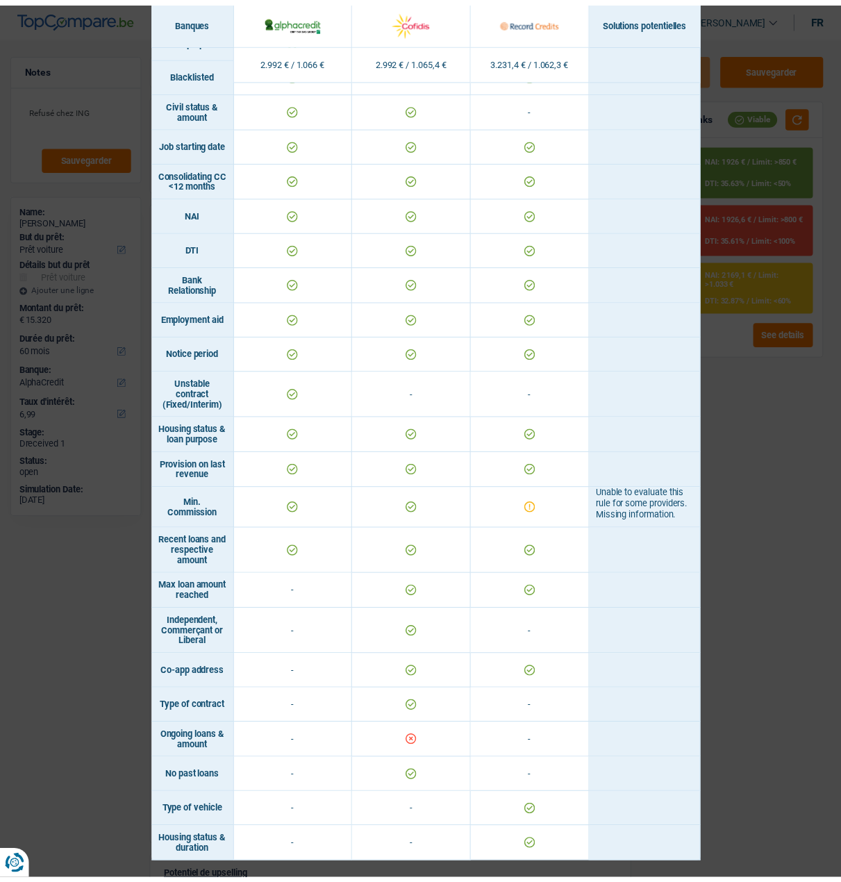
scroll to position [473, 0]
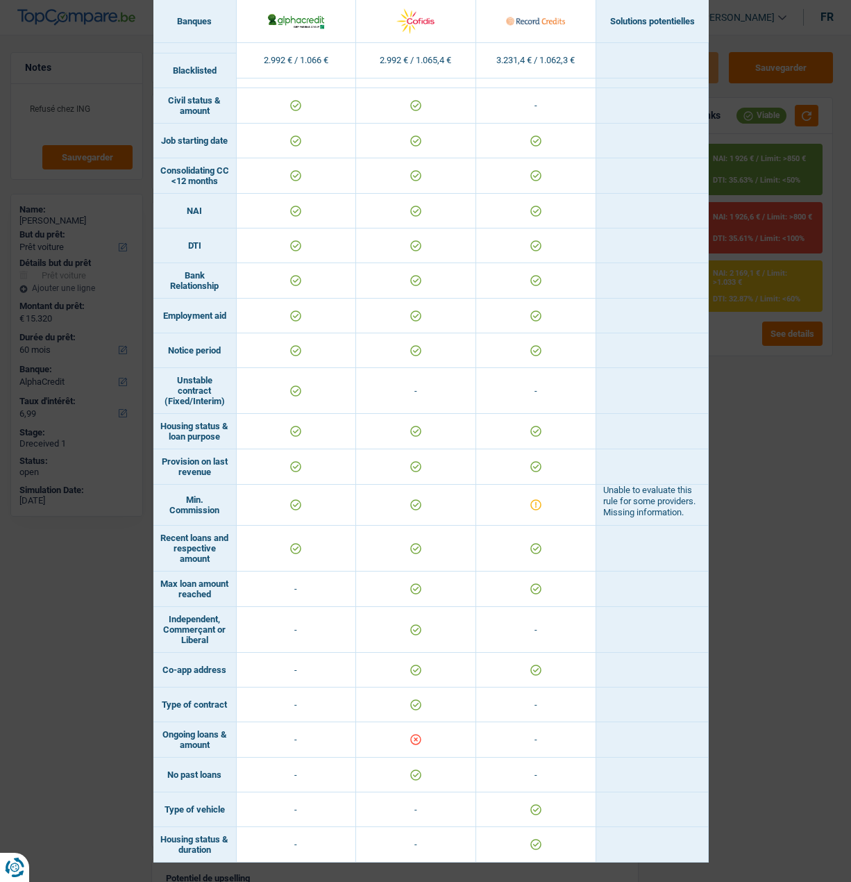
click at [778, 296] on div "Banks conditions × Banques Solutions potentielles Revenus / Charges 2.992 € / 1…" at bounding box center [425, 441] width 851 height 882
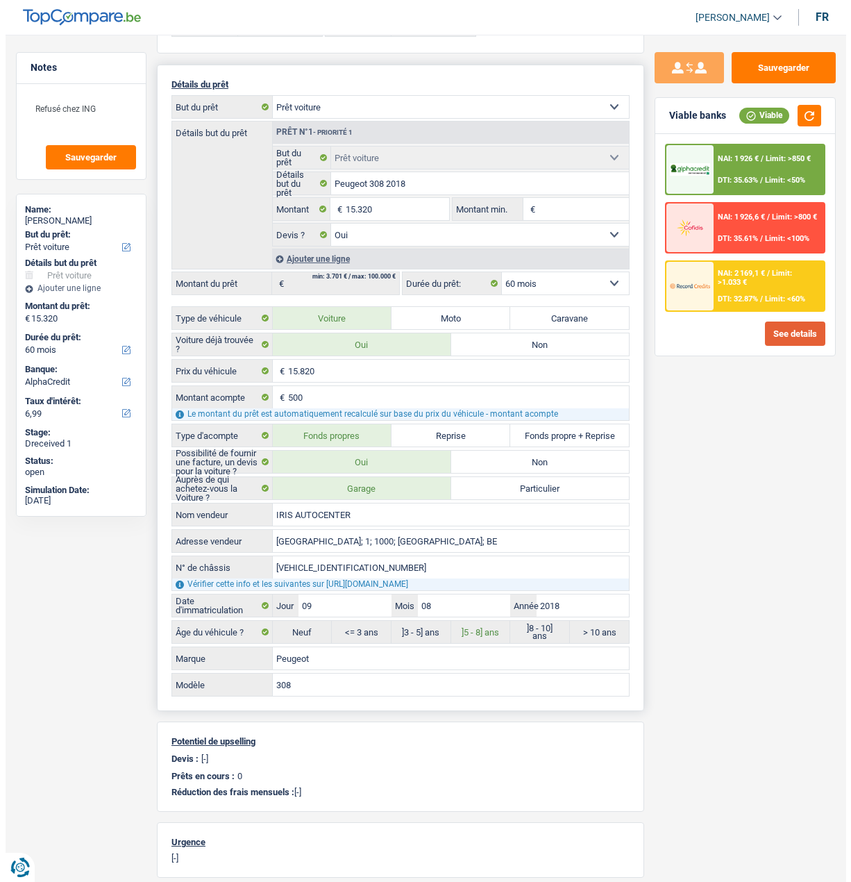
scroll to position [0, 0]
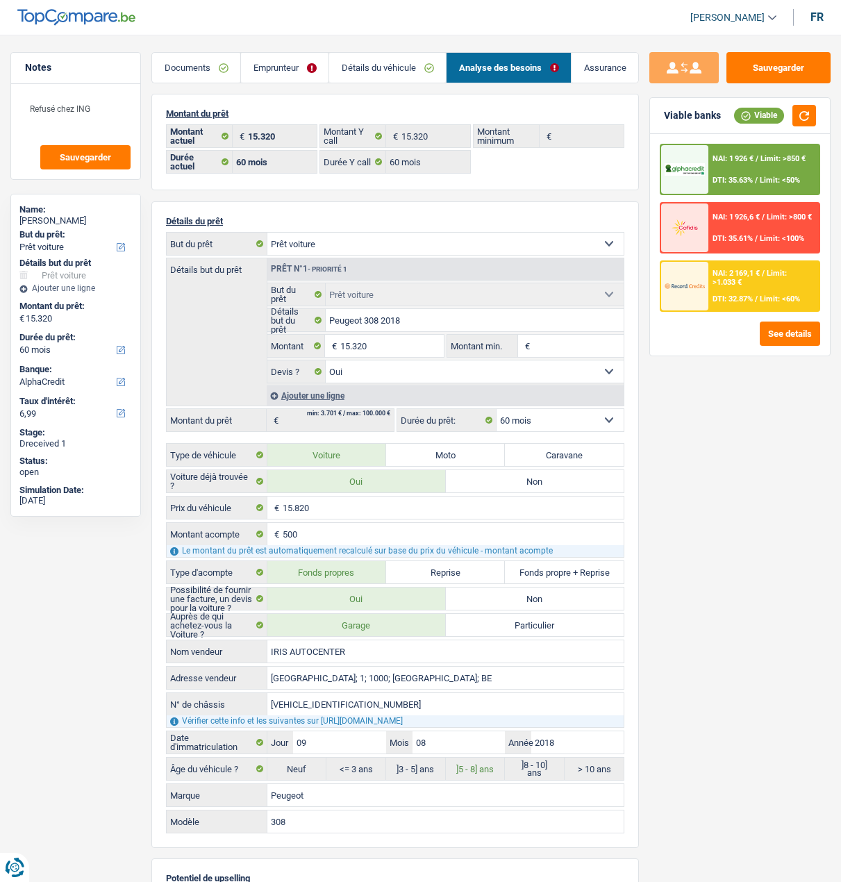
click at [292, 76] on link "Emprunteur" at bounding box center [284, 68] width 87 height 30
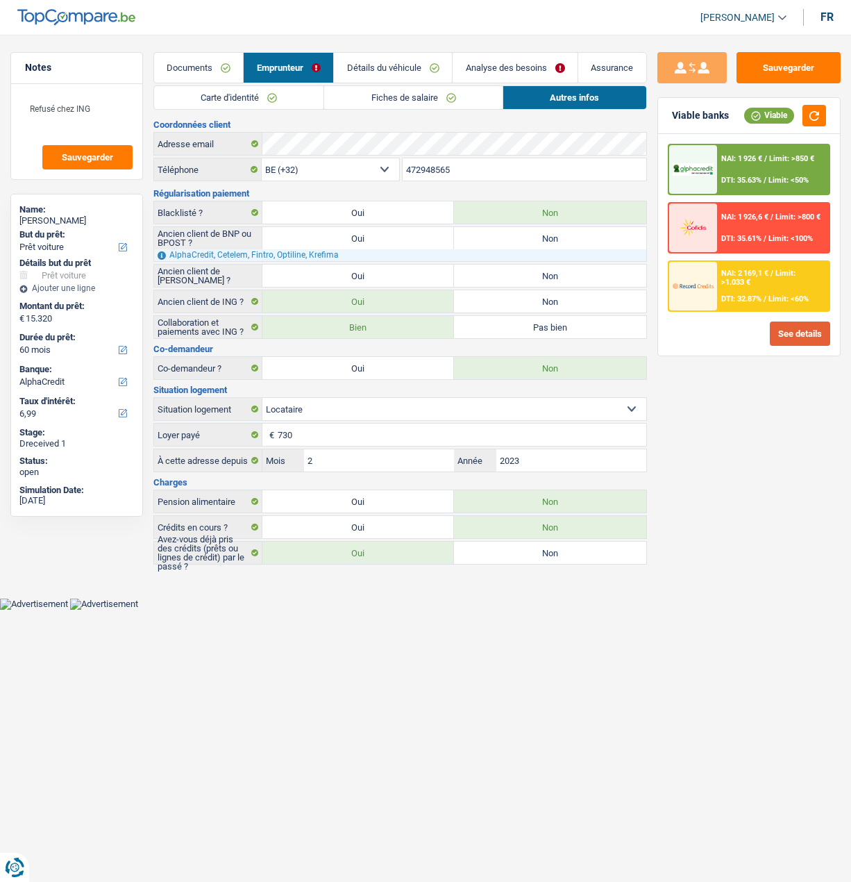
click at [800, 326] on button "See details" at bounding box center [800, 333] width 60 height 24
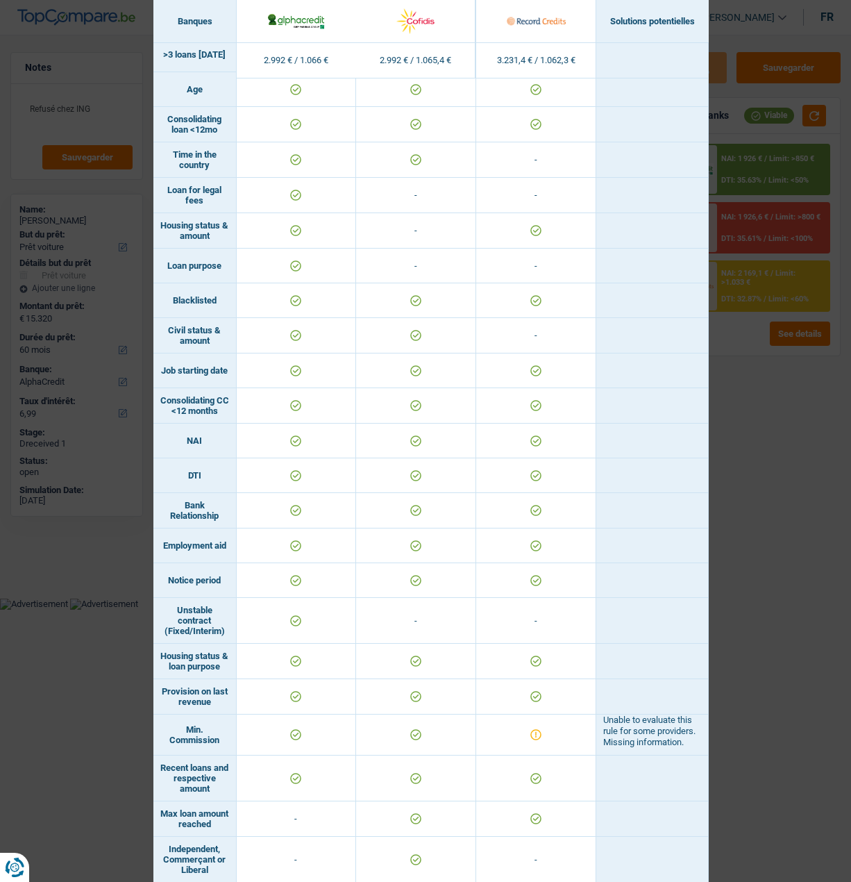
scroll to position [473, 0]
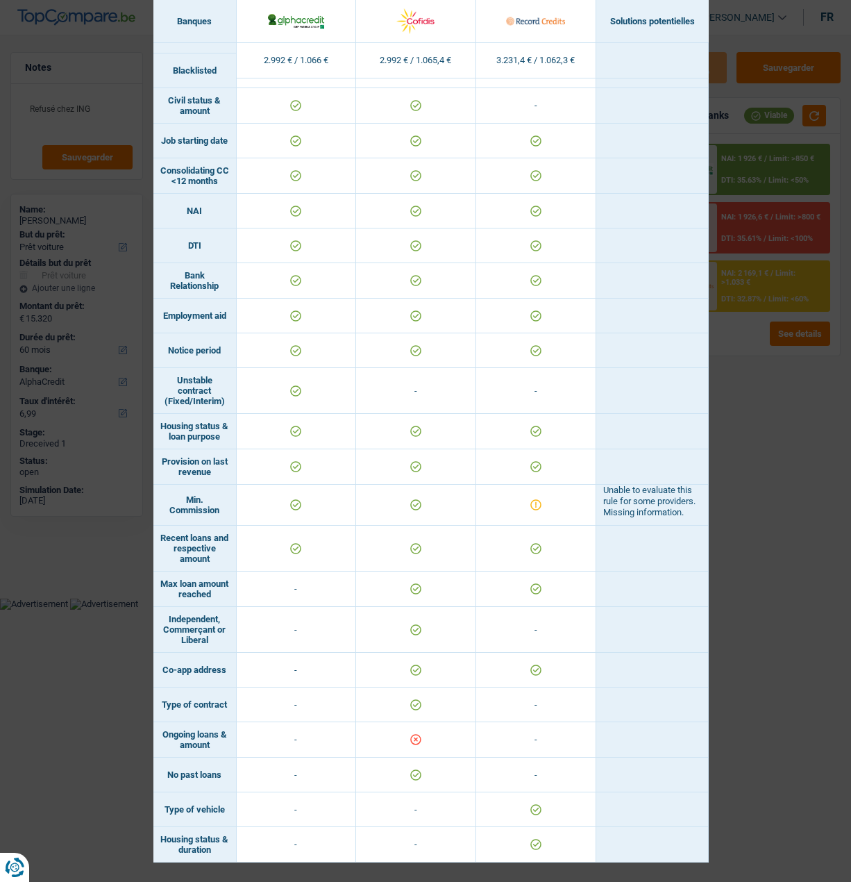
click at [731, 361] on div "Banks conditions × Banques Solutions potentielles Revenus / Charges 2.992 € / 1…" at bounding box center [425, 441] width 851 height 882
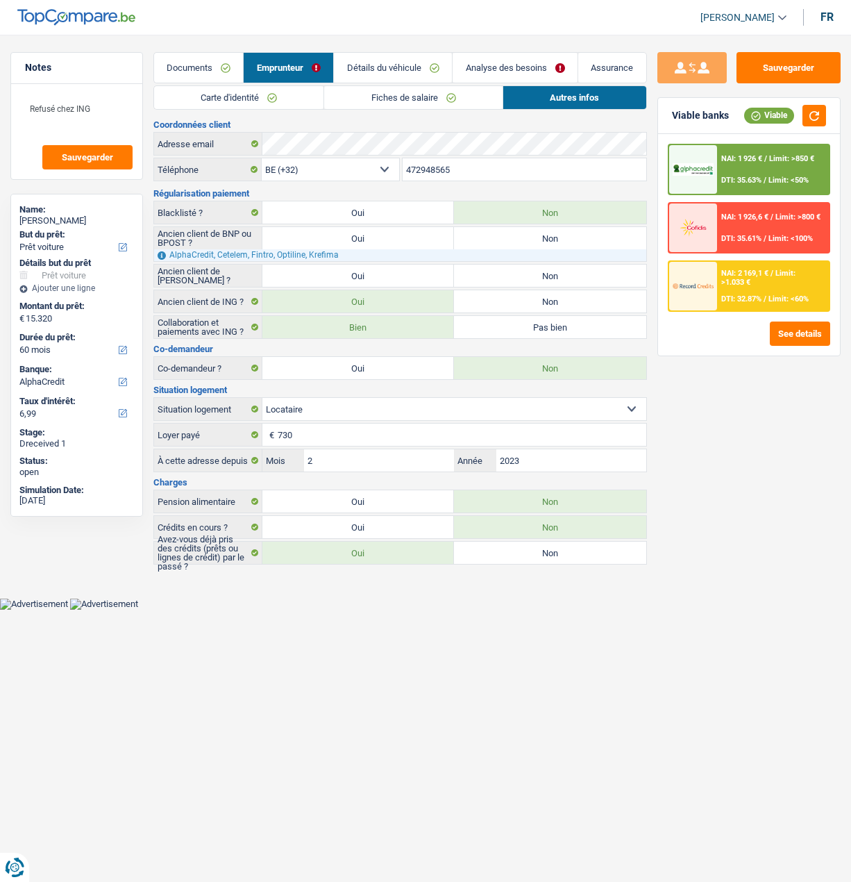
click at [769, 240] on span "Limit: <100%" at bounding box center [791, 238] width 44 height 9
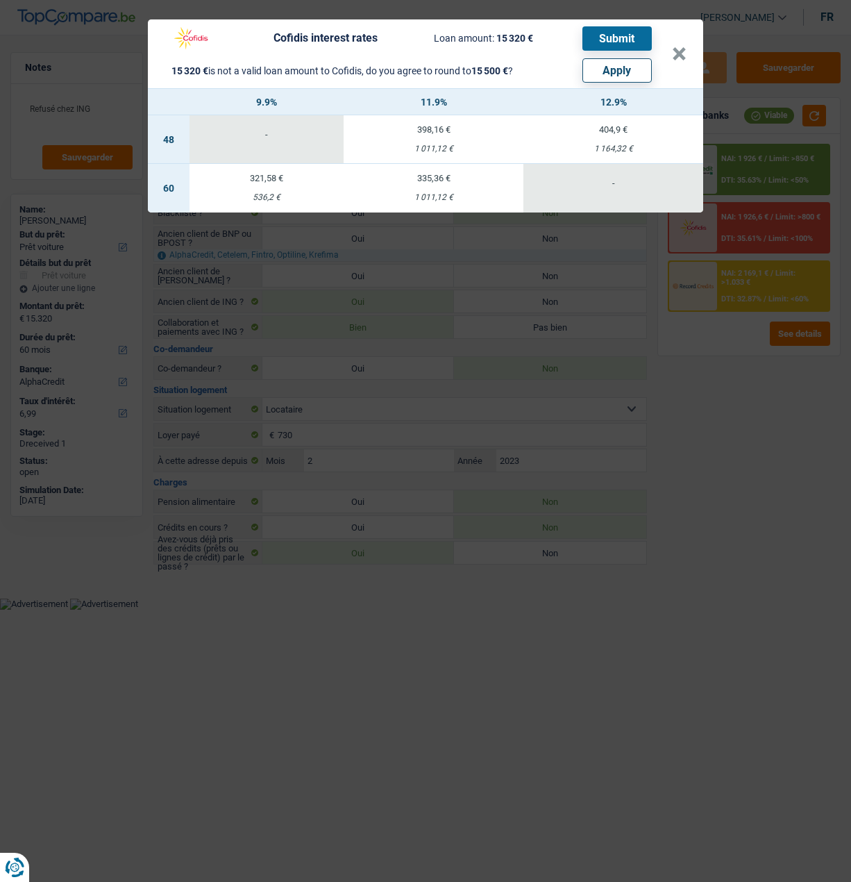
click at [629, 60] on button "Apply" at bounding box center [616, 70] width 69 height 24
type input "15.500"
select select "other"
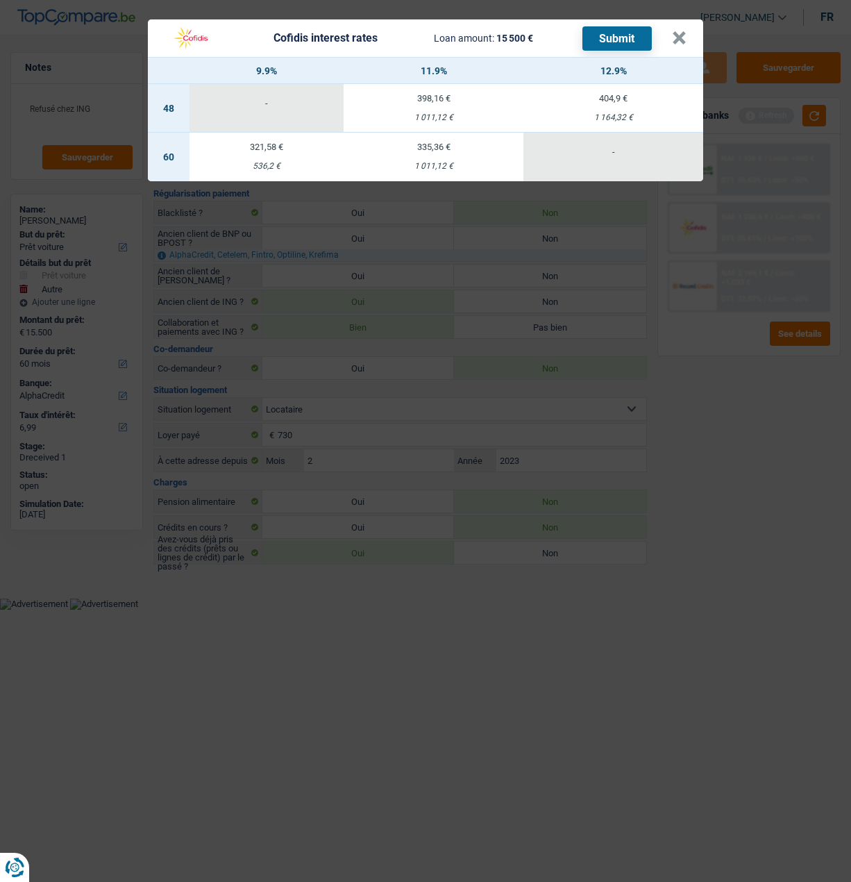
click at [256, 142] on div "321,58 €" at bounding box center [267, 146] width 154 height 9
select select "cofidis"
type input "9,90"
click at [625, 35] on button "Submit" at bounding box center [616, 38] width 69 height 24
click at [682, 31] on button "×" at bounding box center [679, 38] width 15 height 14
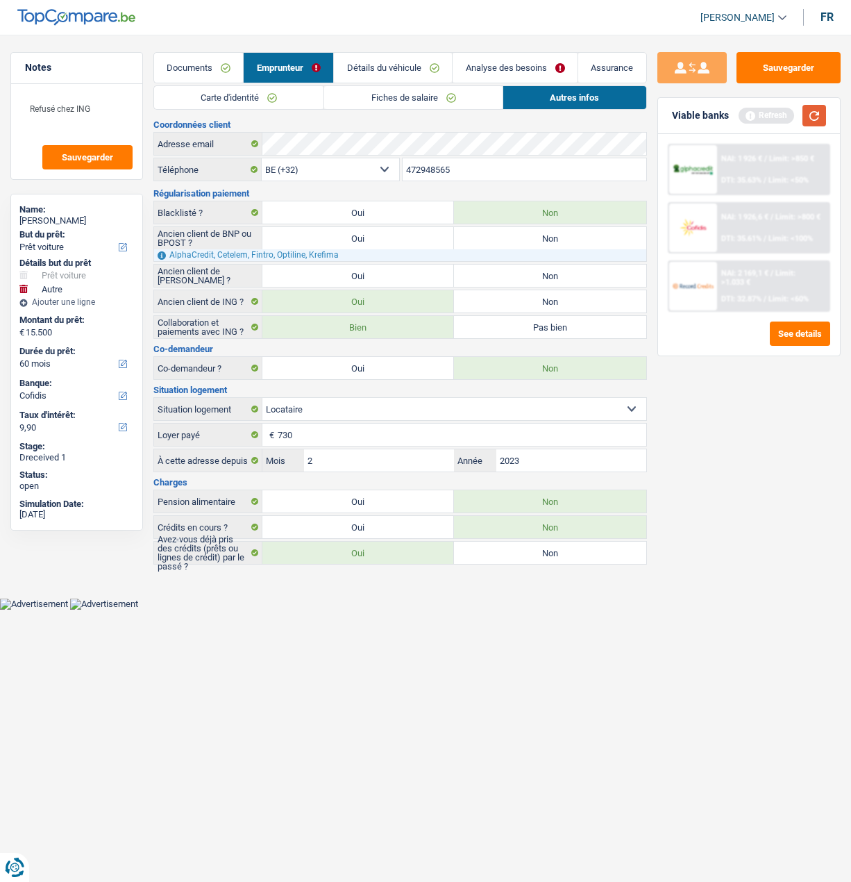
click at [815, 113] on button "button" at bounding box center [815, 116] width 24 height 22
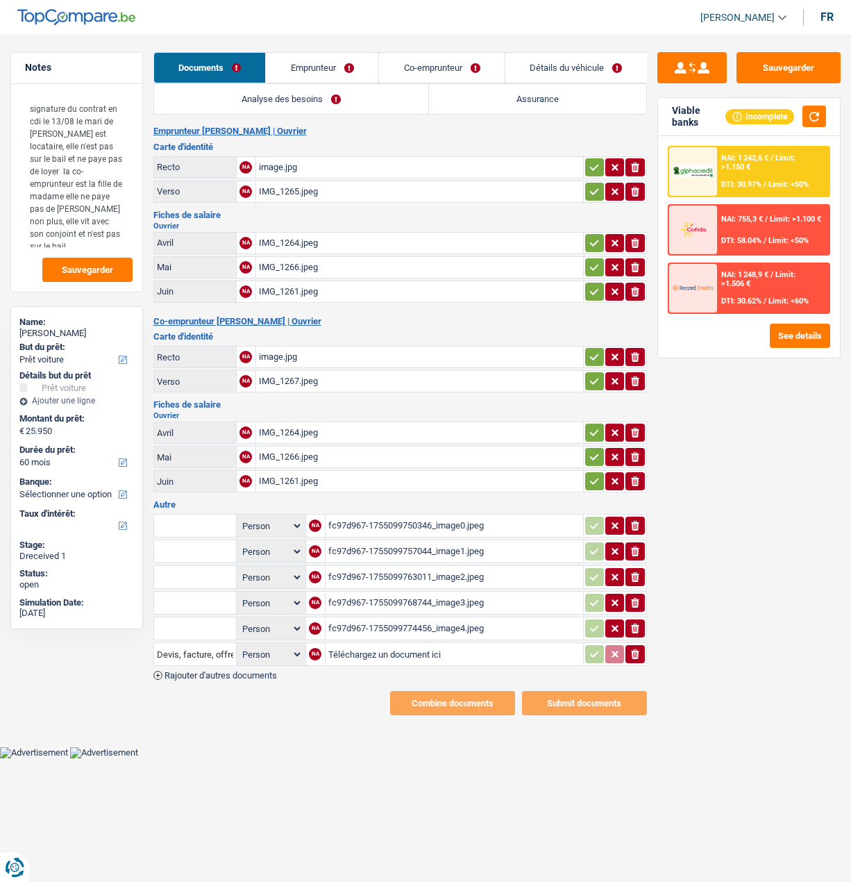
select select "car"
select select "60"
select select "married"
select select "BE"
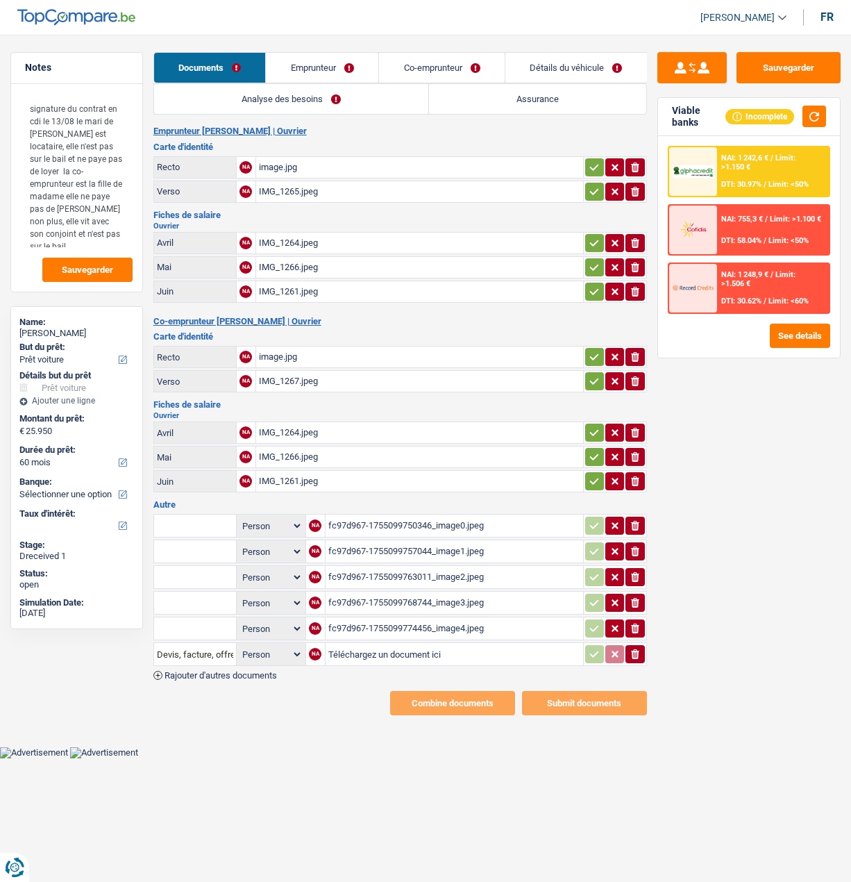
select select "worker"
select select "netSalary"
click at [324, 64] on link "Emprunteur" at bounding box center [322, 68] width 112 height 30
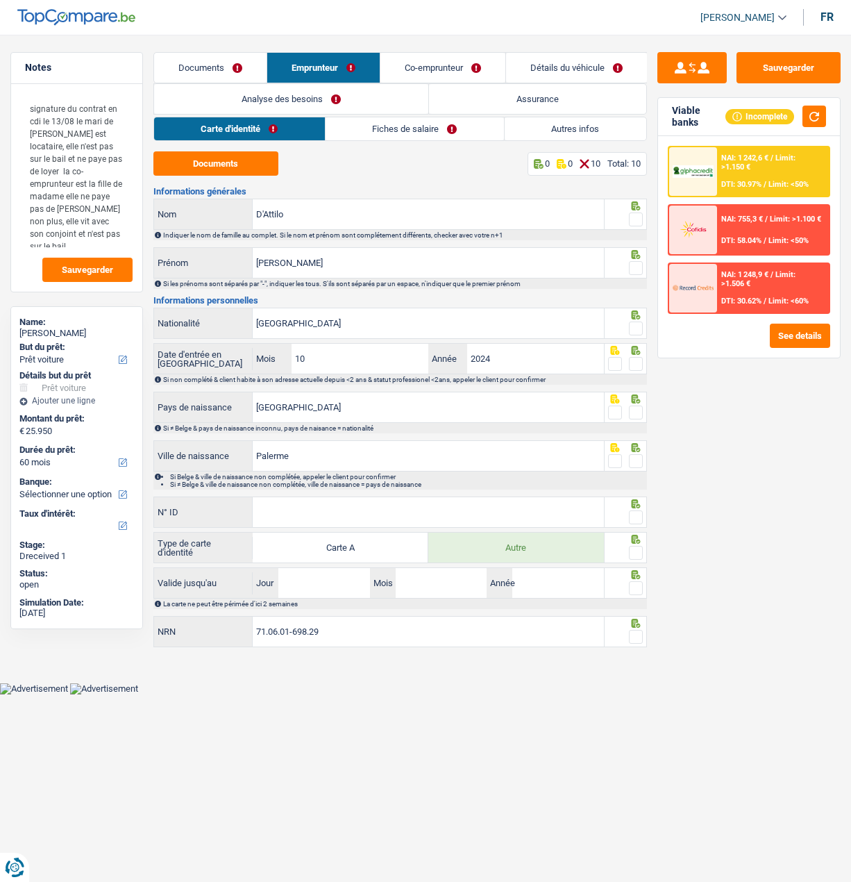
click at [410, 124] on link "Fiches de salaire" at bounding box center [415, 128] width 178 height 23
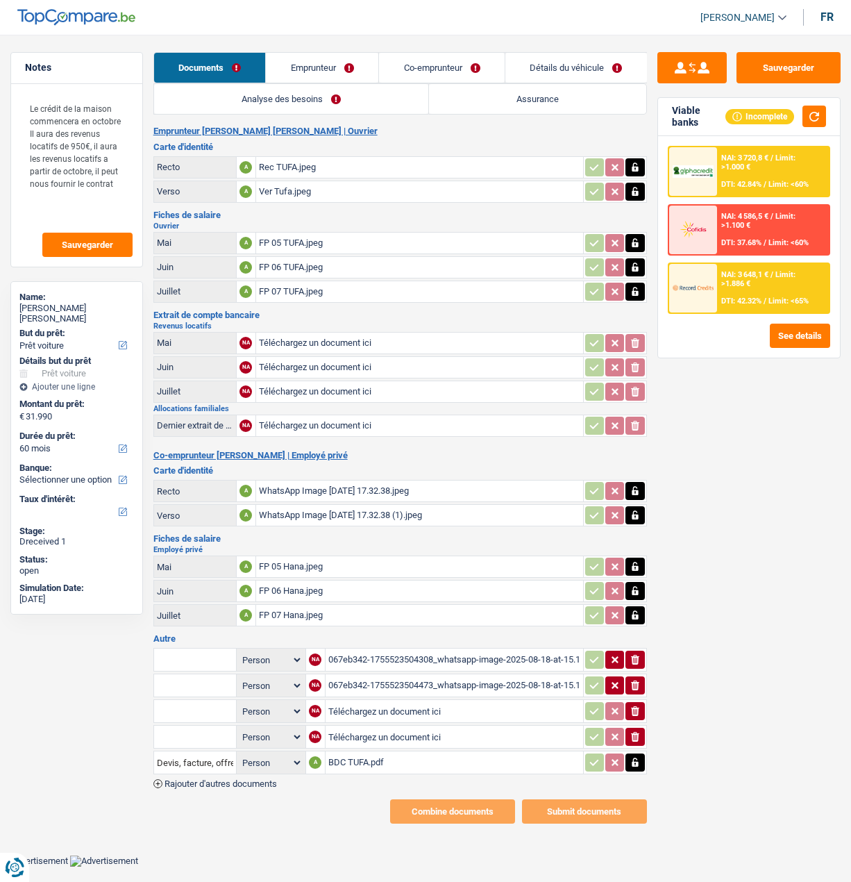
select select "car"
select select "60"
select select "worker"
select select "familyAllowances"
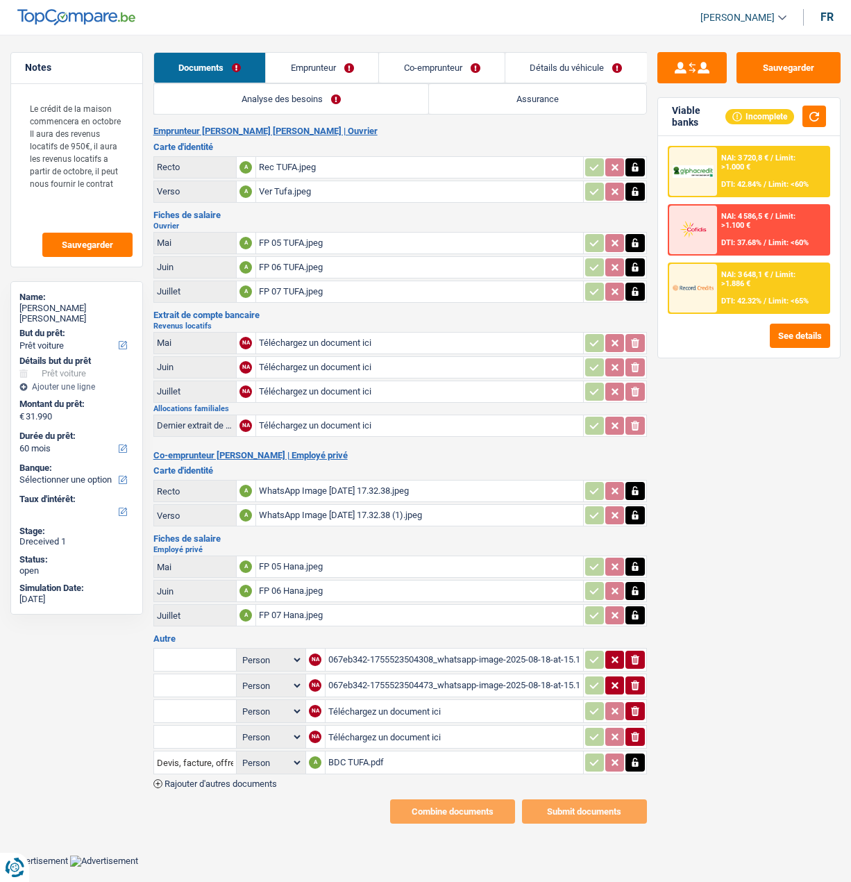
select select "netSalary"
select select "mealVouchers"
select select "rentalIncome"
click at [327, 64] on link "Emprunteur" at bounding box center [322, 68] width 112 height 30
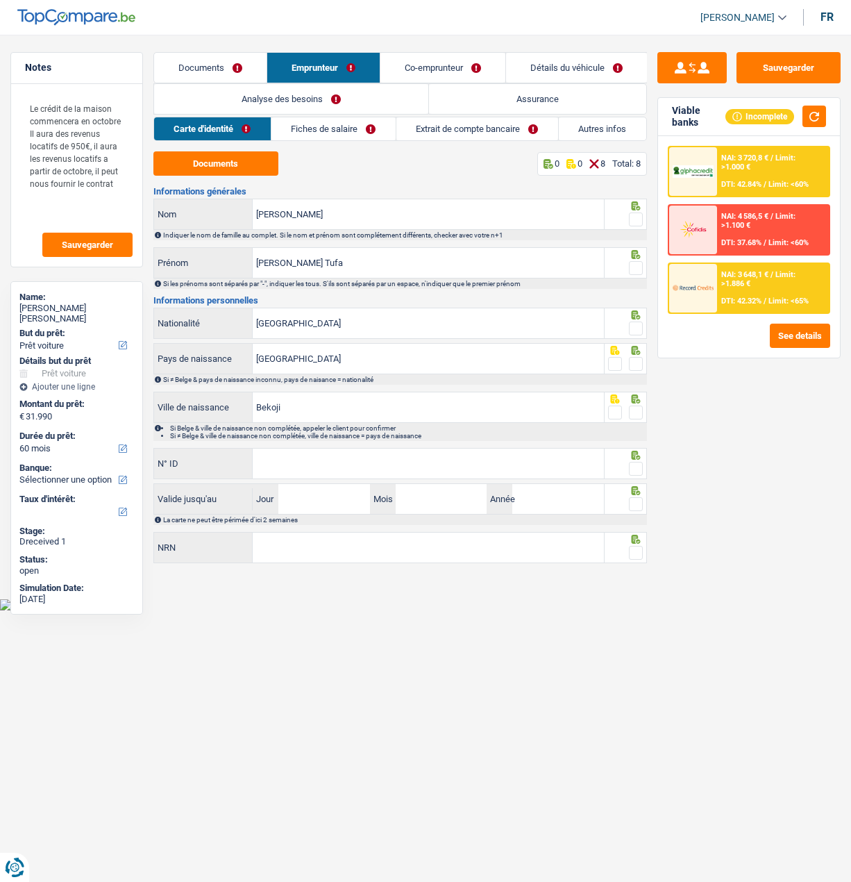
click at [459, 132] on link "Extrait de compte bancaire" at bounding box center [477, 128] width 162 height 23
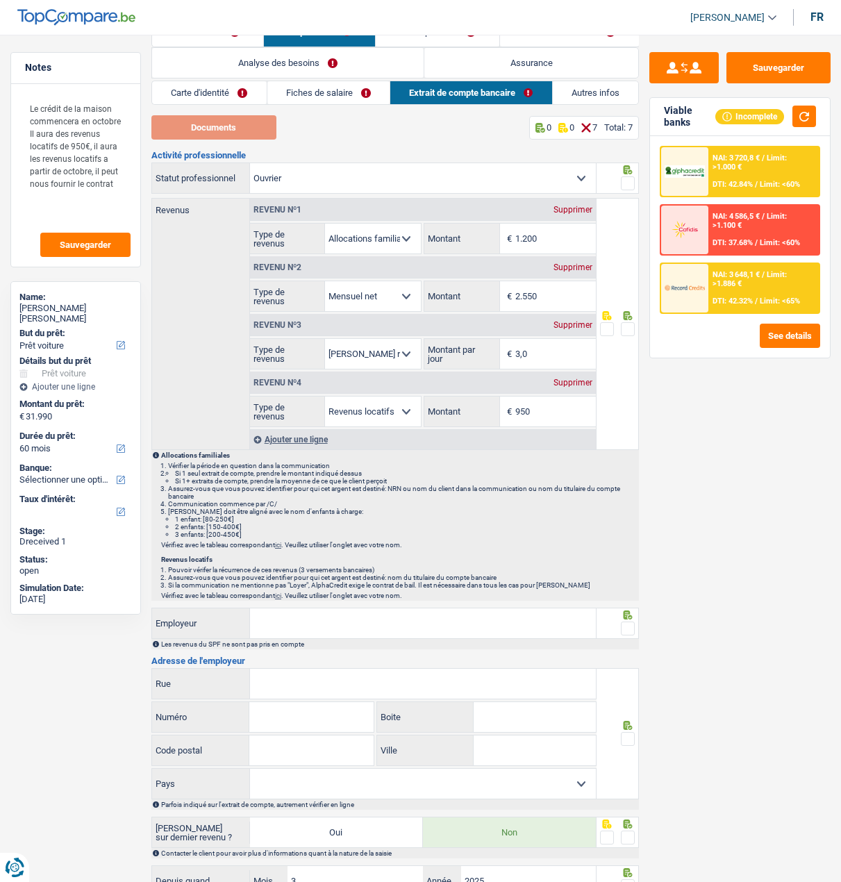
scroll to position [69, 0]
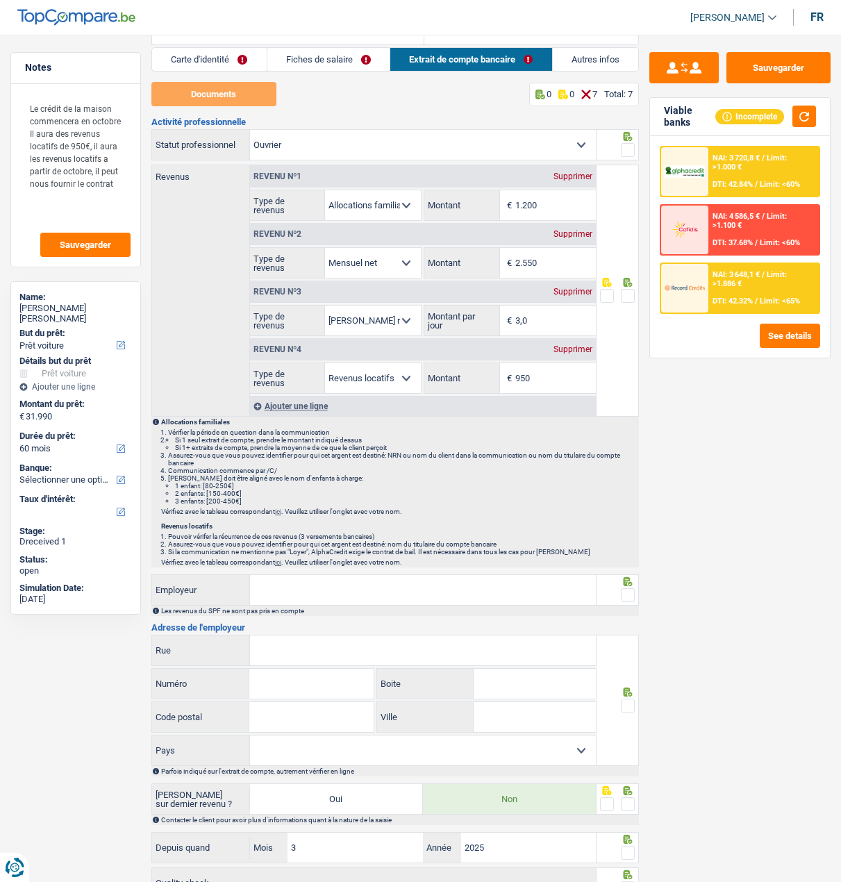
click at [714, 450] on div "Sauvegarder Viable banks Incomplete NAI: 3 720,8 € / Limit: >1.000 € DTI: 42.84…" at bounding box center [740, 454] width 202 height 804
click at [228, 65] on link "Carte d'identité" at bounding box center [209, 59] width 115 height 23
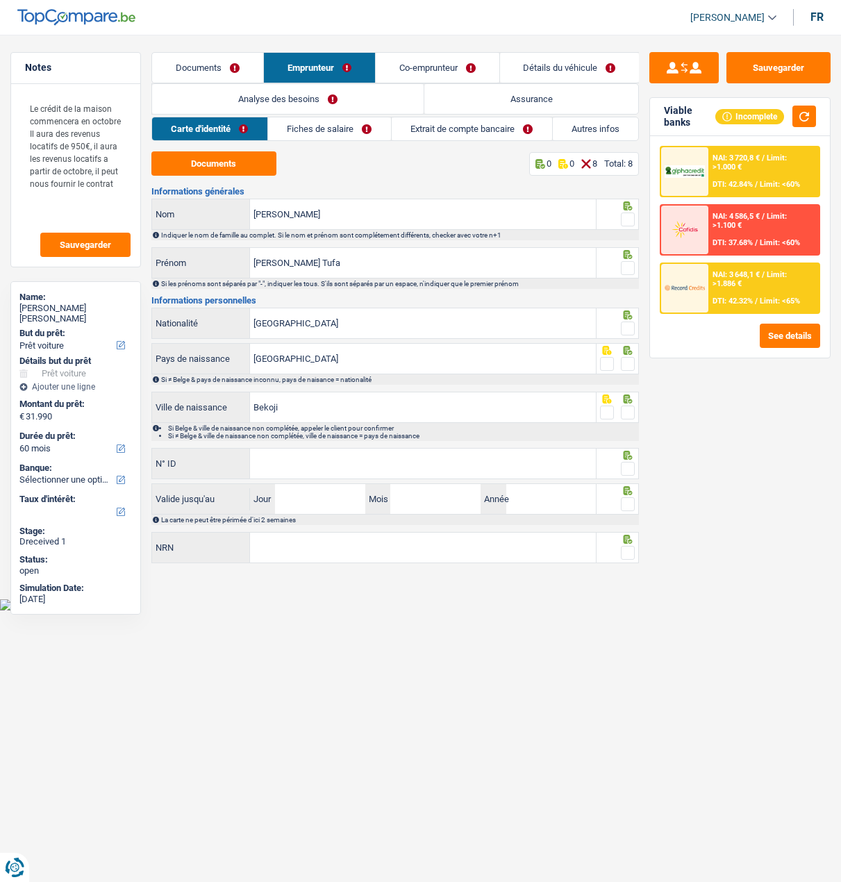
scroll to position [0, 0]
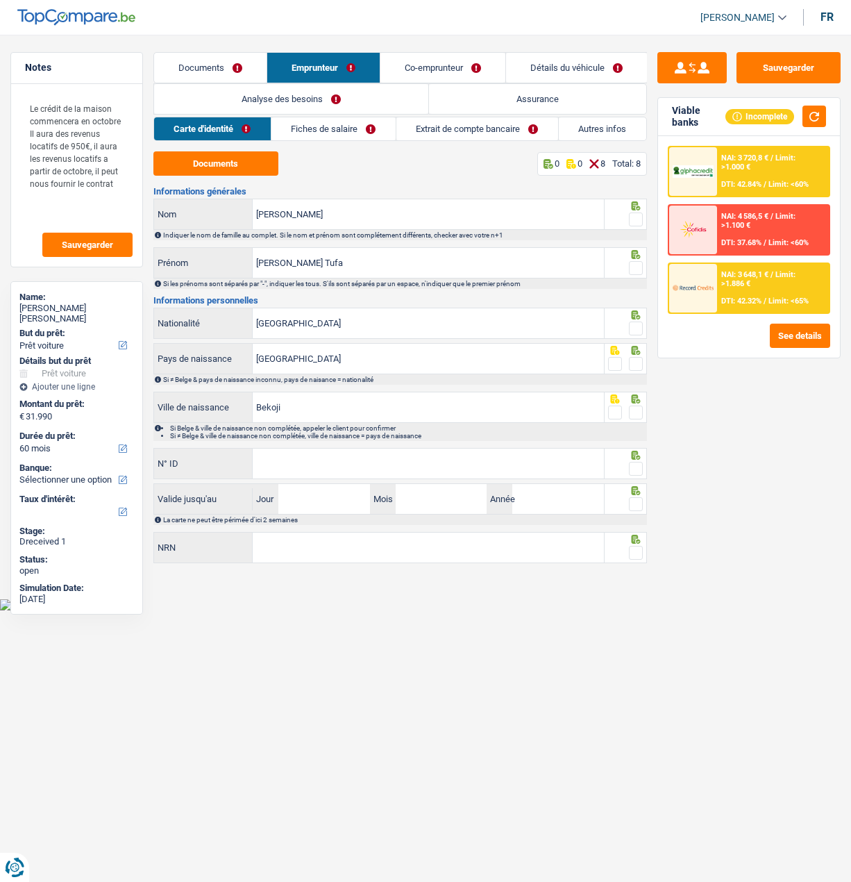
click at [410, 64] on link "Co-emprunteur" at bounding box center [442, 68] width 125 height 30
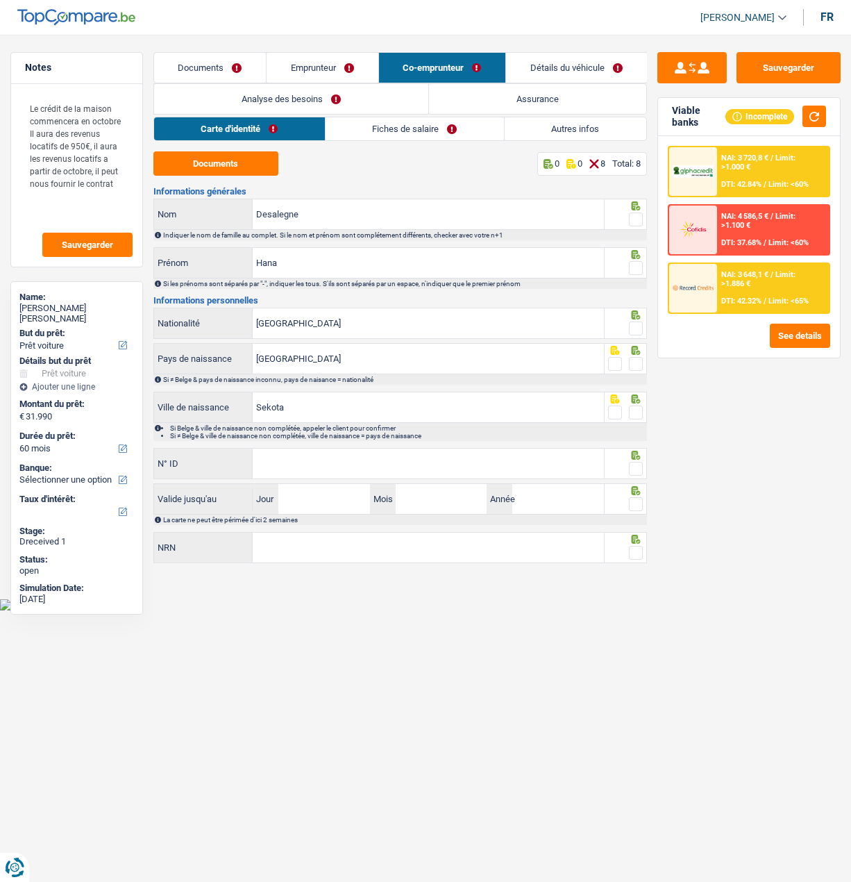
click at [335, 101] on link "Analyse des besoins" at bounding box center [291, 99] width 274 height 30
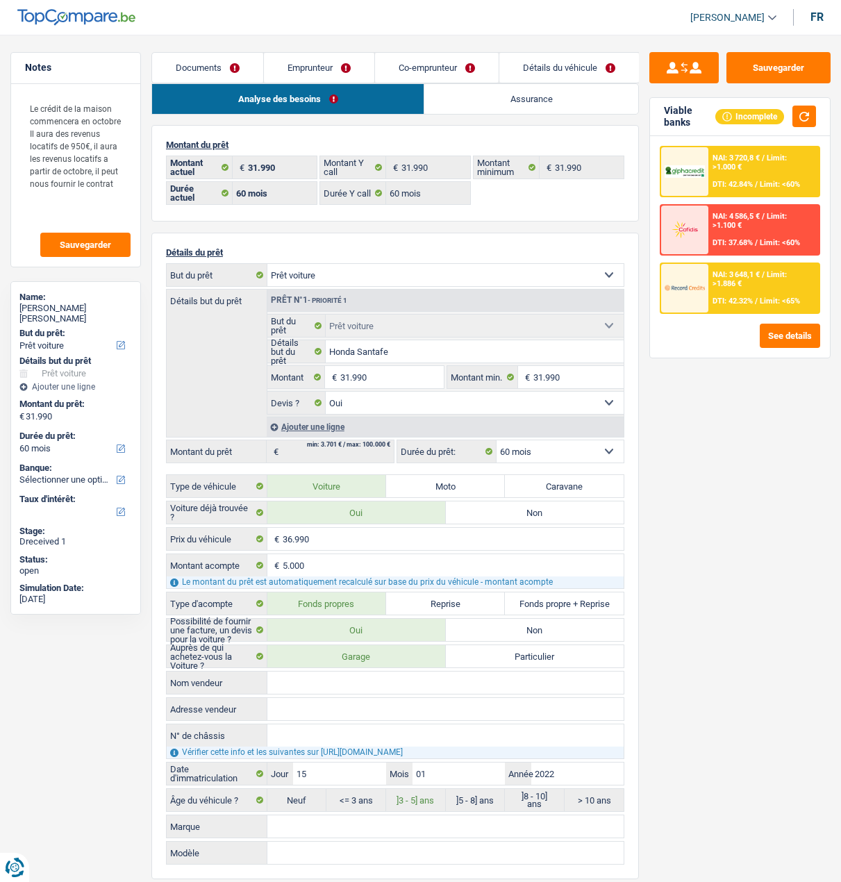
click at [337, 67] on link "Emprunteur" at bounding box center [319, 68] width 110 height 30
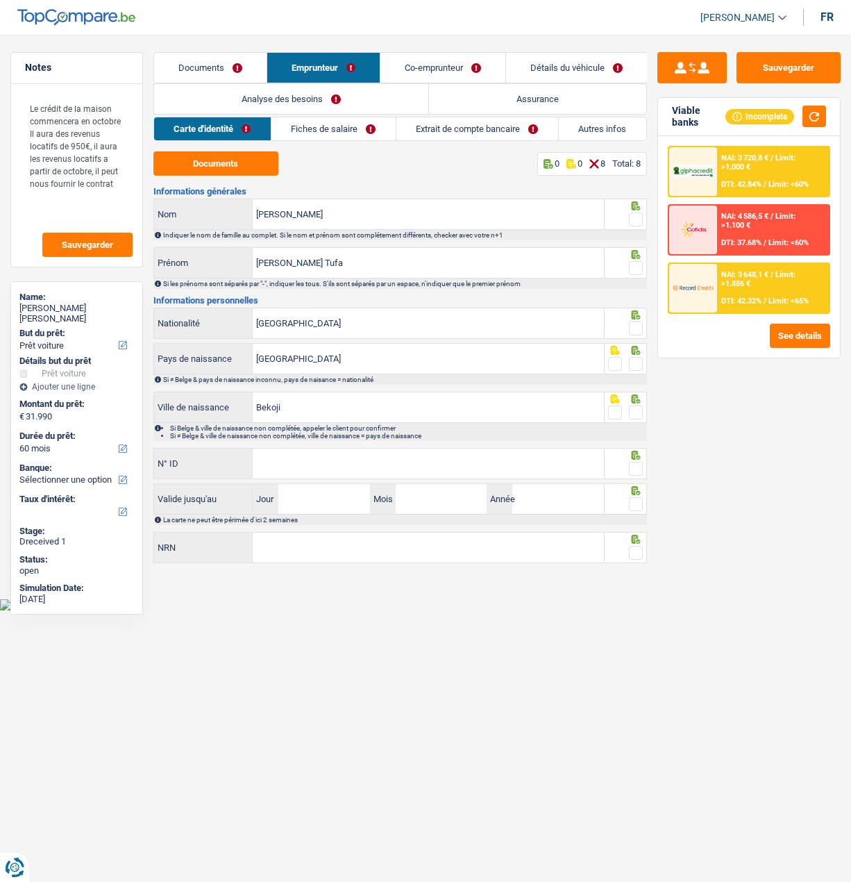
click at [487, 126] on link "Extrait de compte bancaire" at bounding box center [477, 128] width 162 height 23
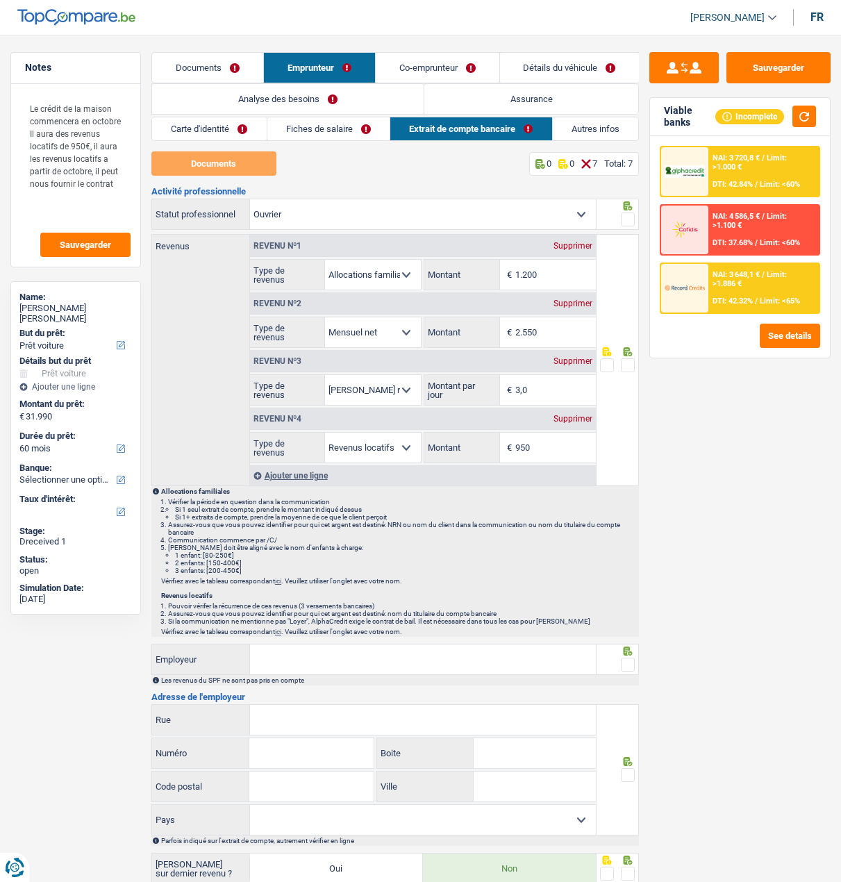
click at [205, 71] on link "Documents" at bounding box center [207, 68] width 111 height 30
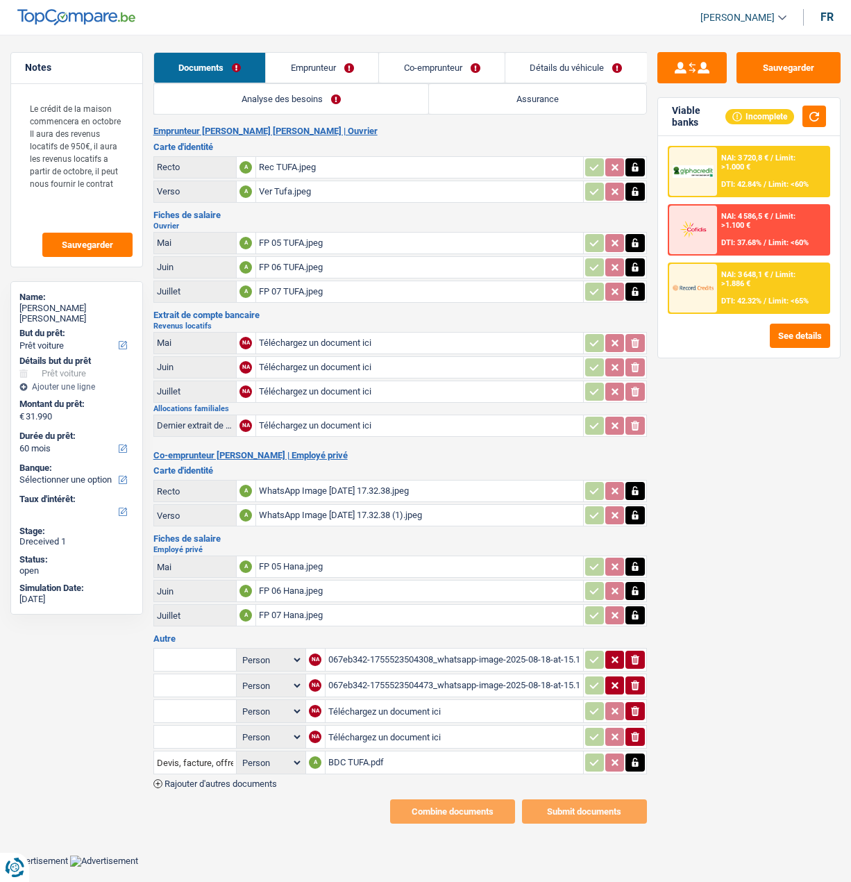
click at [430, 70] on link "Co-emprunteur" at bounding box center [442, 68] width 126 height 30
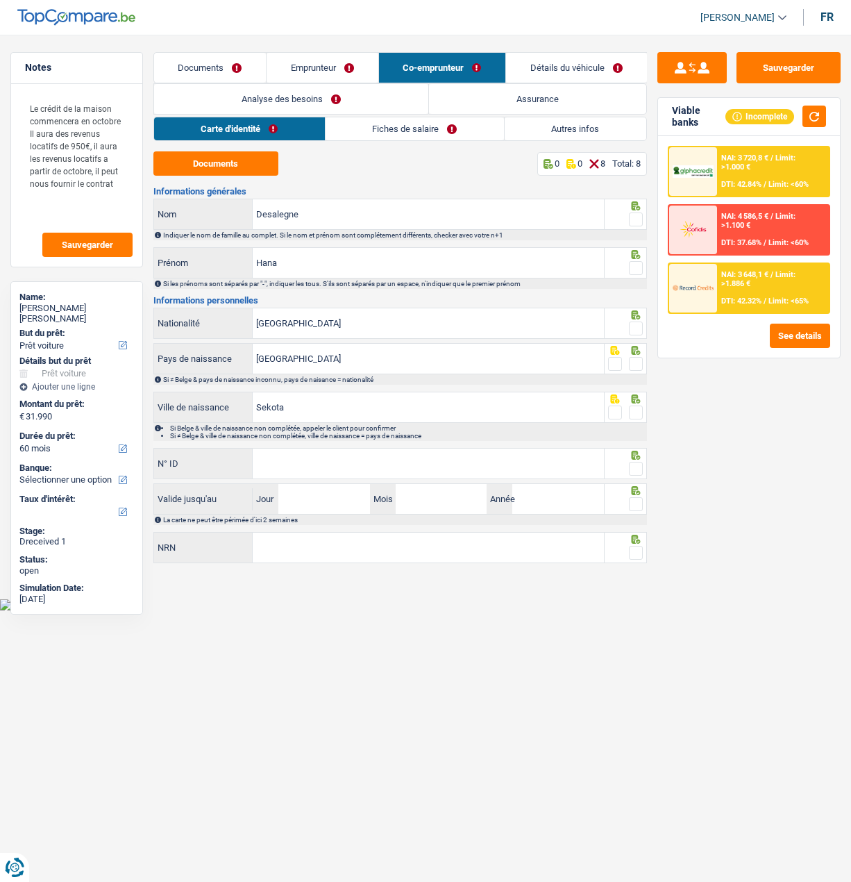
click at [326, 69] on link "Emprunteur" at bounding box center [323, 68] width 112 height 30
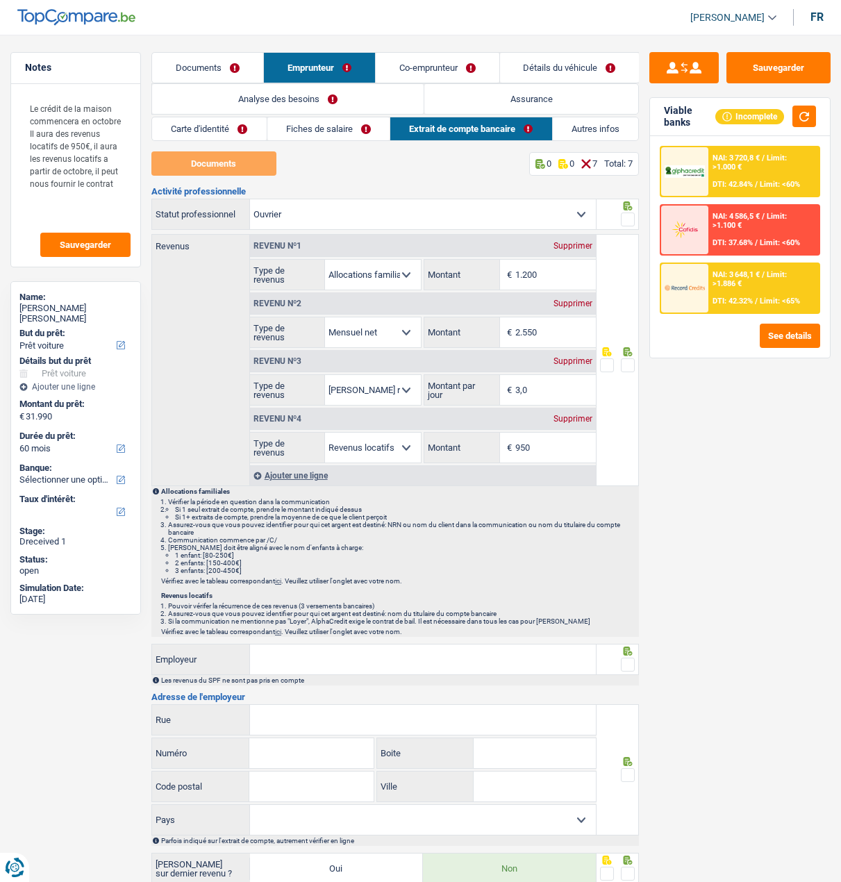
click at [210, 344] on div "Revenus Revenu nº1 Supprimer Allocation d'handicap Allocations chômage Allocati…" at bounding box center [373, 360] width 445 height 252
click at [567, 415] on div "Supprimer" at bounding box center [573, 418] width 46 height 8
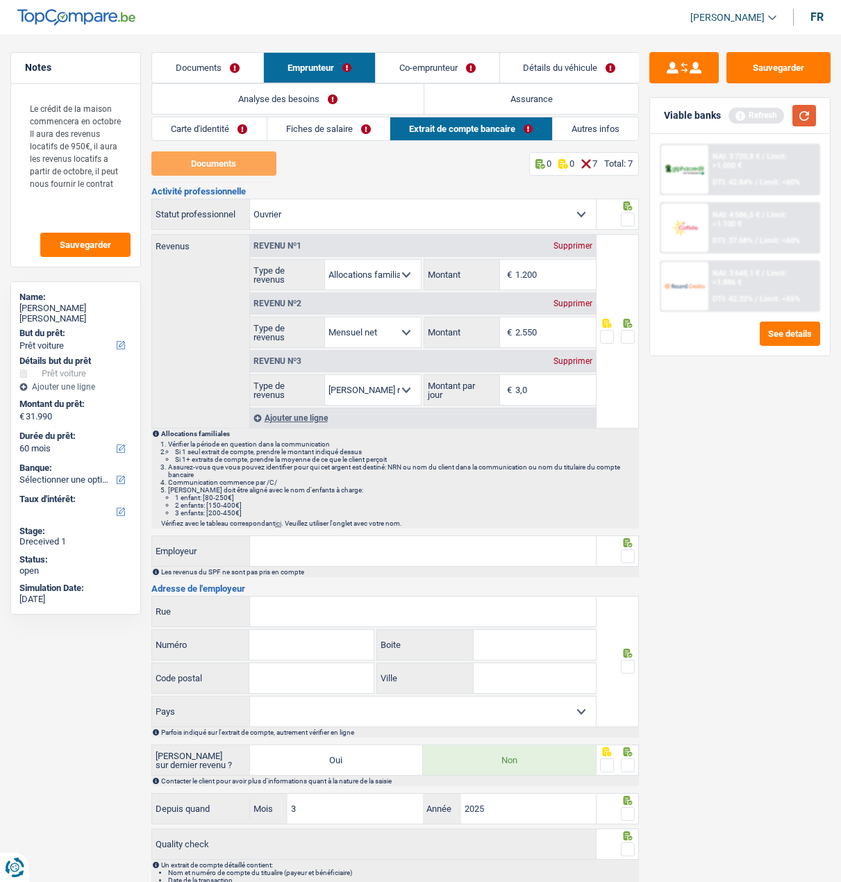
click at [803, 117] on button "button" at bounding box center [804, 116] width 24 height 22
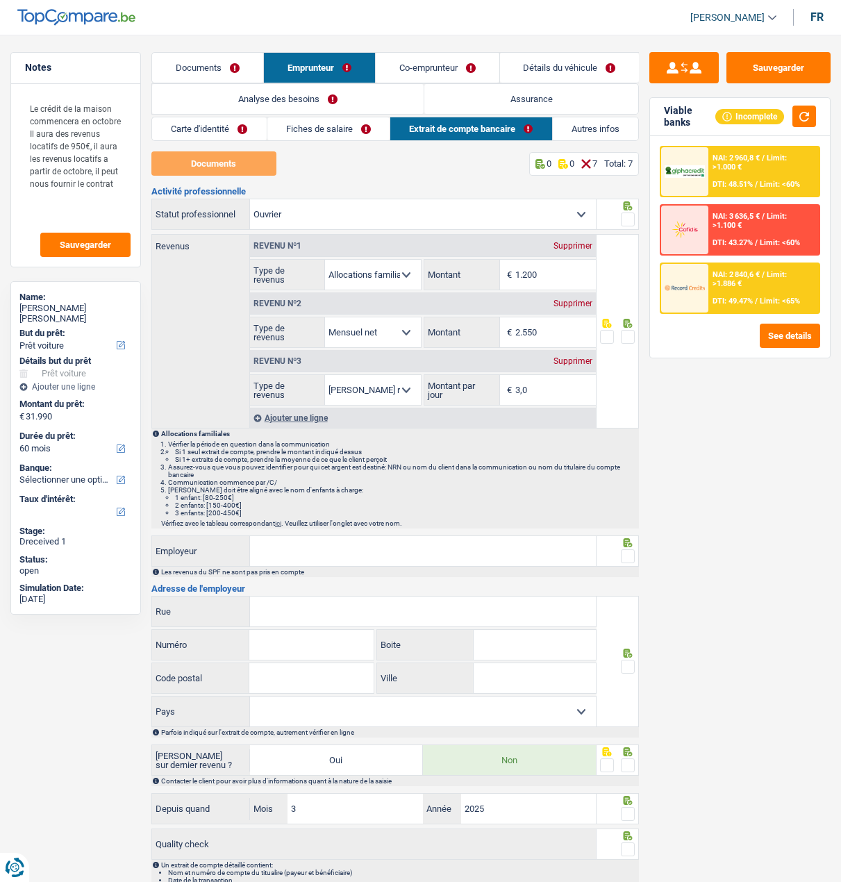
click at [311, 95] on link "Analyse des besoins" at bounding box center [287, 99] width 271 height 30
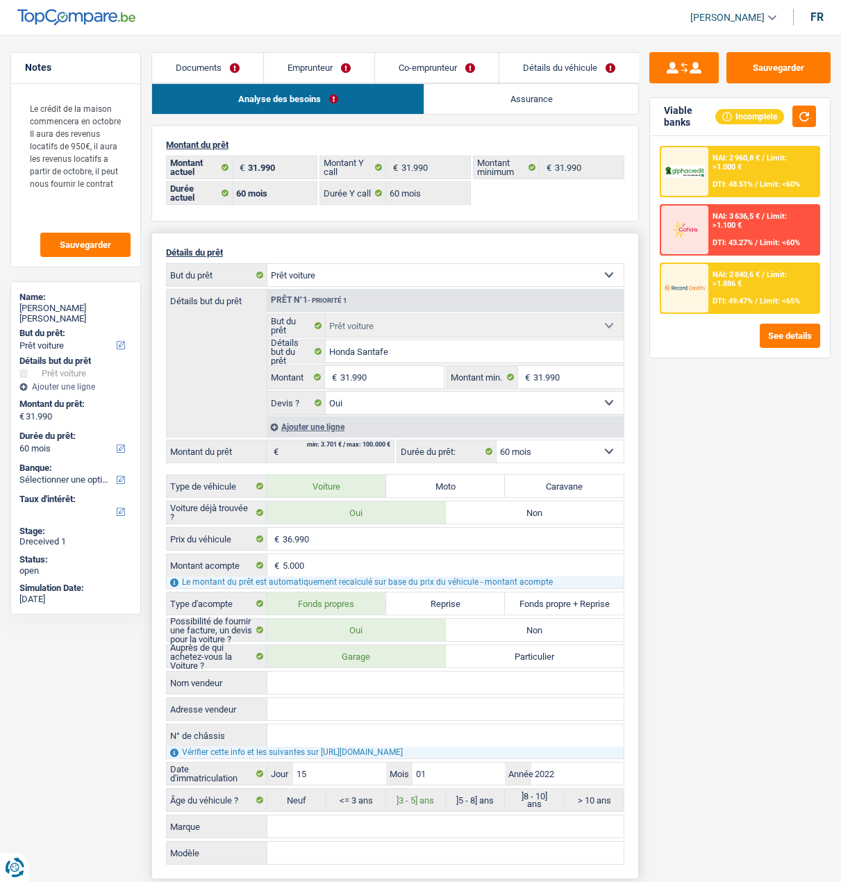
click at [568, 450] on select "12 mois 18 mois 24 mois 30 mois 36 mois 42 mois 48 mois 60 mois Sélectionner un…" at bounding box center [559, 451] width 127 height 22
click at [731, 494] on div "Sauvegarder Viable banks Incomplete NAI: 2 960,8 € / Limit: >1.000 € DTI: 48.51…" at bounding box center [740, 454] width 202 height 804
click at [761, 278] on span "Limit: >1.886 €" at bounding box center [749, 279] width 74 height 18
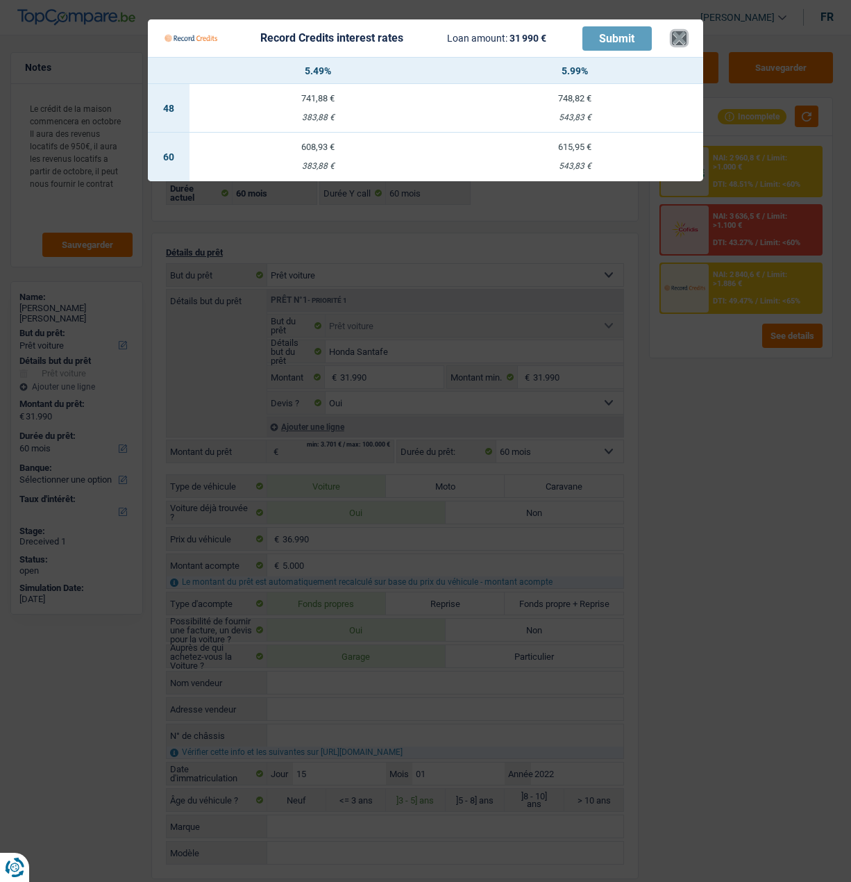
click at [683, 31] on button "×" at bounding box center [679, 38] width 15 height 14
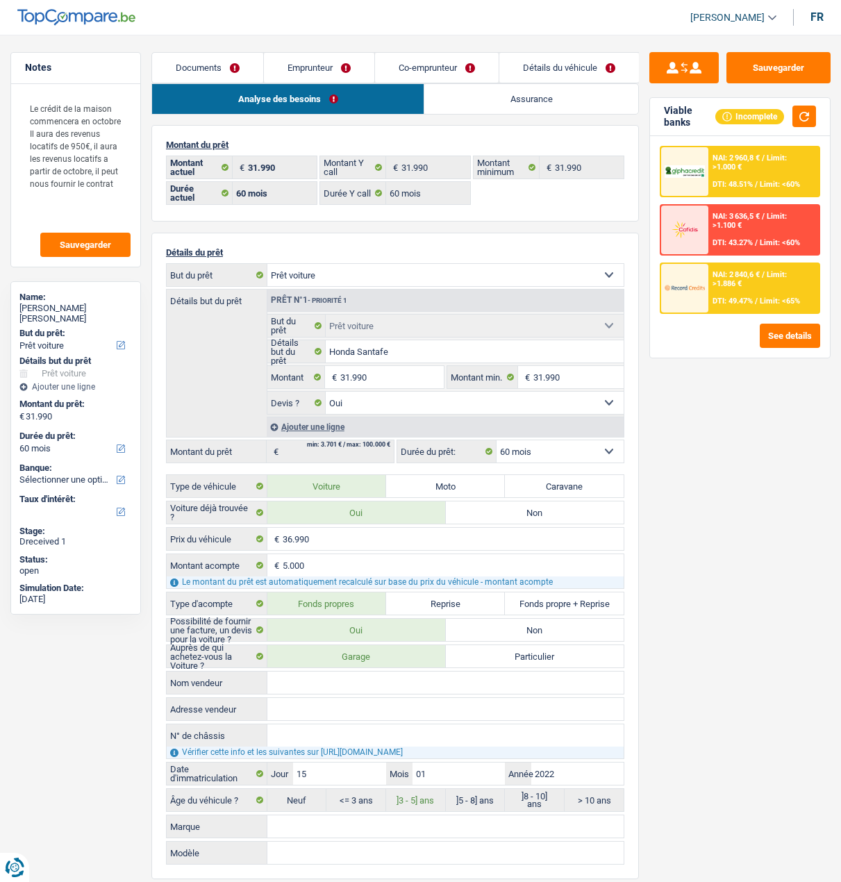
click at [786, 173] on div "NAI: 2 960,8 € / Limit: >1.000 € DTI: 48.51% / Limit: <60%" at bounding box center [763, 171] width 110 height 49
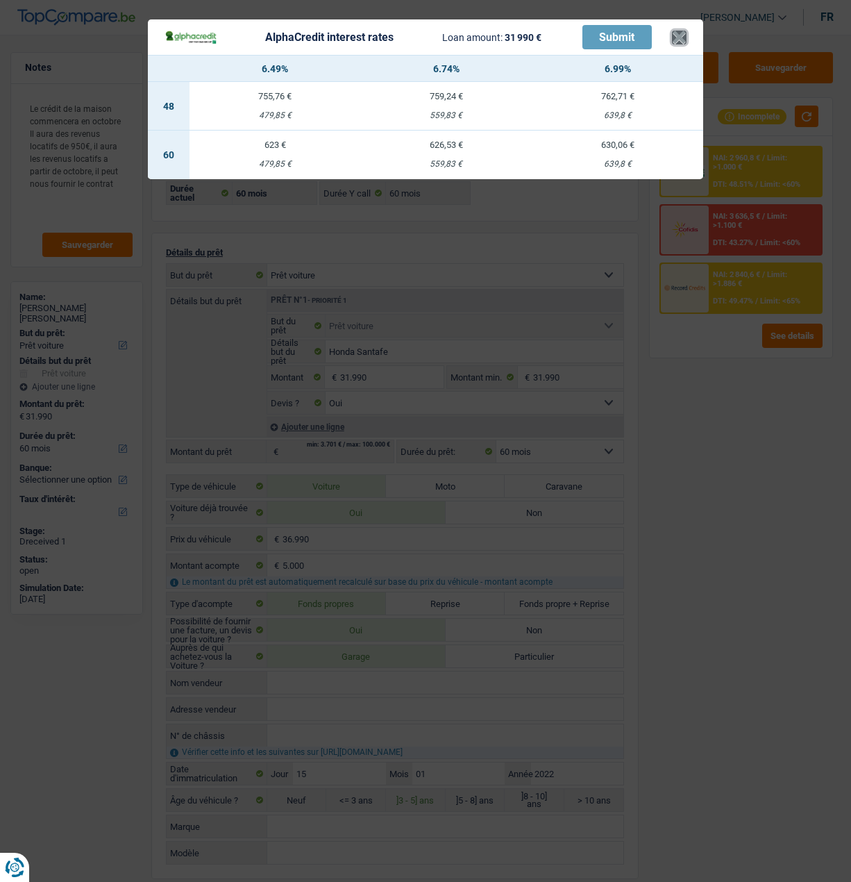
click at [687, 34] on button "×" at bounding box center [679, 38] width 15 height 14
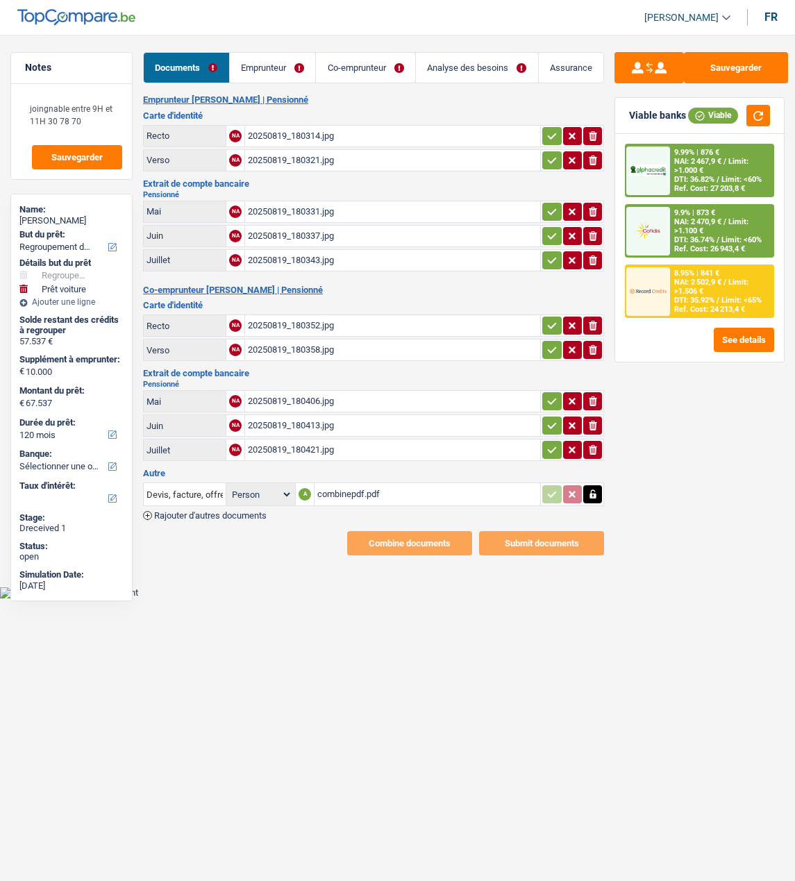
select select "refinancing"
select select "car"
select select "120"
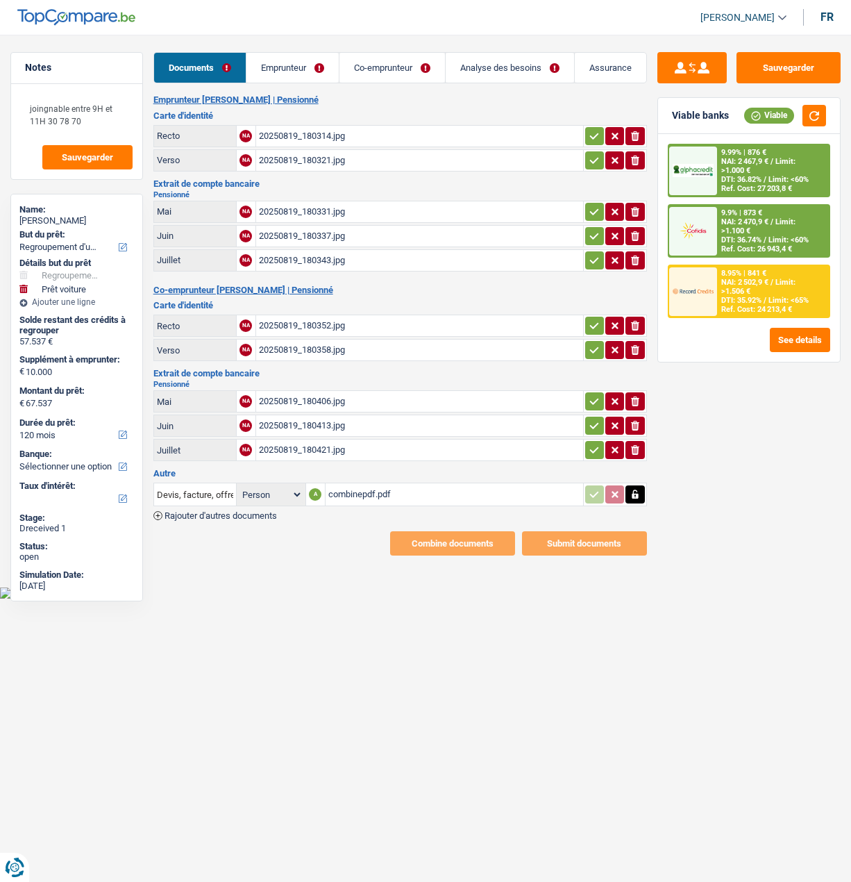
click at [312, 74] on link "Emprunteur" at bounding box center [292, 68] width 92 height 30
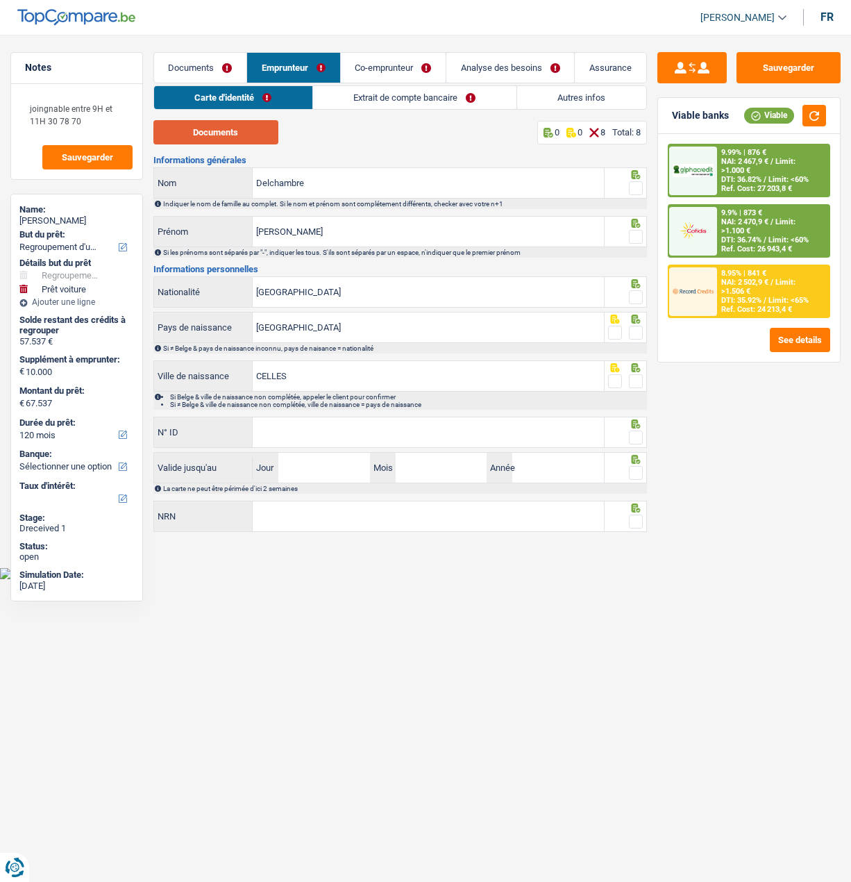
click at [258, 133] on button "Documents" at bounding box center [215, 132] width 125 height 24
click at [632, 181] on span at bounding box center [636, 188] width 14 height 14
click at [0, 0] on input "radio" at bounding box center [0, 0] width 0 height 0
click at [634, 235] on span at bounding box center [636, 237] width 14 height 14
click at [0, 0] on input "radio" at bounding box center [0, 0] width 0 height 0
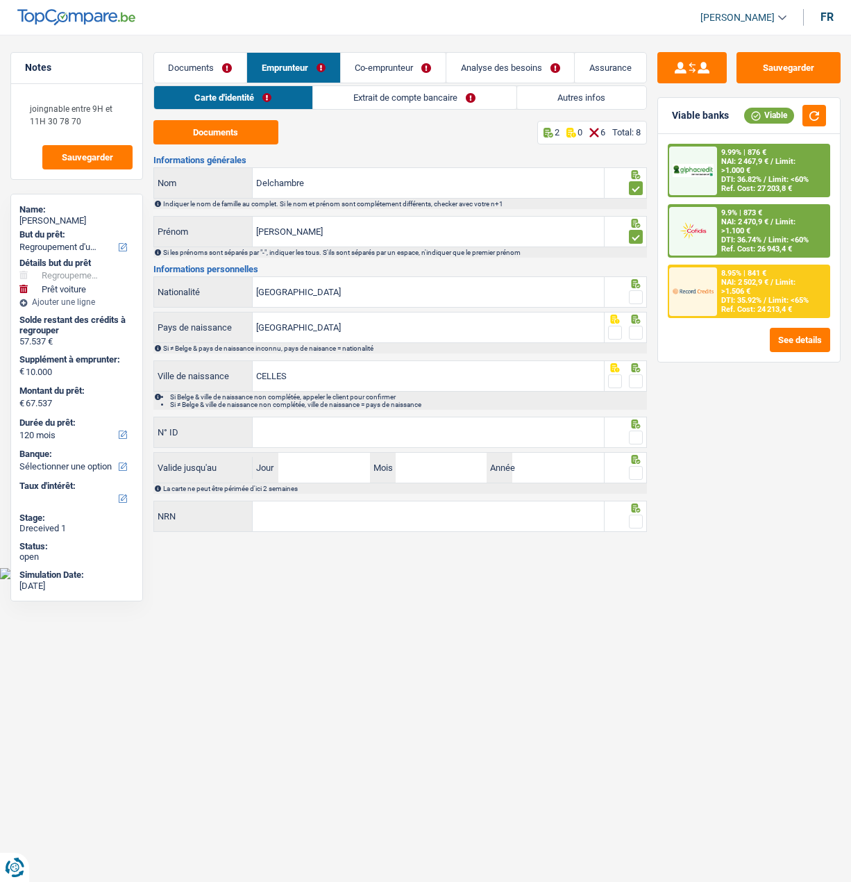
drag, startPoint x: 639, startPoint y: 287, endPoint x: 636, endPoint y: 306, distance: 19.6
click at [637, 289] on div at bounding box center [636, 297] width 14 height 17
drag, startPoint x: 636, startPoint y: 295, endPoint x: 635, endPoint y: 306, distance: 11.2
click at [636, 296] on span at bounding box center [636, 297] width 14 height 14
click at [0, 0] on input "radio" at bounding box center [0, 0] width 0 height 0
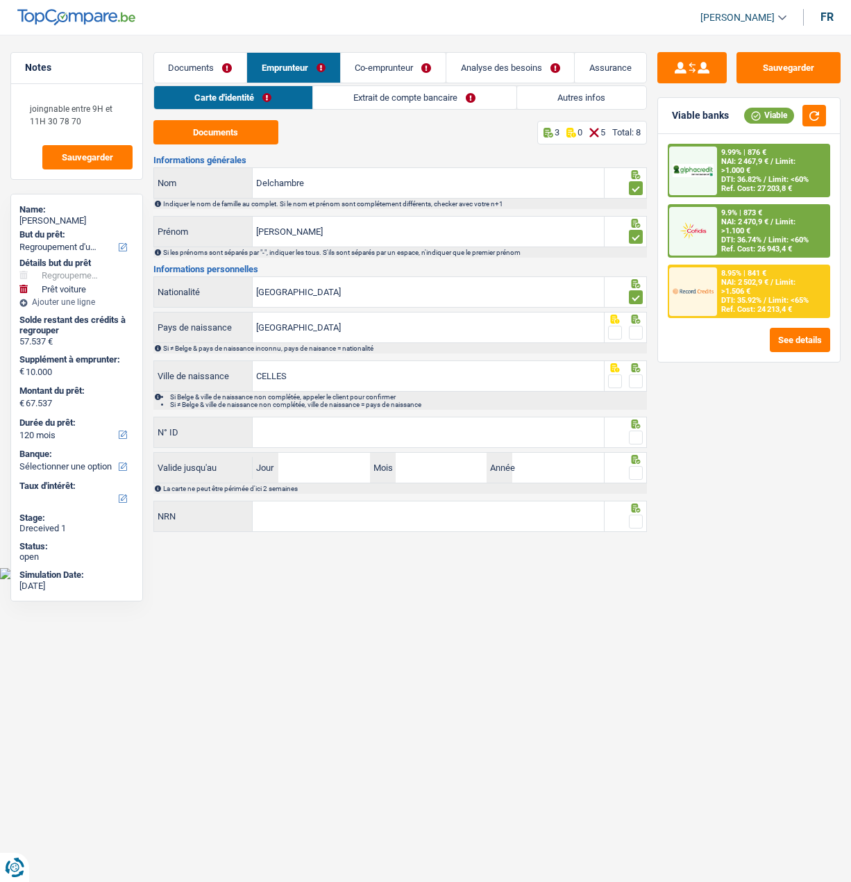
click at [636, 330] on span at bounding box center [636, 333] width 14 height 14
click at [0, 0] on input "radio" at bounding box center [0, 0] width 0 height 0
click at [641, 378] on span at bounding box center [636, 381] width 14 height 14
click at [0, 0] on input "radio" at bounding box center [0, 0] width 0 height 0
click at [571, 424] on input "N° ID" at bounding box center [428, 432] width 351 height 30
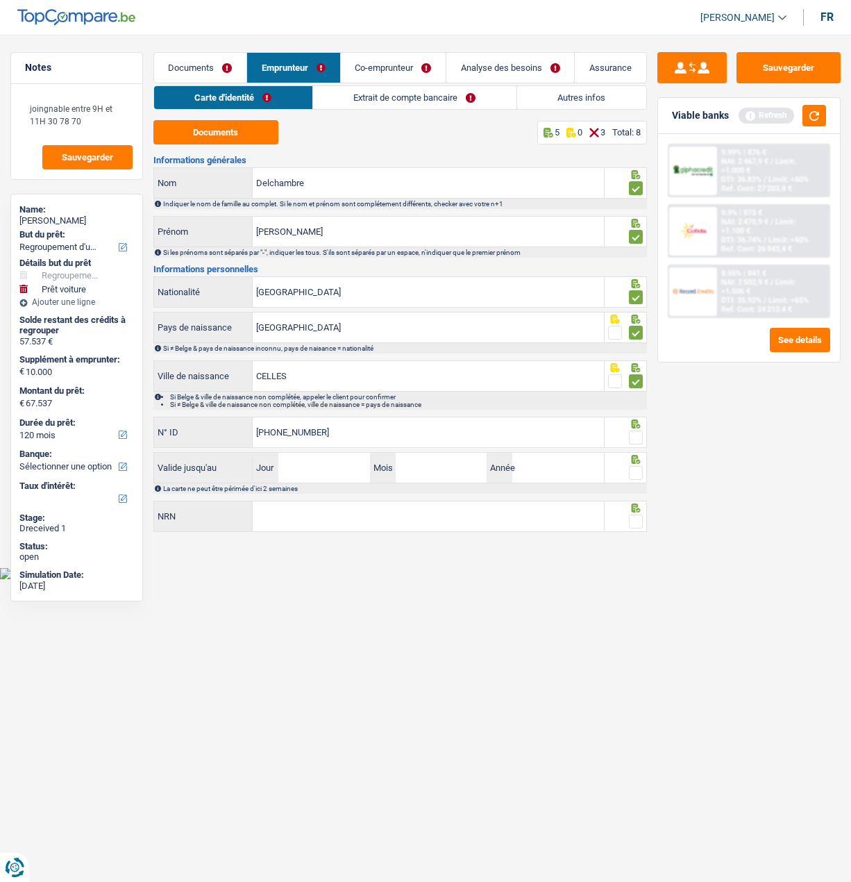
type input "[PHONE_NUMBER]"
click at [632, 435] on span at bounding box center [636, 437] width 14 height 14
click at [0, 0] on input "radio" at bounding box center [0, 0] width 0 height 0
click at [326, 466] on input "Jour" at bounding box center [323, 468] width 91 height 30
type input "27"
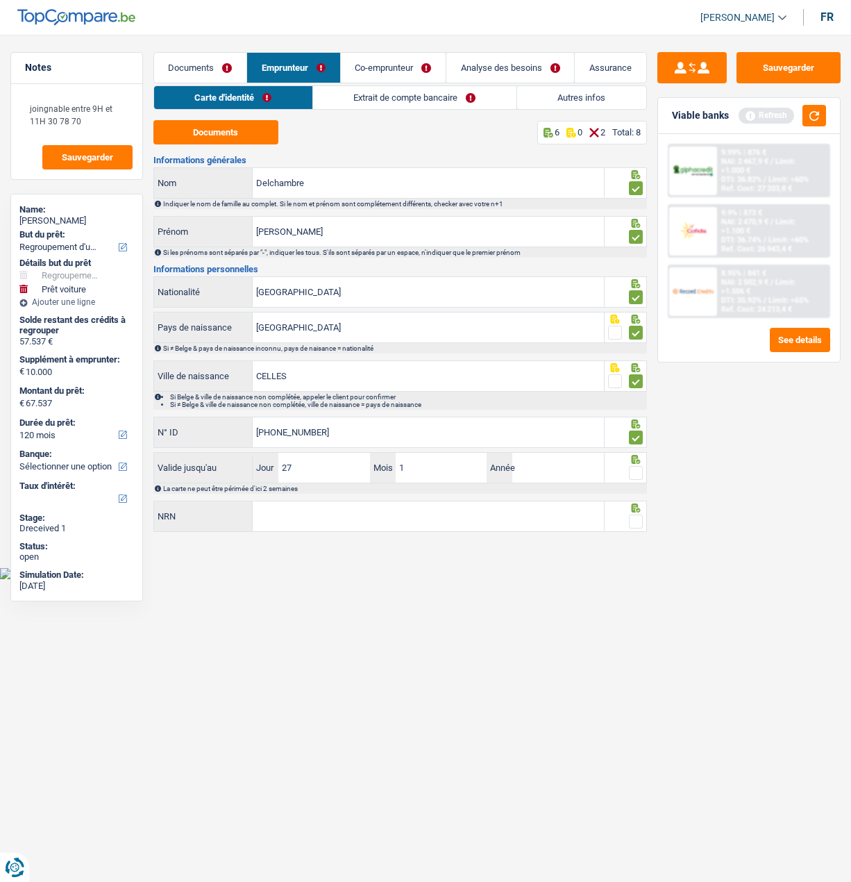
type input "11"
type input "2025"
click at [637, 467] on span at bounding box center [636, 473] width 14 height 14
click at [0, 0] on input "radio" at bounding box center [0, 0] width 0 height 0
click at [507, 501] on input "NRN" at bounding box center [428, 516] width 351 height 30
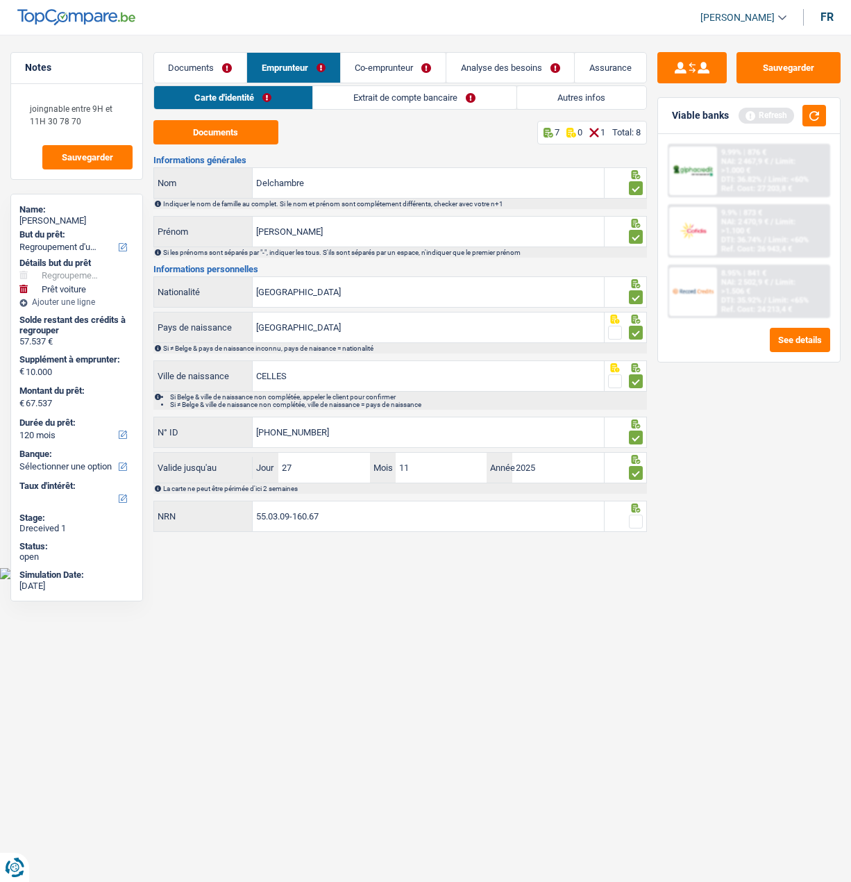
type input "55.03.09-160.67"
click at [638, 517] on span at bounding box center [636, 521] width 14 height 14
click at [0, 0] on input "radio" at bounding box center [0, 0] width 0 height 0
click at [794, 68] on button "Sauvegarder" at bounding box center [789, 67] width 104 height 31
click at [394, 104] on link "Extrait de compte bancaire" at bounding box center [414, 97] width 203 height 23
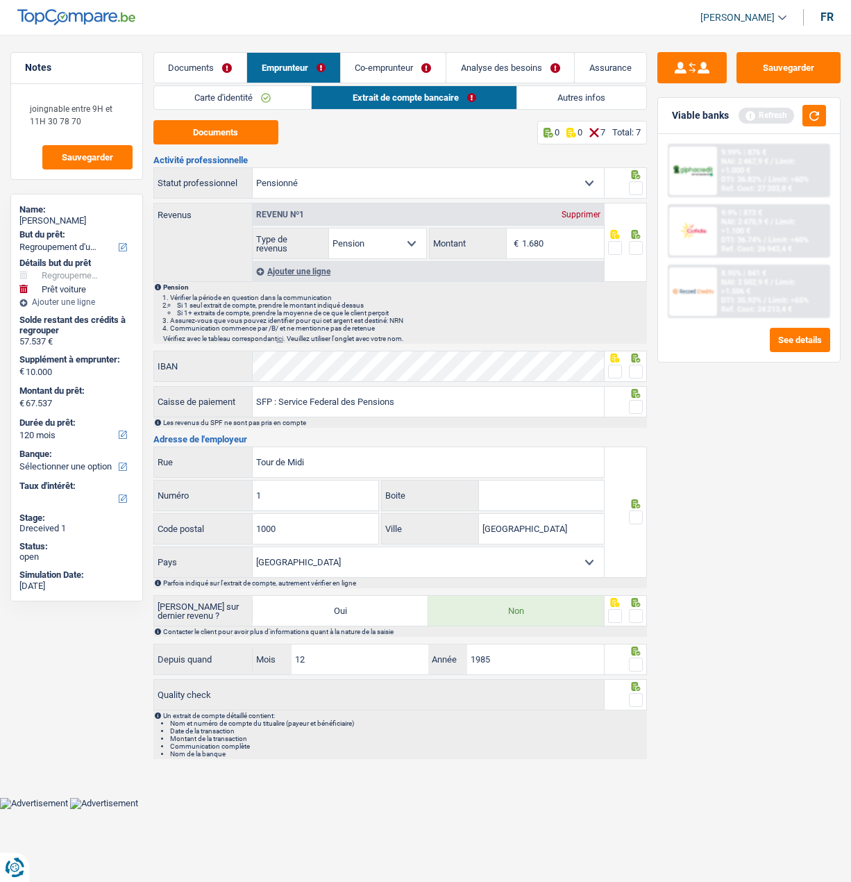
click at [639, 185] on span at bounding box center [636, 188] width 14 height 14
click at [0, 0] on input "radio" at bounding box center [0, 0] width 0 height 0
click at [237, 135] on button "Documents" at bounding box center [215, 132] width 125 height 24
click at [631, 246] on span at bounding box center [636, 248] width 14 height 14
click at [0, 0] on input "radio" at bounding box center [0, 0] width 0 height 0
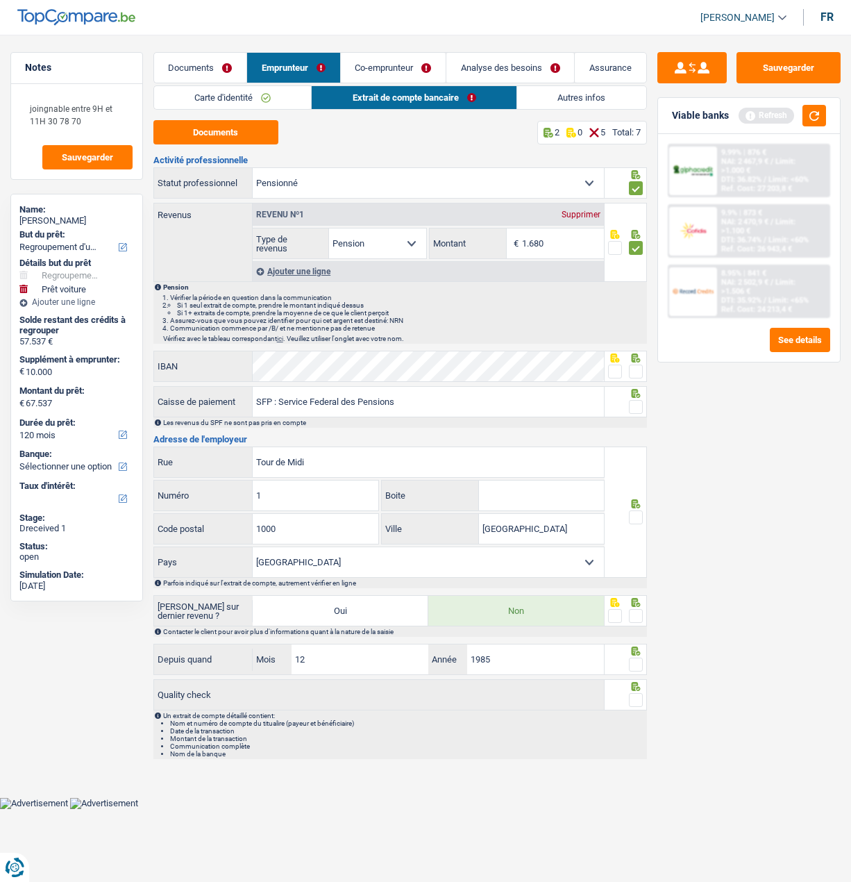
click at [638, 364] on span at bounding box center [636, 371] width 14 height 14
click at [0, 0] on input "radio" at bounding box center [0, 0] width 0 height 0
click at [639, 402] on span at bounding box center [636, 407] width 14 height 14
click at [0, 0] on input "radio" at bounding box center [0, 0] width 0 height 0
click at [639, 513] on span at bounding box center [636, 517] width 14 height 14
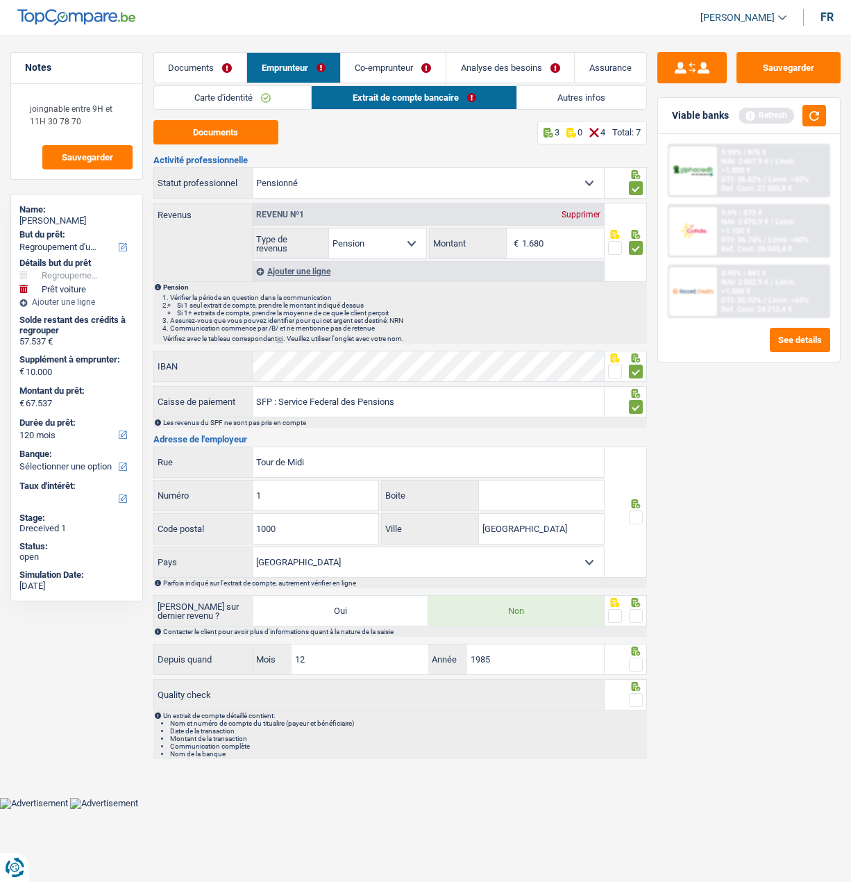
click at [0, 0] on input "radio" at bounding box center [0, 0] width 0 height 0
click at [630, 617] on span at bounding box center [636, 616] width 14 height 14
click at [0, 0] on input "radio" at bounding box center [0, 0] width 0 height 0
drag, startPoint x: 632, startPoint y: 665, endPoint x: 630, endPoint y: 675, distance: 10.6
click at [632, 666] on span at bounding box center [636, 664] width 14 height 14
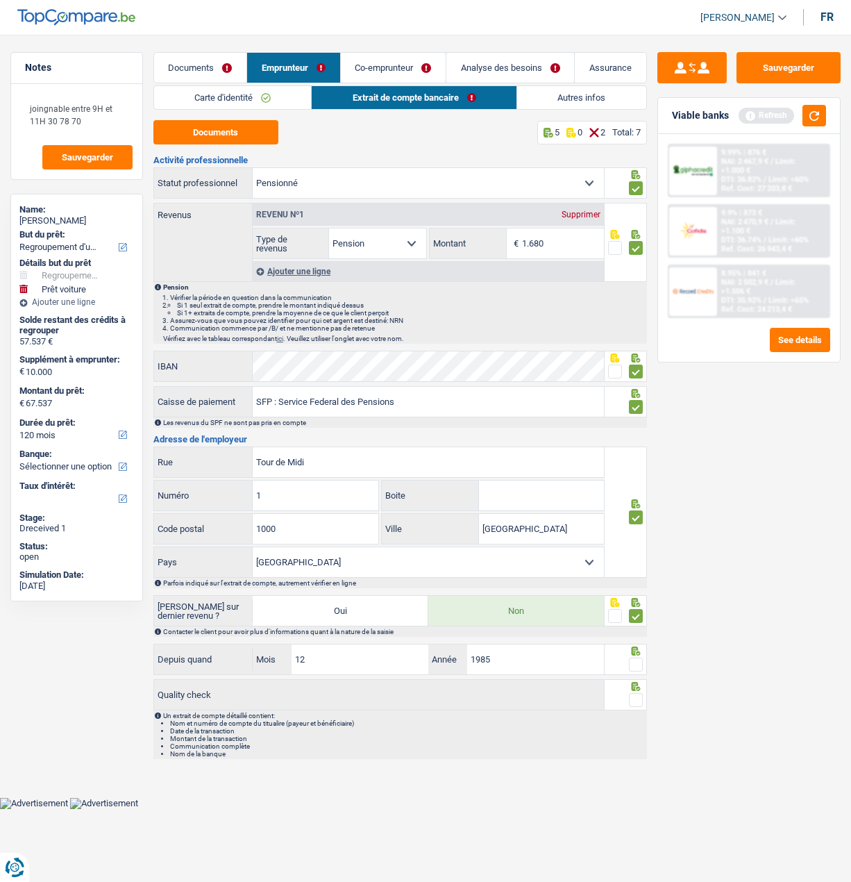
click at [0, 0] on input "radio" at bounding box center [0, 0] width 0 height 0
click at [633, 703] on span at bounding box center [636, 700] width 14 height 14
click at [0, 0] on input "radio" at bounding box center [0, 0] width 0 height 0
click at [574, 101] on link "Autres infos" at bounding box center [581, 97] width 128 height 23
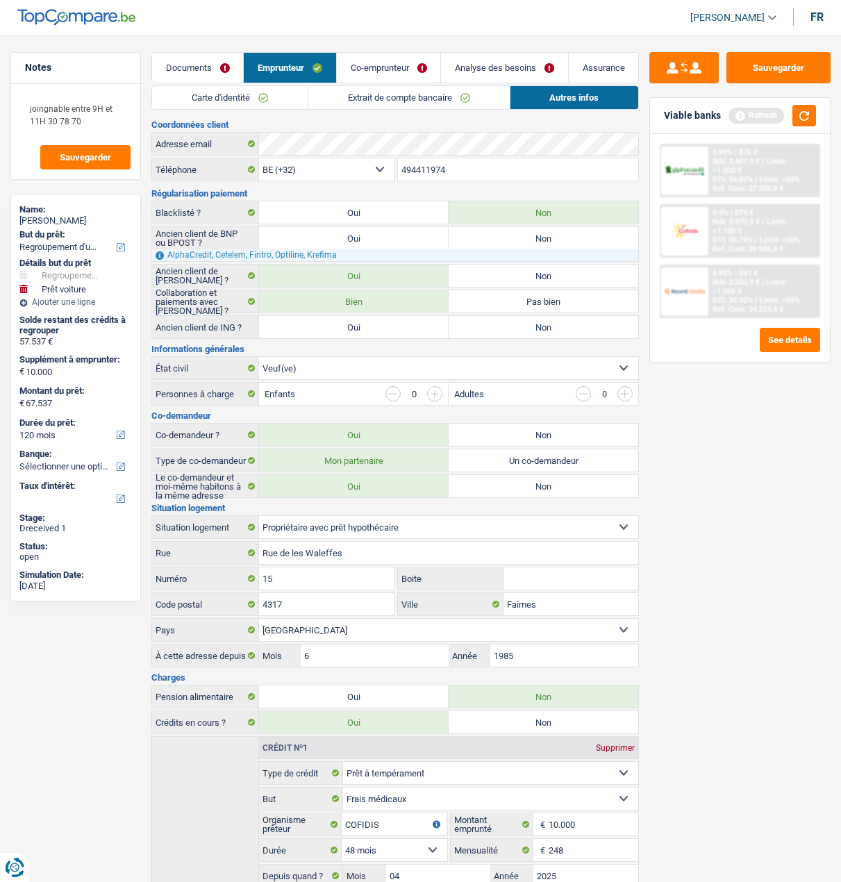
click at [413, 65] on link "Co-emprunteur" at bounding box center [388, 68] width 103 height 30
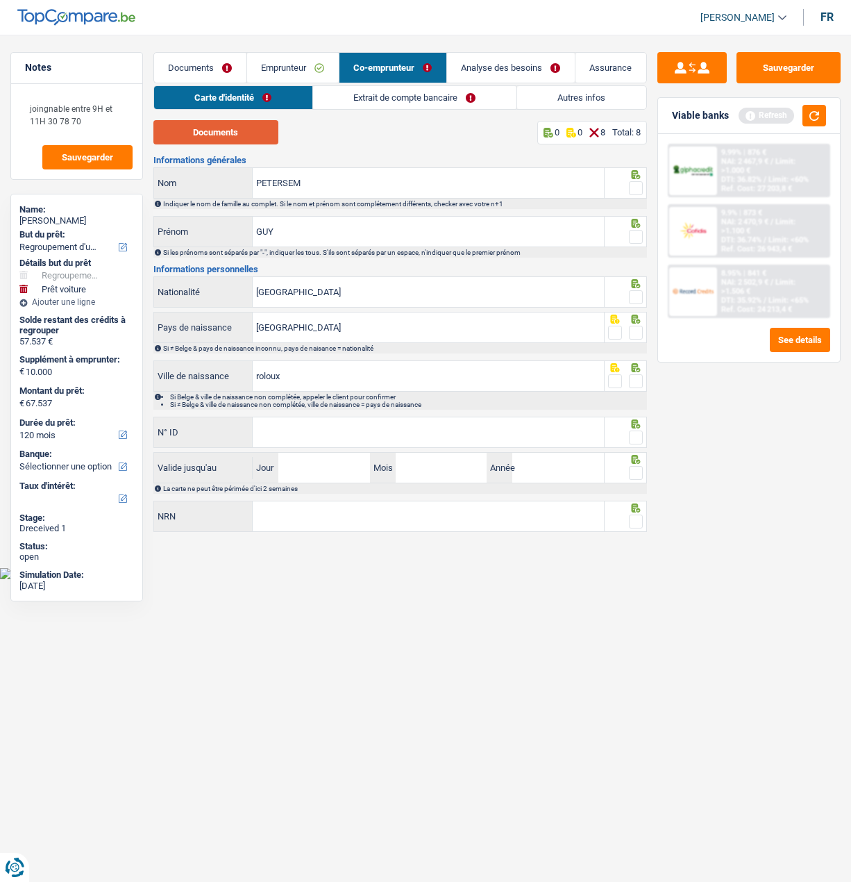
click at [230, 133] on button "Documents" at bounding box center [215, 132] width 125 height 24
click at [641, 184] on span at bounding box center [636, 188] width 14 height 14
click at [0, 0] on input "radio" at bounding box center [0, 0] width 0 height 0
click at [632, 179] on icon at bounding box center [635, 174] width 9 height 9
click at [631, 233] on span at bounding box center [636, 237] width 14 height 14
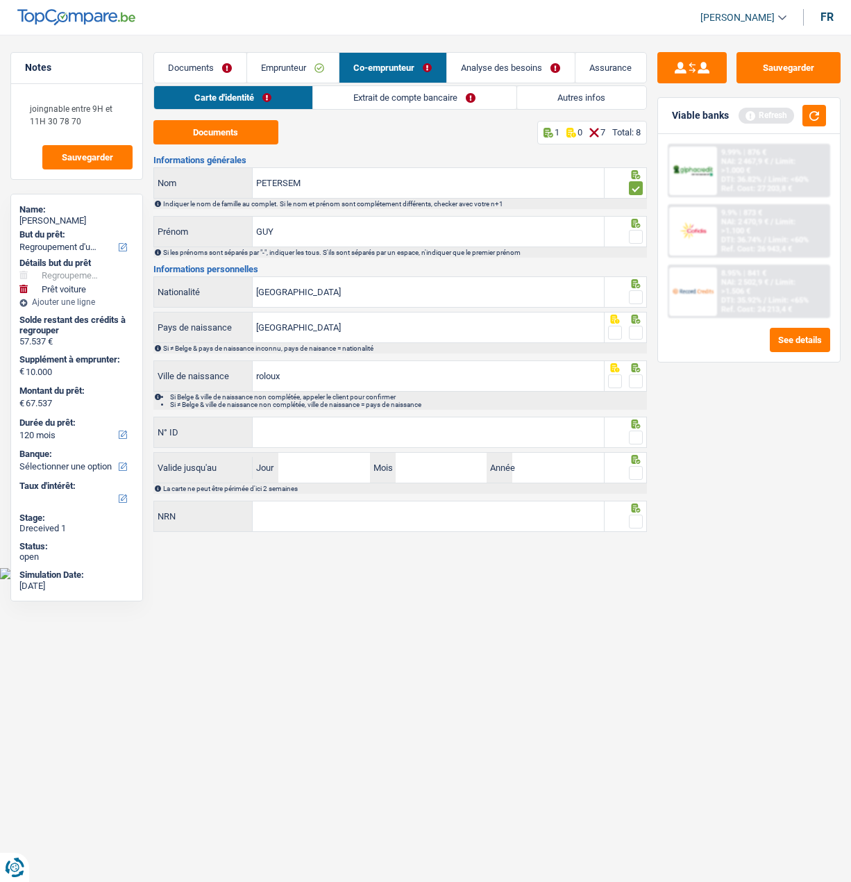
click at [0, 0] on input "radio" at bounding box center [0, 0] width 0 height 0
click at [634, 293] on span at bounding box center [636, 297] width 14 height 14
click at [0, 0] on input "radio" at bounding box center [0, 0] width 0 height 0
click at [629, 328] on span at bounding box center [636, 333] width 14 height 14
click at [0, 0] on input "radio" at bounding box center [0, 0] width 0 height 0
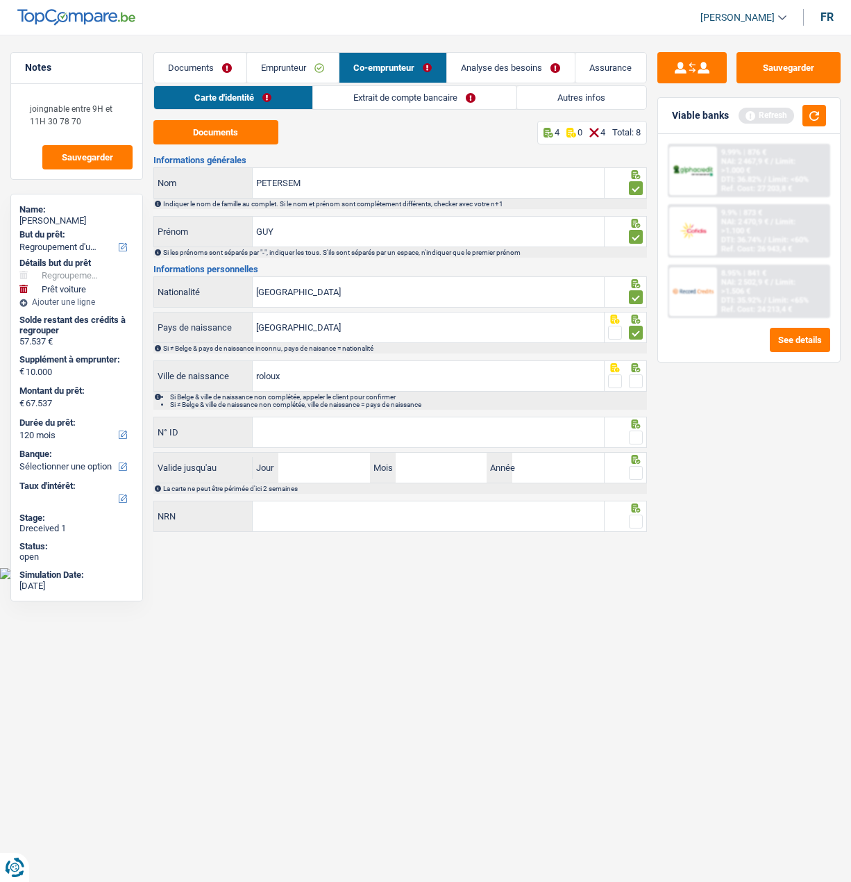
click at [635, 378] on span at bounding box center [636, 381] width 14 height 14
click at [0, 0] on input "radio" at bounding box center [0, 0] width 0 height 0
click at [477, 424] on input "N° ID" at bounding box center [428, 432] width 351 height 30
type input "592-4341113-56"
click at [630, 434] on span at bounding box center [636, 437] width 14 height 14
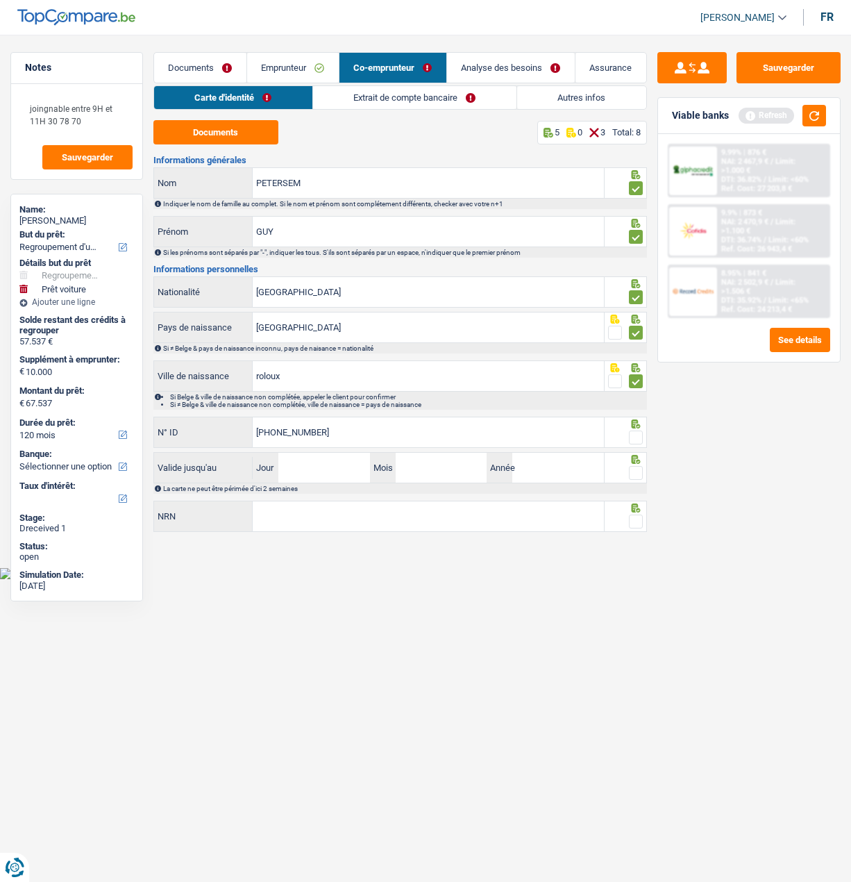
click at [0, 0] on input "radio" at bounding box center [0, 0] width 0 height 0
click at [334, 466] on input "Jour" at bounding box center [323, 468] width 91 height 30
type input "19"
type input "08"
type input "2026"
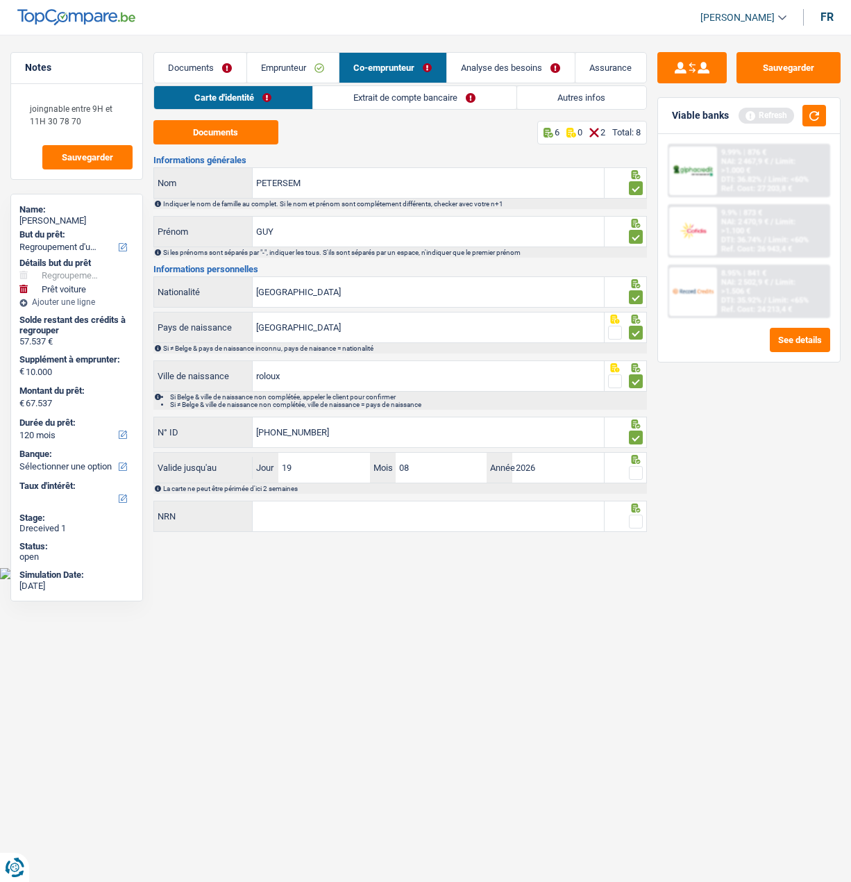
drag, startPoint x: 638, startPoint y: 469, endPoint x: 619, endPoint y: 474, distance: 20.0
click at [639, 469] on span at bounding box center [636, 473] width 14 height 14
click at [0, 0] on input "radio" at bounding box center [0, 0] width 0 height 0
click at [478, 512] on input "NRN" at bounding box center [428, 516] width 351 height 30
type input "47.07.27-229.94"
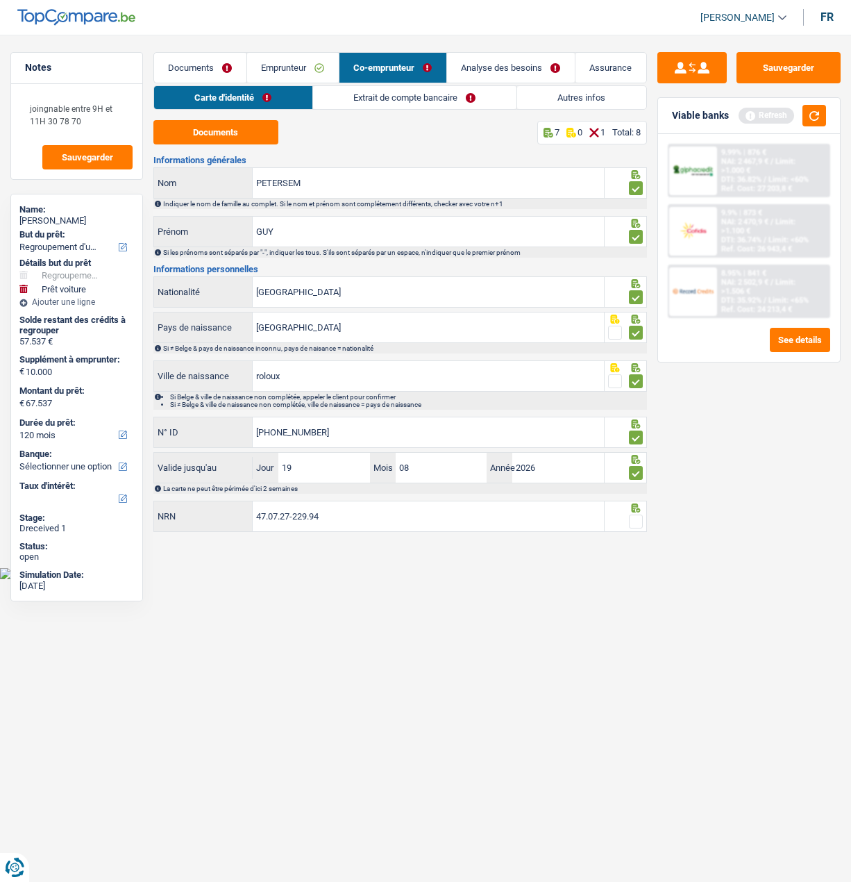
click at [640, 514] on span at bounding box center [636, 521] width 14 height 14
click at [0, 0] on input "radio" at bounding box center [0, 0] width 0 height 0
click at [423, 94] on link "Extrait de compte bancaire" at bounding box center [414, 97] width 203 height 23
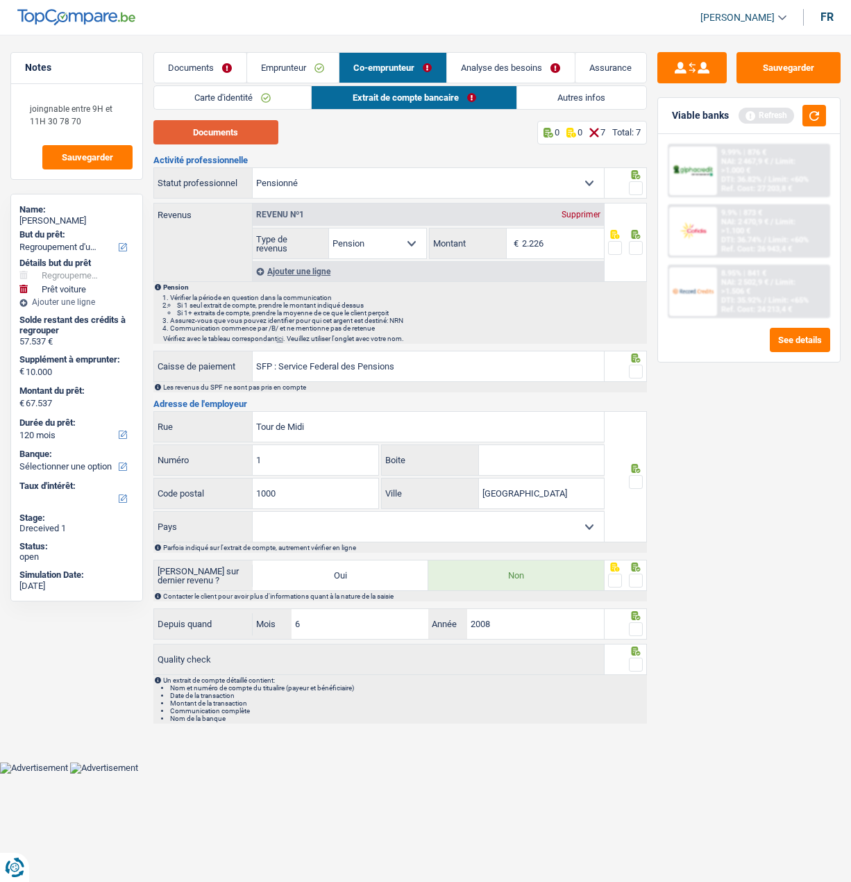
click at [237, 134] on button "Documents" at bounding box center [215, 132] width 125 height 24
drag, startPoint x: 635, startPoint y: 186, endPoint x: 623, endPoint y: 198, distance: 16.2
click at [635, 186] on span at bounding box center [636, 188] width 14 height 14
click at [0, 0] on input "radio" at bounding box center [0, 0] width 0 height 0
click at [566, 240] on input "2.226" at bounding box center [563, 243] width 82 height 30
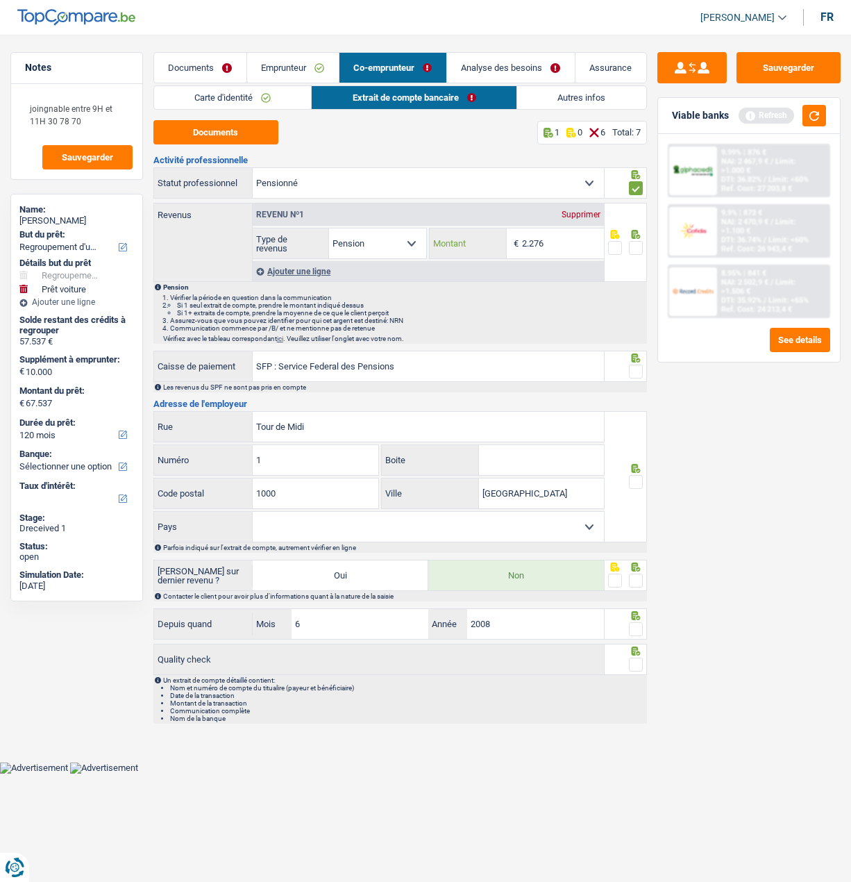
type input "2.276"
click at [632, 248] on span at bounding box center [636, 248] width 14 height 14
click at [0, 0] on input "radio" at bounding box center [0, 0] width 0 height 0
click at [632, 364] on span at bounding box center [636, 371] width 14 height 14
click at [0, 0] on input "radio" at bounding box center [0, 0] width 0 height 0
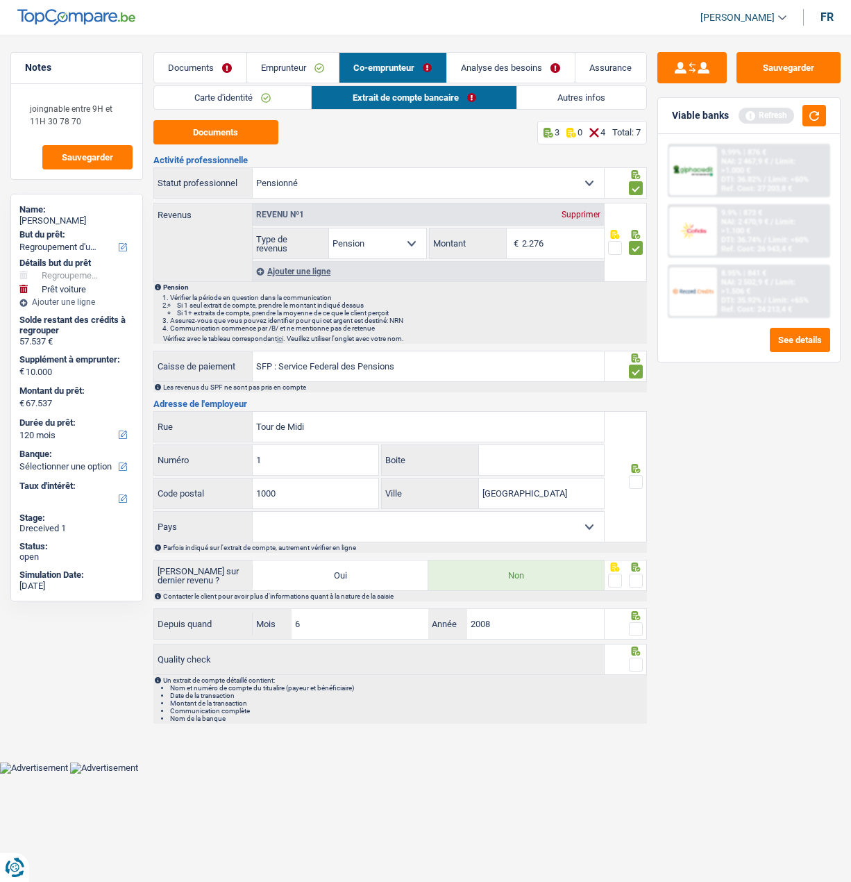
click at [632, 476] on span at bounding box center [636, 482] width 14 height 14
click at [0, 0] on input "radio" at bounding box center [0, 0] width 0 height 0
click at [642, 576] on span at bounding box center [636, 580] width 14 height 14
click at [0, 0] on input "radio" at bounding box center [0, 0] width 0 height 0
click at [630, 623] on span at bounding box center [636, 629] width 14 height 14
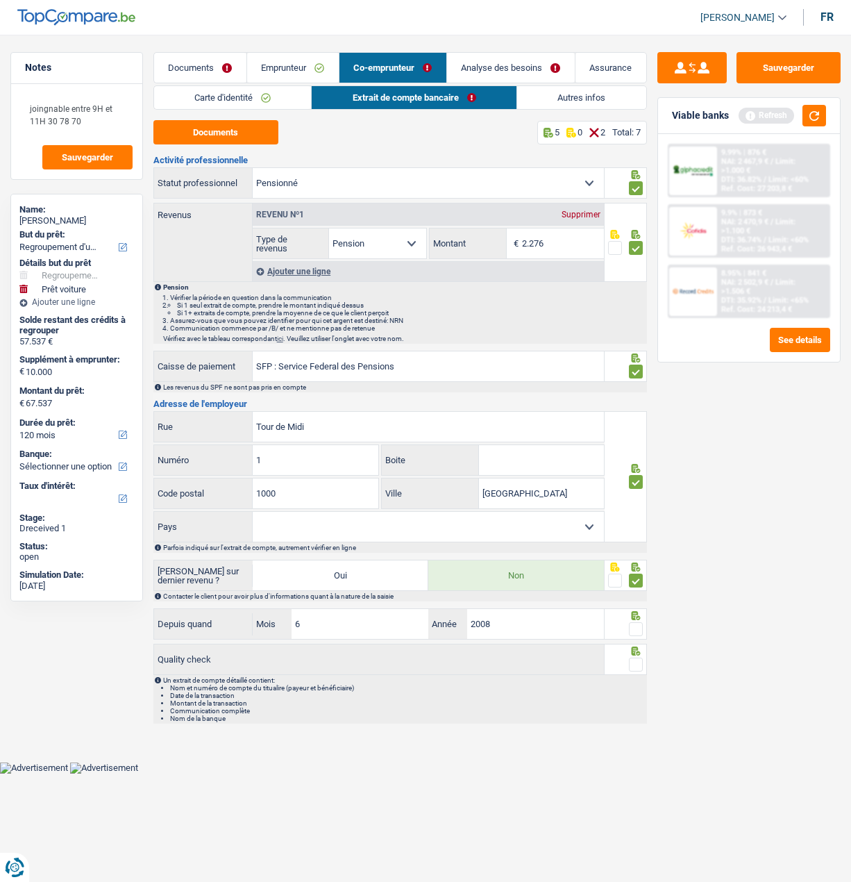
click at [0, 0] on input "radio" at bounding box center [0, 0] width 0 height 0
click at [632, 660] on span at bounding box center [636, 664] width 14 height 14
click at [0, 0] on input "radio" at bounding box center [0, 0] width 0 height 0
click at [562, 93] on link "Autres infos" at bounding box center [581, 97] width 128 height 23
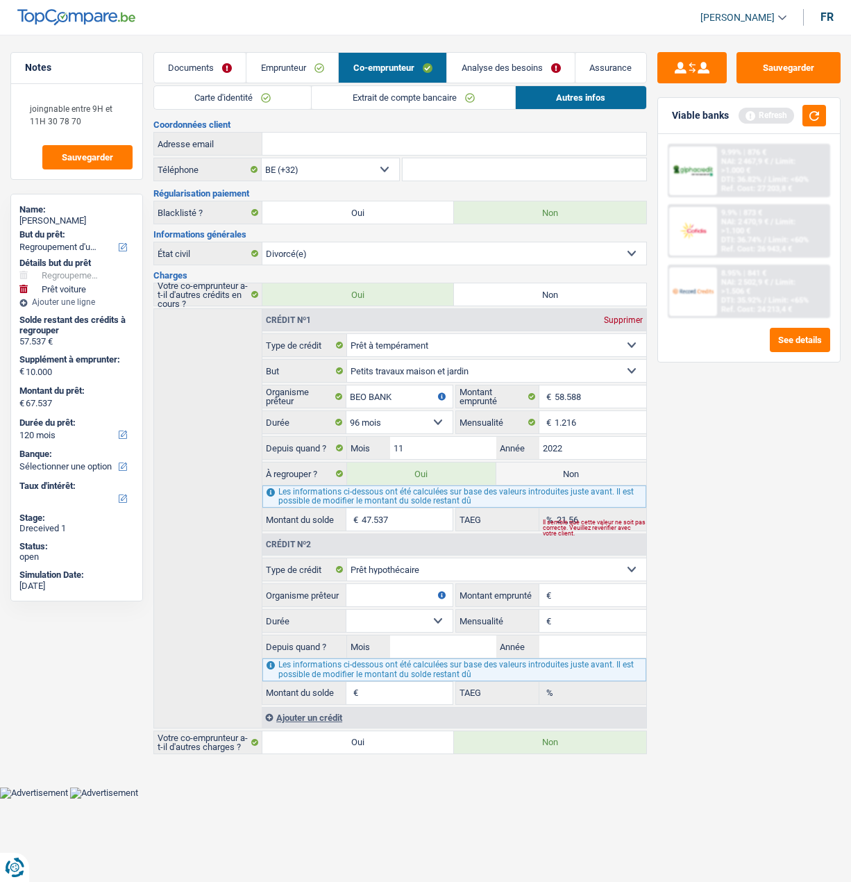
click at [515, 65] on link "Analyse des besoins" at bounding box center [511, 68] width 128 height 30
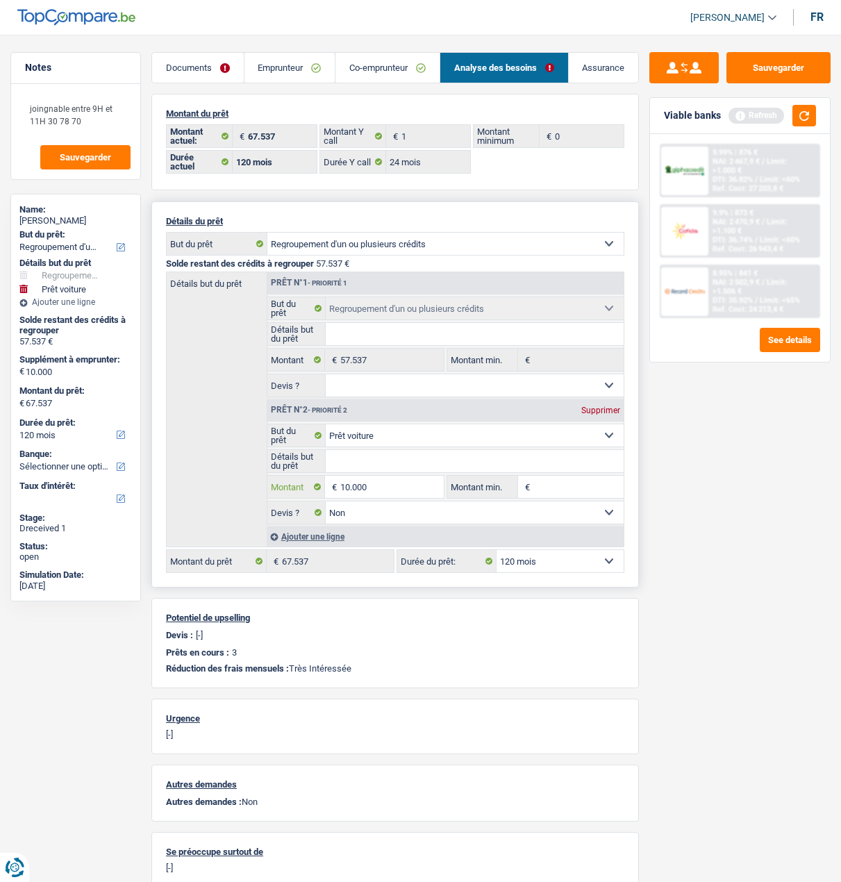
click at [387, 487] on input "10.000" at bounding box center [391, 487] width 103 height 22
click at [794, 112] on button "button" at bounding box center [804, 116] width 24 height 22
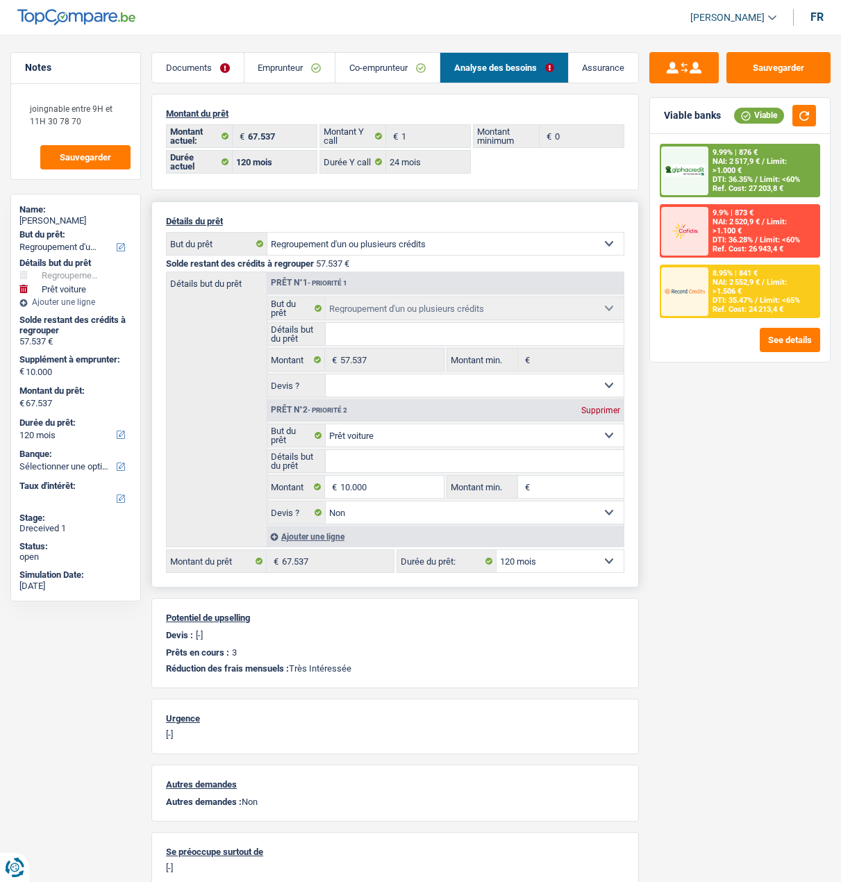
click at [548, 559] on select "12 mois 18 mois 24 mois 30 mois 36 mois 42 mois 48 mois 60 mois 72 mois 84 mois…" at bounding box center [559, 561] width 127 height 22
select select "84"
click at [496, 550] on select "12 mois 18 mois 24 mois 30 mois 36 mois 42 mois 48 mois 60 mois 72 mois 84 mois…" at bounding box center [559, 561] width 127 height 22
select select "84"
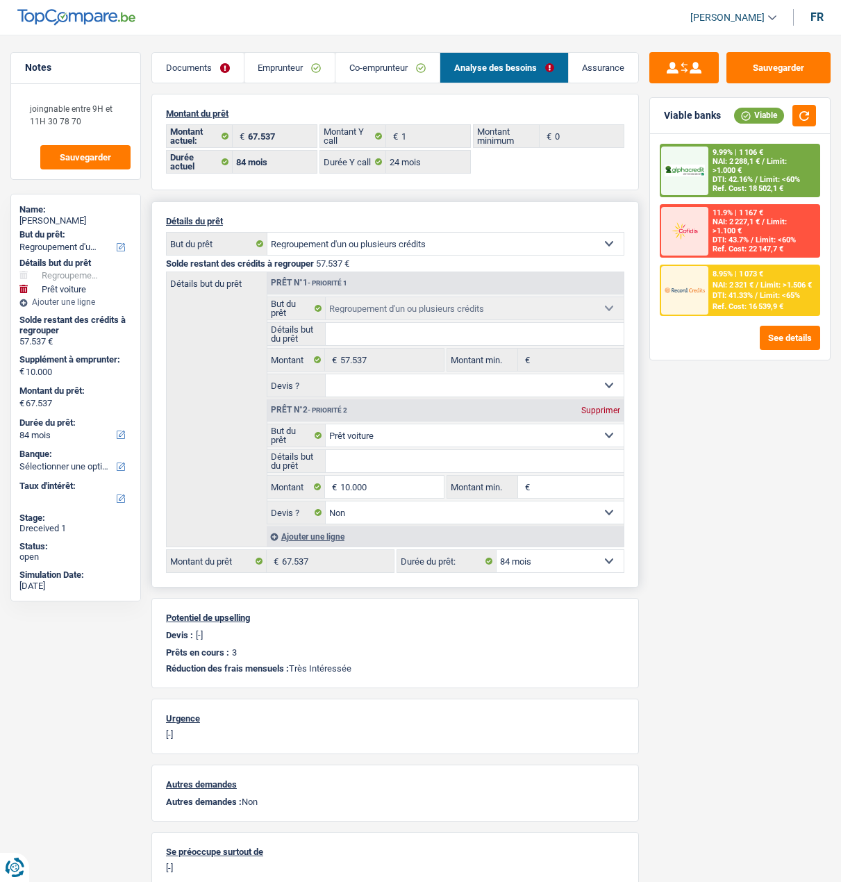
click at [582, 557] on select "12 mois 18 mois 24 mois 30 mois 36 mois 42 mois 48 mois 60 mois 72 mois 84 mois…" at bounding box center [559, 561] width 127 height 22
select select "120"
click at [496, 550] on select "12 mois 18 mois 24 mois 30 mois 36 mois 42 mois 48 mois 60 mois 72 mois 84 mois…" at bounding box center [559, 561] width 127 height 22
select select "120"
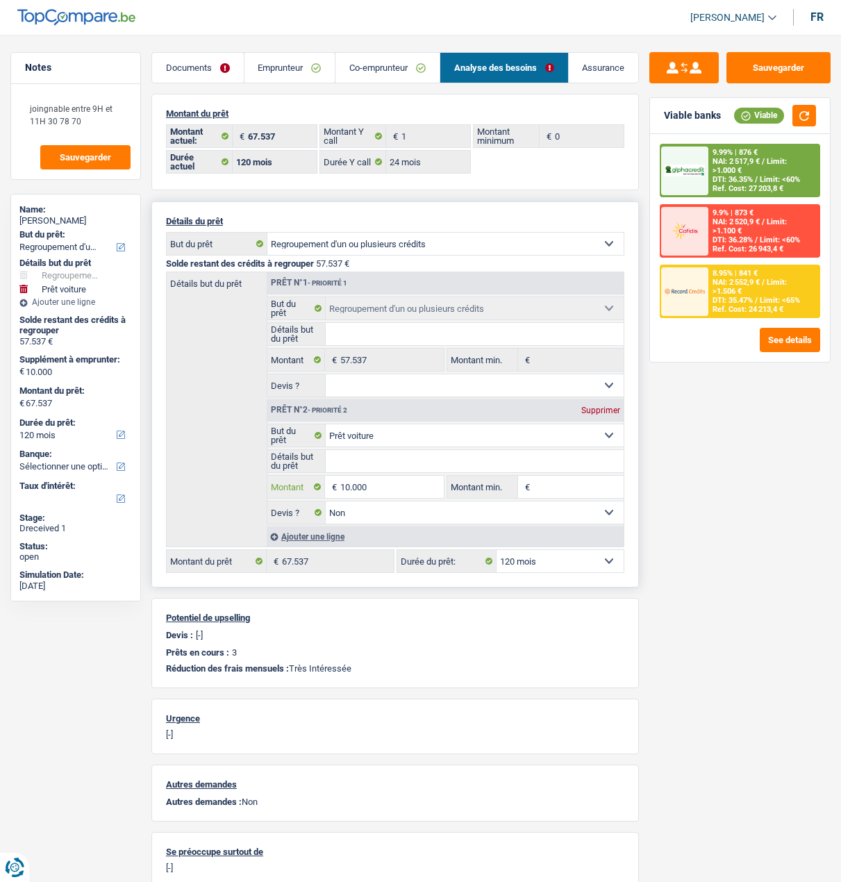
click at [394, 478] on input "10.000" at bounding box center [391, 487] width 103 height 22
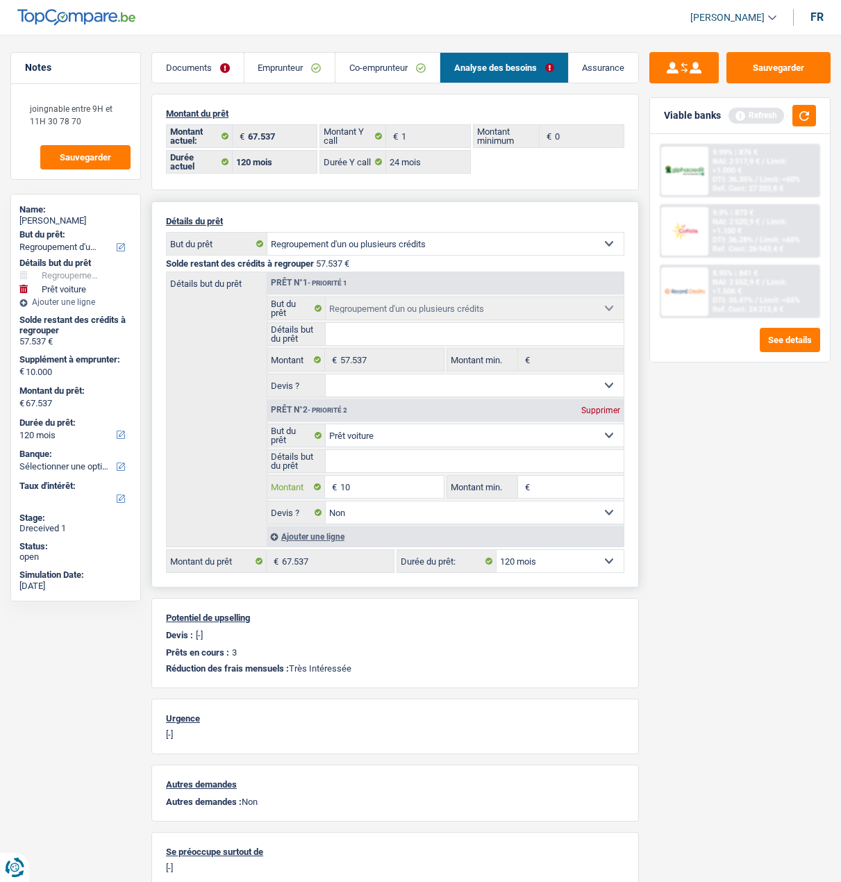
type input "1"
type input "8"
type input "7.000"
type input "64.537"
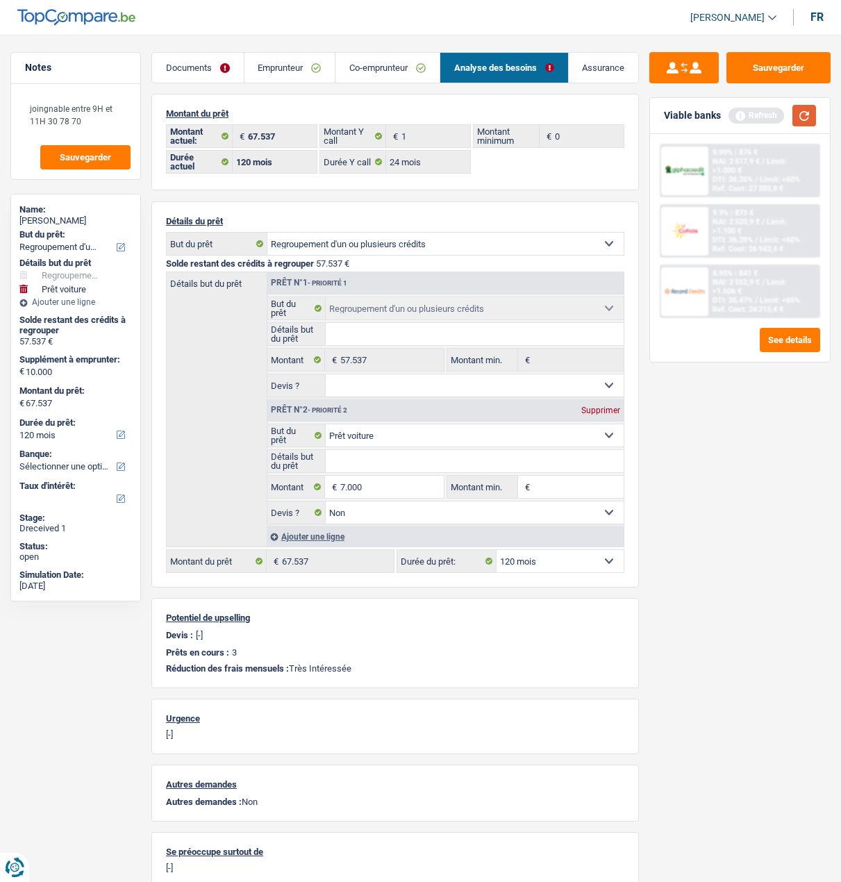
select select "144"
type input "64.537"
select select "144"
type input "64.537"
click at [794, 116] on button "button" at bounding box center [804, 116] width 24 height 22
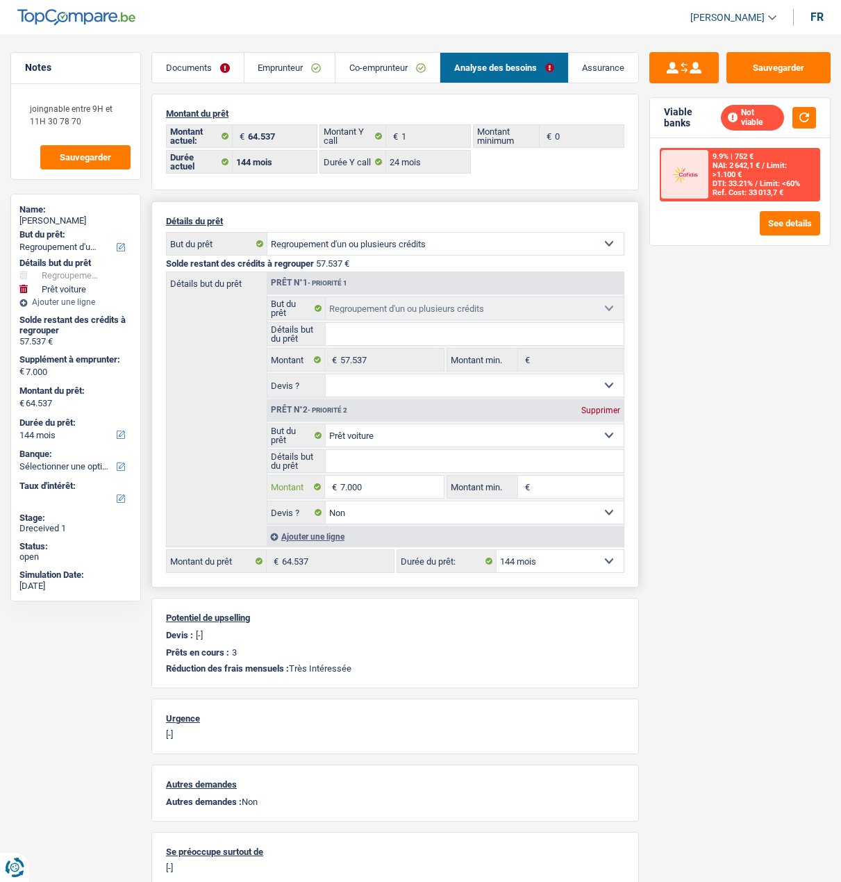
click at [392, 489] on input "7.000" at bounding box center [391, 487] width 103 height 22
click at [551, 555] on select "12 mois 18 mois 24 mois 30 mois 36 mois 42 mois 48 mois 60 mois 72 mois 84 mois…" at bounding box center [559, 561] width 127 height 22
select select "120"
click at [496, 550] on select "12 mois 18 mois 24 mois 30 mois 36 mois 42 mois 48 mois 60 mois 72 mois 84 mois…" at bounding box center [559, 561] width 127 height 22
select select "120"
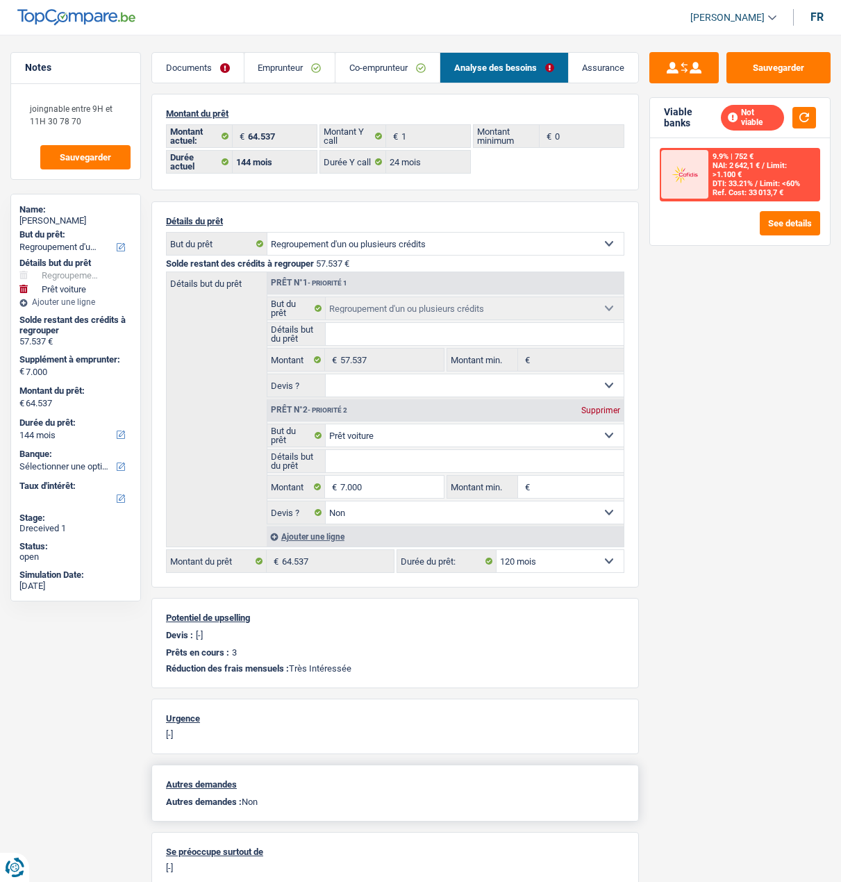
select select "120"
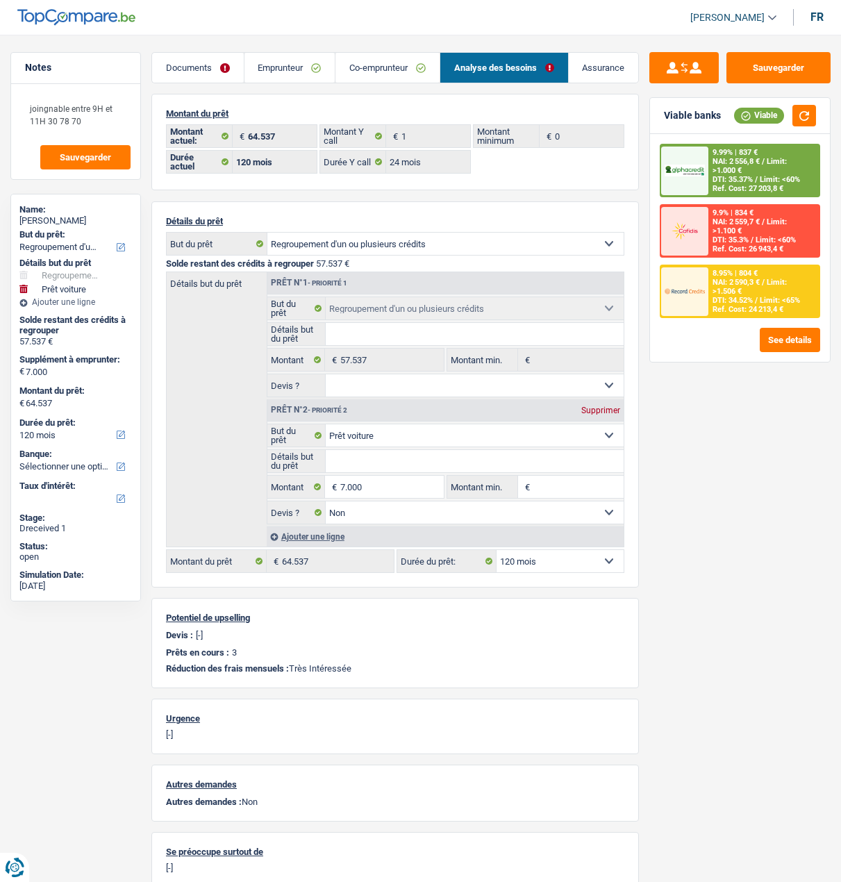
click at [726, 175] on span "DTI: 35.37%" at bounding box center [732, 179] width 40 height 9
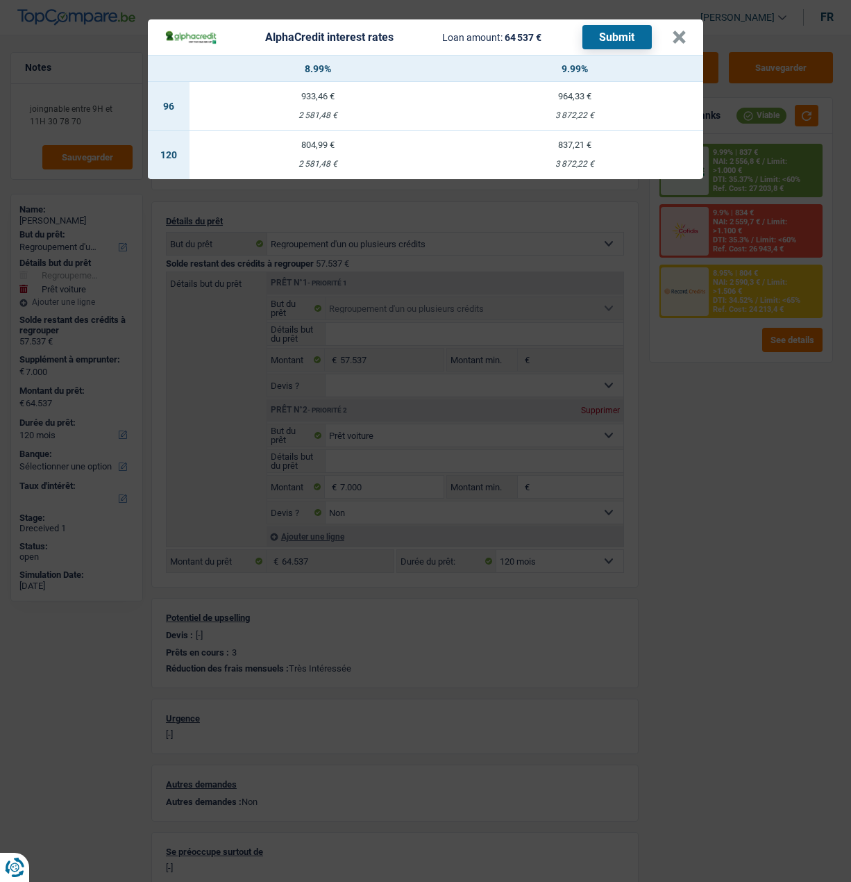
click at [316, 140] on div "804,99 €" at bounding box center [318, 144] width 257 height 9
select select "alphacredit"
type input "8,99"
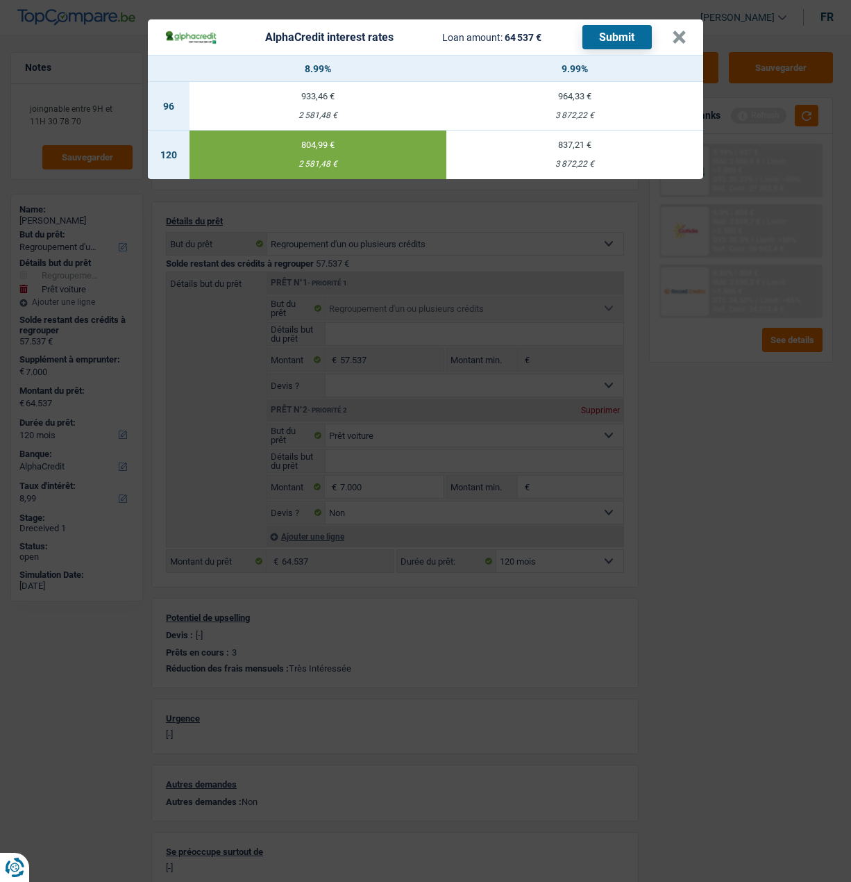
click at [635, 28] on button "Submit" at bounding box center [616, 37] width 69 height 24
click at [687, 31] on button "×" at bounding box center [679, 38] width 15 height 14
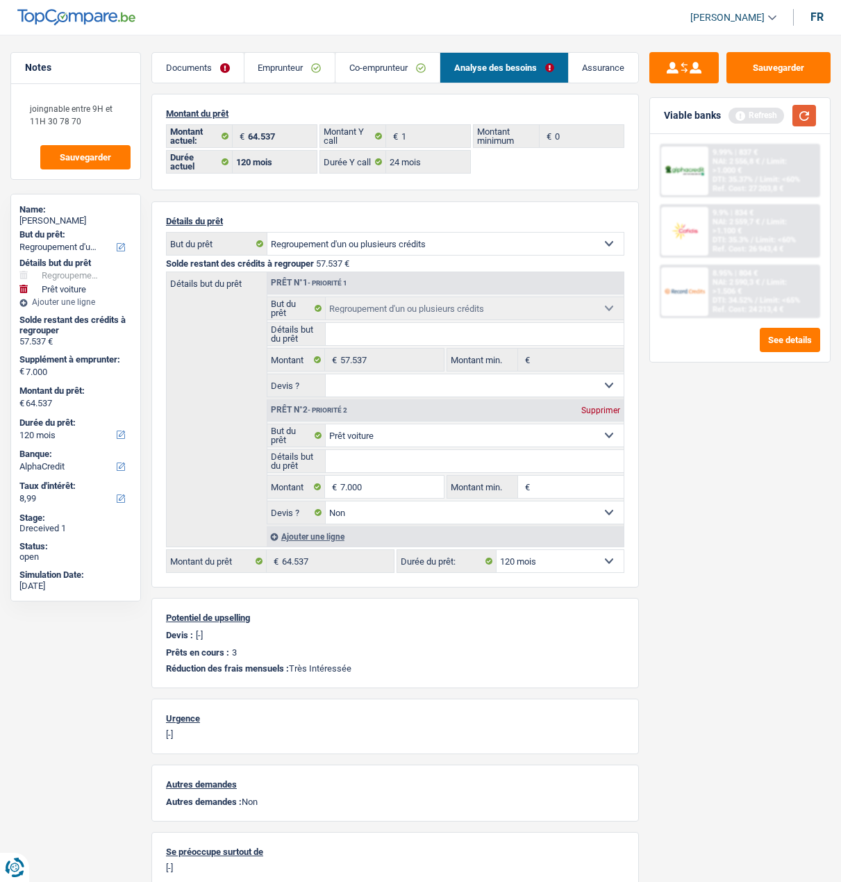
click at [794, 115] on button "button" at bounding box center [804, 116] width 24 height 22
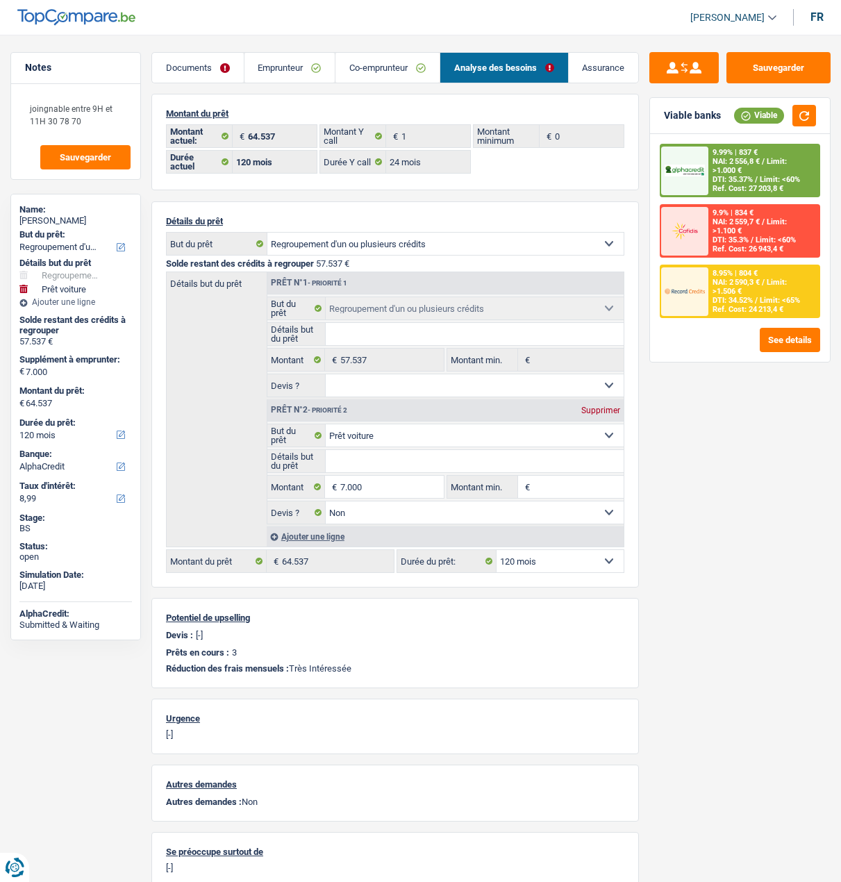
click at [762, 269] on div "8.95% | 804 € NAI: 2 590,3 € / Limit: >1.506 € DTI: 34.52% / Limit: <65% Ref. C…" at bounding box center [763, 291] width 110 height 51
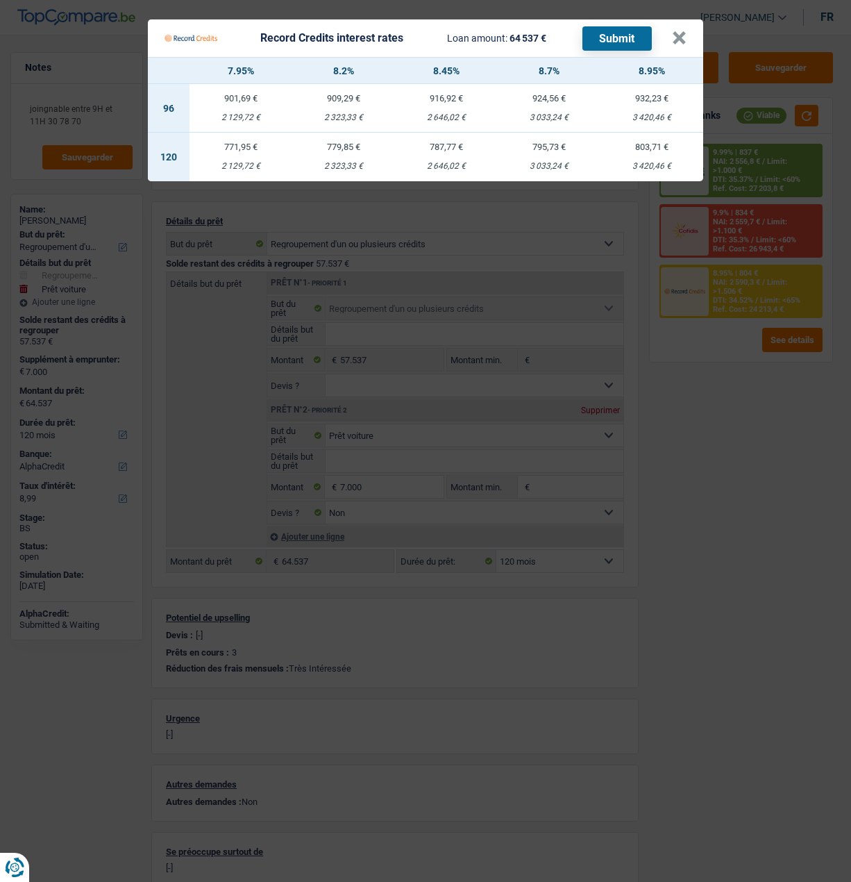
click at [245, 147] on td "771,95 € 2 129,72 €" at bounding box center [241, 157] width 103 height 49
select select "record credits"
type input "7,95"
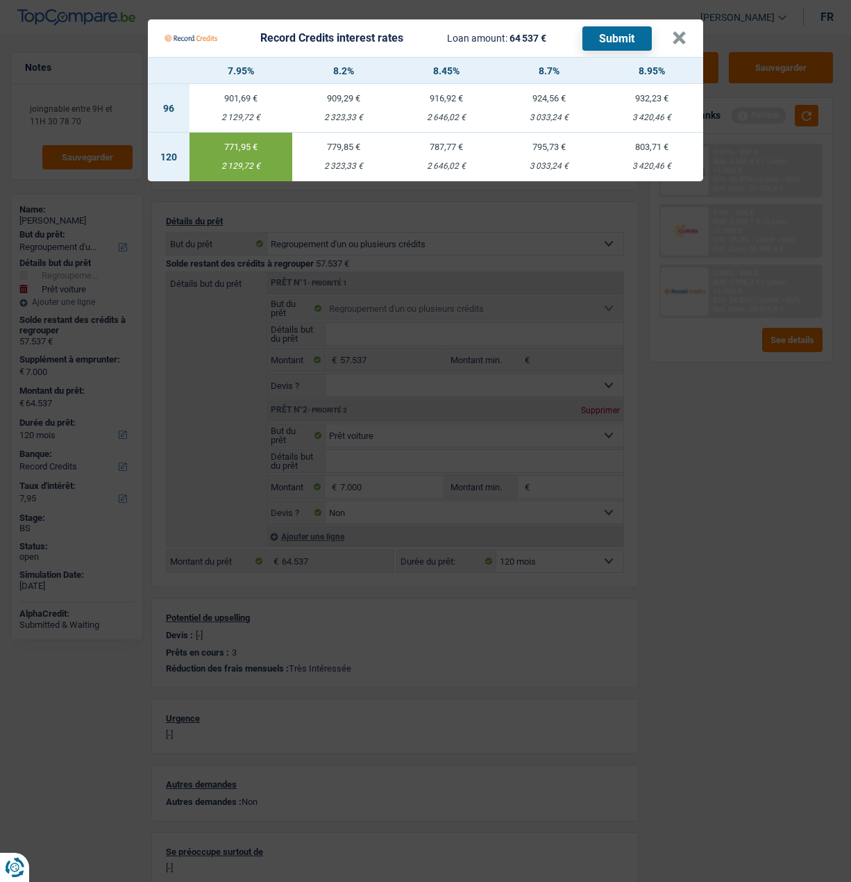
click at [633, 31] on button "Submit" at bounding box center [616, 38] width 69 height 24
click at [672, 31] on div "Record Credits interest rates Loan amount: 64 537 € Submit" at bounding box center [418, 38] width 507 height 26
click at [681, 31] on button "×" at bounding box center [679, 38] width 15 height 14
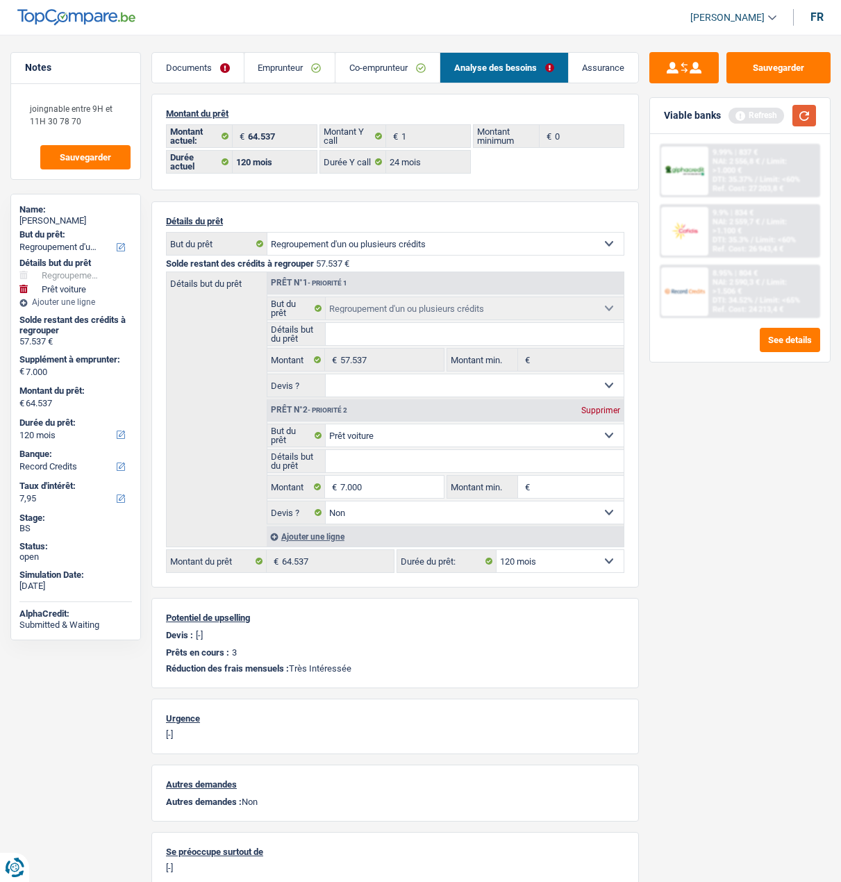
click at [794, 114] on button "button" at bounding box center [804, 116] width 24 height 22
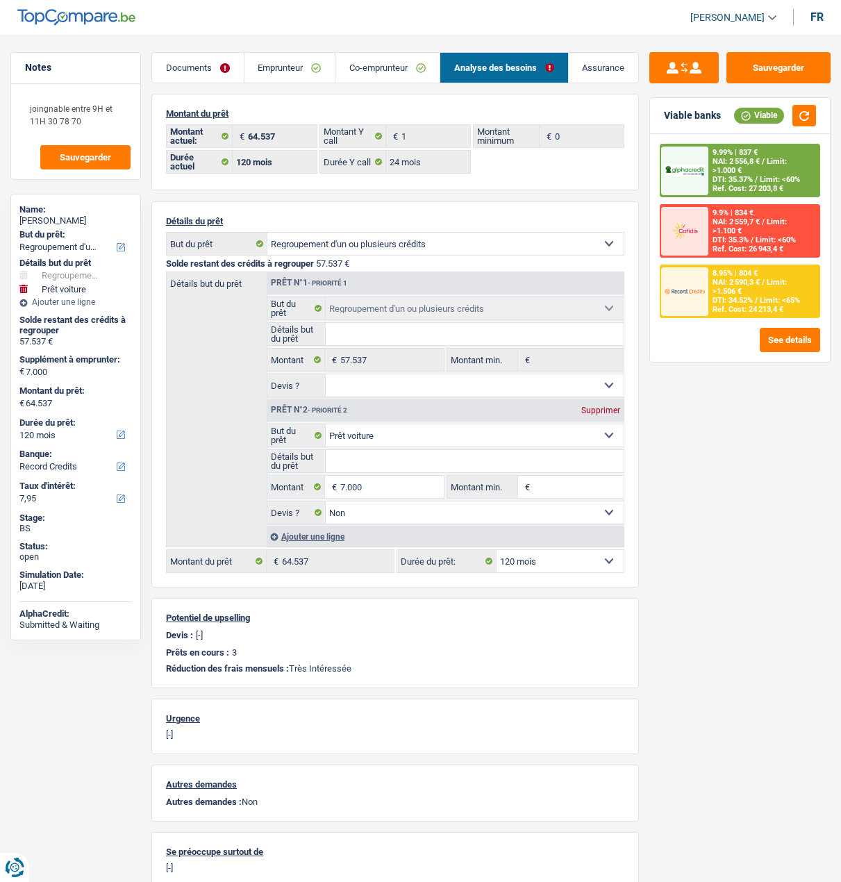
click at [744, 285] on div "8.95% | 804 € NAI: 2 590,3 € / Limit: >1.506 € DTI: 34.52% / Limit: <65% Ref. C…" at bounding box center [763, 291] width 110 height 51
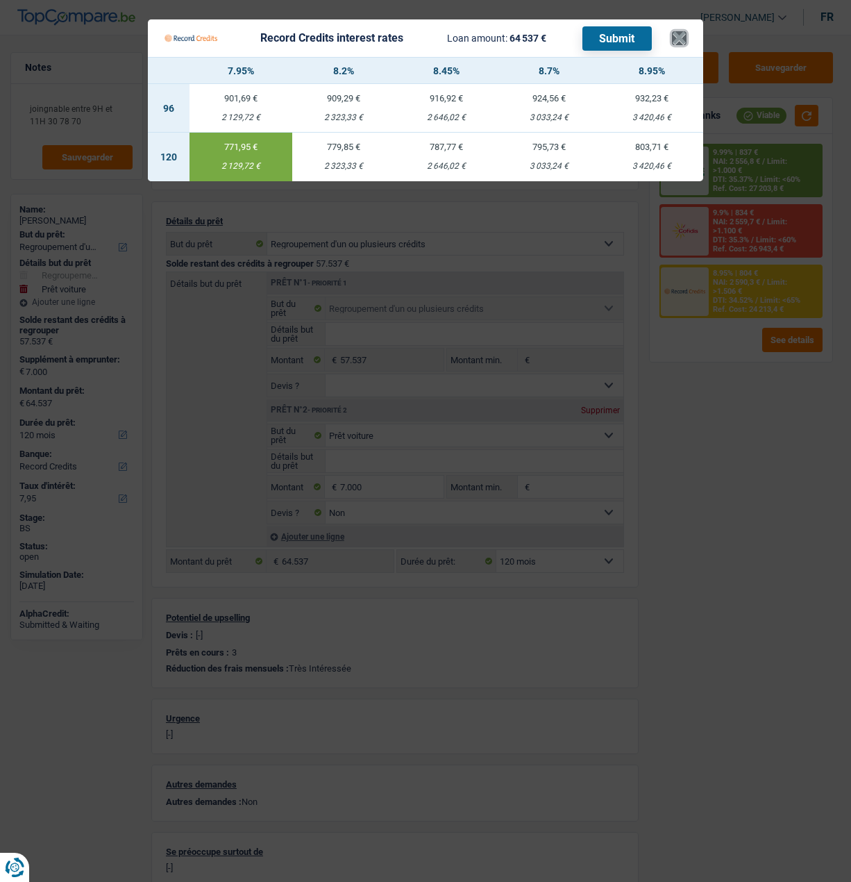
click at [683, 32] on button "×" at bounding box center [679, 38] width 15 height 14
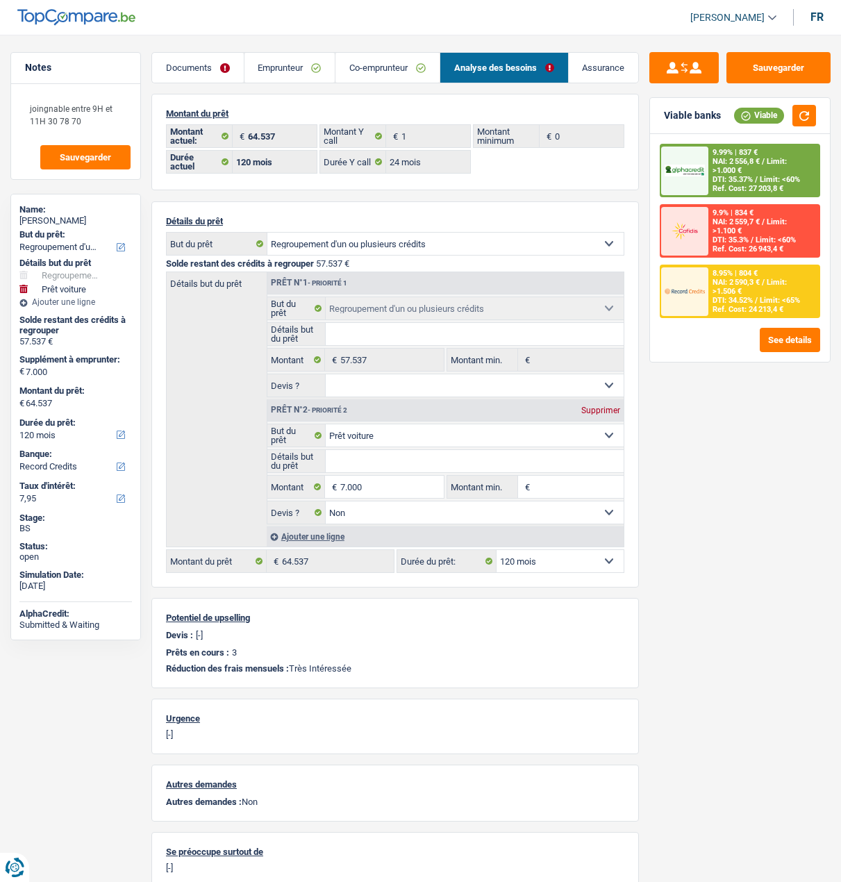
click at [187, 63] on link "Documents" at bounding box center [198, 68] width 92 height 30
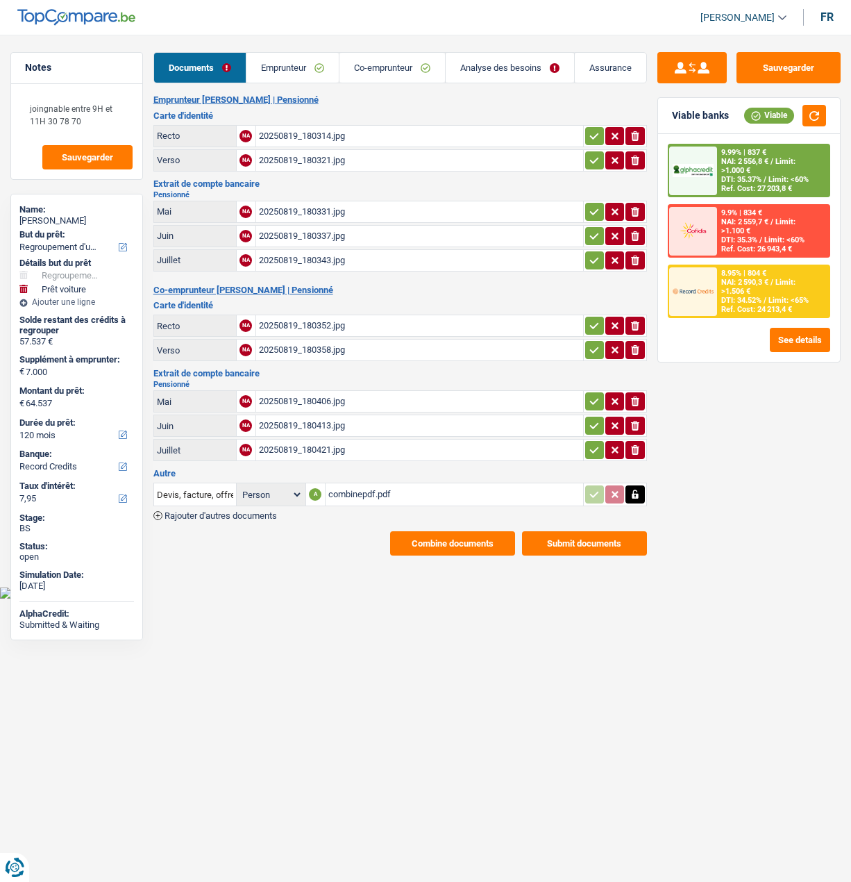
drag, startPoint x: 586, startPoint y: 129, endPoint x: 589, endPoint y: 161, distance: 32.1
click at [586, 132] on button "button" at bounding box center [594, 136] width 19 height 18
click at [594, 156] on icon "button" at bounding box center [594, 160] width 11 height 14
drag, startPoint x: 590, startPoint y: 203, endPoint x: 596, endPoint y: 246, distance: 42.7
click at [590, 207] on icon "button" at bounding box center [594, 212] width 11 height 14
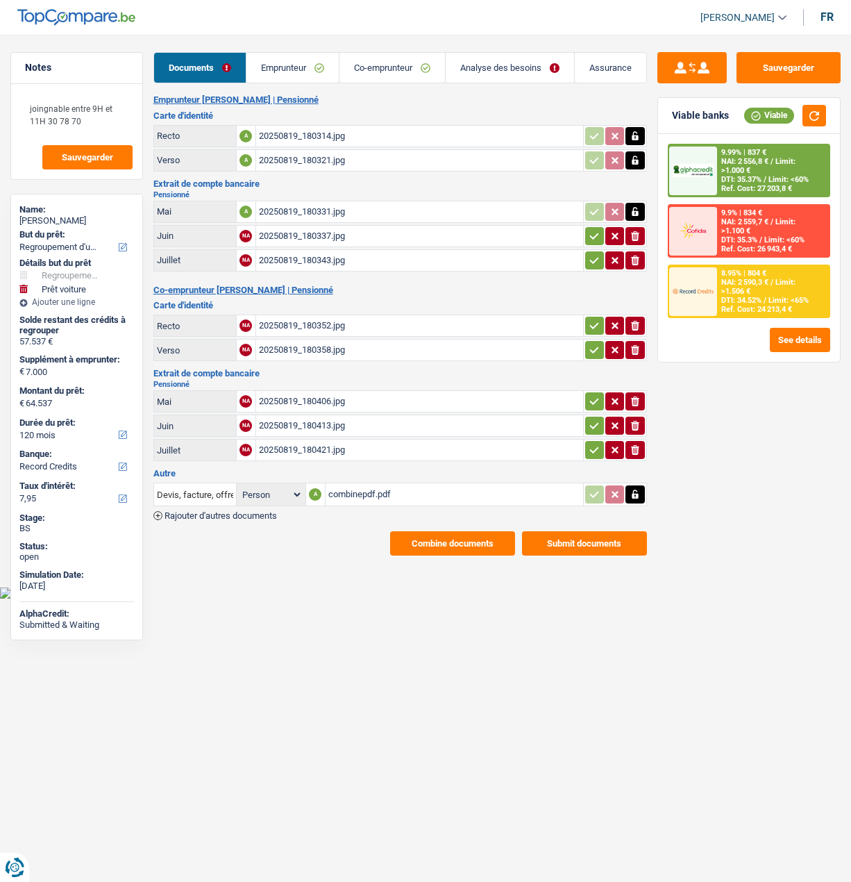
click at [594, 234] on icon "button" at bounding box center [594, 236] width 11 height 14
click at [589, 258] on icon "button" at bounding box center [594, 260] width 11 height 14
click at [592, 323] on icon "button" at bounding box center [594, 326] width 9 height 6
click at [591, 343] on icon "button" at bounding box center [594, 350] width 11 height 14
click at [595, 394] on icon "button" at bounding box center [594, 401] width 11 height 14
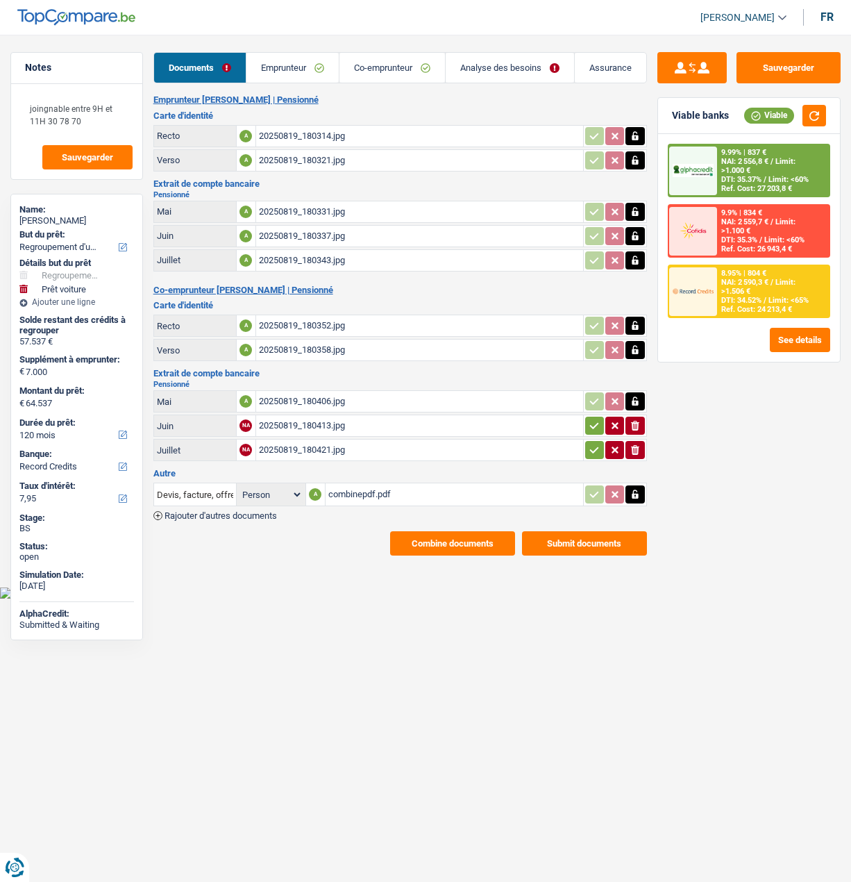
click at [594, 417] on button "button" at bounding box center [594, 426] width 19 height 18
click at [589, 443] on icon "button" at bounding box center [594, 450] width 11 height 14
click at [482, 531] on button "Combine documents" at bounding box center [452, 543] width 125 height 24
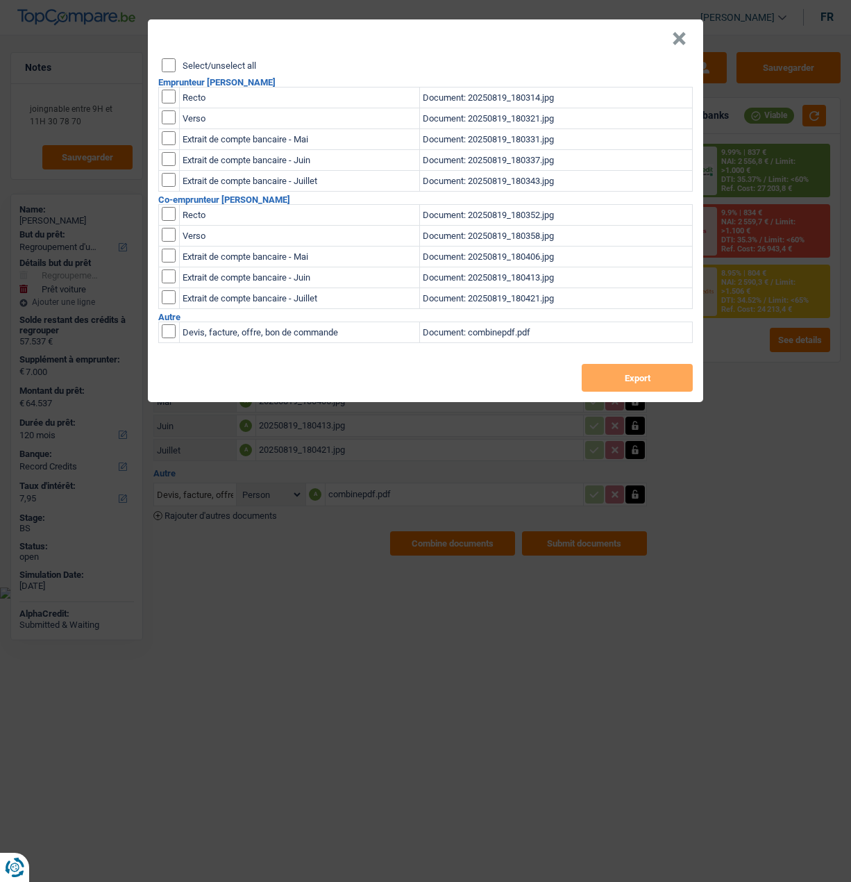
click at [169, 58] on input "Select/unselect all" at bounding box center [169, 65] width 14 height 14
checkbox input "true"
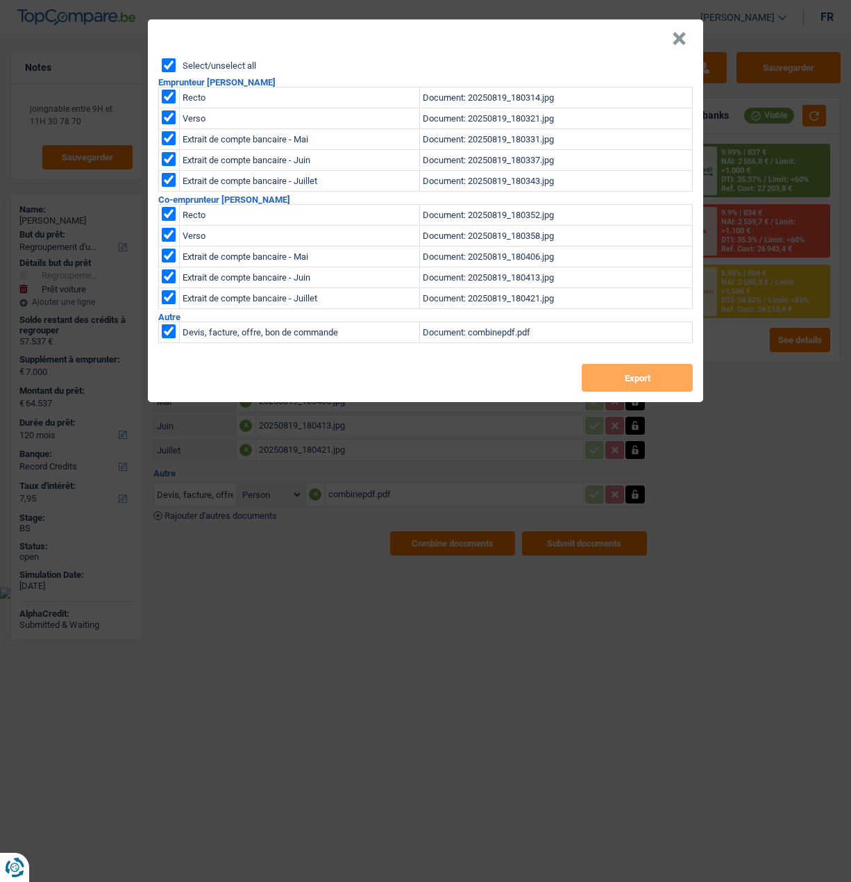
checkbox input "true"
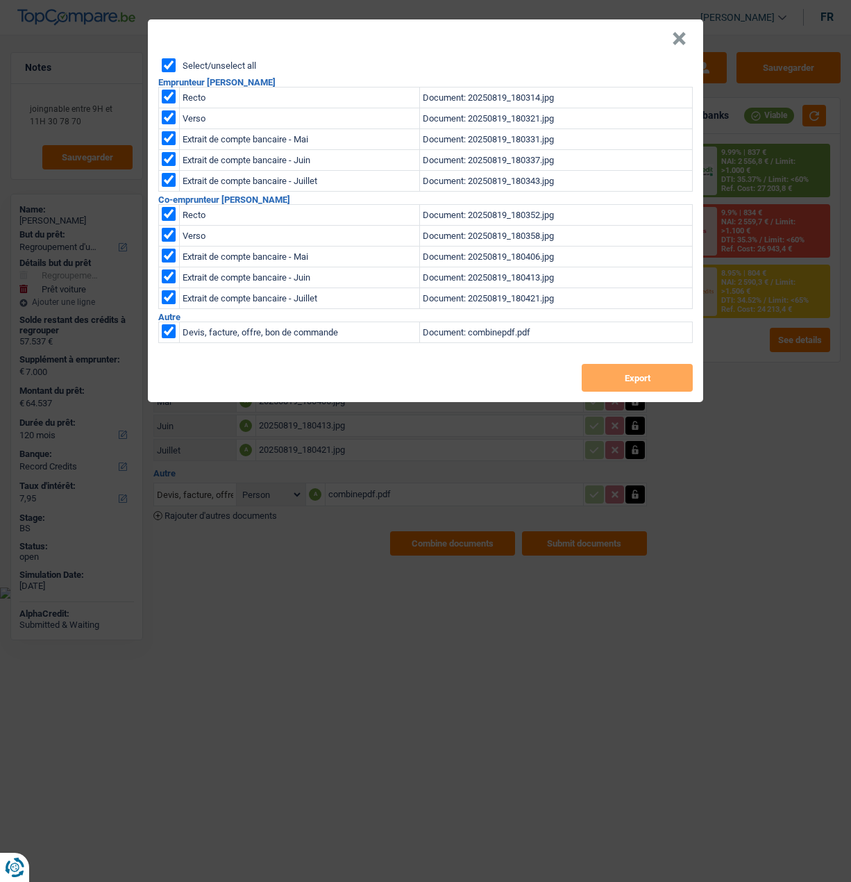
checkbox input "true"
click at [627, 382] on button "Export" at bounding box center [637, 378] width 111 height 28
click at [682, 32] on button "×" at bounding box center [679, 39] width 15 height 14
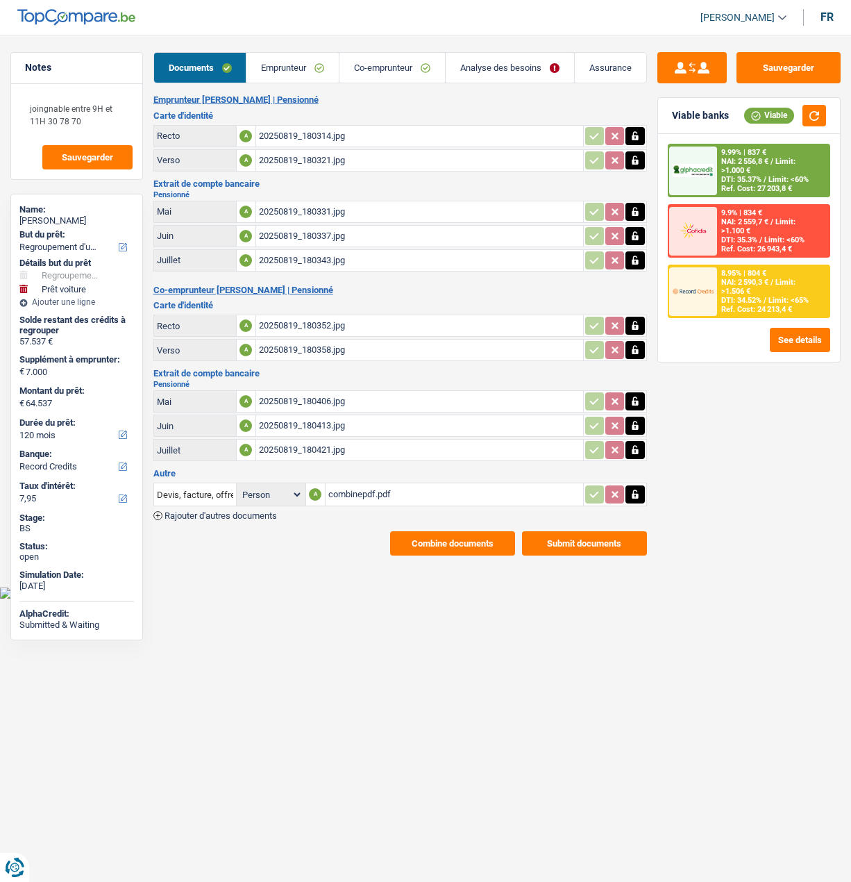
click at [378, 485] on div "combinepdf.pdf" at bounding box center [454, 494] width 252 height 21
click at [735, 296] on span "DTI: 34.52%" at bounding box center [741, 300] width 40 height 9
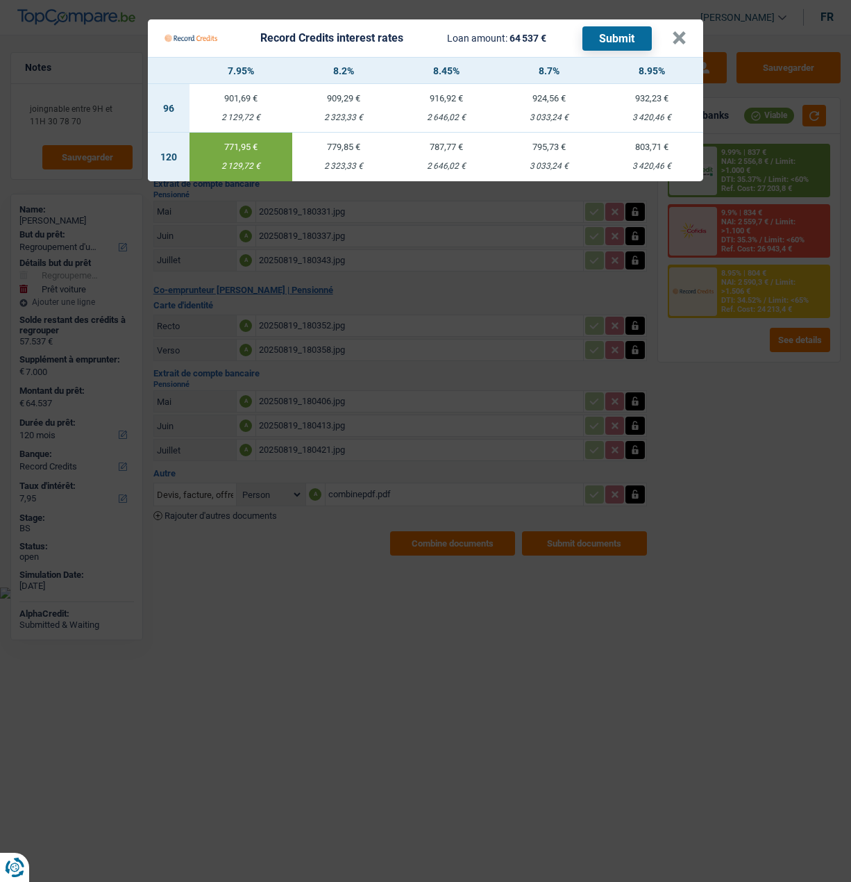
click at [672, 28] on div "Record Credits interest rates Loan amount: 64 537 € Submit" at bounding box center [418, 38] width 507 height 26
click at [680, 31] on button "×" at bounding box center [679, 38] width 15 height 14
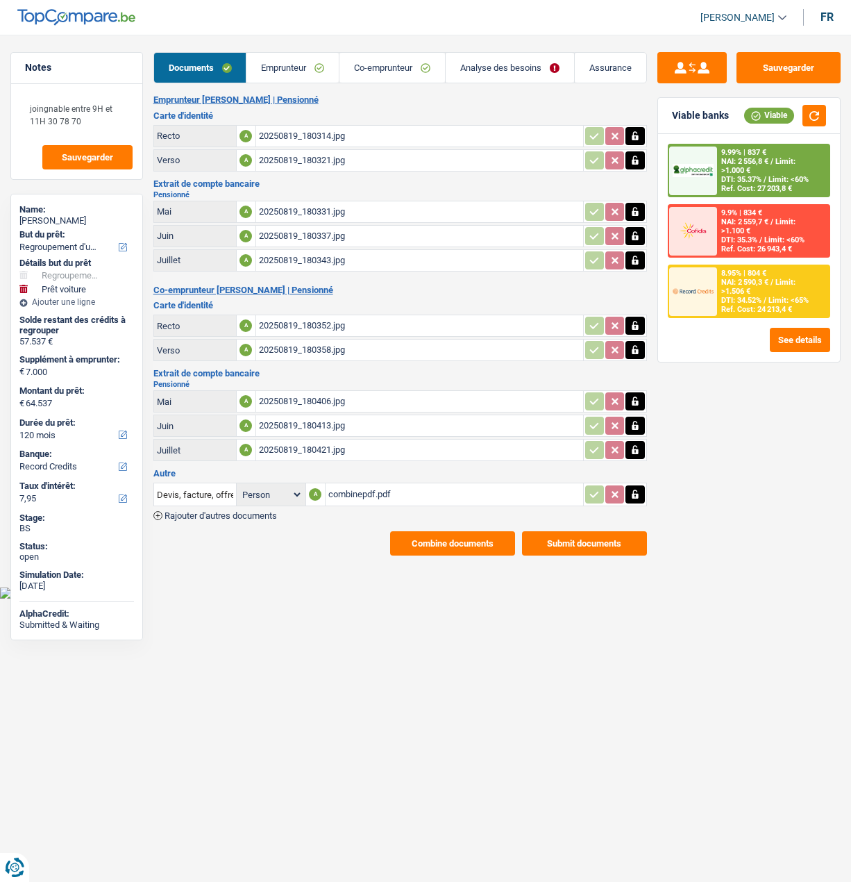
click at [752, 296] on span "DTI: 34.52%" at bounding box center [741, 300] width 40 height 9
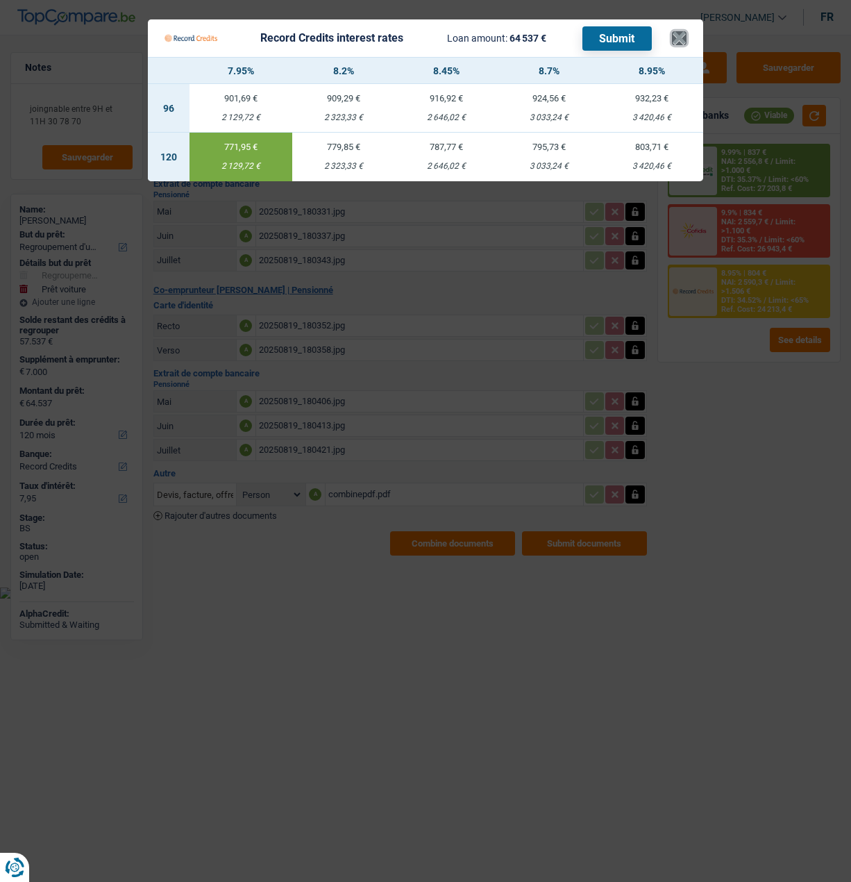
click at [687, 33] on button "×" at bounding box center [679, 38] width 15 height 14
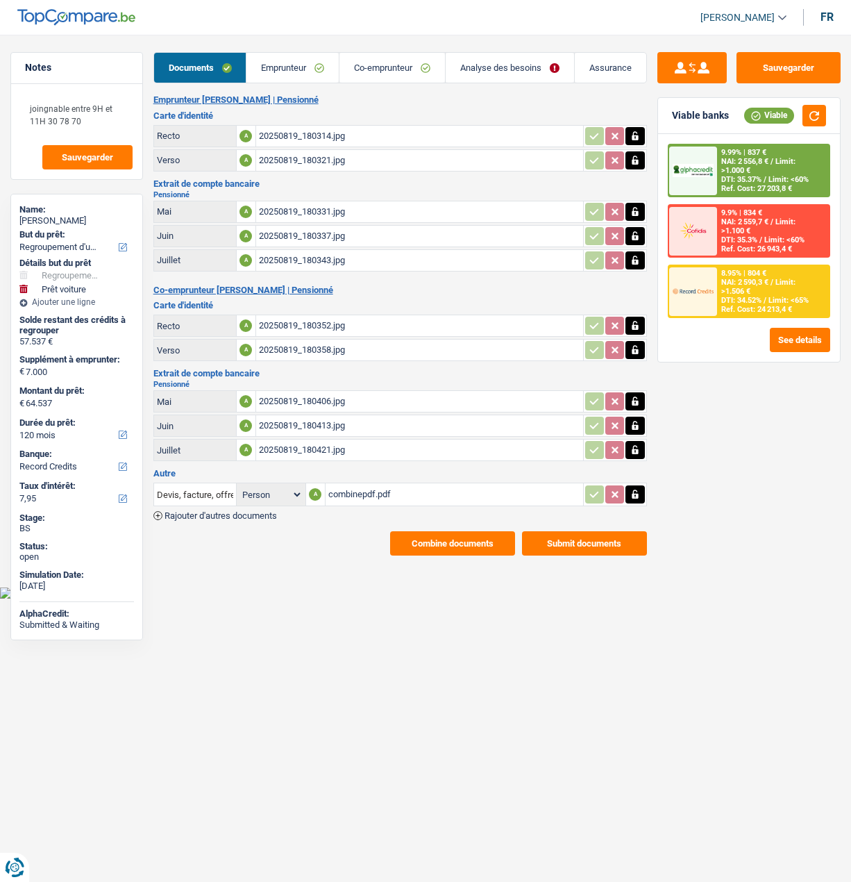
click at [538, 62] on link "Analyse des besoins" at bounding box center [510, 68] width 128 height 30
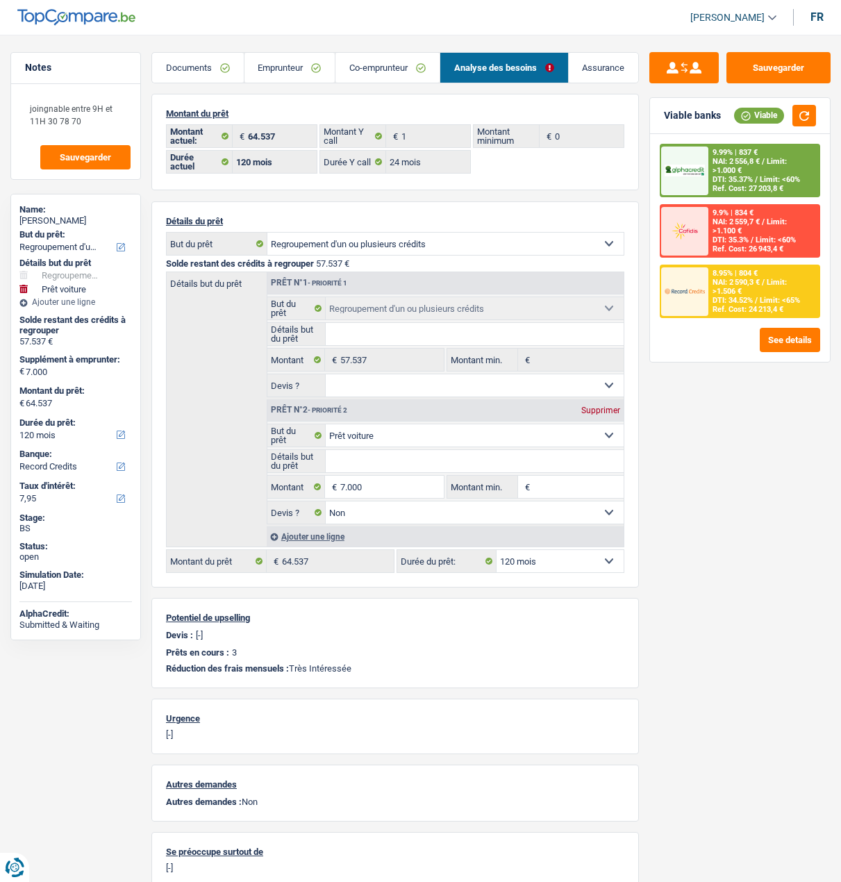
click at [398, 62] on link "Co-emprunteur" at bounding box center [387, 68] width 104 height 30
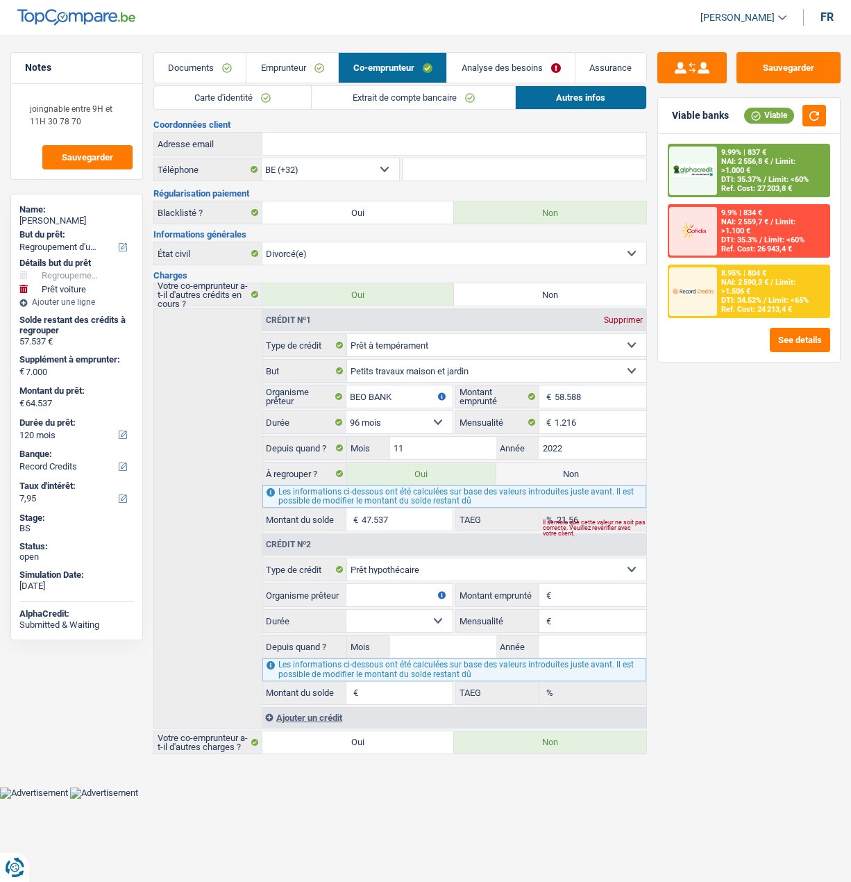
click at [303, 65] on link "Emprunteur" at bounding box center [292, 68] width 92 height 30
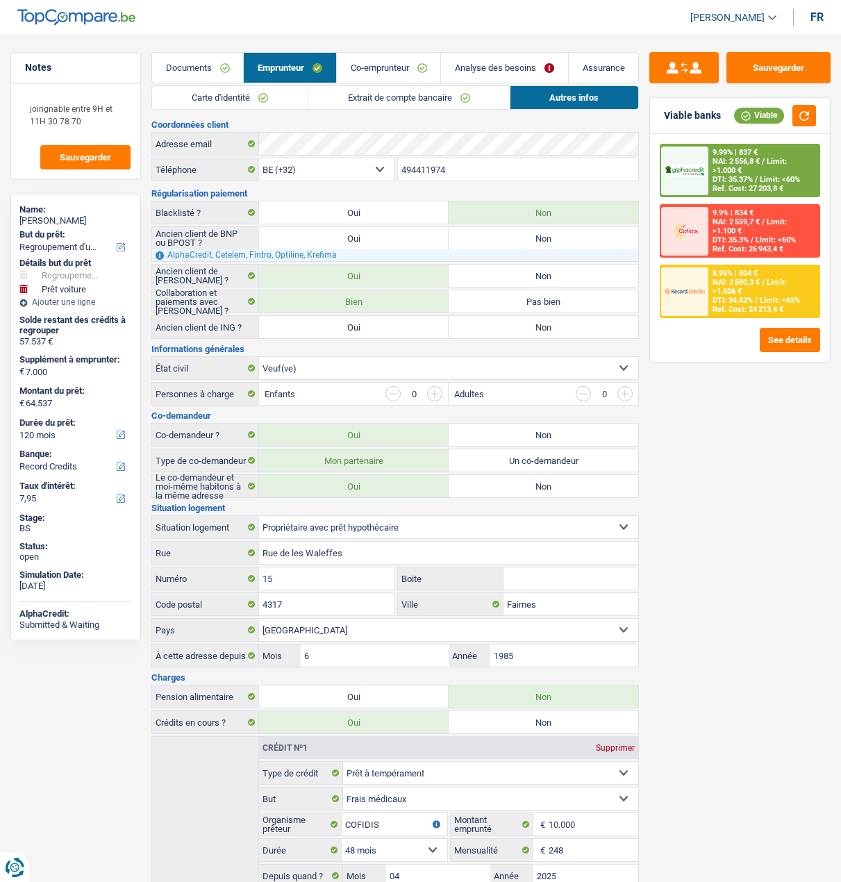
click at [385, 100] on link "Extrait de compte bancaire" at bounding box center [408, 97] width 201 height 23
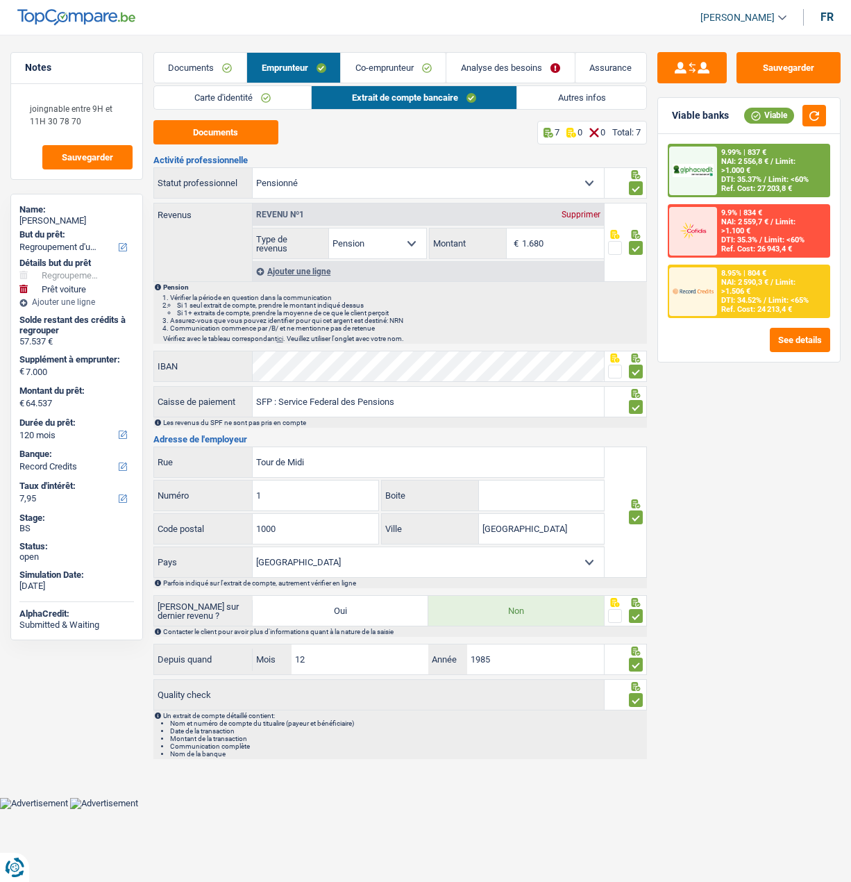
click at [552, 94] on link "Autres infos" at bounding box center [581, 97] width 128 height 23
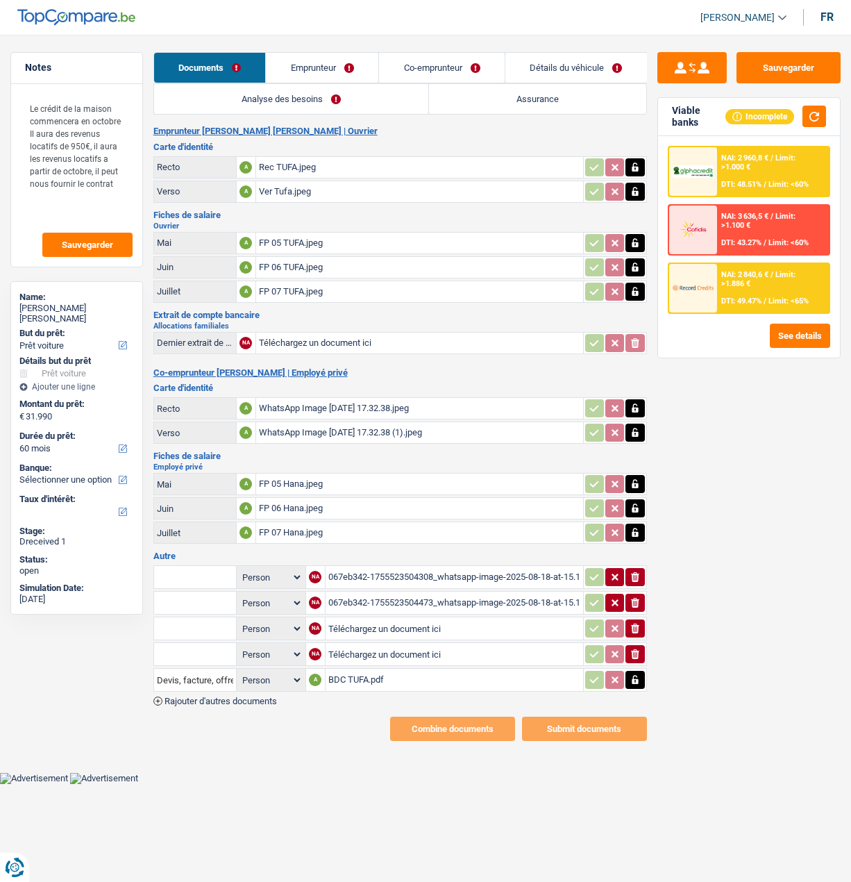
select select "car"
select select "60"
click at [344, 71] on link "Emprunteur" at bounding box center [322, 68] width 112 height 30
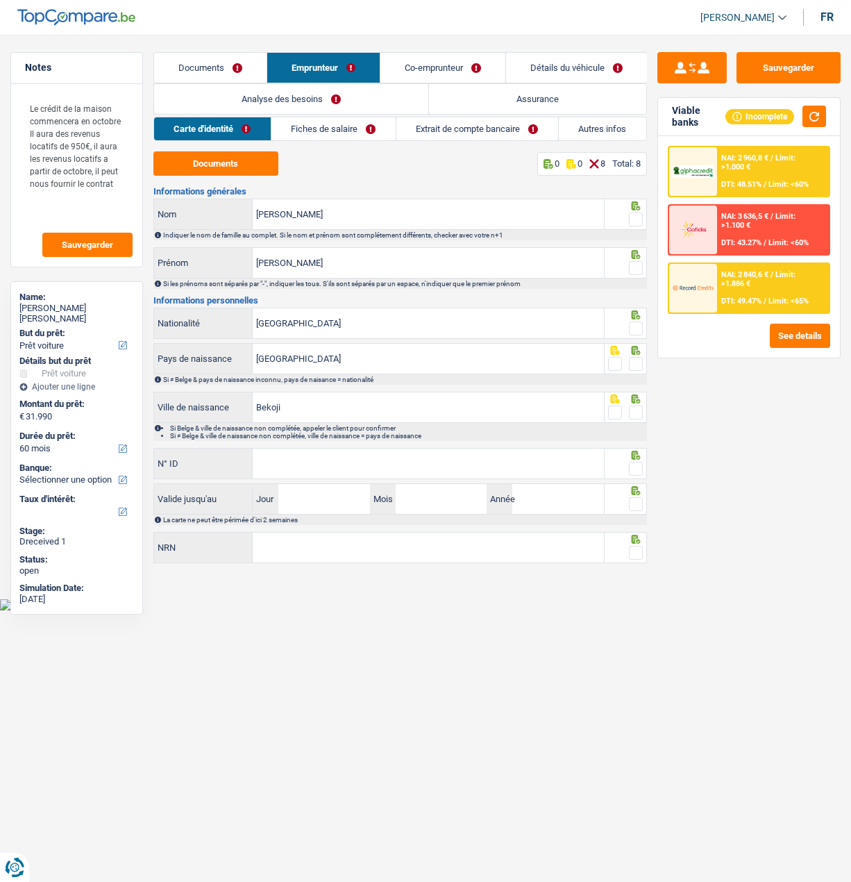
click at [446, 65] on link "Co-emprunteur" at bounding box center [442, 68] width 125 height 30
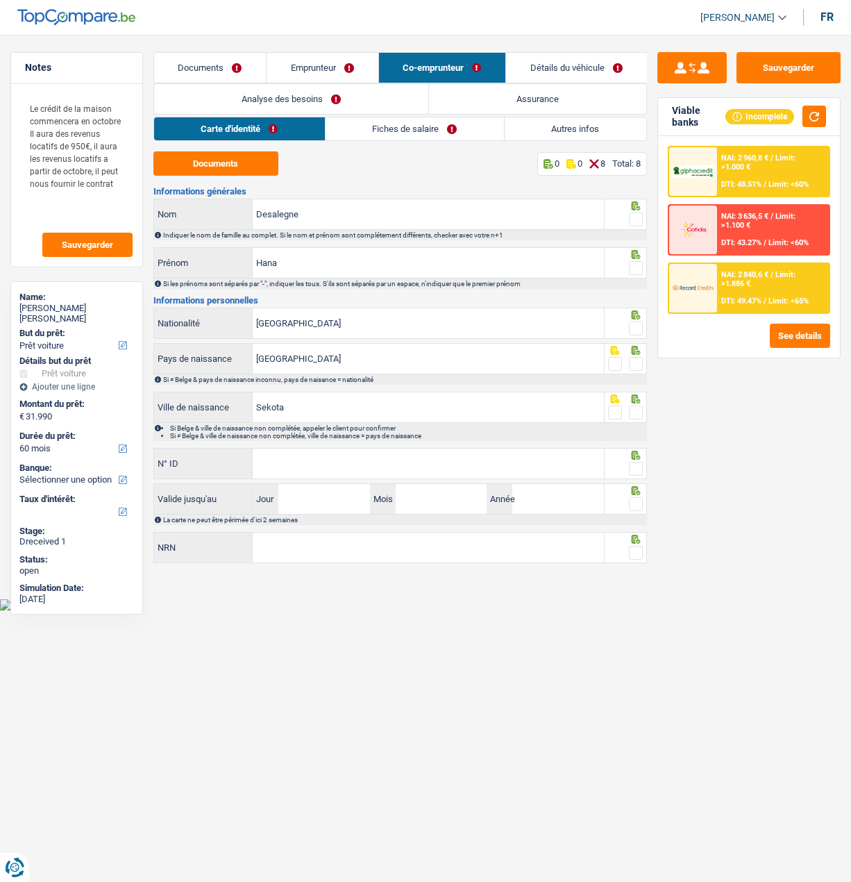
click at [433, 124] on link "Fiches de salaire" at bounding box center [415, 128] width 178 height 23
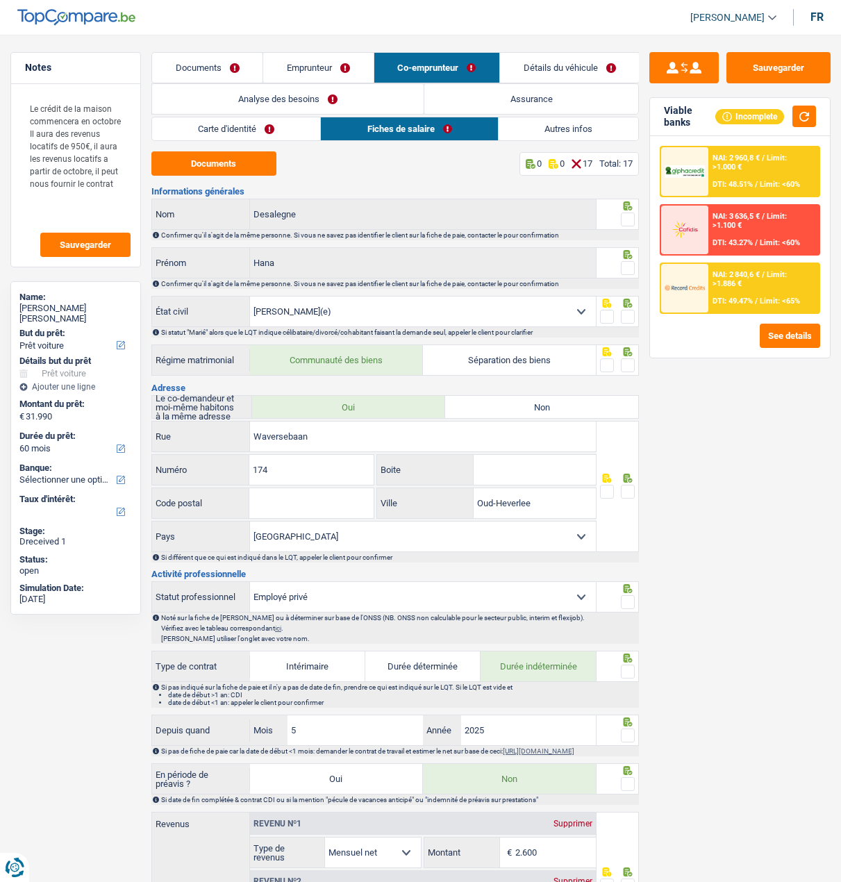
click at [318, 69] on link "Emprunteur" at bounding box center [318, 68] width 110 height 30
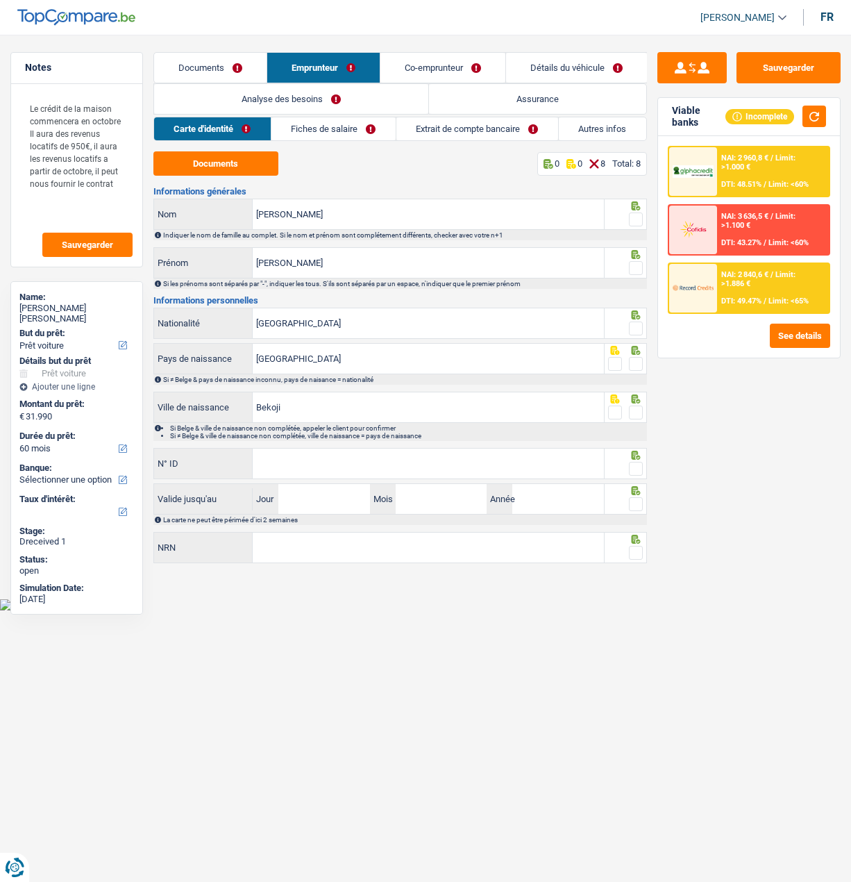
click at [470, 133] on link "Extrait de compte bancaire" at bounding box center [477, 128] width 162 height 23
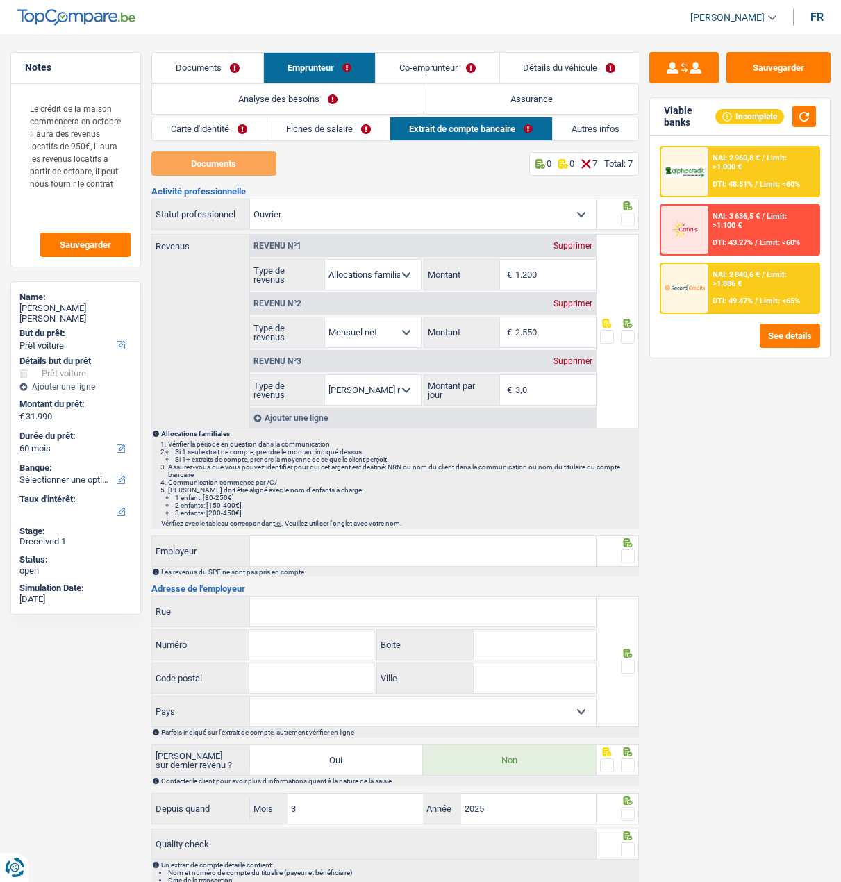
click at [222, 68] on link "Documents" at bounding box center [207, 68] width 111 height 30
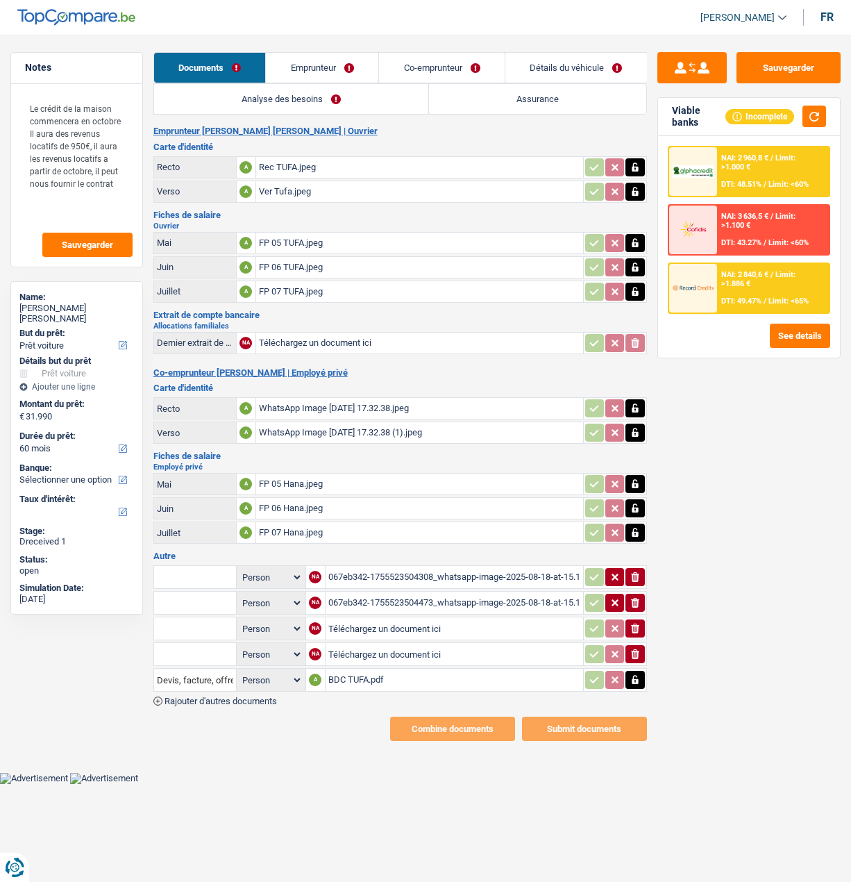
click at [333, 333] on input "Téléchargez un document ici" at bounding box center [419, 343] width 321 height 21
type input "C:\fakepath\IMG_1131.jpeg"
click at [803, 65] on button "Sauvegarder" at bounding box center [789, 67] width 104 height 31
click at [327, 69] on link "Emprunteur" at bounding box center [323, 68] width 112 height 30
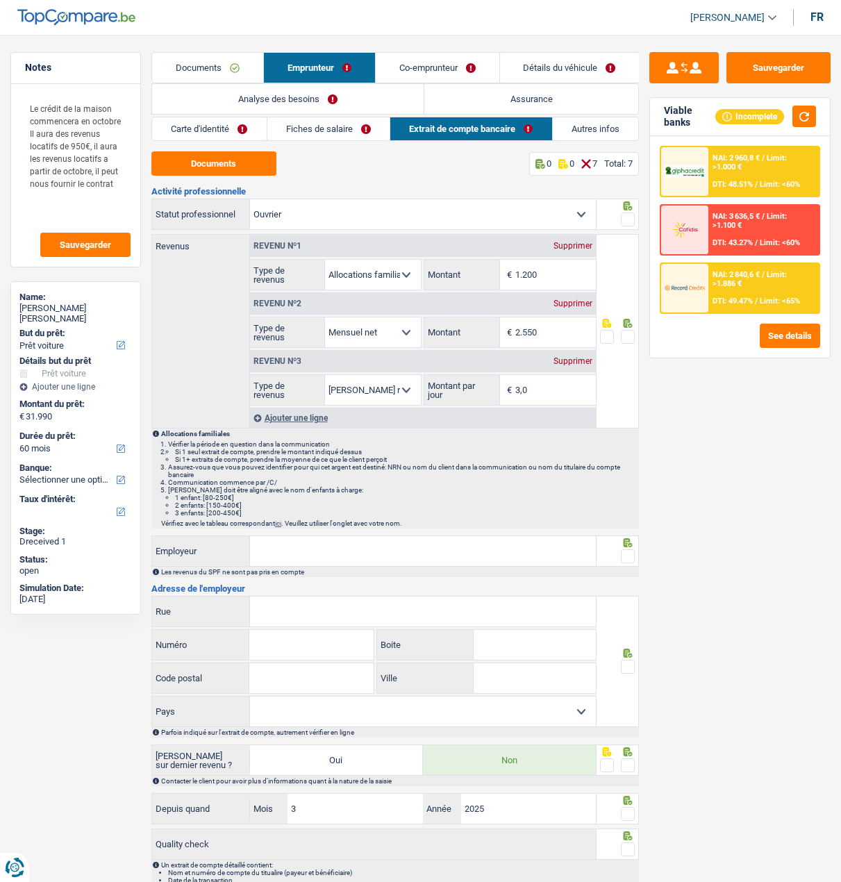
click at [634, 212] on span at bounding box center [628, 219] width 14 height 14
click at [0, 0] on input "radio" at bounding box center [0, 0] width 0 height 0
click at [230, 152] on button "Documents" at bounding box center [213, 163] width 125 height 24
drag, startPoint x: 555, startPoint y: 278, endPoint x: 494, endPoint y: 262, distance: 63.1
click at [494, 269] on div "1.200 € Montant" at bounding box center [509, 275] width 171 height 30
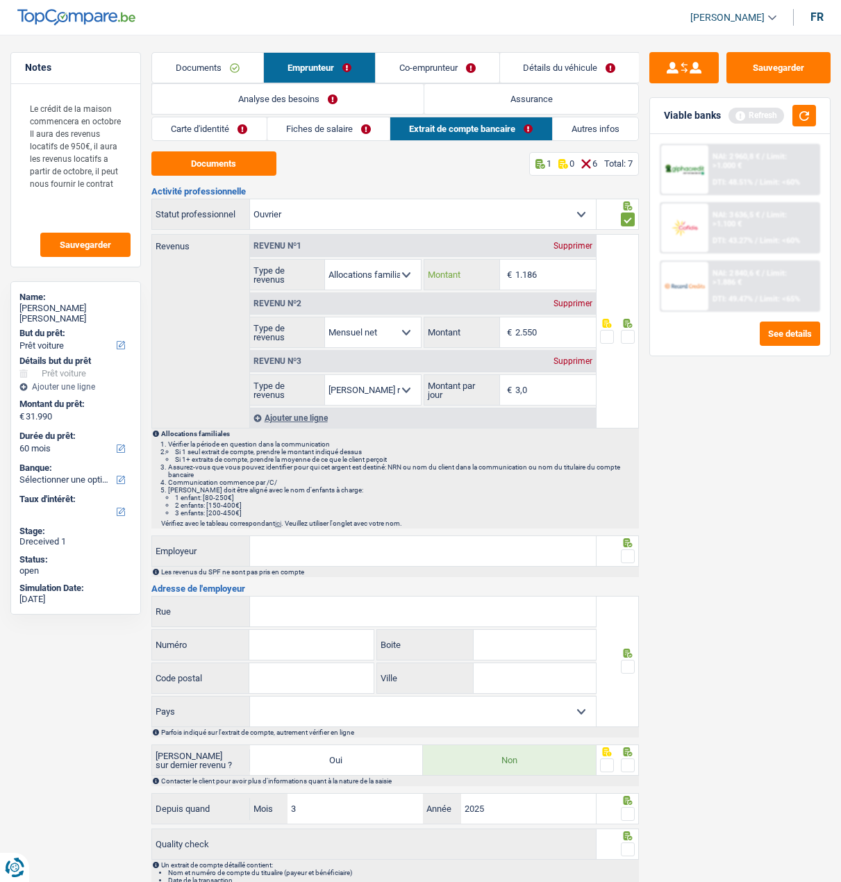
type input "1.186"
click at [358, 128] on link "Fiches de salaire" at bounding box center [328, 128] width 123 height 23
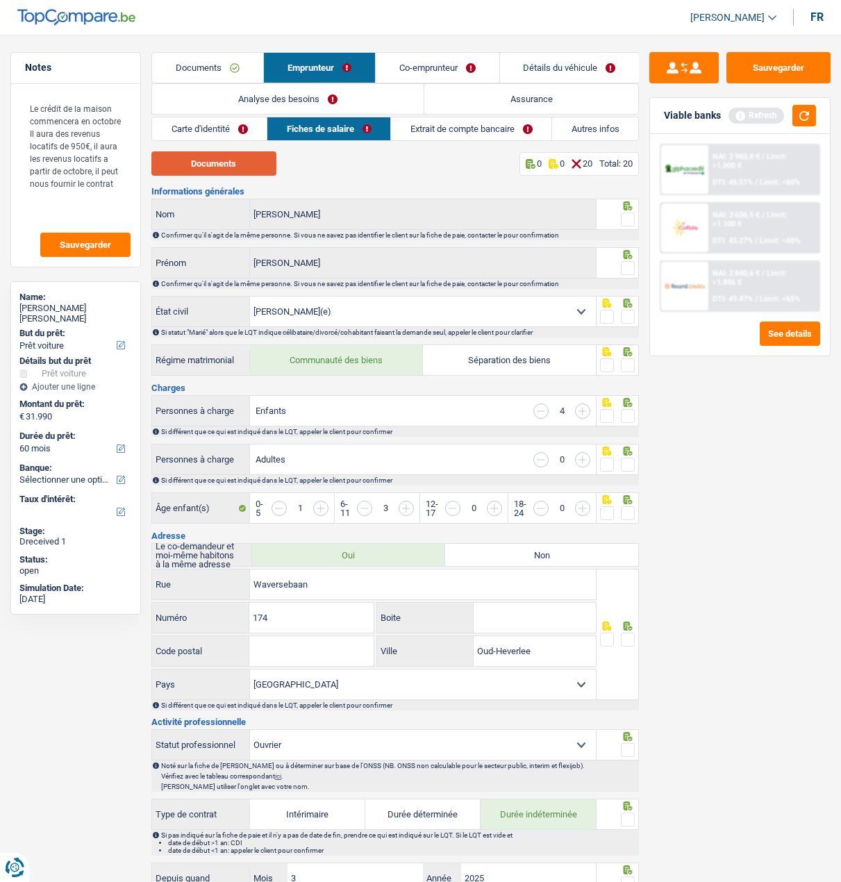
click at [228, 153] on button "Documents" at bounding box center [213, 163] width 125 height 24
click at [234, 120] on link "Carte d'identité" at bounding box center [209, 128] width 115 height 23
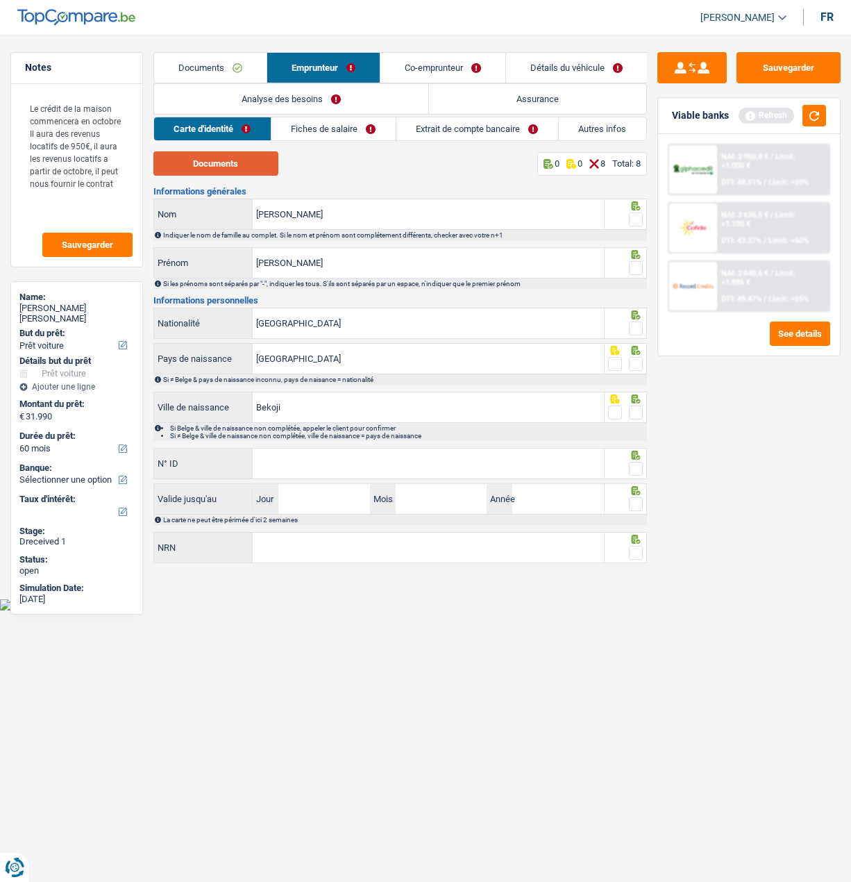
click at [261, 169] on button "Documents" at bounding box center [215, 163] width 125 height 24
click at [642, 219] on span at bounding box center [636, 219] width 14 height 14
click at [0, 0] on input "radio" at bounding box center [0, 0] width 0 height 0
click at [639, 265] on span at bounding box center [636, 268] width 14 height 14
click at [0, 0] on input "radio" at bounding box center [0, 0] width 0 height 0
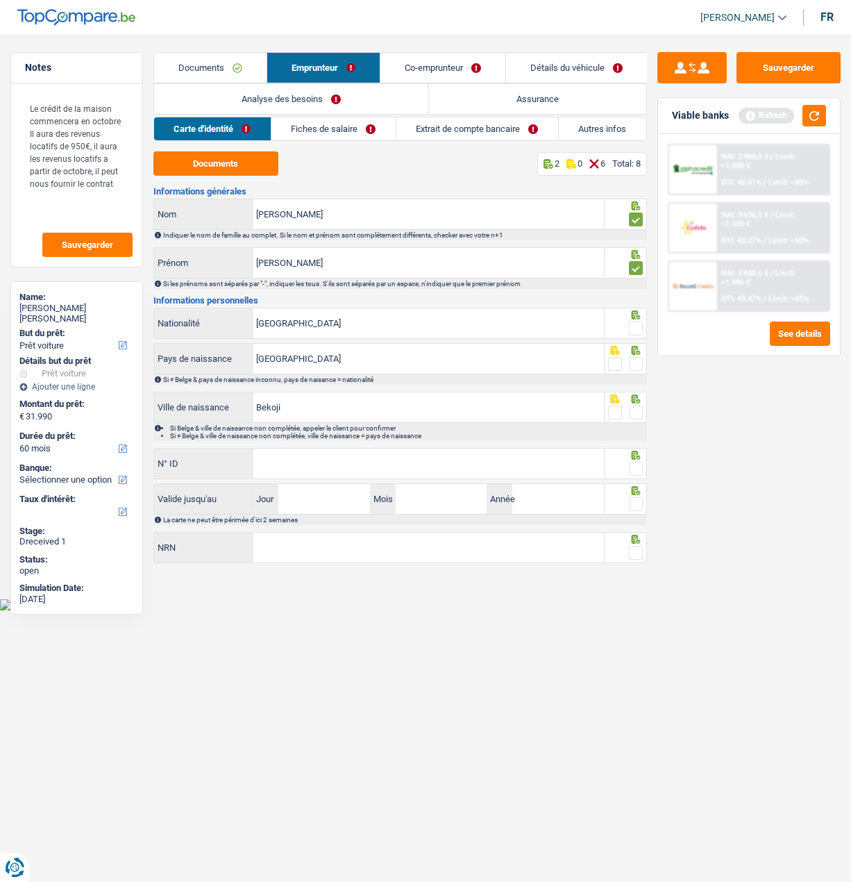
click at [635, 326] on span at bounding box center [636, 328] width 14 height 14
click at [0, 0] on input "radio" at bounding box center [0, 0] width 0 height 0
click at [638, 359] on span at bounding box center [636, 364] width 14 height 14
click at [0, 0] on input "radio" at bounding box center [0, 0] width 0 height 0
click at [637, 410] on span at bounding box center [636, 412] width 14 height 14
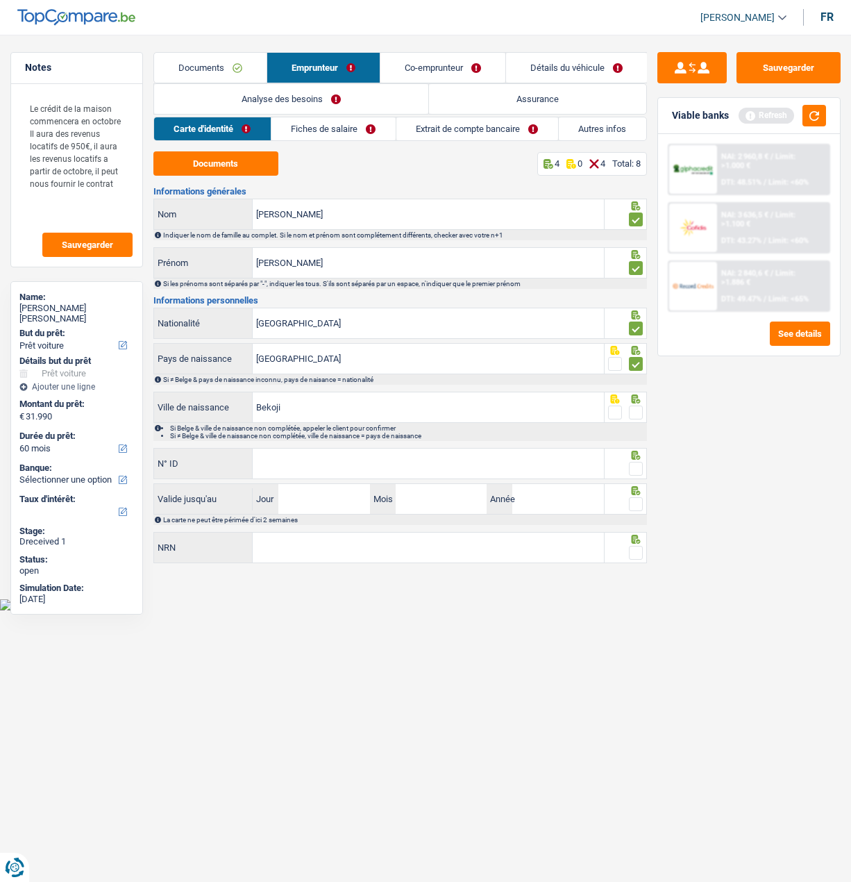
click at [0, 0] on input "radio" at bounding box center [0, 0] width 0 height 0
click at [517, 462] on input "N° ID" at bounding box center [428, 463] width 351 height 30
type input "595-3579386-07"
click at [631, 464] on span at bounding box center [636, 469] width 14 height 14
click at [0, 0] on input "radio" at bounding box center [0, 0] width 0 height 0
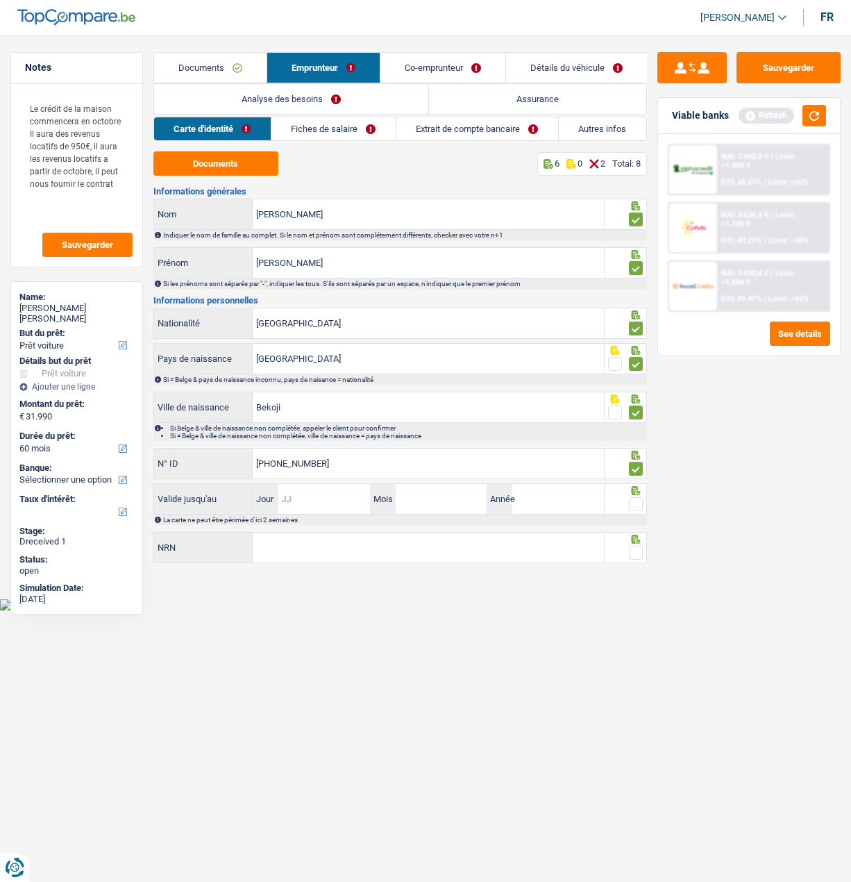
click at [338, 499] on input "Jour" at bounding box center [323, 499] width 91 height 30
type input "25"
type input "02"
type input "2035"
click at [632, 501] on span at bounding box center [636, 504] width 14 height 14
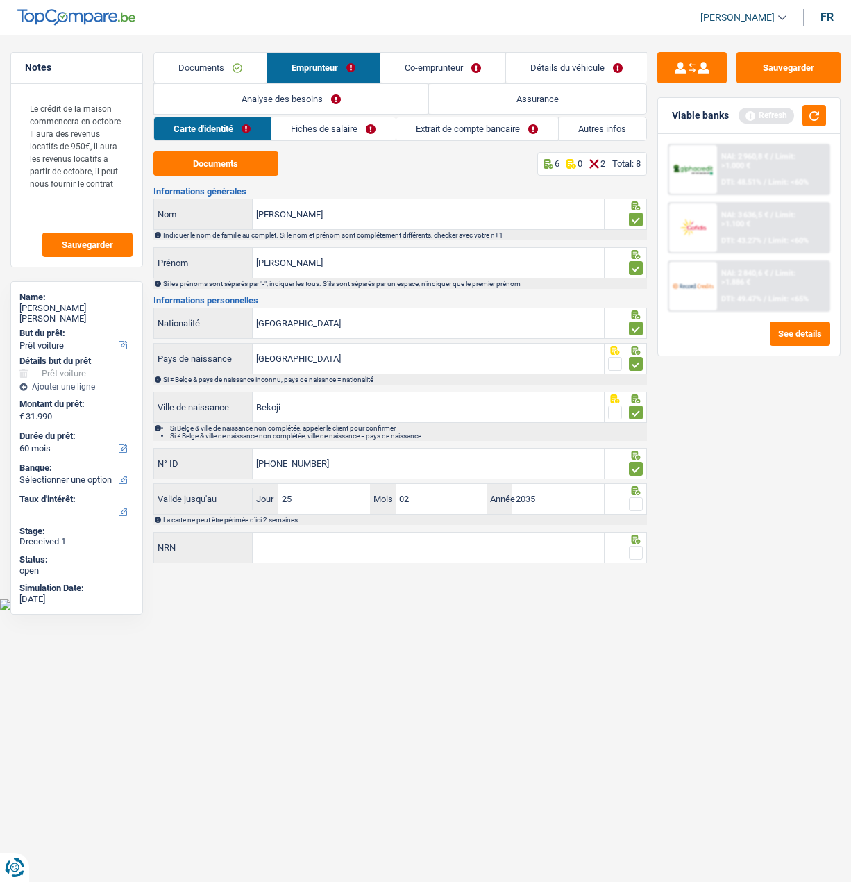
click at [0, 0] on input "radio" at bounding box center [0, 0] width 0 height 0
click at [419, 542] on input "NRN" at bounding box center [428, 547] width 351 height 30
type input "88.07.02-545.31"
click at [637, 552] on span at bounding box center [636, 553] width 14 height 14
click at [0, 0] on input "radio" at bounding box center [0, 0] width 0 height 0
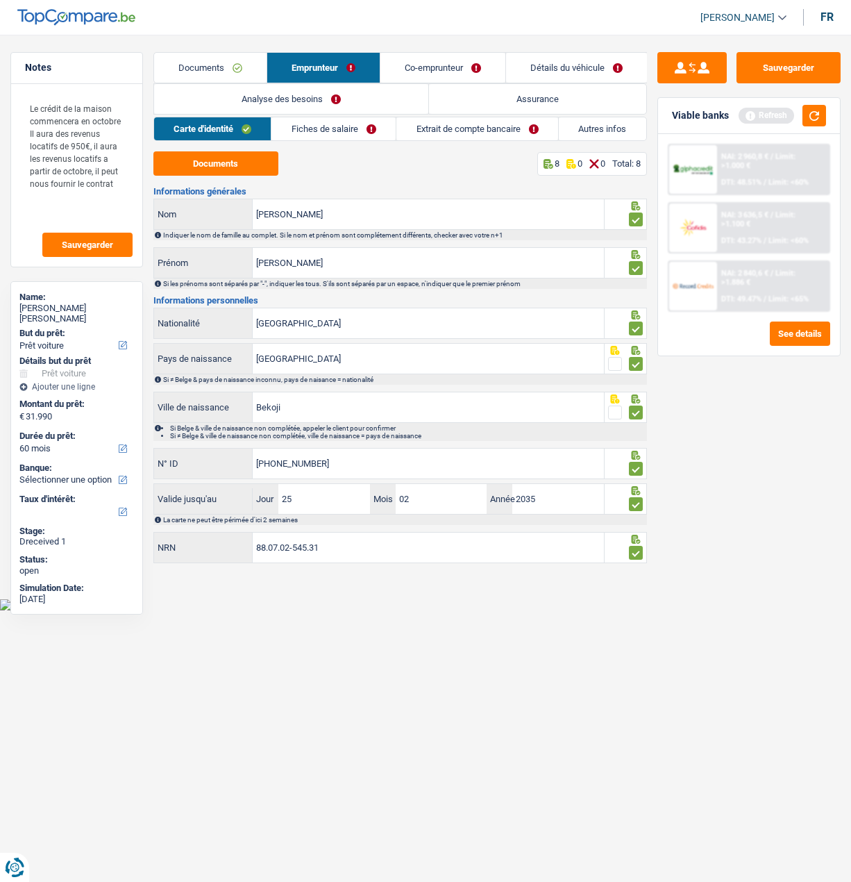
click at [333, 132] on link "Fiches de salaire" at bounding box center [333, 128] width 124 height 23
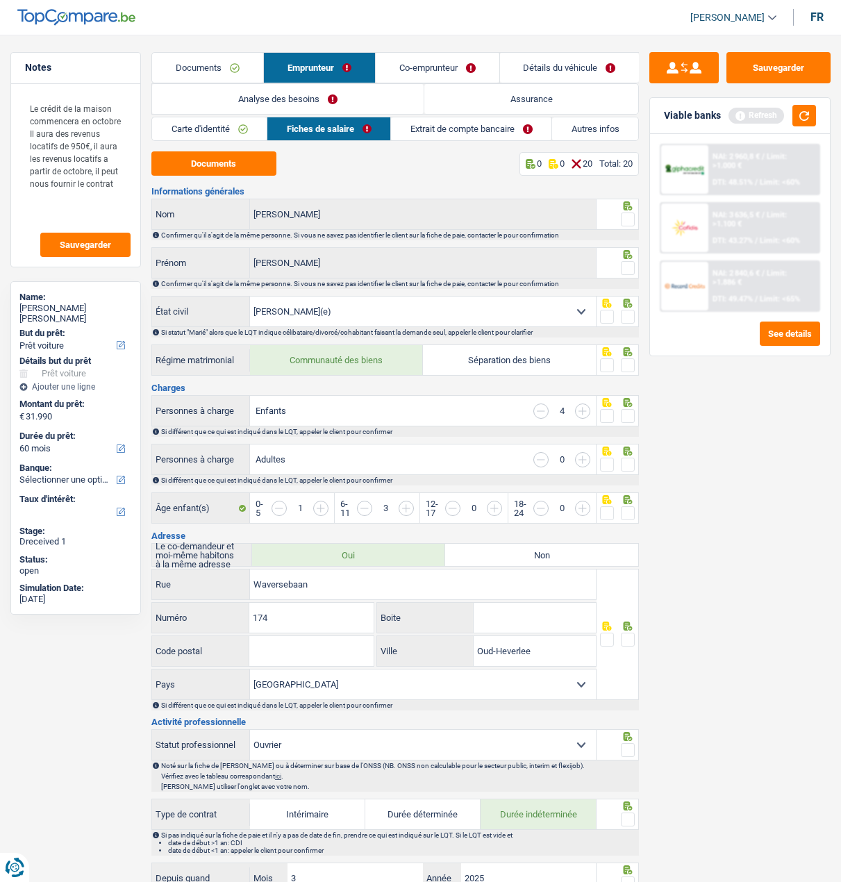
drag, startPoint x: 629, startPoint y: 214, endPoint x: 627, endPoint y: 221, distance: 7.2
click at [629, 215] on span at bounding box center [628, 219] width 14 height 14
click at [0, 0] on input "radio" at bounding box center [0, 0] width 0 height 0
click at [634, 265] on span at bounding box center [628, 268] width 14 height 14
click at [0, 0] on input "radio" at bounding box center [0, 0] width 0 height 0
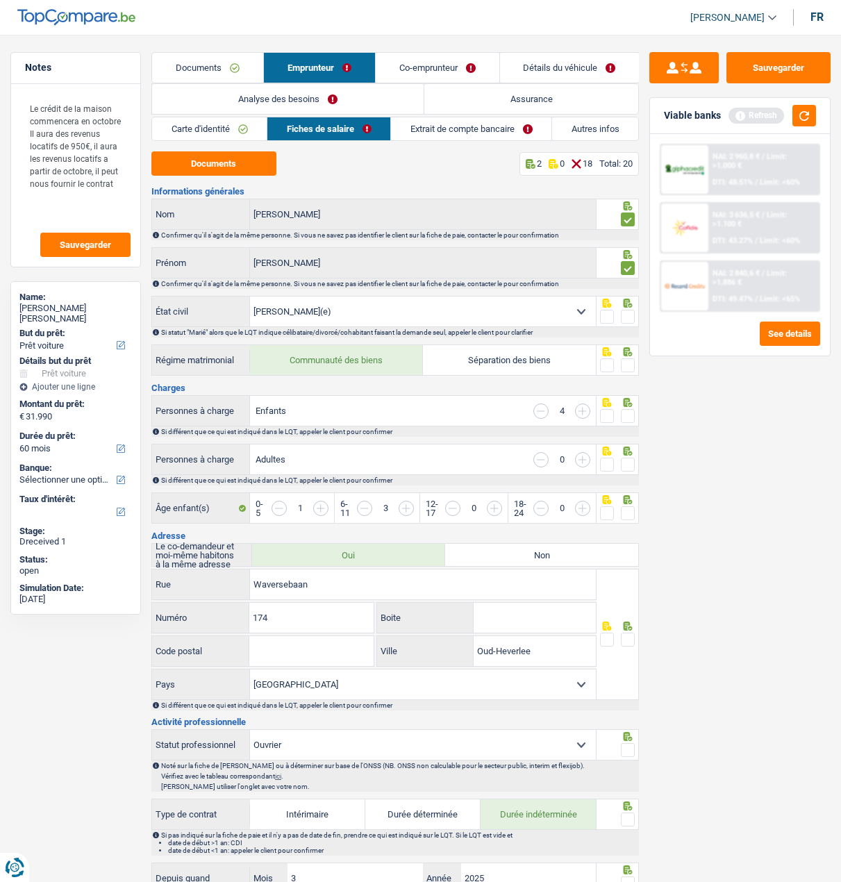
click at [629, 312] on span at bounding box center [628, 317] width 14 height 14
click at [0, 0] on input "radio" at bounding box center [0, 0] width 0 height 0
click at [625, 367] on span at bounding box center [628, 365] width 14 height 14
click at [0, 0] on input "radio" at bounding box center [0, 0] width 0 height 0
click at [623, 415] on span at bounding box center [628, 416] width 14 height 14
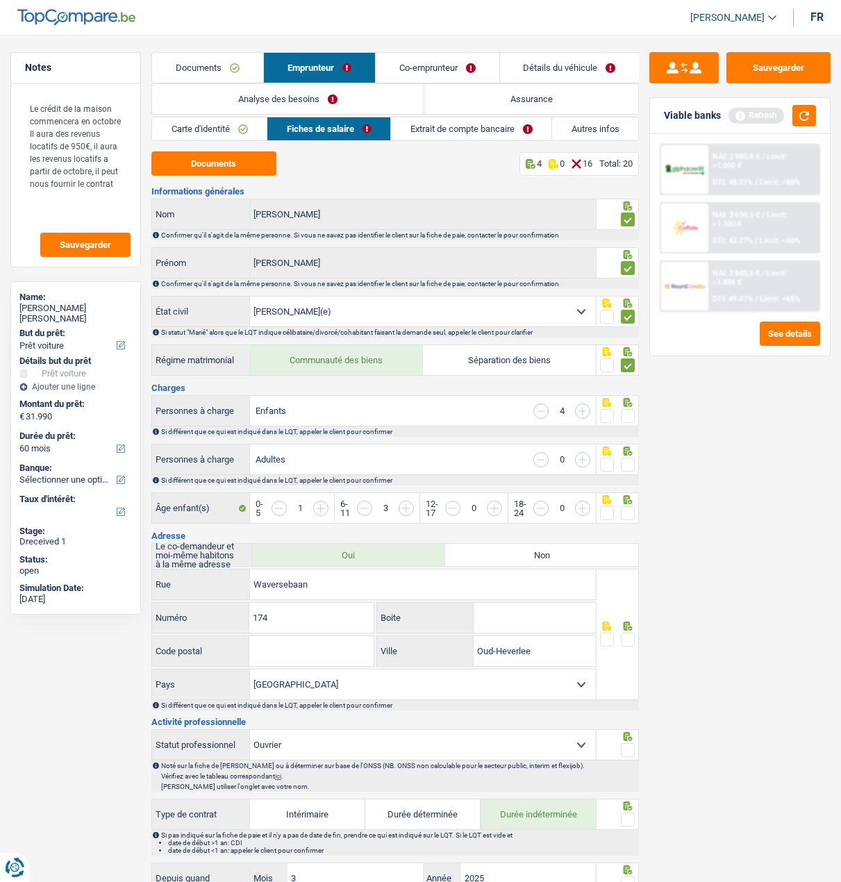
click at [0, 0] on input "radio" at bounding box center [0, 0] width 0 height 0
click at [624, 458] on span at bounding box center [628, 465] width 14 height 14
click at [0, 0] on input "radio" at bounding box center [0, 0] width 0 height 0
click at [624, 506] on span at bounding box center [628, 513] width 14 height 14
click at [0, 0] on input "radio" at bounding box center [0, 0] width 0 height 0
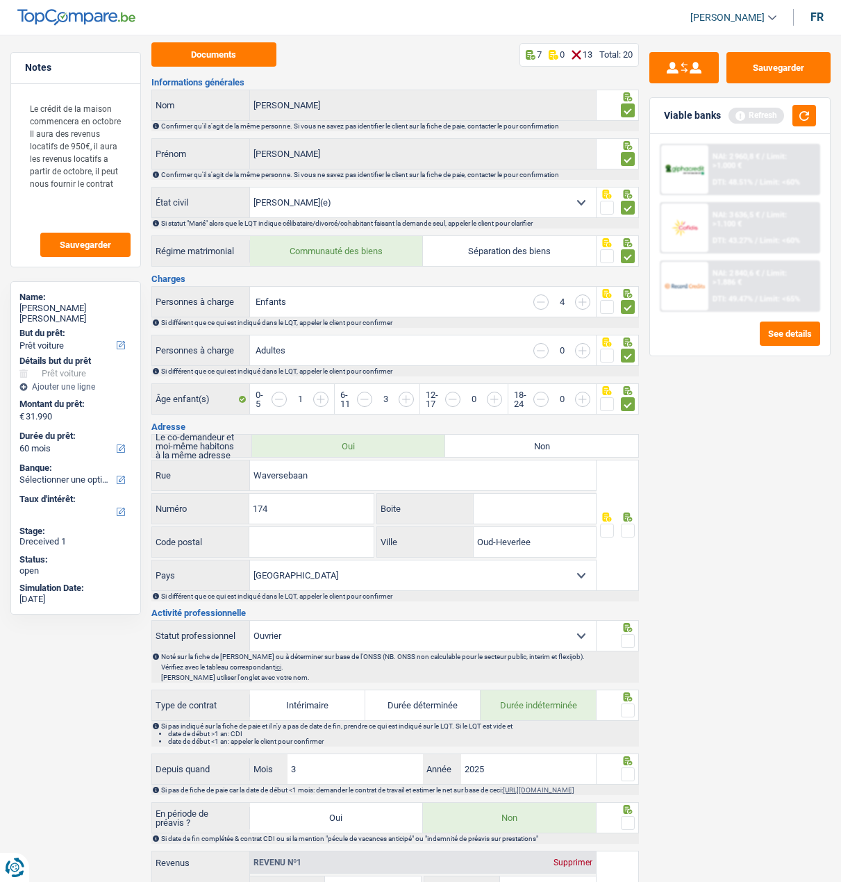
scroll to position [208, 0]
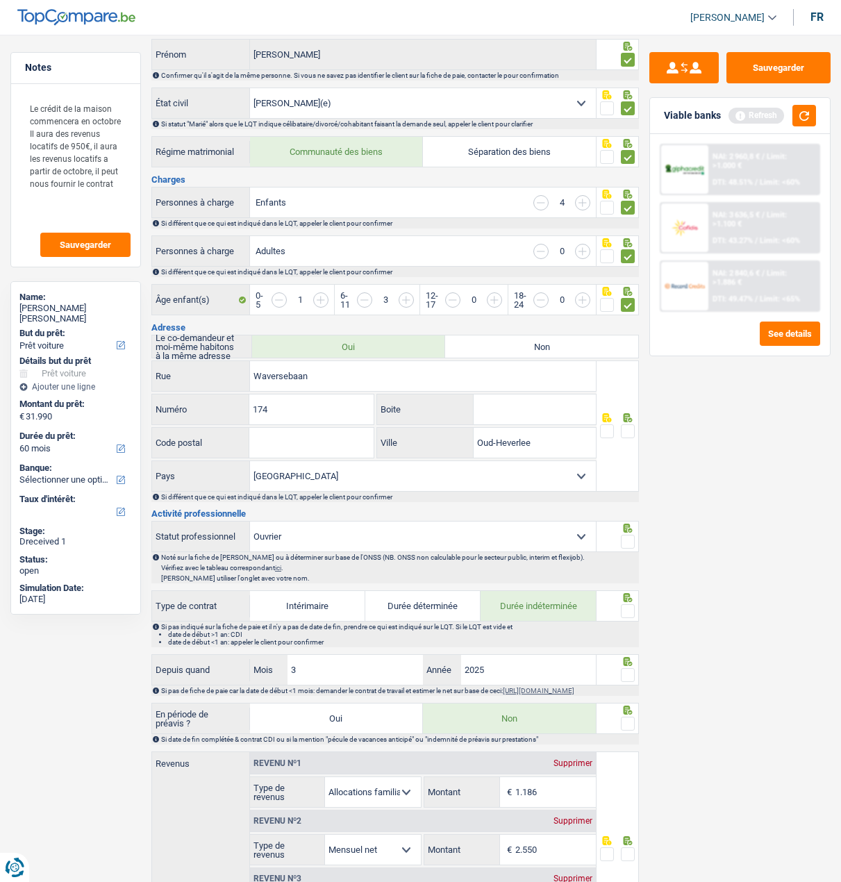
click at [628, 424] on span at bounding box center [628, 431] width 14 height 14
click at [0, 0] on input "radio" at bounding box center [0, 0] width 0 height 0
drag, startPoint x: 377, startPoint y: 371, endPoint x: 192, endPoint y: 368, distance: 184.7
click at [192, 368] on div "Waversebaan Rue" at bounding box center [374, 376] width 444 height 30
type input "FRANCIS CRABBESTRAAT"
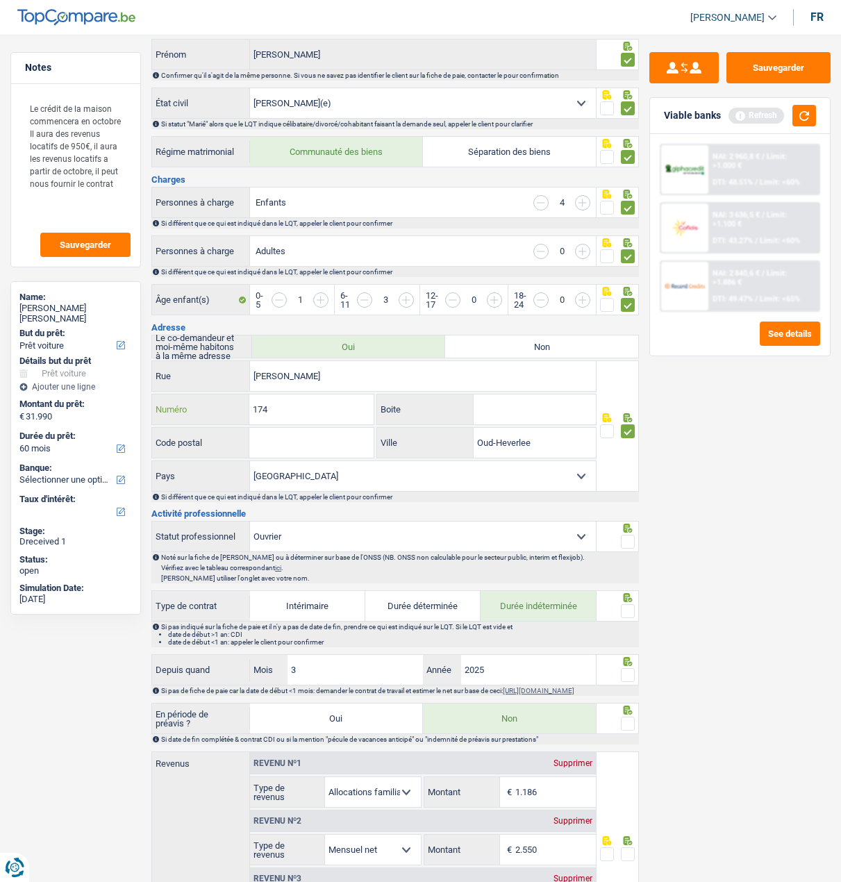
drag, startPoint x: 319, startPoint y: 408, endPoint x: 160, endPoint y: 403, distance: 159.1
click at [160, 403] on div "174 Numéro" at bounding box center [262, 409] width 221 height 30
type input "26"
click at [280, 440] on input "Code postal" at bounding box center [311, 443] width 124 height 30
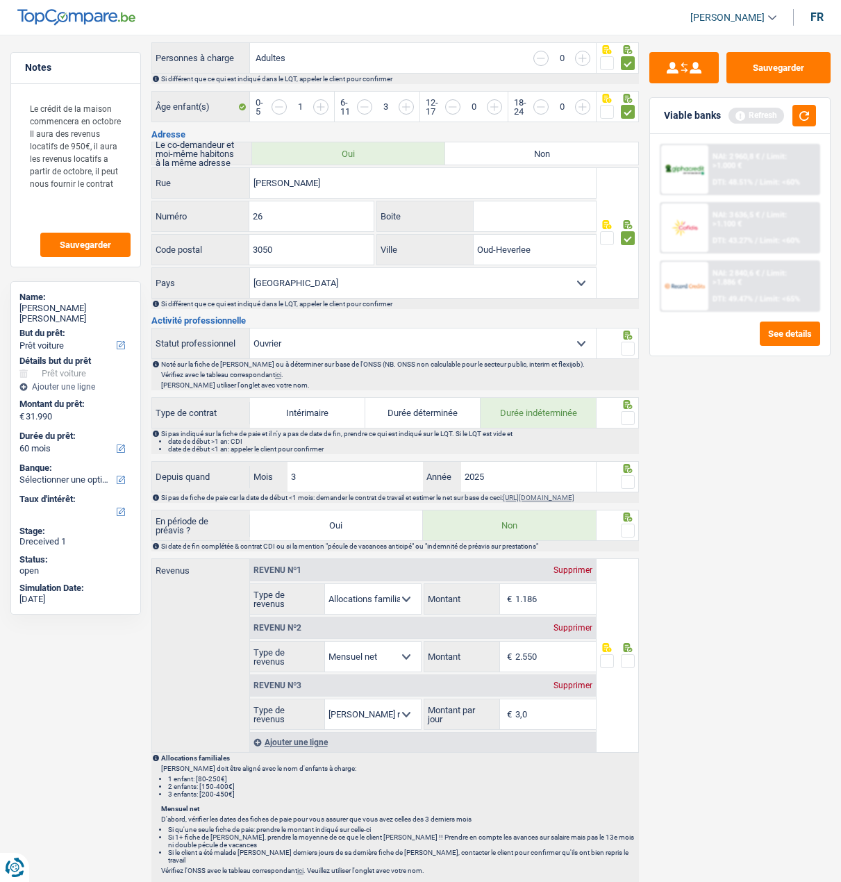
scroll to position [486, 0]
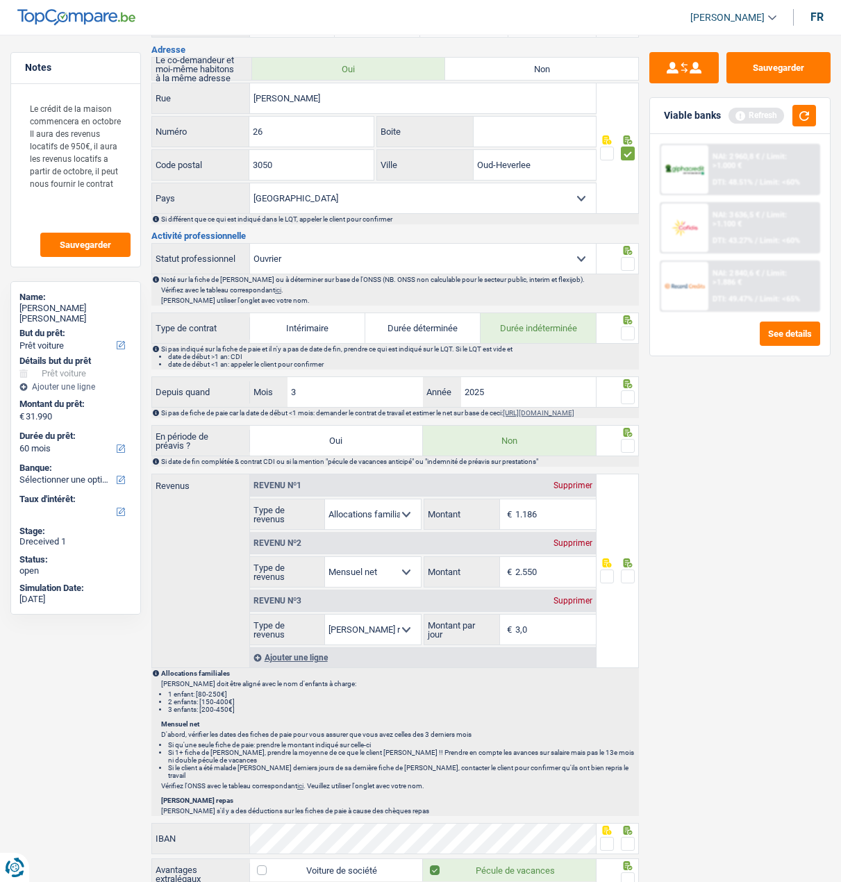
type input "3050"
click at [617, 256] on fieldset at bounding box center [617, 263] width 35 height 17
click at [627, 257] on span at bounding box center [628, 264] width 14 height 14
click at [0, 0] on input "radio" at bounding box center [0, 0] width 0 height 0
click at [622, 330] on span at bounding box center [628, 333] width 14 height 14
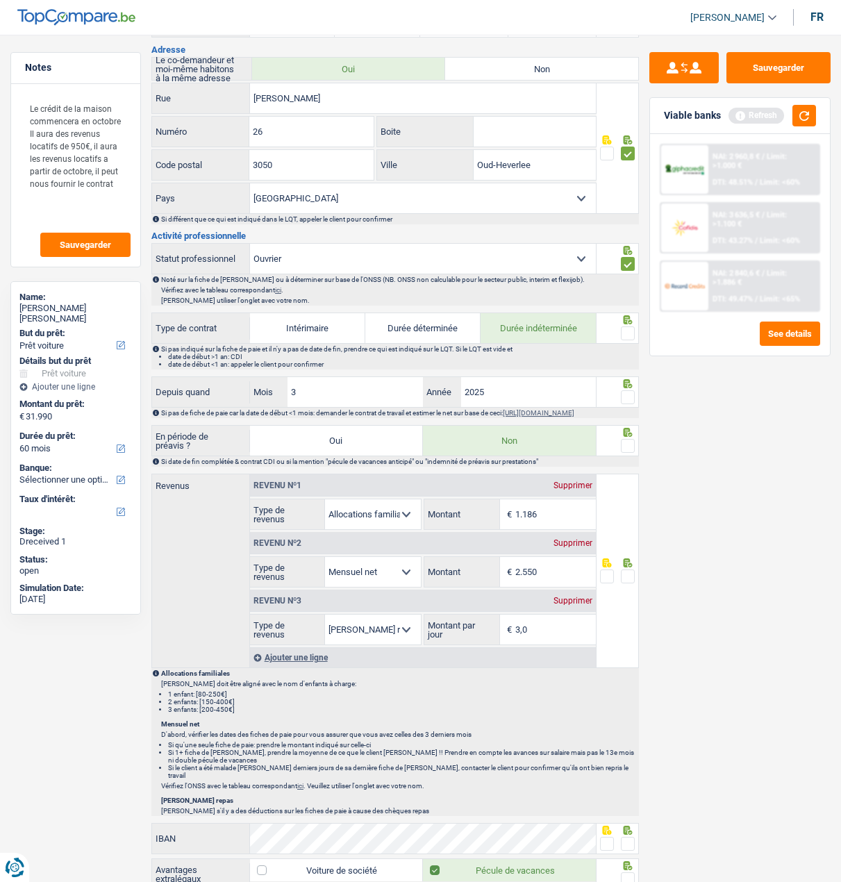
click at [0, 0] on input "radio" at bounding box center [0, 0] width 0 height 0
click at [628, 391] on span at bounding box center [628, 397] width 14 height 14
click at [0, 0] on input "radio" at bounding box center [0, 0] width 0 height 0
click at [628, 441] on span at bounding box center [628, 446] width 14 height 14
click at [0, 0] on input "radio" at bounding box center [0, 0] width 0 height 0
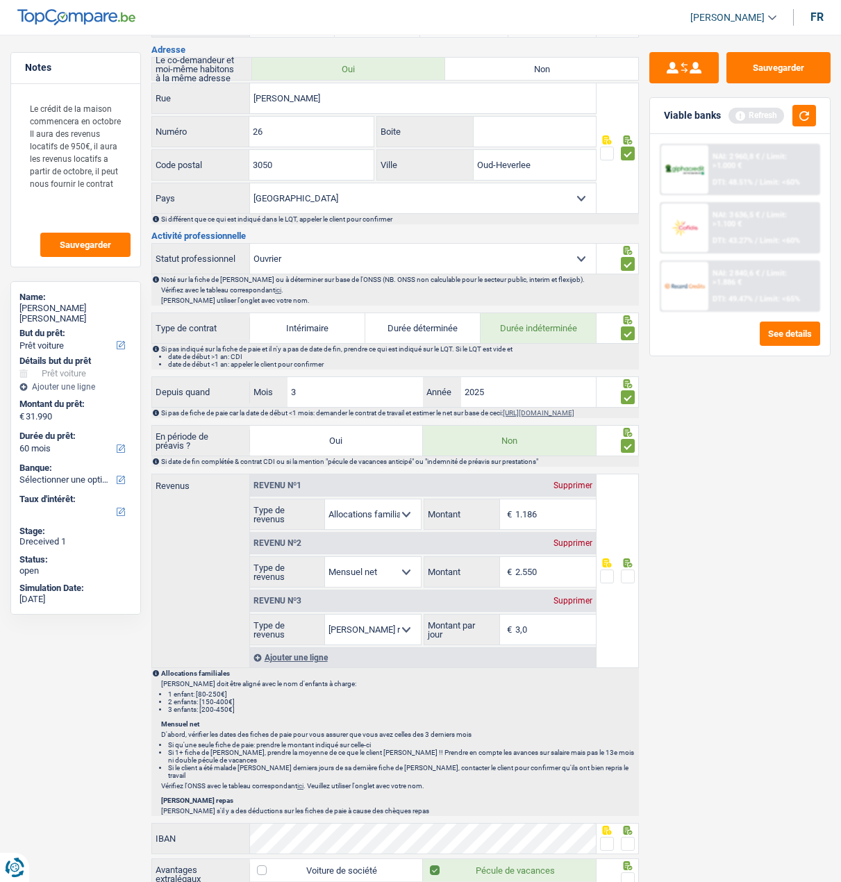
click at [623, 575] on span at bounding box center [628, 576] width 14 height 14
click at [0, 0] on input "radio" at bounding box center [0, 0] width 0 height 0
drag, startPoint x: 562, startPoint y: 576, endPoint x: 509, endPoint y: 575, distance: 52.8
click at [509, 575] on div "2.550 € Montant" at bounding box center [509, 572] width 171 height 30
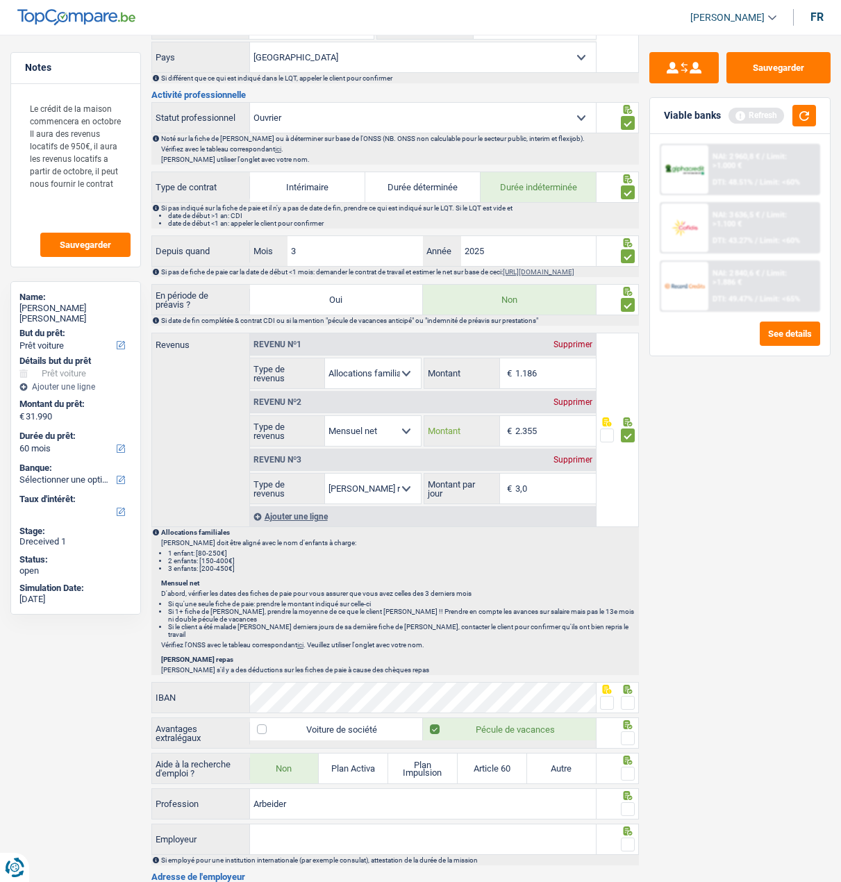
scroll to position [764, 0]
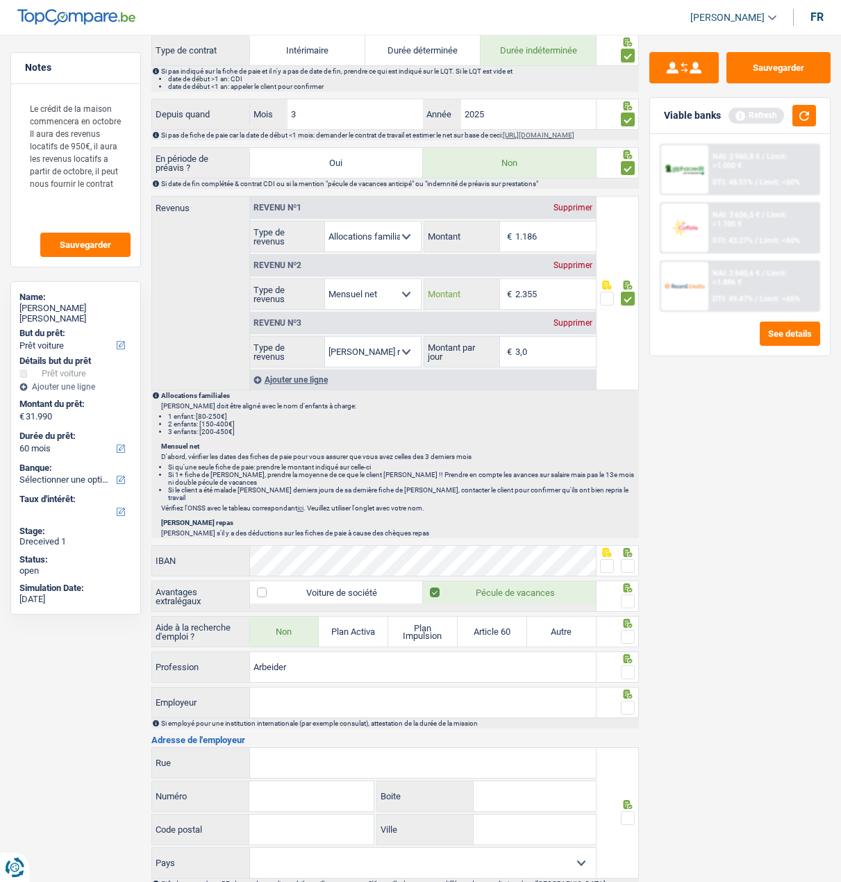
type input "2.355"
click at [603, 557] on div at bounding box center [607, 565] width 14 height 17
click at [603, 559] on span at bounding box center [607, 566] width 14 height 14
click at [0, 0] on input "radio" at bounding box center [0, 0] width 0 height 0
click at [635, 594] on span at bounding box center [628, 601] width 14 height 14
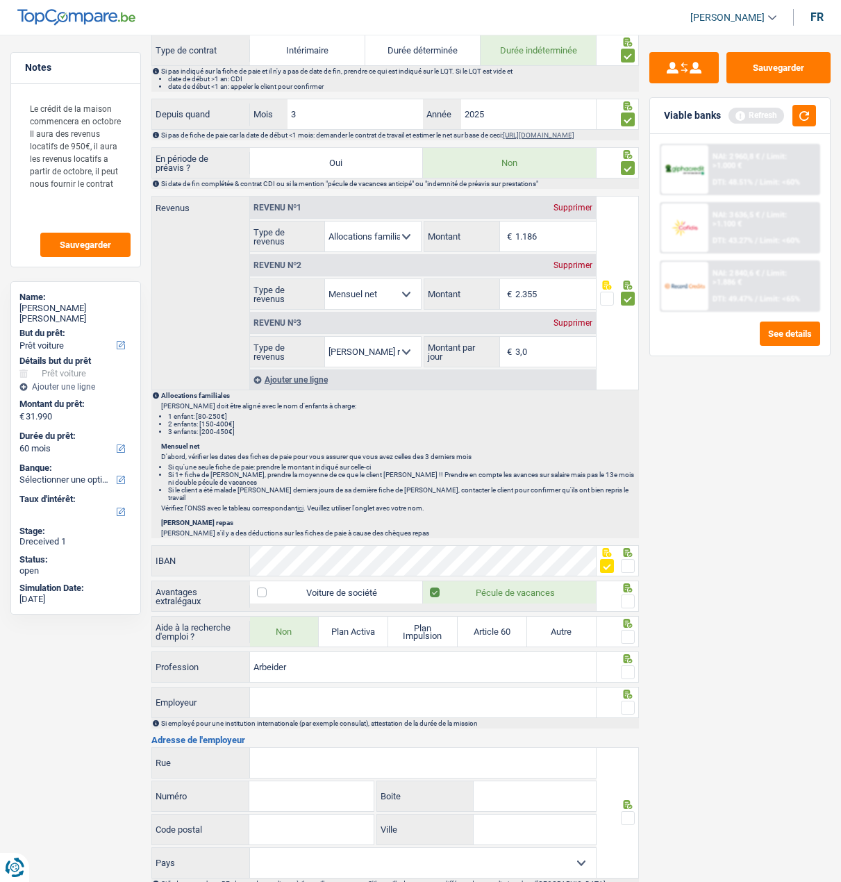
click at [0, 0] on input "radio" at bounding box center [0, 0] width 0 height 0
click at [629, 632] on span at bounding box center [628, 637] width 14 height 14
click at [0, 0] on input "radio" at bounding box center [0, 0] width 0 height 0
drag, startPoint x: 424, startPoint y: 660, endPoint x: 72, endPoint y: 632, distance: 353.1
click at [66, 645] on div "Notes Le crédit de la maison commencera en octobre Il aura des revenus locatifs…" at bounding box center [420, 159] width 841 height 1743
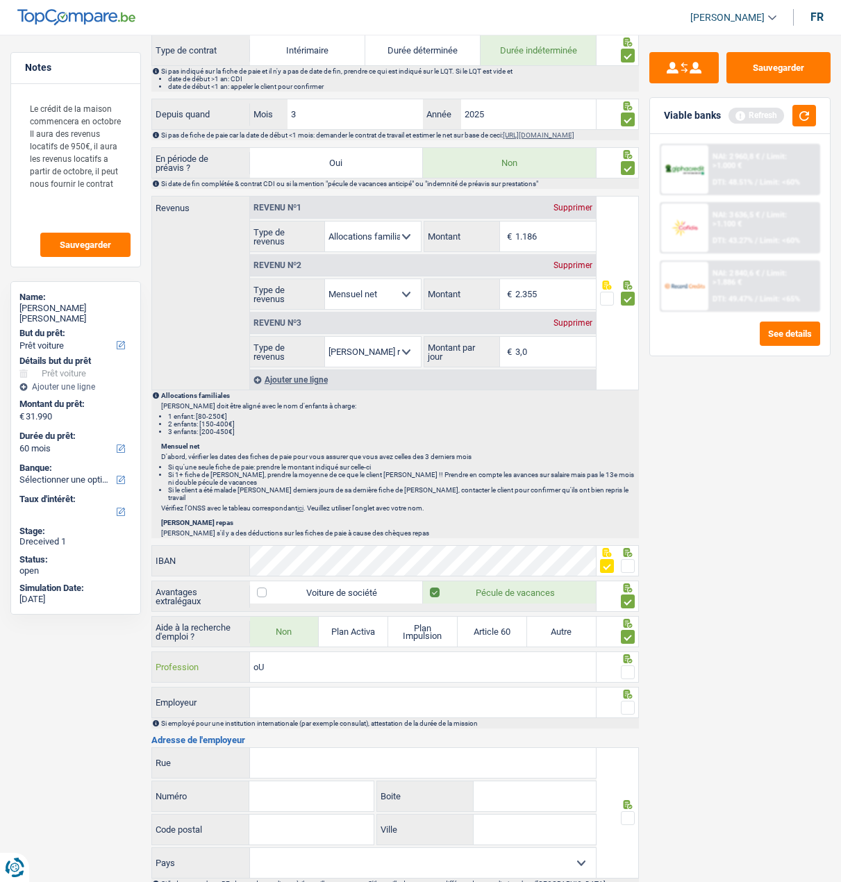
type input "o"
type input "Ouvrier"
click at [636, 666] on div at bounding box center [617, 666] width 42 height 31
click at [621, 666] on span at bounding box center [628, 672] width 14 height 14
click at [0, 0] on input "radio" at bounding box center [0, 0] width 0 height 0
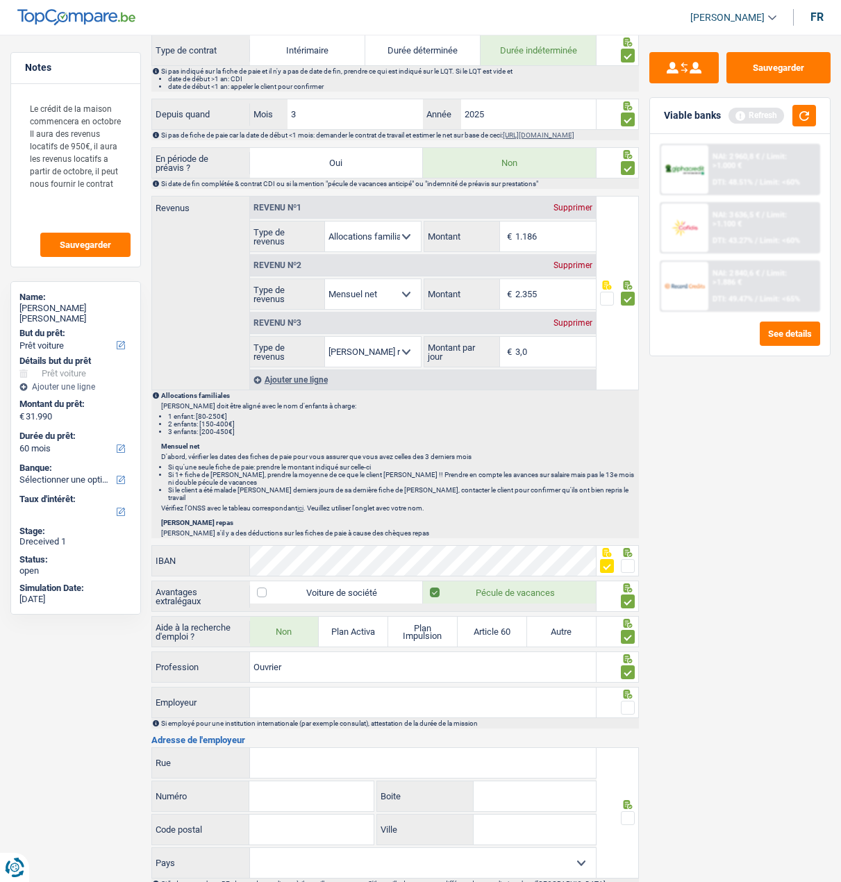
click at [551, 691] on input "Employeur" at bounding box center [423, 702] width 346 height 30
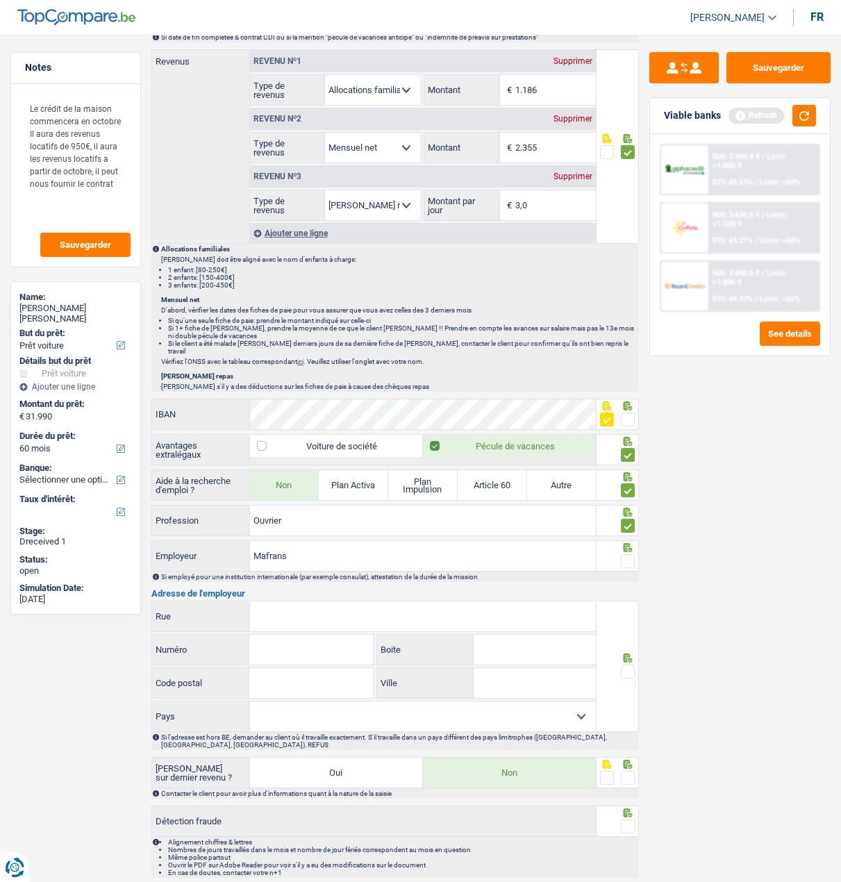
scroll to position [949, 0]
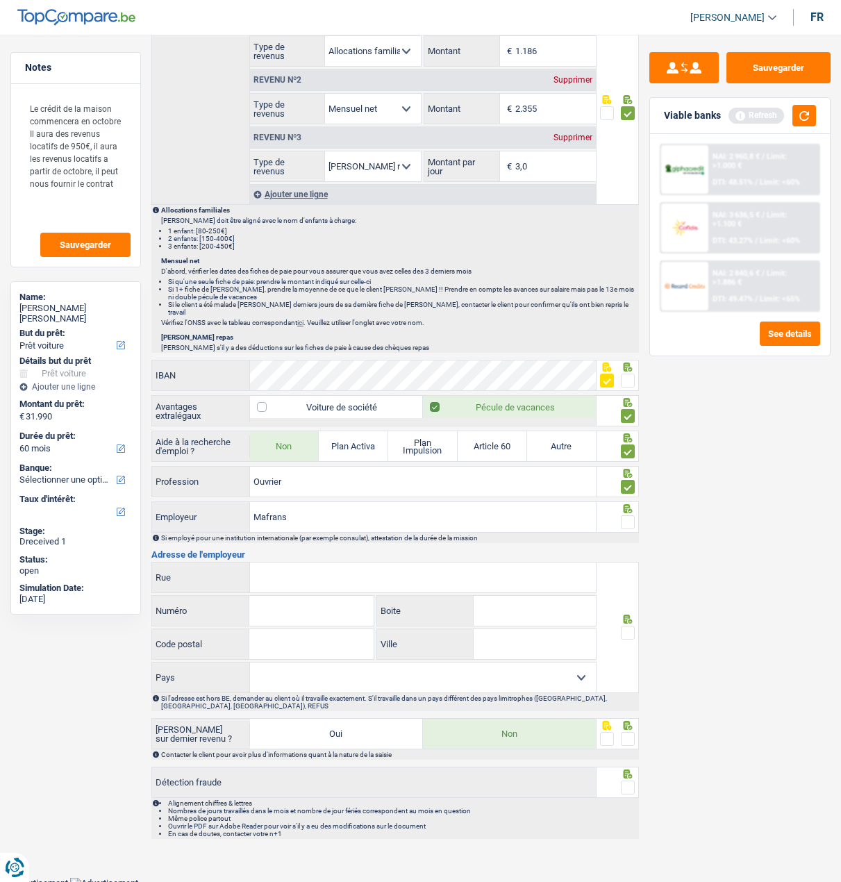
type input "Mafrans"
click at [328, 576] on input "Rue" at bounding box center [423, 577] width 346 height 30
type input "grote Baan"
click at [270, 612] on input "Numéro" at bounding box center [311, 611] width 124 height 30
type input "276"
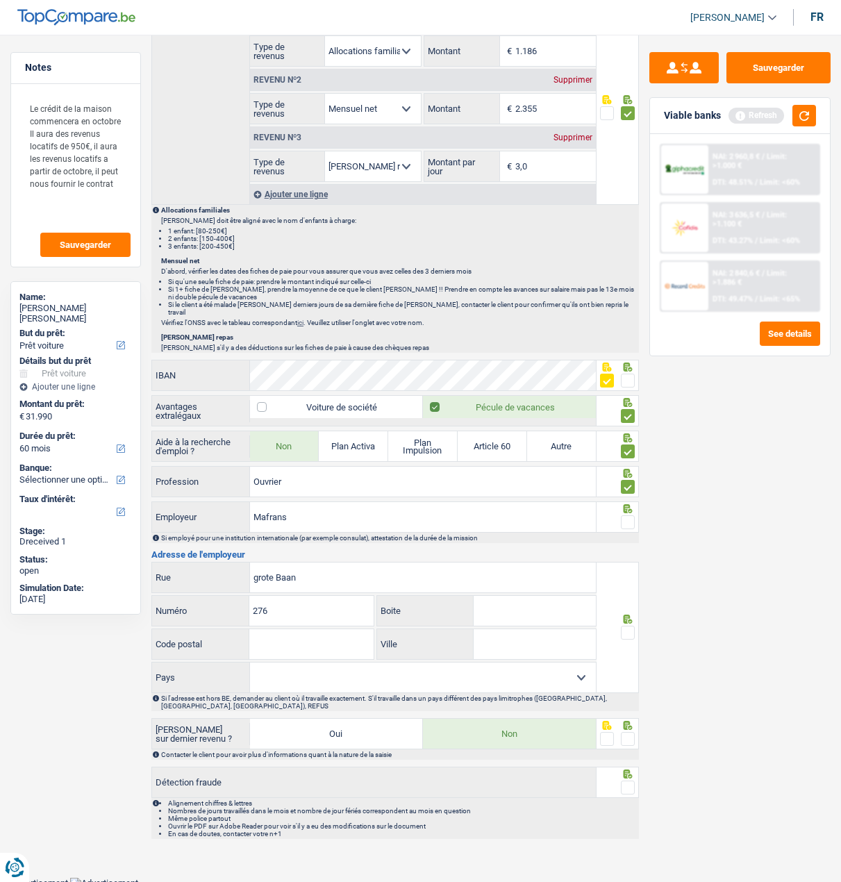
click at [314, 653] on div "grote Baan Rue 276 Numéro Boite Code postal Tous les champs sont obligatoires. …" at bounding box center [373, 627] width 445 height 131
click at [314, 644] on input "Code postal" at bounding box center [311, 644] width 124 height 30
type input "3150"
click at [303, 665] on select "Belgique France Allemagne Italie Luxembourg Pays-Bas Espagne Suisse Sélectionne…" at bounding box center [423, 677] width 346 height 30
select select "BE"
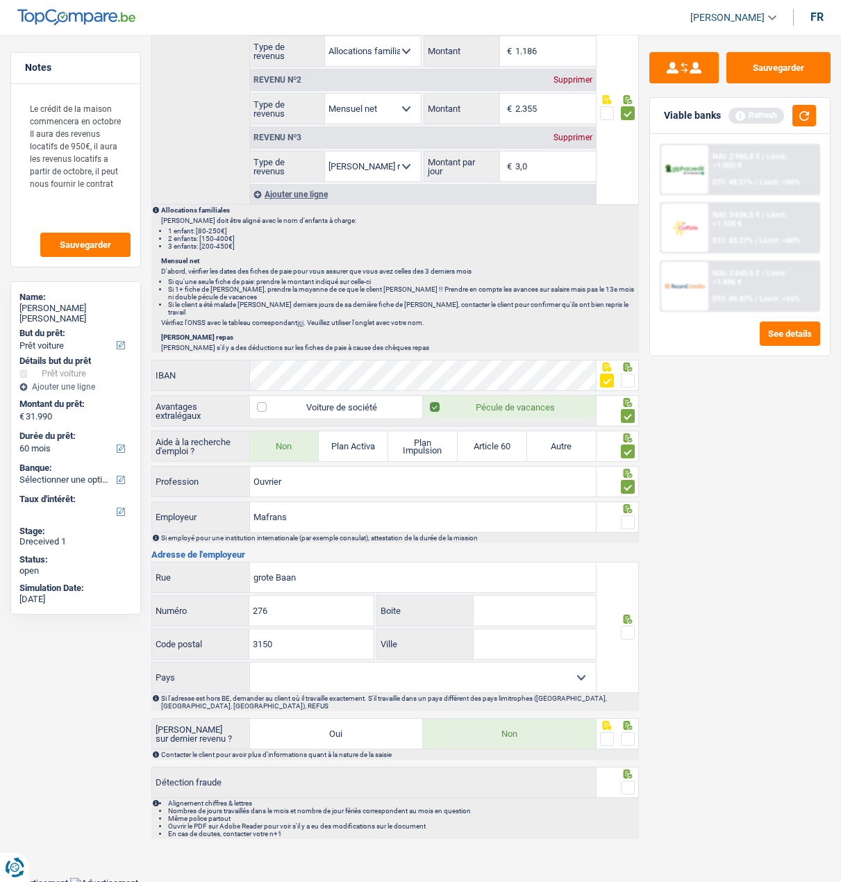
click at [250, 662] on select "Belgique France Allemagne Italie Luxembourg Pays-Bas Espagne Suisse Sélectionne…" at bounding box center [423, 677] width 346 height 30
click at [494, 641] on input "Ville" at bounding box center [534, 644] width 123 height 30
type input "Wespelaar"
click at [626, 626] on span at bounding box center [628, 633] width 14 height 14
click at [0, 0] on input "radio" at bounding box center [0, 0] width 0 height 0
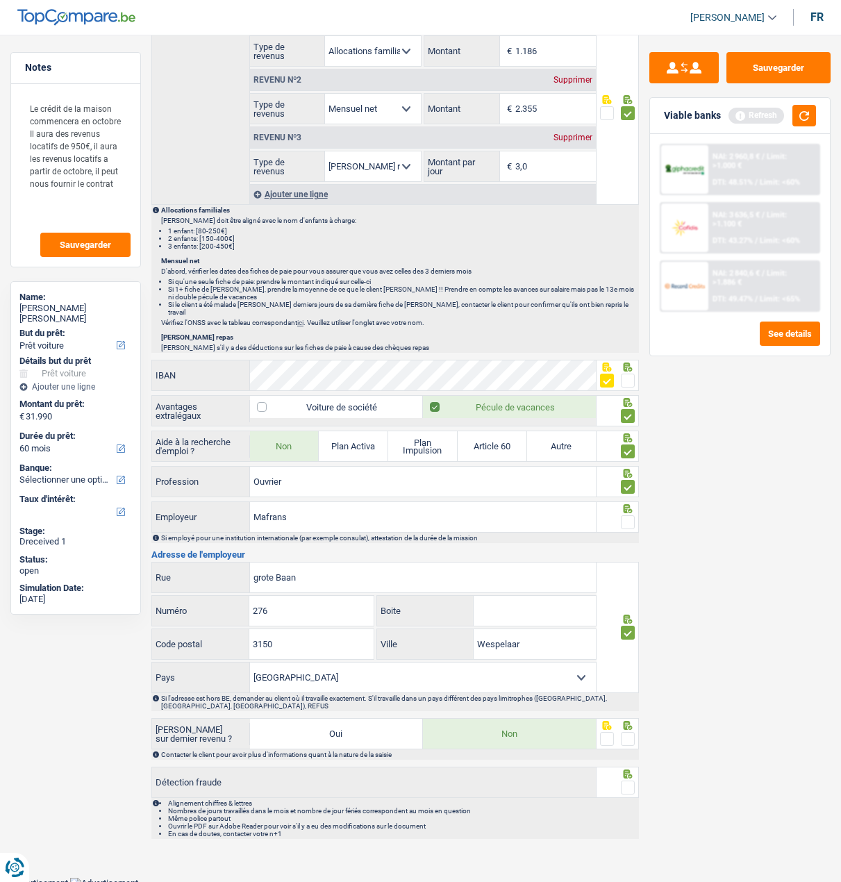
click at [630, 732] on span at bounding box center [628, 739] width 14 height 14
click at [0, 0] on input "radio" at bounding box center [0, 0] width 0 height 0
click at [629, 773] on icon at bounding box center [628, 773] width 14 height 9
click at [626, 785] on span at bounding box center [628, 787] width 14 height 14
click at [0, 0] on input "radio" at bounding box center [0, 0] width 0 height 0
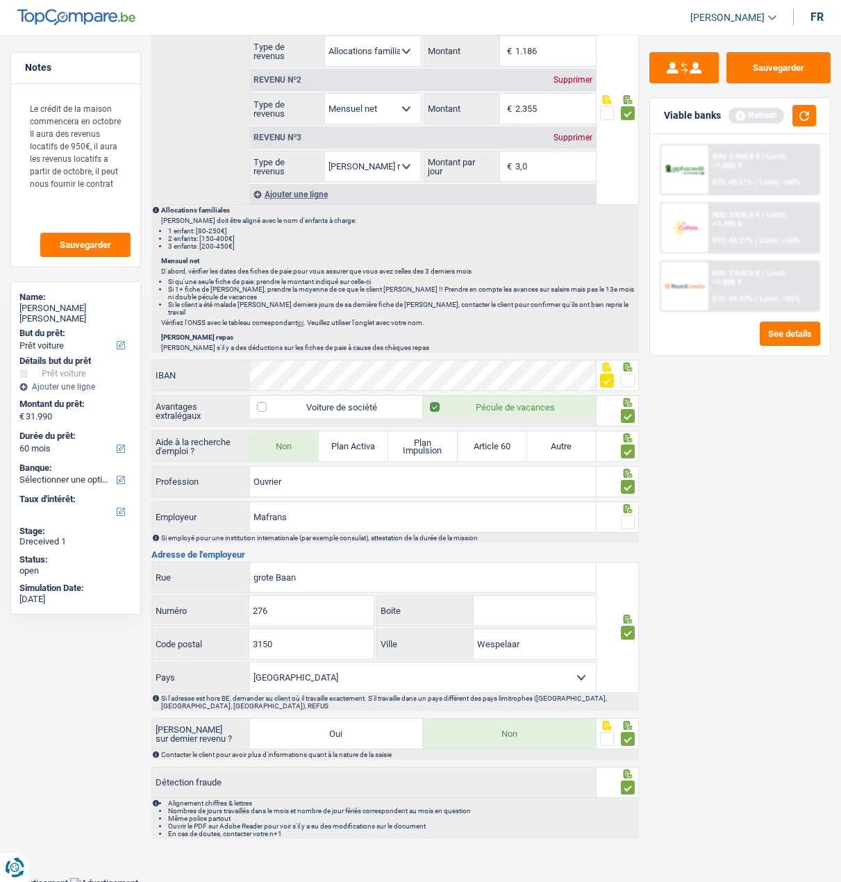
click at [633, 519] on span at bounding box center [628, 522] width 14 height 14
click at [0, 0] on input "radio" at bounding box center [0, 0] width 0 height 0
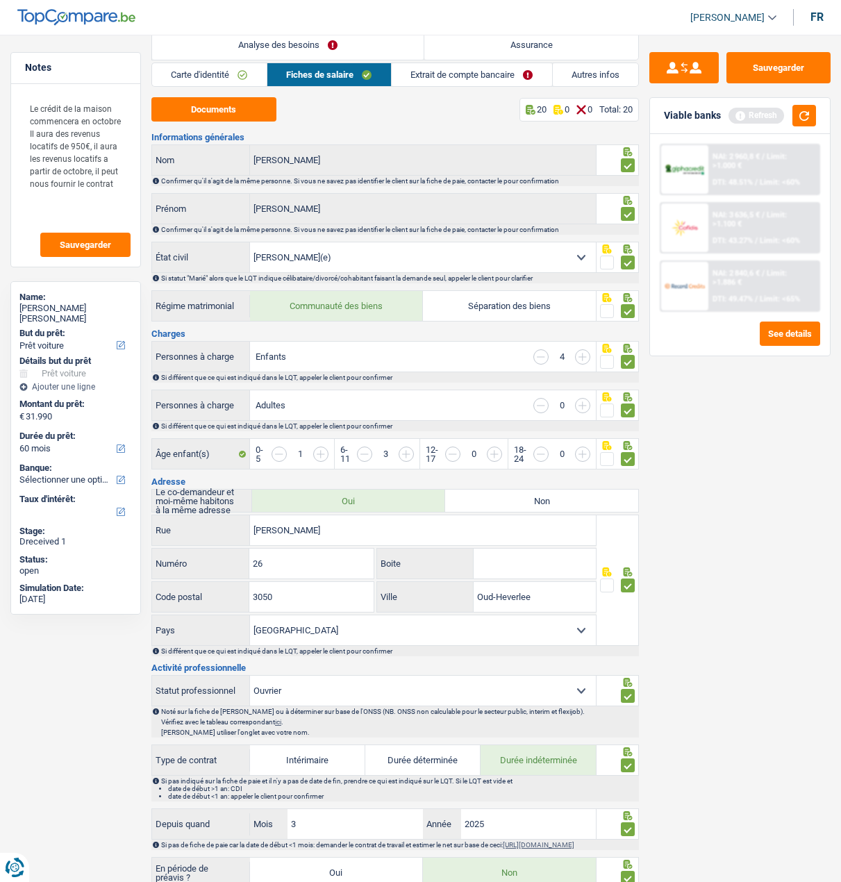
scroll to position [0, 0]
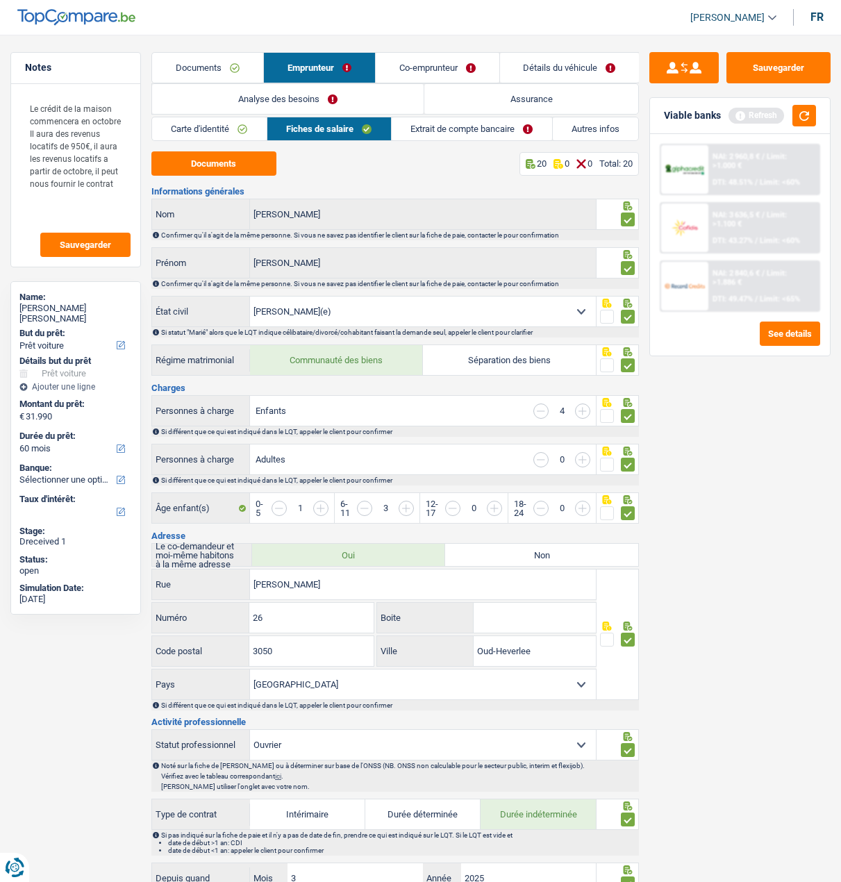
click at [451, 132] on link "Extrait de compte bancaire" at bounding box center [472, 128] width 160 height 23
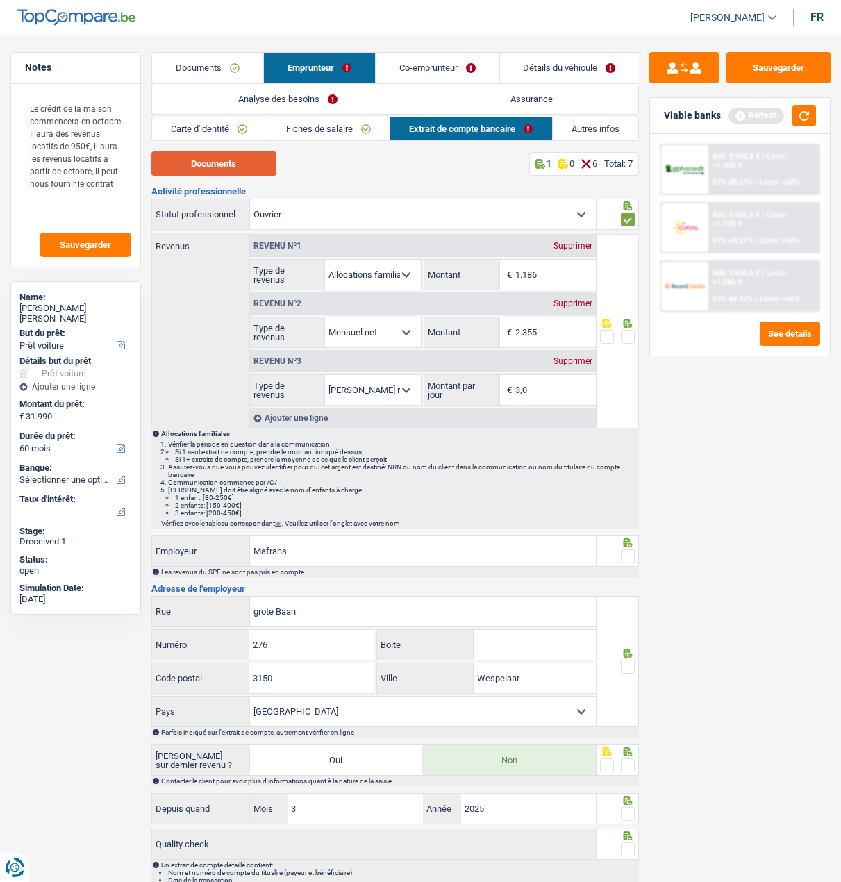
click at [196, 169] on button "Documents" at bounding box center [213, 163] width 125 height 24
click at [626, 339] on span at bounding box center [628, 337] width 14 height 14
click at [0, 0] on input "radio" at bounding box center [0, 0] width 0 height 0
click at [621, 549] on span at bounding box center [628, 556] width 14 height 14
click at [0, 0] on input "radio" at bounding box center [0, 0] width 0 height 0
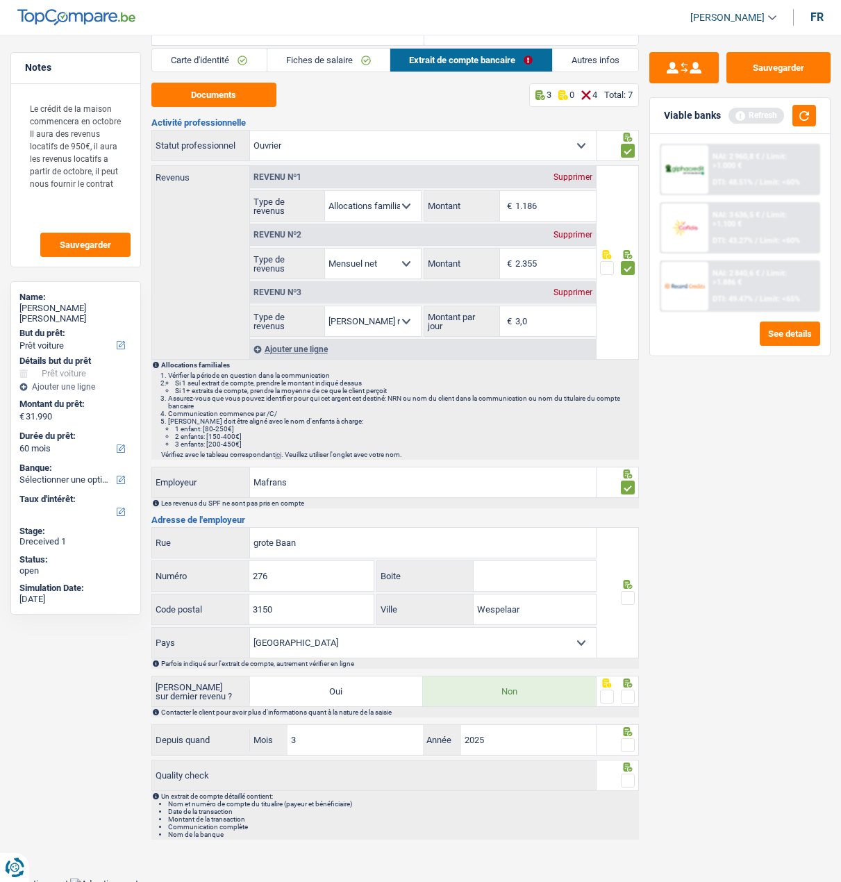
scroll to position [72, 0]
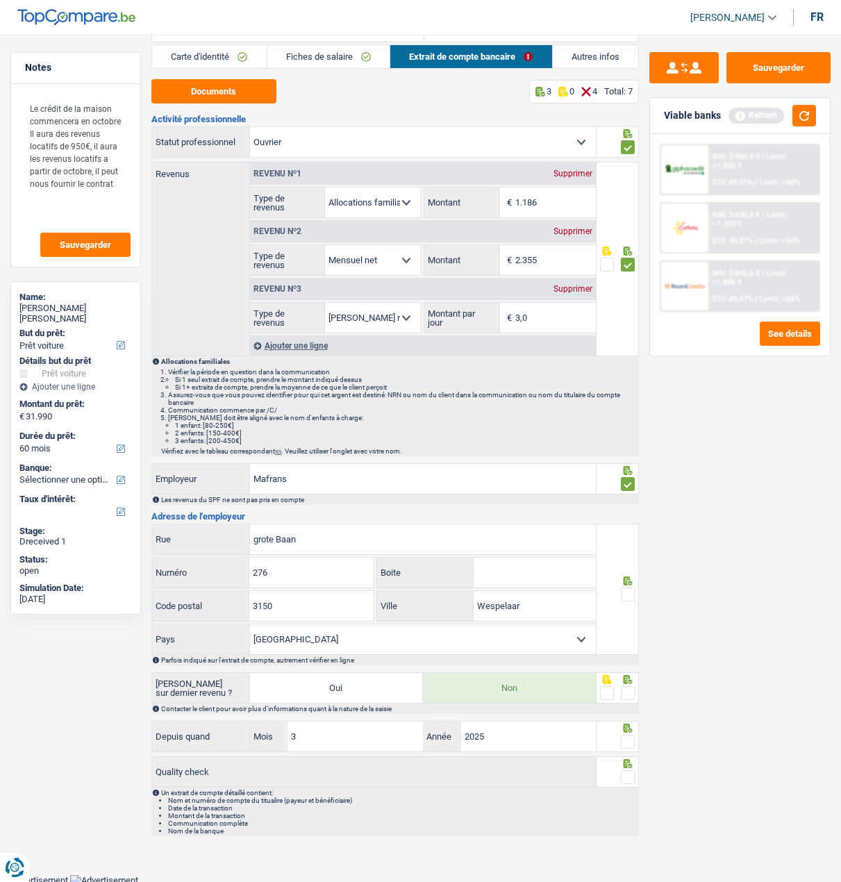
click at [628, 588] on span at bounding box center [628, 594] width 14 height 14
click at [0, 0] on input "radio" at bounding box center [0, 0] width 0 height 0
drag, startPoint x: 622, startPoint y: 691, endPoint x: 622, endPoint y: 703, distance: 11.1
click at [623, 693] on span at bounding box center [628, 693] width 14 height 14
click at [0, 0] on input "radio" at bounding box center [0, 0] width 0 height 0
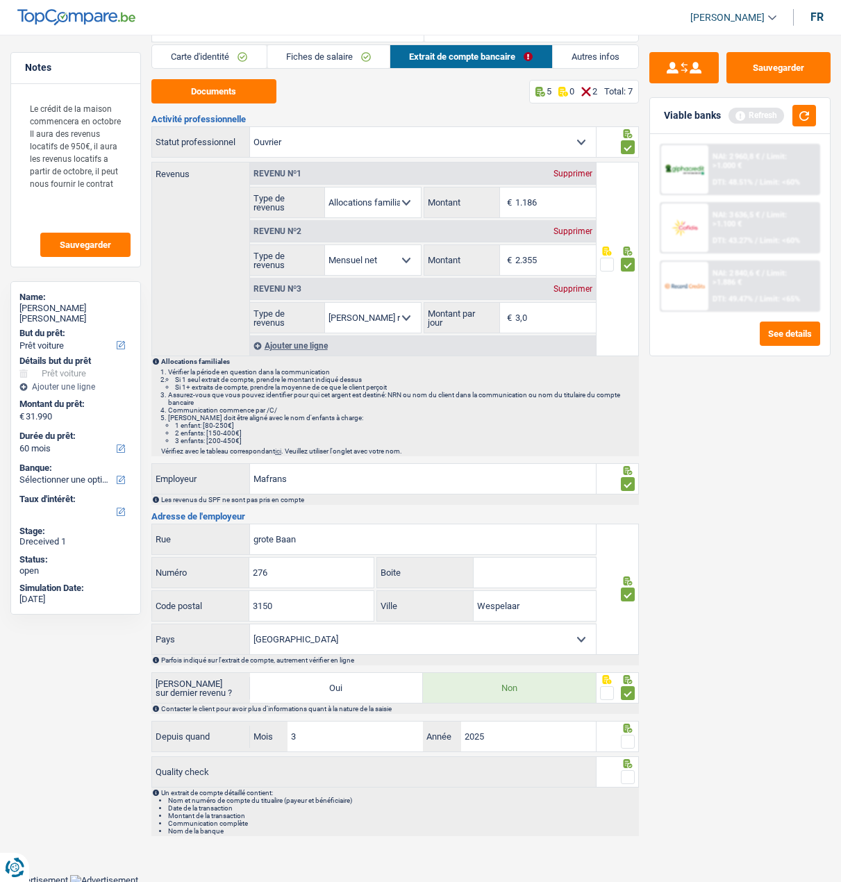
drag, startPoint x: 631, startPoint y: 741, endPoint x: 630, endPoint y: 748, distance: 7.7
click at [631, 741] on span at bounding box center [628, 742] width 14 height 14
click at [0, 0] on input "radio" at bounding box center [0, 0] width 0 height 0
click at [627, 771] on span at bounding box center [628, 777] width 14 height 14
click at [0, 0] on input "radio" at bounding box center [0, 0] width 0 height 0
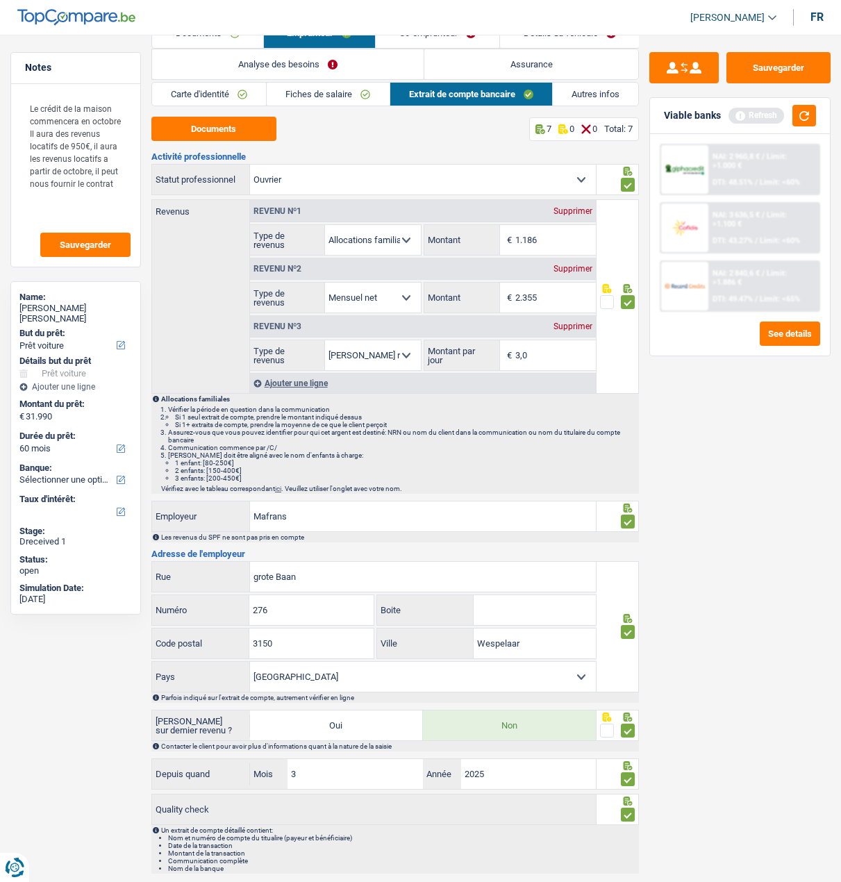
scroll to position [0, 0]
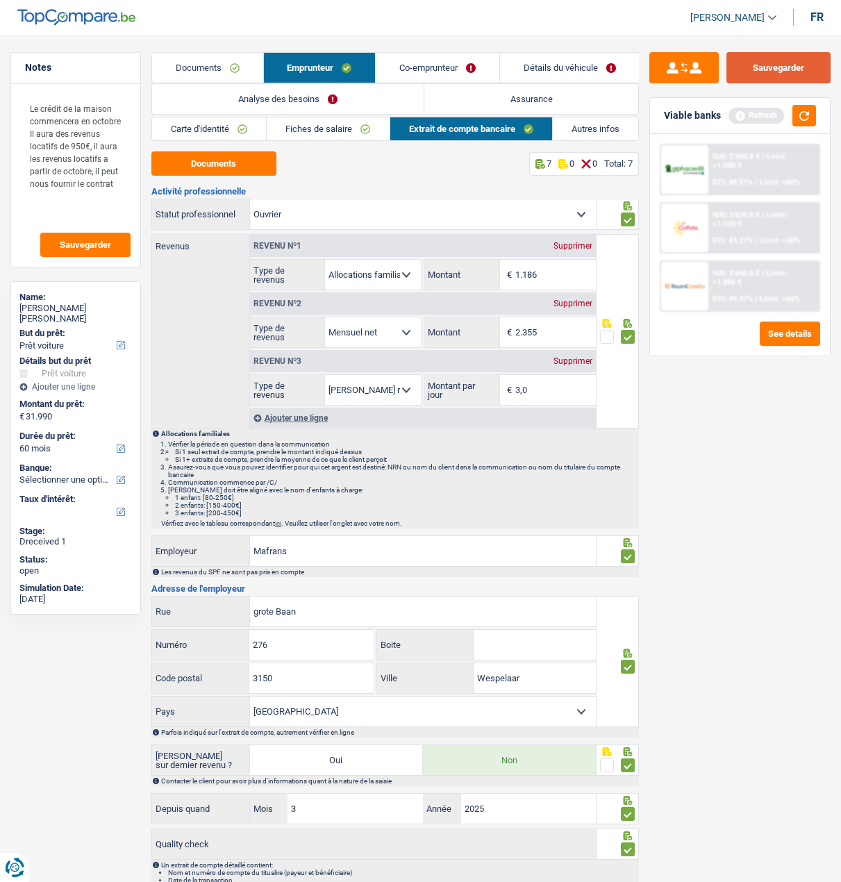
click at [781, 73] on button "Sauvegarder" at bounding box center [778, 67] width 104 height 31
click at [594, 134] on link "Autres infos" at bounding box center [595, 128] width 85 height 23
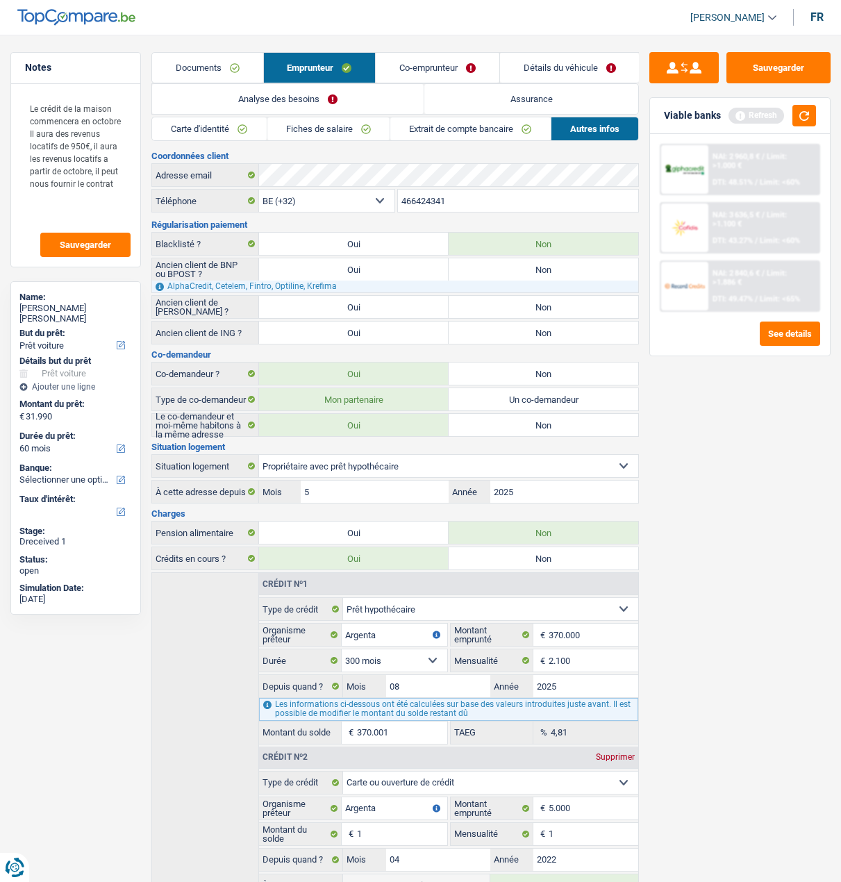
click at [441, 74] on link "Co-emprunteur" at bounding box center [438, 68] width 124 height 30
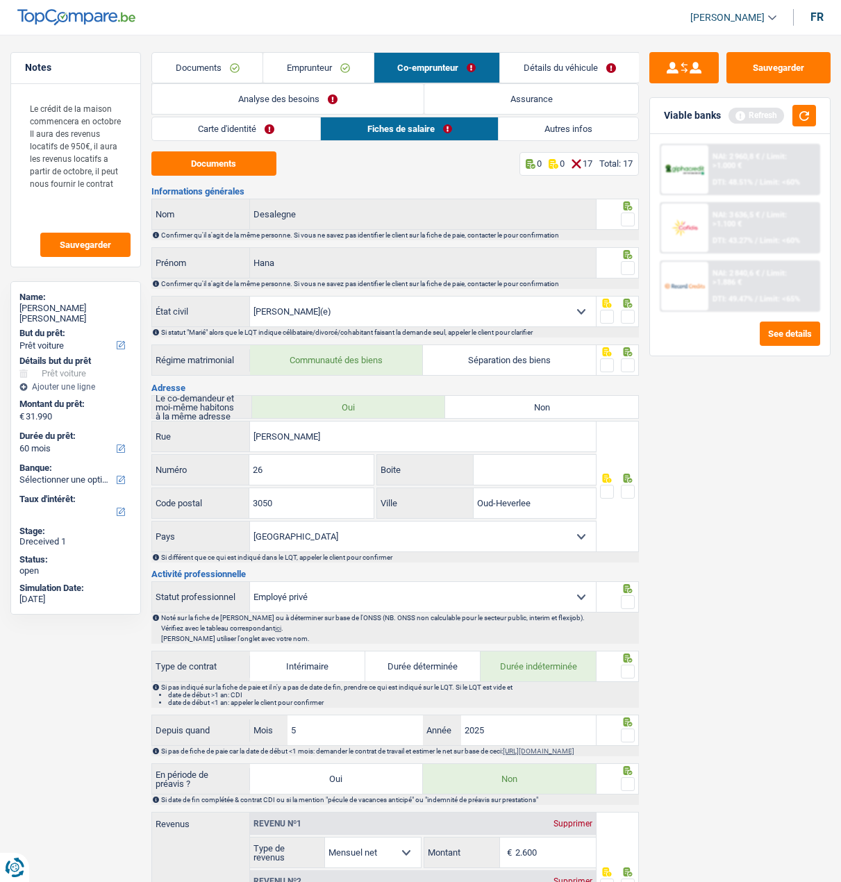
click at [242, 137] on link "Carte d'identité" at bounding box center [236, 128] width 168 height 23
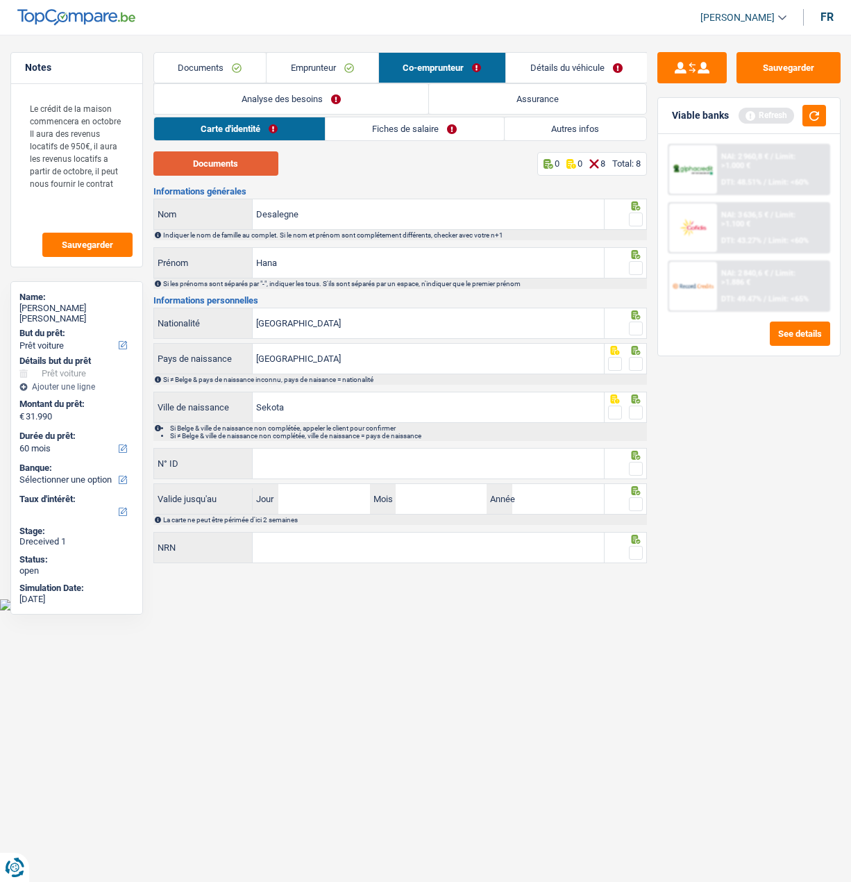
click at [232, 163] on button "Documents" at bounding box center [215, 163] width 125 height 24
click at [633, 219] on span at bounding box center [636, 219] width 14 height 14
click at [0, 0] on input "radio" at bounding box center [0, 0] width 0 height 0
click at [630, 264] on span at bounding box center [636, 268] width 14 height 14
click at [0, 0] on input "radio" at bounding box center [0, 0] width 0 height 0
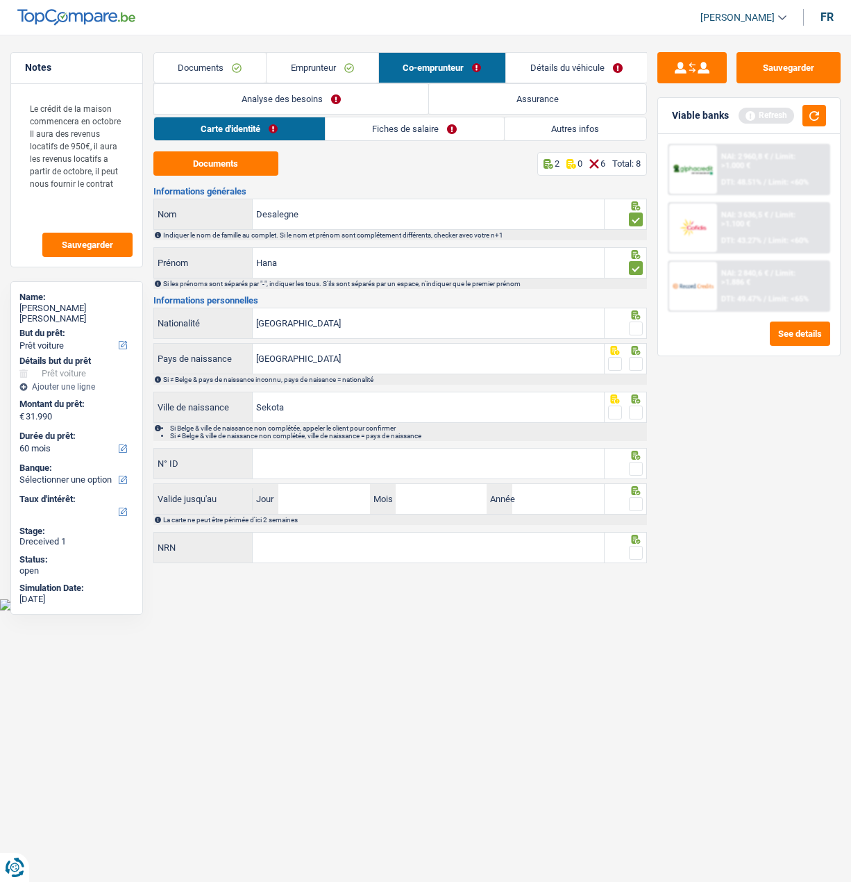
click at [631, 323] on span at bounding box center [636, 328] width 14 height 14
click at [0, 0] on input "radio" at bounding box center [0, 0] width 0 height 0
click at [635, 367] on span at bounding box center [636, 364] width 14 height 14
click at [0, 0] on input "radio" at bounding box center [0, 0] width 0 height 0
click at [637, 405] on span at bounding box center [636, 412] width 14 height 14
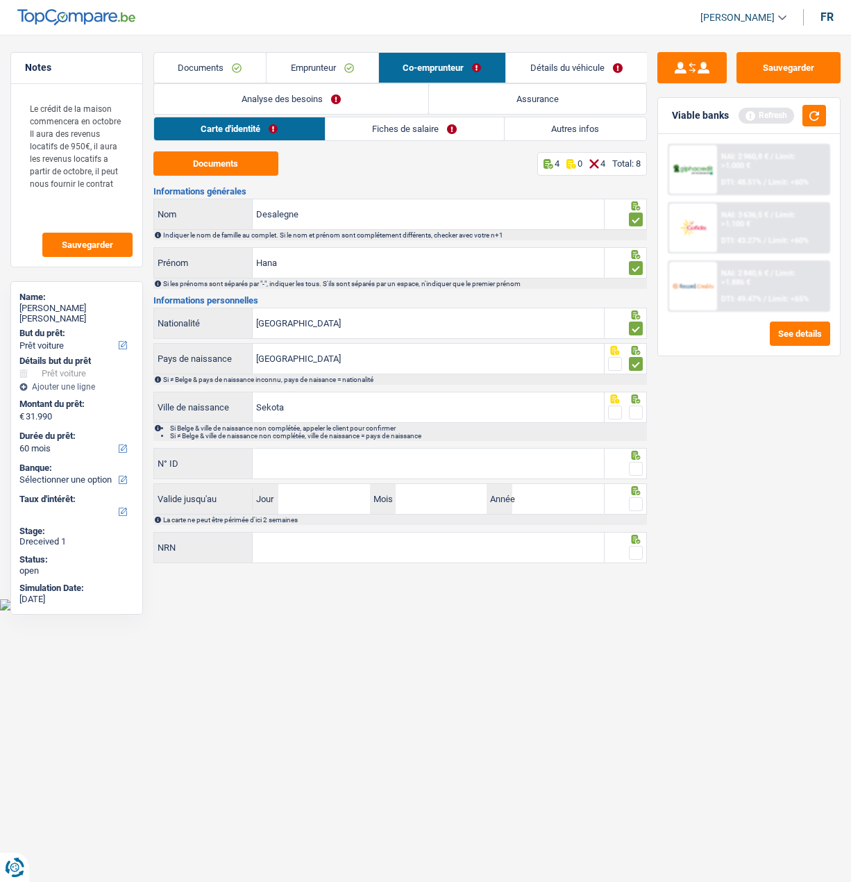
click at [0, 0] on input "radio" at bounding box center [0, 0] width 0 height 0
click at [476, 473] on input "N° ID" at bounding box center [428, 463] width 351 height 30
type input "595-1812550-26"
drag, startPoint x: 634, startPoint y: 468, endPoint x: 616, endPoint y: 481, distance: 22.4
click at [632, 472] on span at bounding box center [636, 469] width 14 height 14
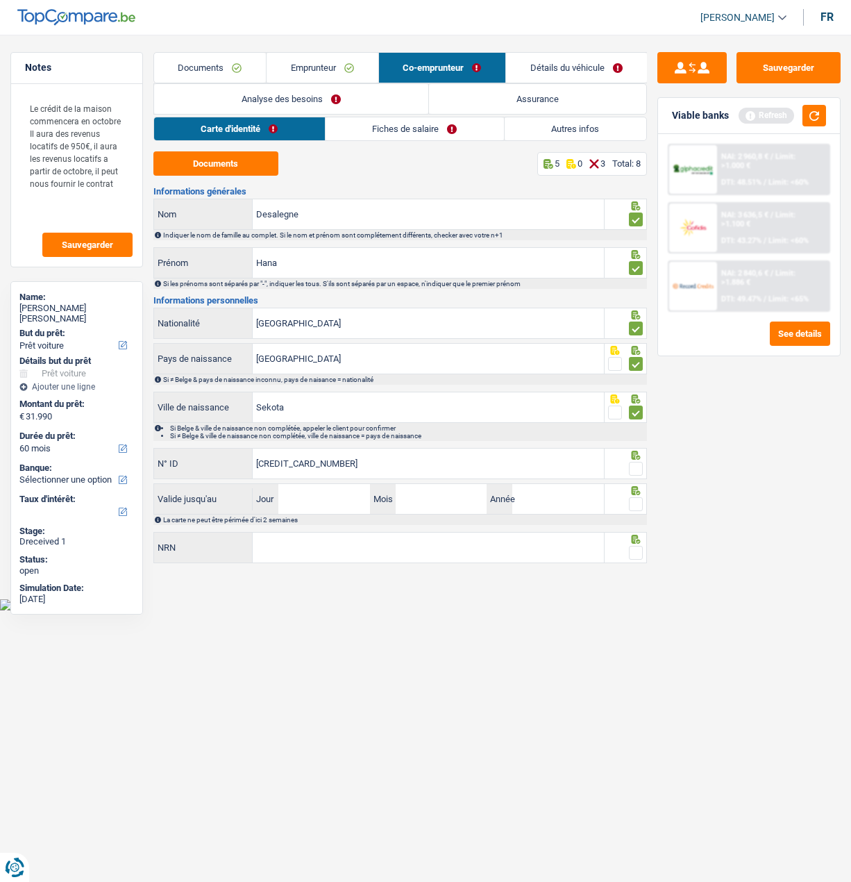
click at [0, 0] on input "radio" at bounding box center [0, 0] width 0 height 0
click at [334, 497] on input "Jour" at bounding box center [323, 499] width 91 height 30
type input "31"
type input "10"
type input "2033"
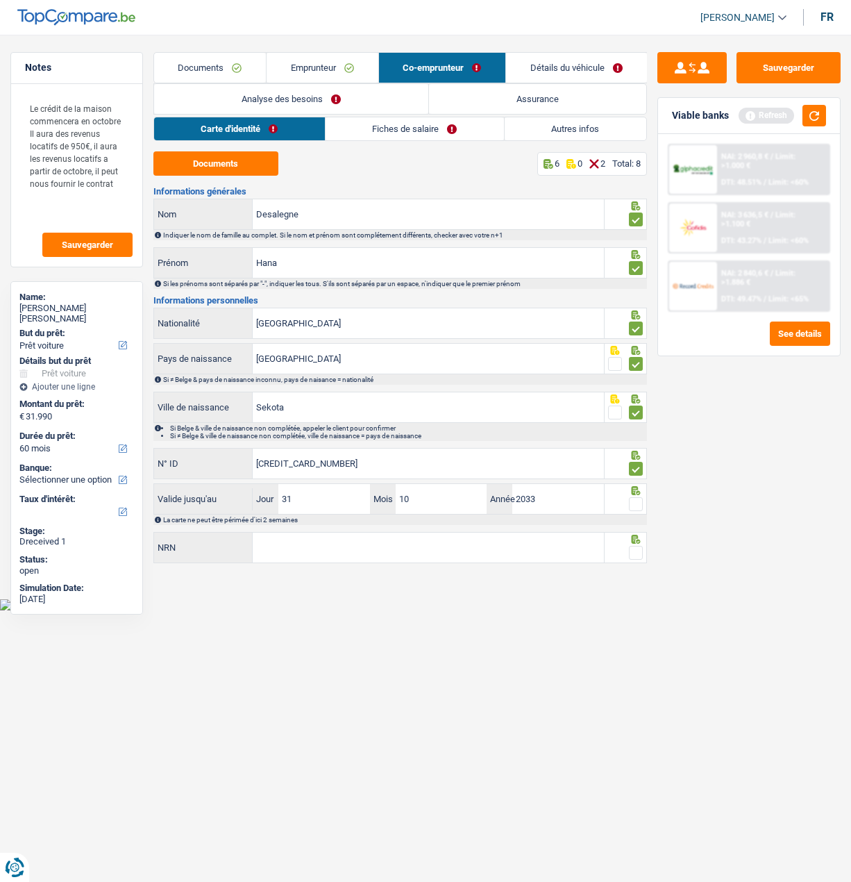
click at [632, 503] on span at bounding box center [636, 504] width 14 height 14
click at [0, 0] on input "radio" at bounding box center [0, 0] width 0 height 0
click at [509, 557] on input "NRN" at bounding box center [428, 547] width 351 height 30
type input "96.03.01-708.38"
click at [632, 555] on span at bounding box center [636, 553] width 14 height 14
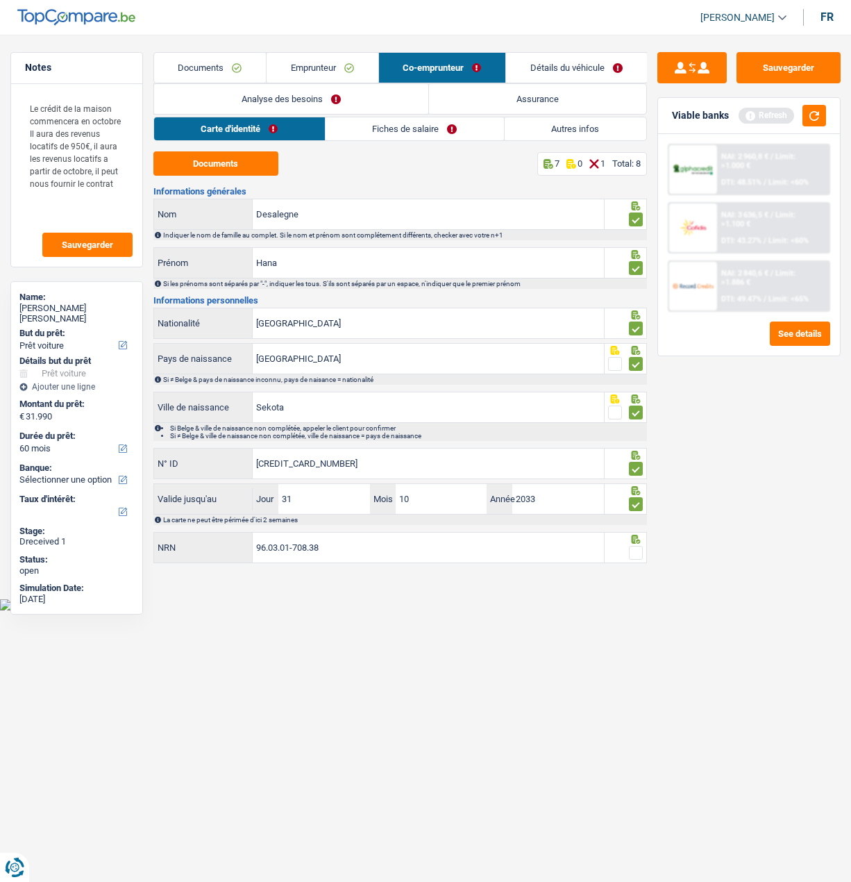
click at [0, 0] on input "radio" at bounding box center [0, 0] width 0 height 0
drag, startPoint x: 768, startPoint y: 72, endPoint x: 643, endPoint y: 83, distance: 125.4
click at [766, 74] on button "Sauvegarder" at bounding box center [789, 67] width 104 height 31
click at [435, 129] on link "Fiches de salaire" at bounding box center [415, 128] width 178 height 23
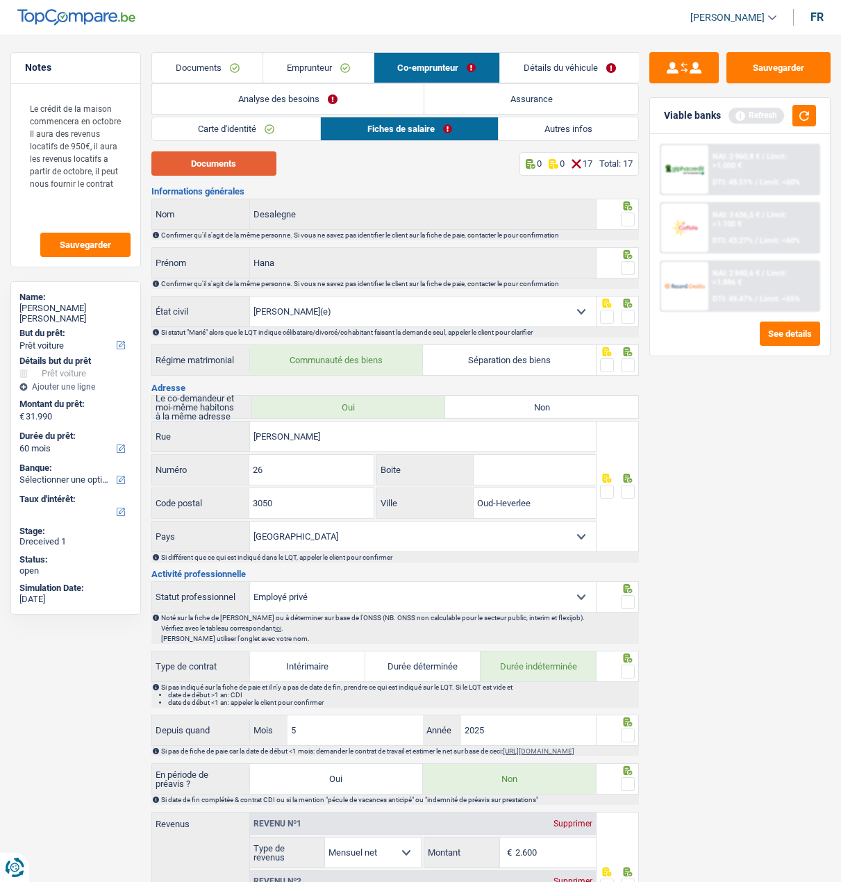
click at [196, 153] on button "Documents" at bounding box center [213, 163] width 125 height 24
click at [619, 215] on fieldset at bounding box center [617, 219] width 35 height 17
click at [626, 214] on span at bounding box center [628, 219] width 14 height 14
click at [0, 0] on input "radio" at bounding box center [0, 0] width 0 height 0
drag, startPoint x: 628, startPoint y: 260, endPoint x: 625, endPoint y: 269, distance: 10.1
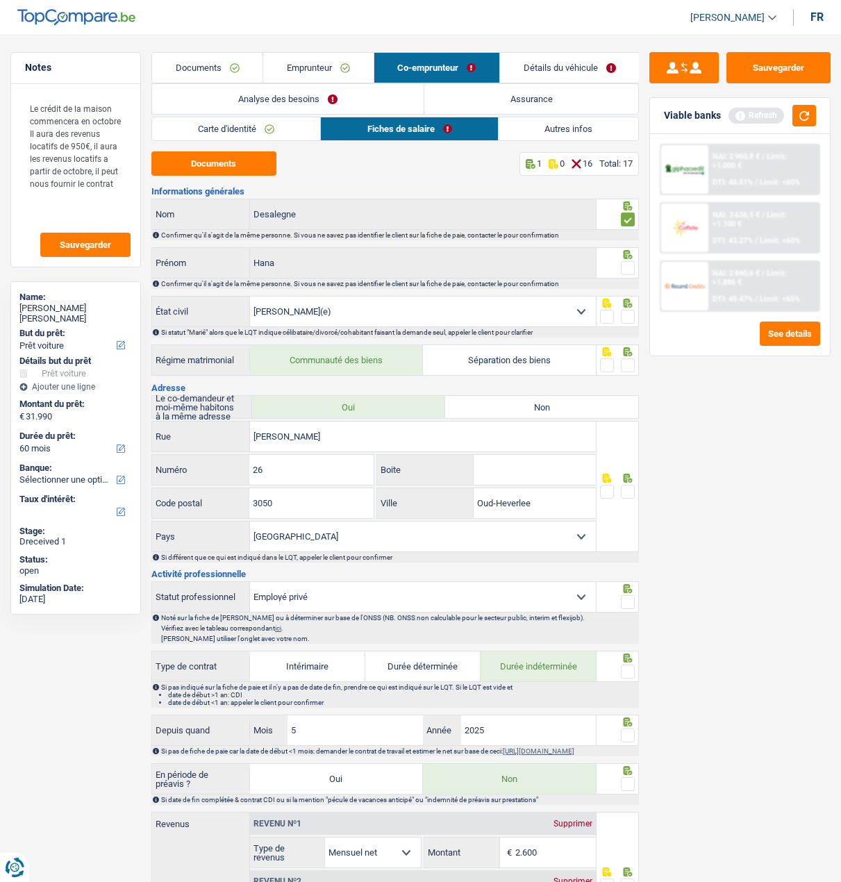
click at [626, 266] on span at bounding box center [628, 268] width 14 height 14
click at [0, 0] on input "radio" at bounding box center [0, 0] width 0 height 0
click at [626, 313] on span at bounding box center [628, 317] width 14 height 14
click at [0, 0] on input "radio" at bounding box center [0, 0] width 0 height 0
drag, startPoint x: 621, startPoint y: 360, endPoint x: 619, endPoint y: 369, distance: 9.9
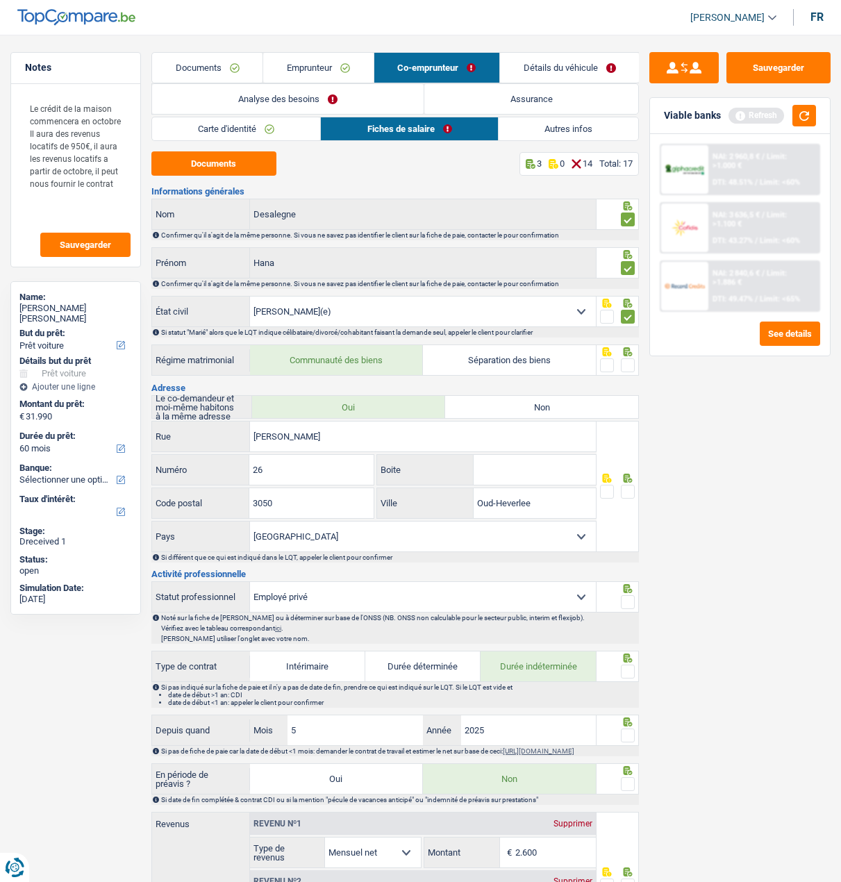
click at [623, 361] on span at bounding box center [628, 365] width 14 height 14
click at [0, 0] on input "radio" at bounding box center [0, 0] width 0 height 0
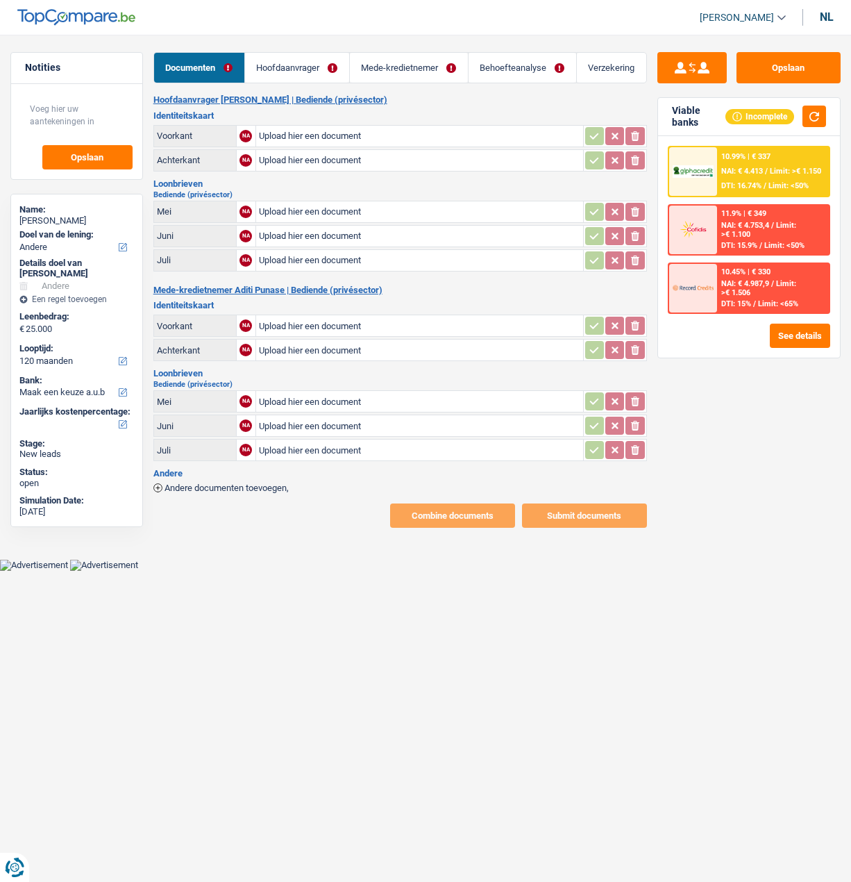
select select "other"
select select "120"
click at [792, 337] on button "See details" at bounding box center [800, 336] width 60 height 24
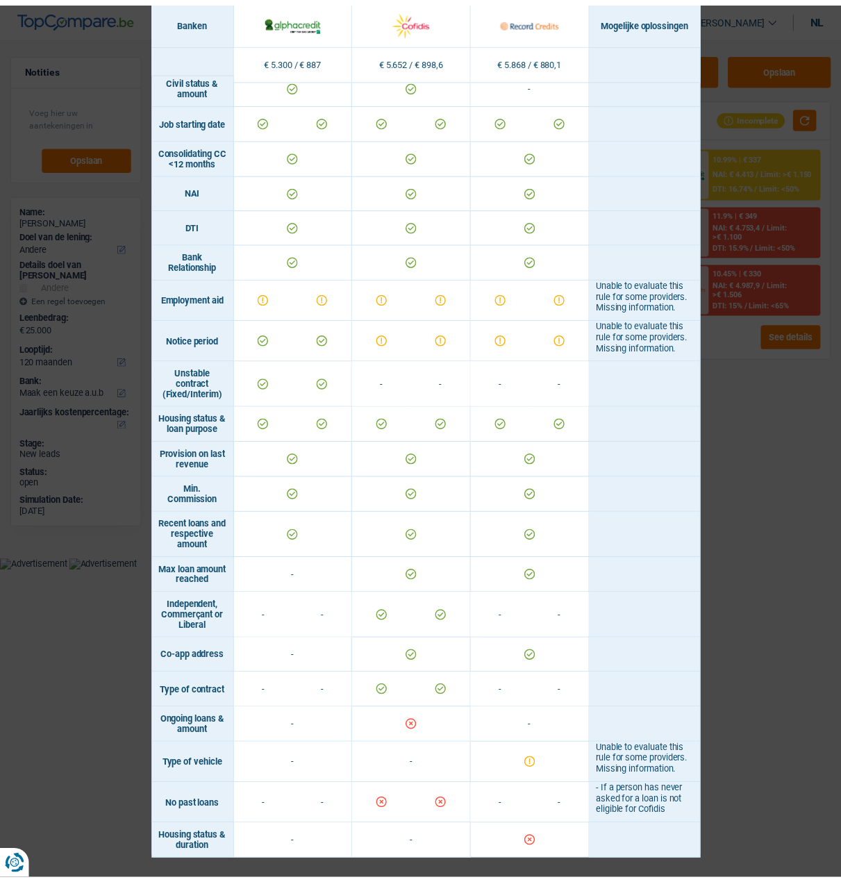
scroll to position [557, 0]
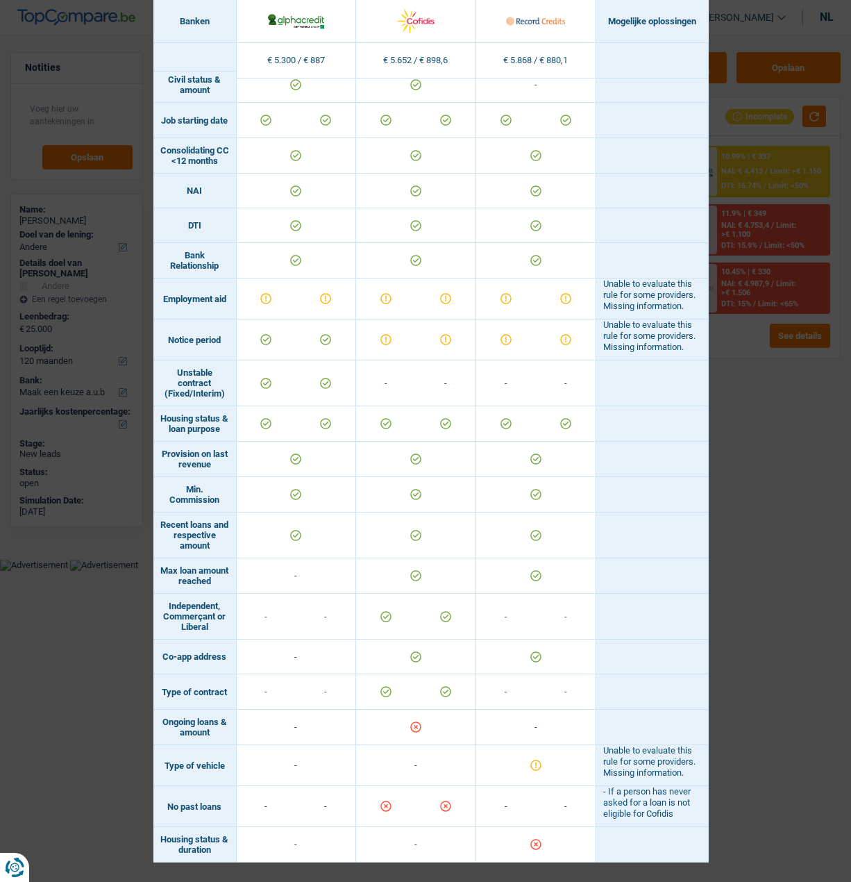
click at [794, 301] on div "Banks conditions × Banken Mogelijke oplossingen Inkomsten / Lasten € 5.300 / € …" at bounding box center [425, 441] width 851 height 882
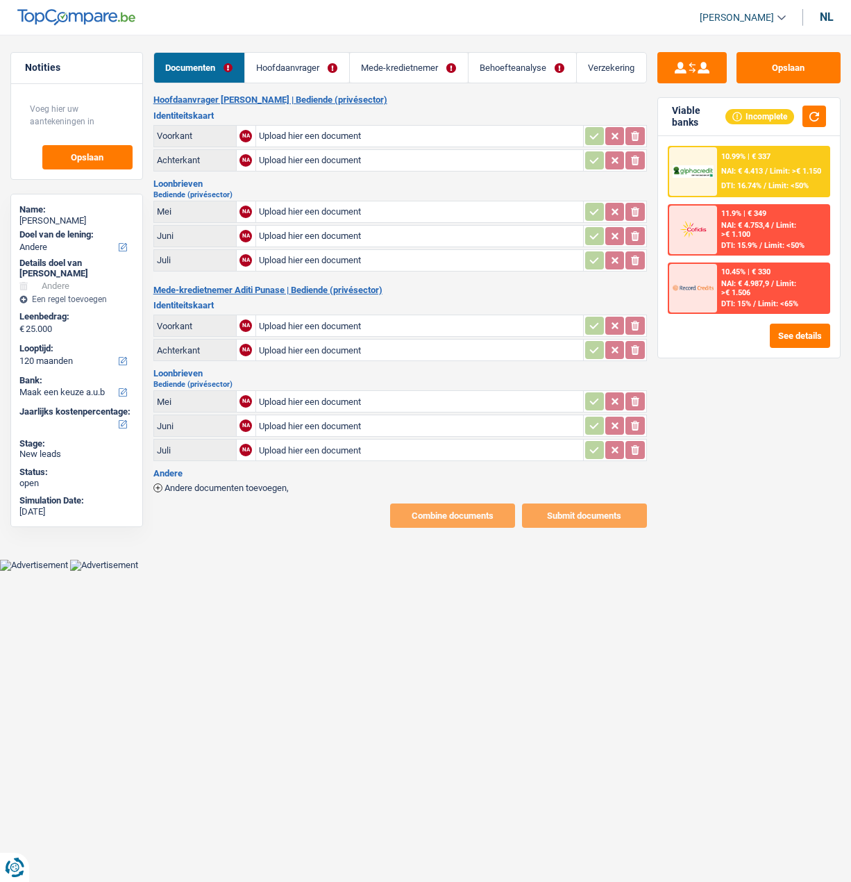
click at [526, 72] on link "Behoefteanalyse" at bounding box center [523, 68] width 108 height 30
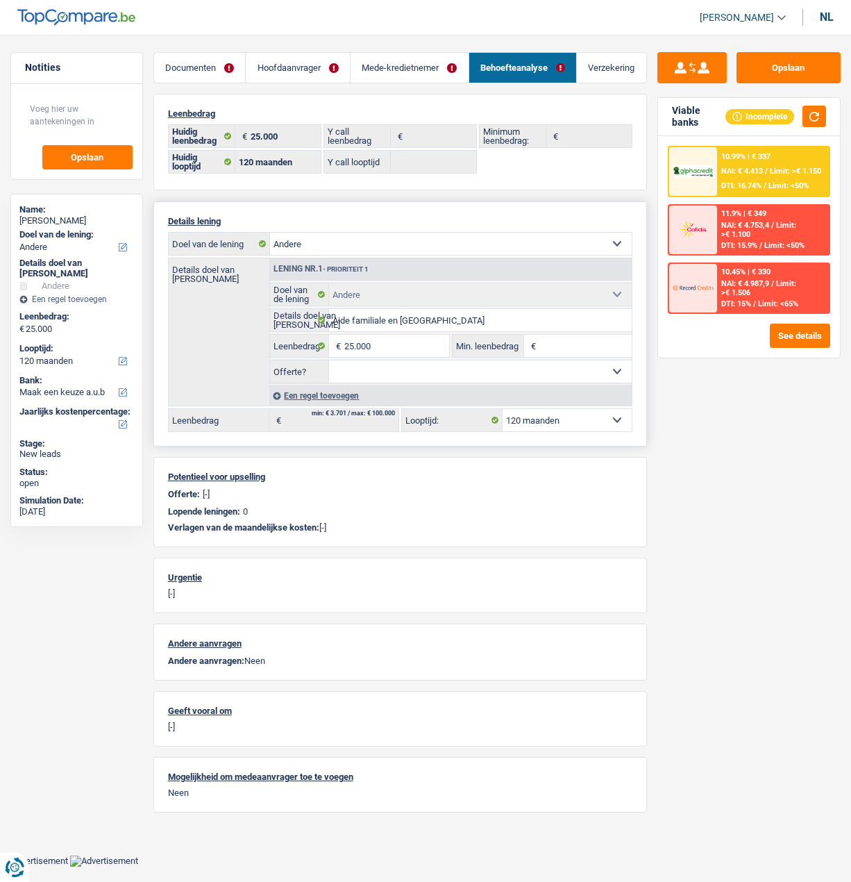
click at [605, 411] on select "12 maanden 18 maanden 24 maanden 30 maanden 36 maanden 42 maanden 48 maanden 60…" at bounding box center [567, 420] width 128 height 22
select select "84"
click at [503, 409] on select "12 maanden 18 maanden 24 maanden 30 maanden 36 maanden 42 maanden 48 maanden 60…" at bounding box center [567, 420] width 128 height 22
select select "84"
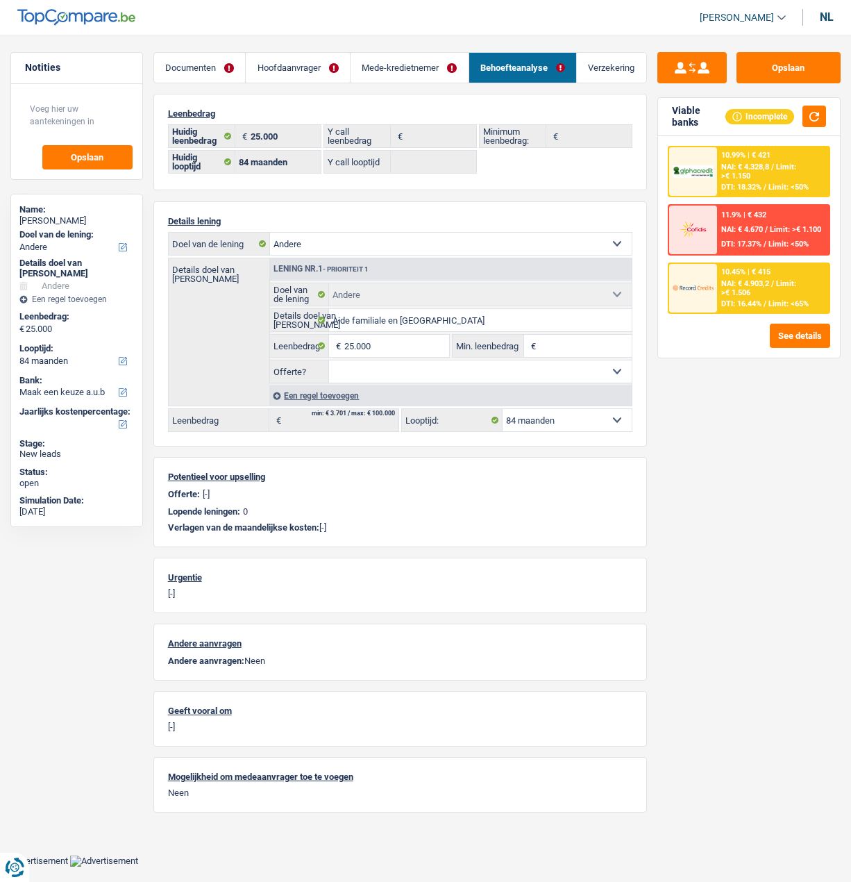
click at [432, 62] on link "Mede-kredietnemer" at bounding box center [410, 68] width 118 height 30
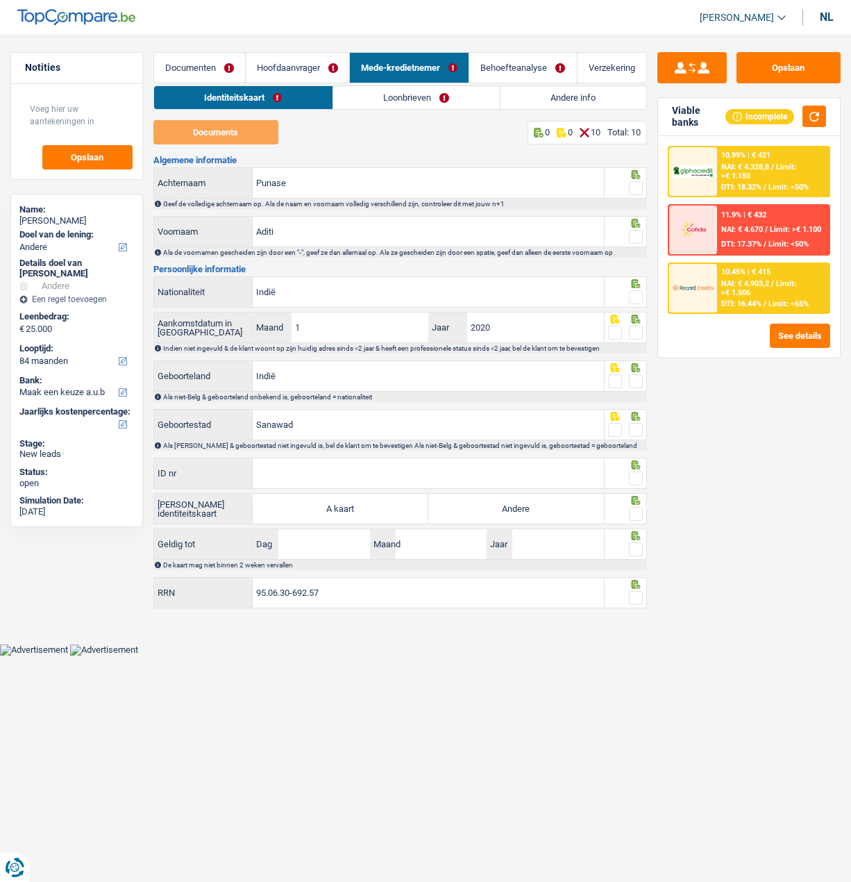
click at [308, 60] on link "Hoofdaanvrager" at bounding box center [297, 68] width 103 height 30
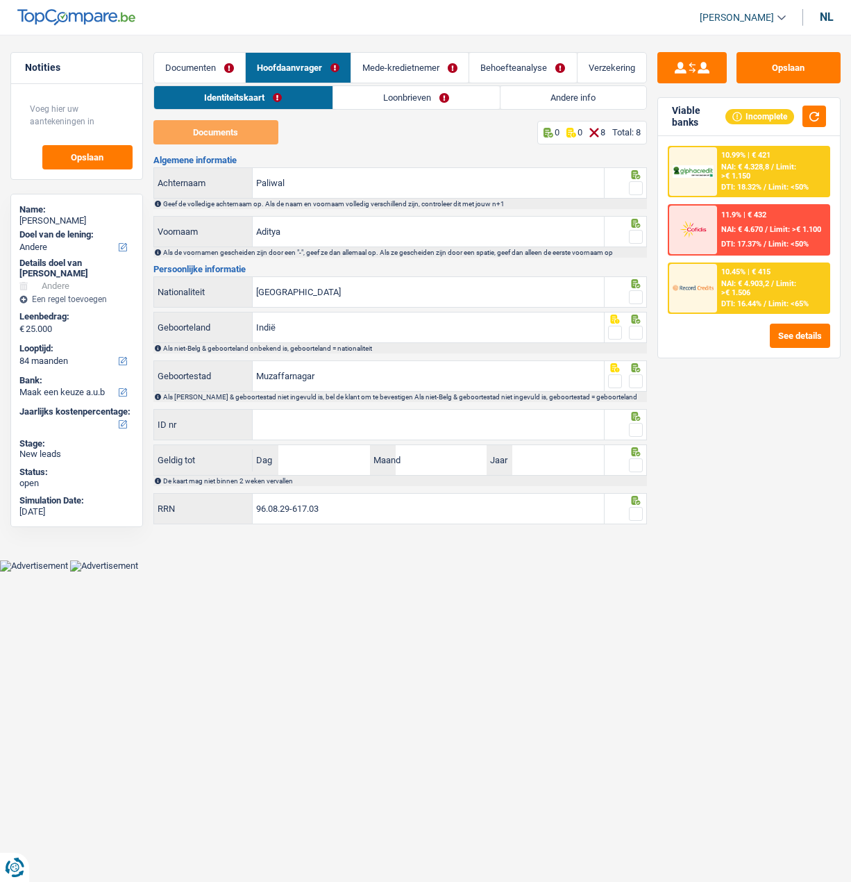
click at [405, 99] on link "Loonbrieven" at bounding box center [416, 97] width 167 height 23
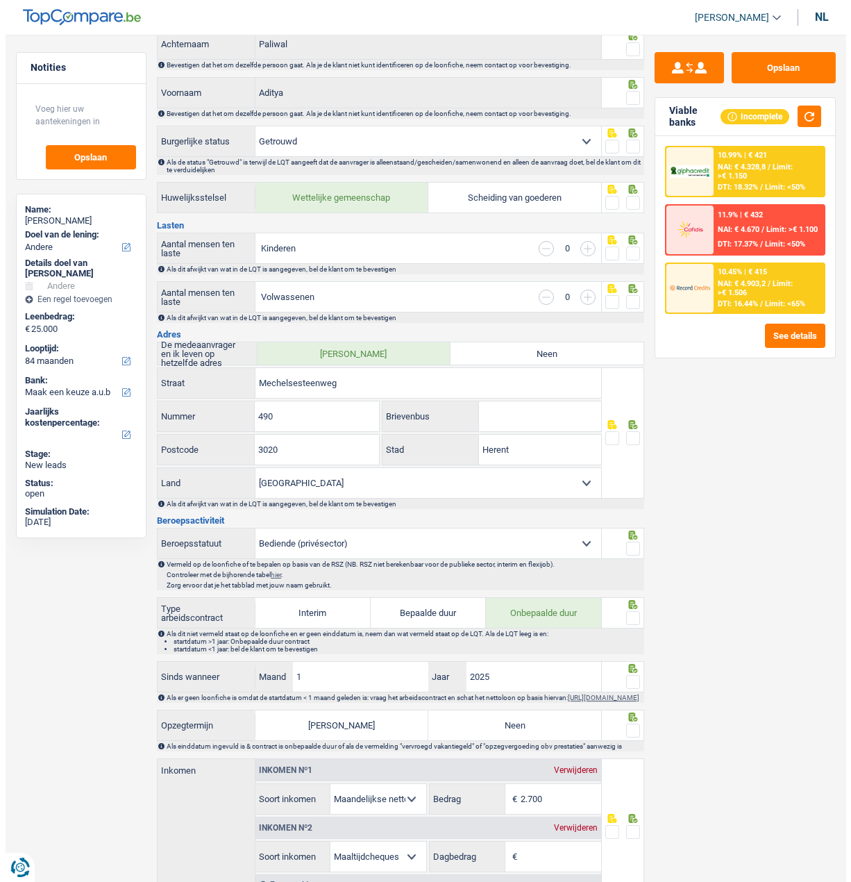
scroll to position [0, 0]
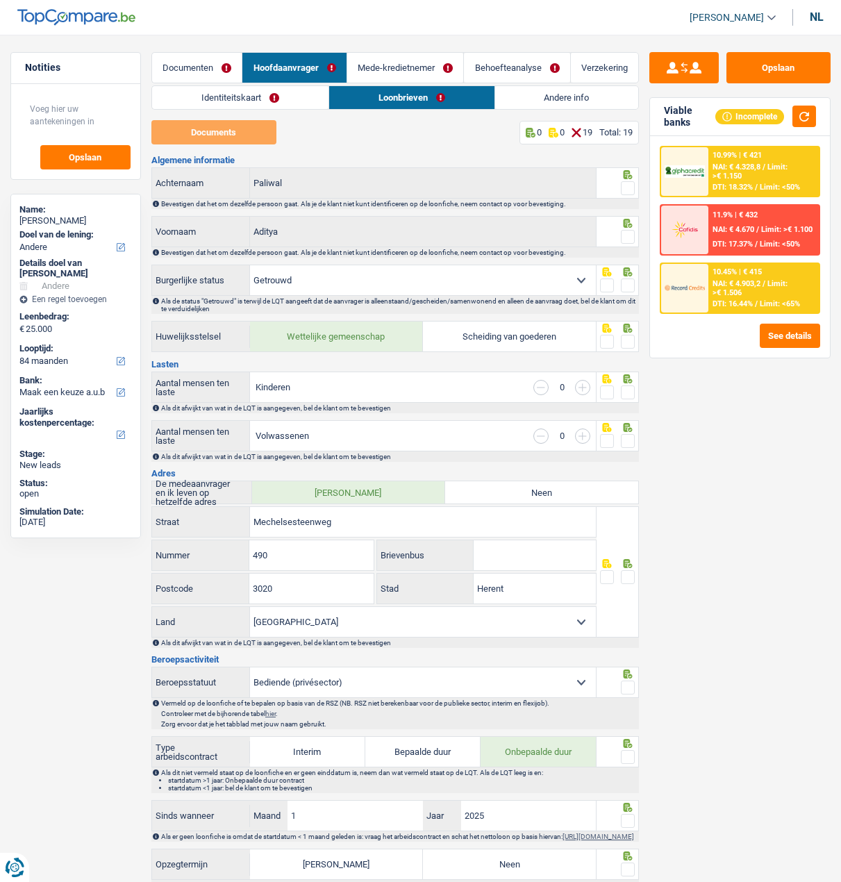
click at [559, 98] on link "Andere info" at bounding box center [567, 97] width 144 height 23
